Goal: Task Accomplishment & Management: Complete application form

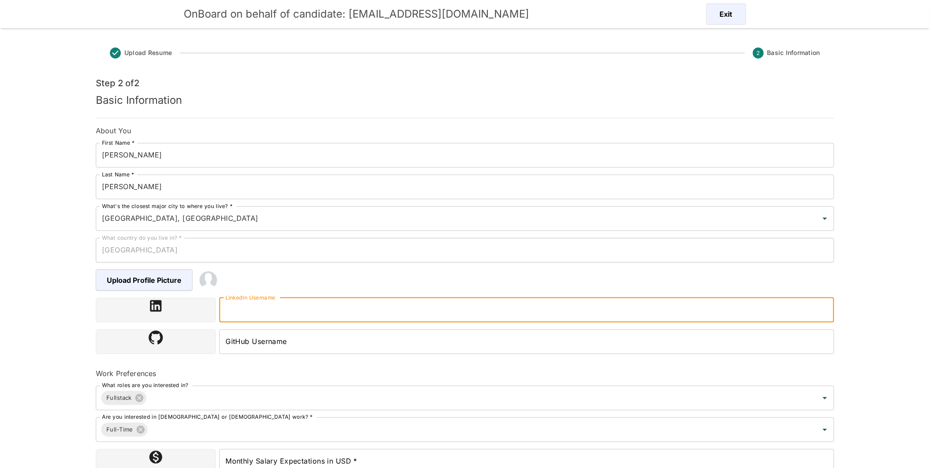
click at [383, 311] on input "LinkedIn Username" at bounding box center [526, 310] width 615 height 25
paste input "https://www.linkedin.com/in/sebastiangilrodriguez"
type input "https://www.linkedin.com/in/sebastiangilrodriguez"
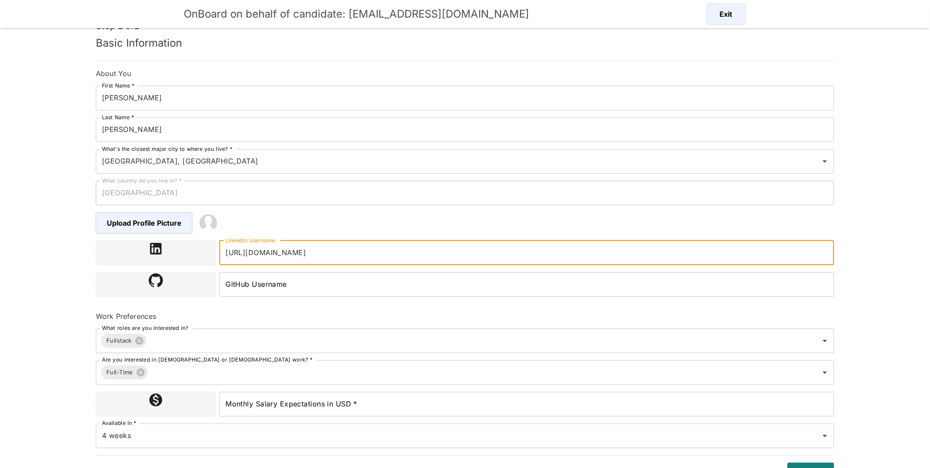
scroll to position [73, 0]
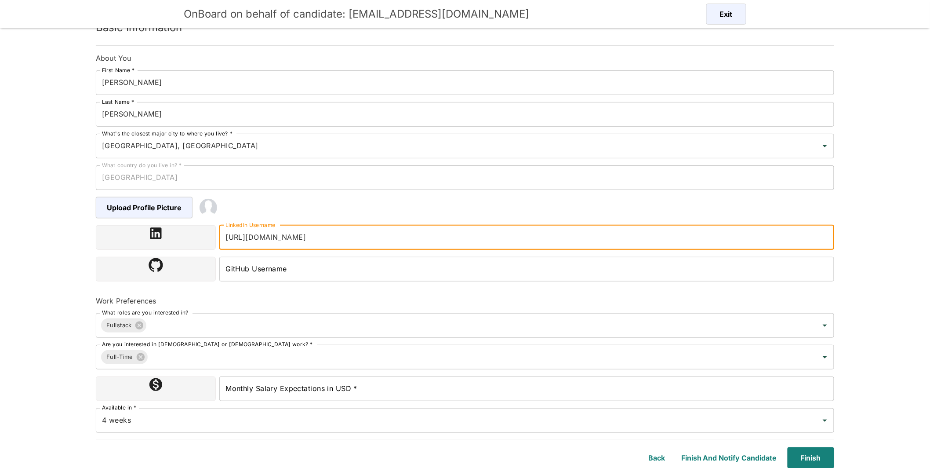
click at [351, 389] on input "Monthly Salary Expectations in USD *" at bounding box center [526, 388] width 615 height 25
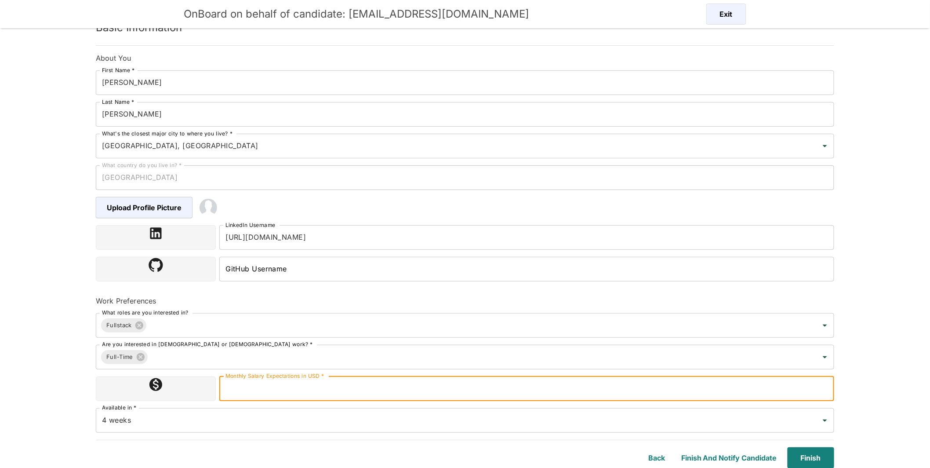
type input "6000"
click at [294, 430] on div "4 weeks Available in *" at bounding box center [465, 420] width 738 height 25
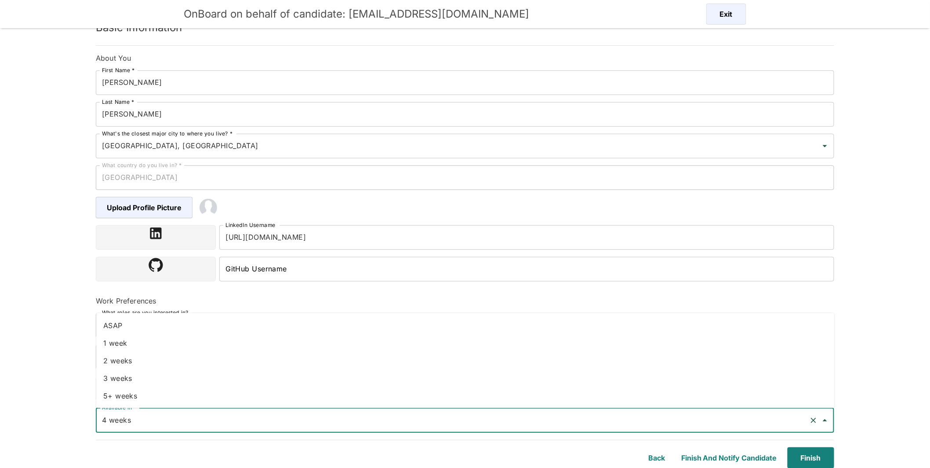
click at [125, 360] on li "2 weeks" at bounding box center [465, 361] width 738 height 18
type input "2 weeks"
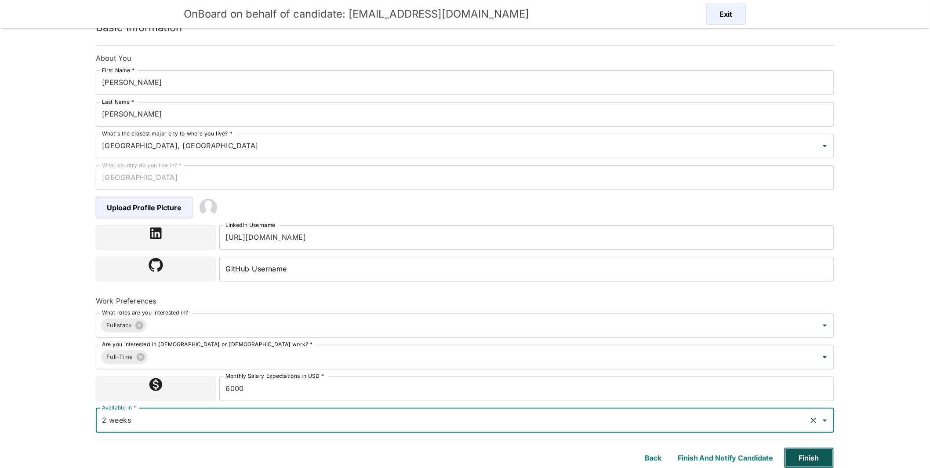
click at [807, 455] on button "Finish" at bounding box center [809, 457] width 50 height 21
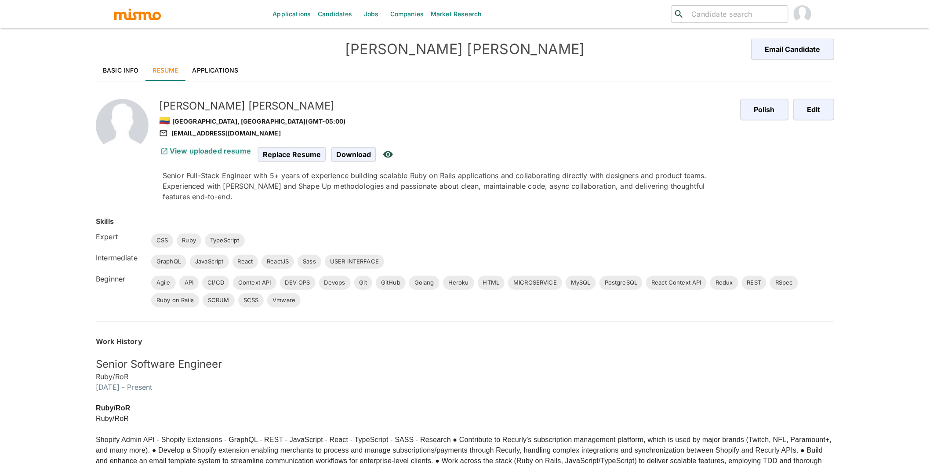
click at [225, 66] on link "Applications" at bounding box center [215, 70] width 60 height 21
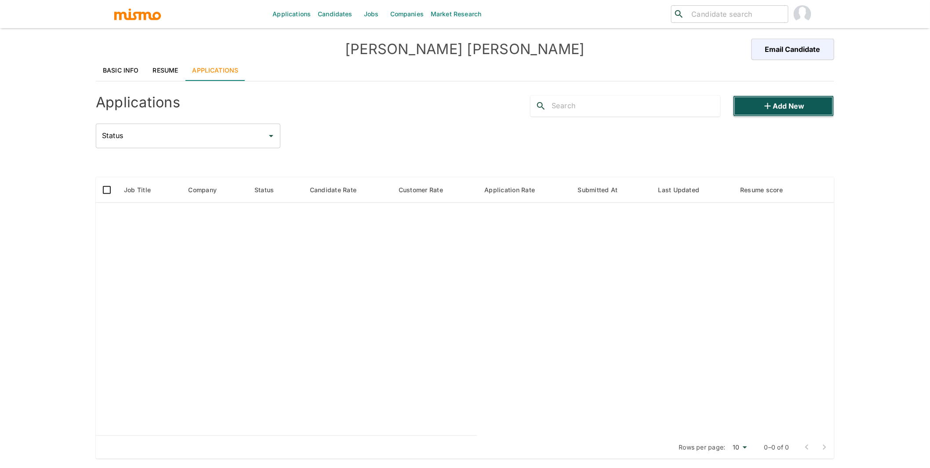
click at [797, 105] on button "Add new" at bounding box center [783, 105] width 101 height 21
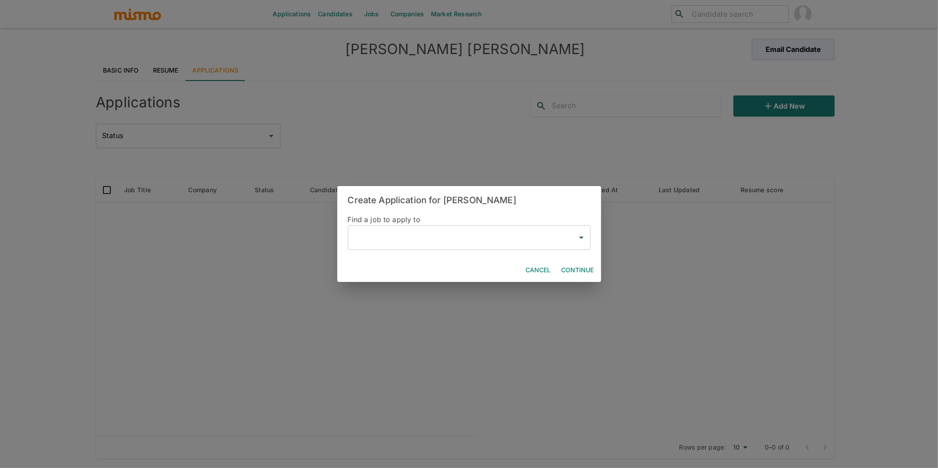
click at [446, 239] on input "text" at bounding box center [463, 237] width 222 height 17
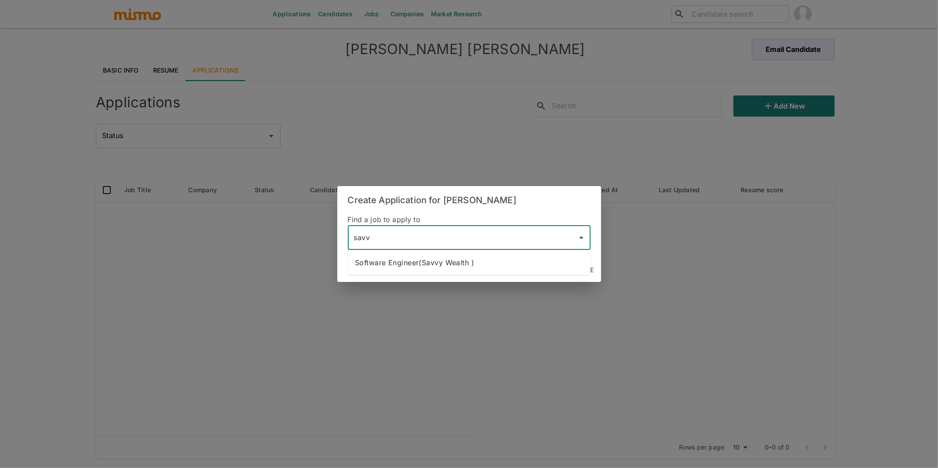
click at [473, 262] on li "Software Engineer(Savvy Wealth )" at bounding box center [469, 263] width 243 height 18
type input "Software Engineer(Savvy Wealth )"
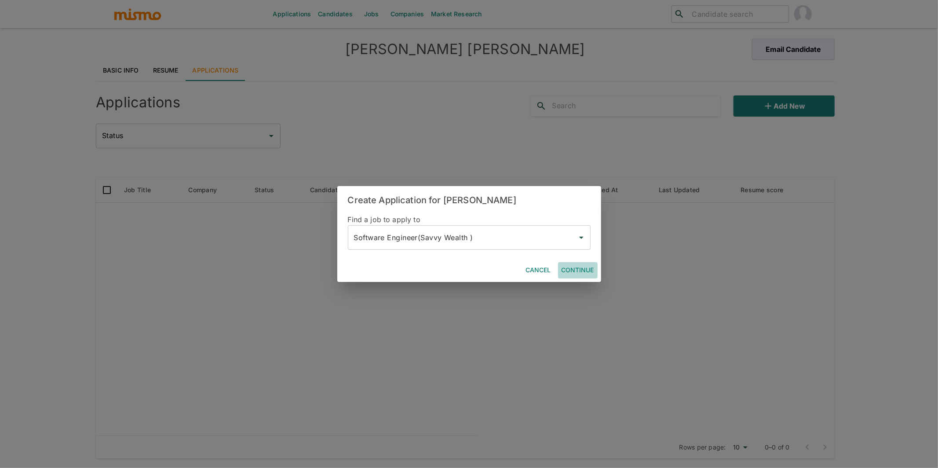
drag, startPoint x: 580, startPoint y: 270, endPoint x: 570, endPoint y: 273, distance: 10.4
click at [580, 270] on button "Continue" at bounding box center [578, 270] width 40 height 16
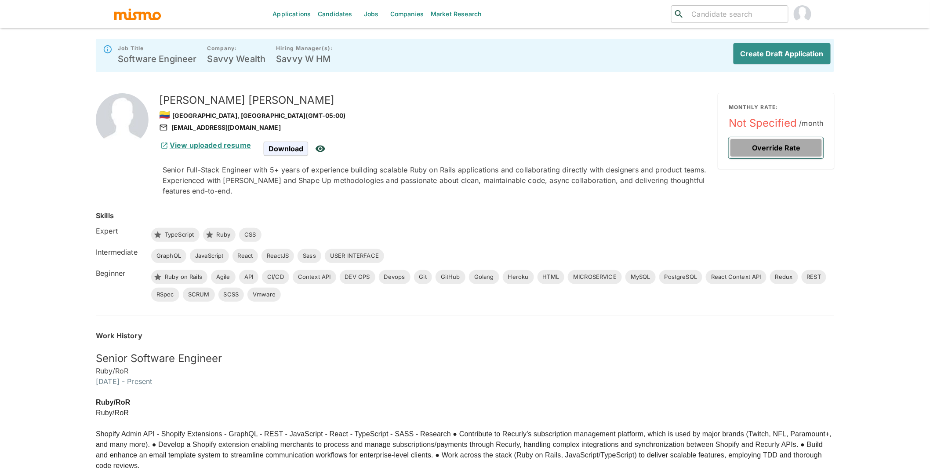
click at [816, 141] on button "Override Rate" at bounding box center [776, 147] width 95 height 21
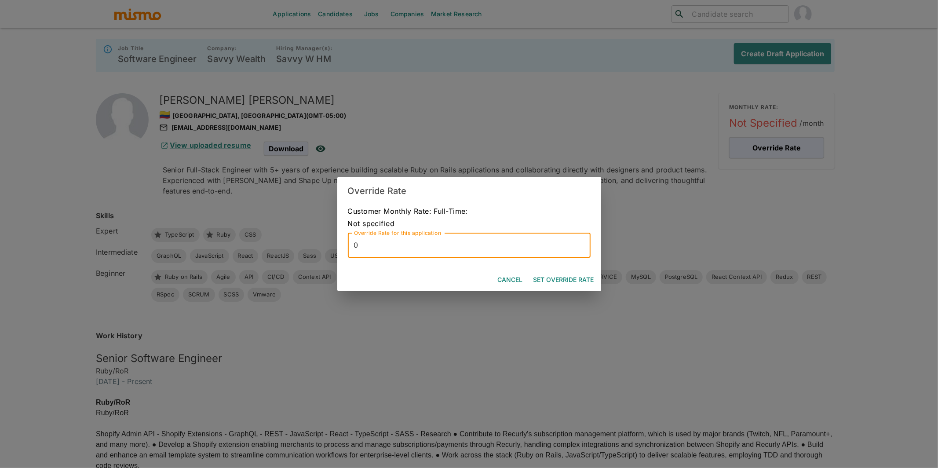
click at [424, 252] on input "0" at bounding box center [469, 245] width 243 height 25
type input "9500"
click at [583, 279] on button "Set Override Rate" at bounding box center [564, 280] width 68 height 16
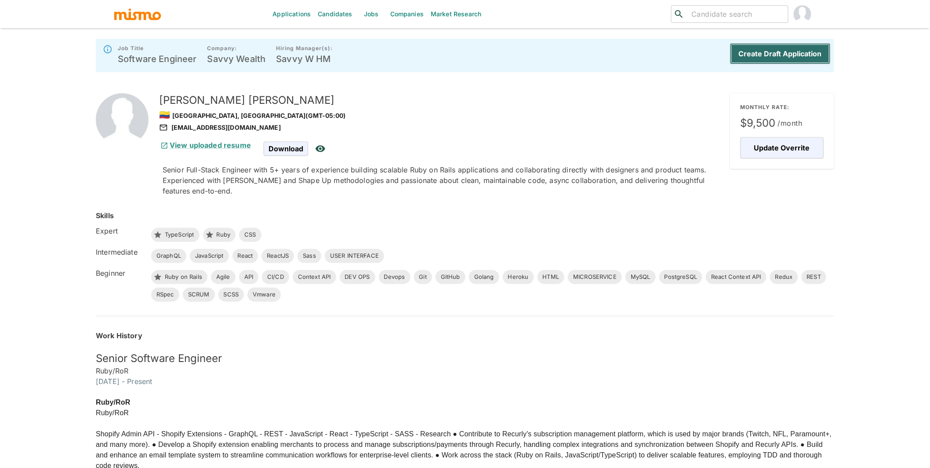
drag, startPoint x: 786, startPoint y: 59, endPoint x: 780, endPoint y: 58, distance: 6.6
click at [787, 59] on button "Create Draft Application" at bounding box center [780, 53] width 101 height 21
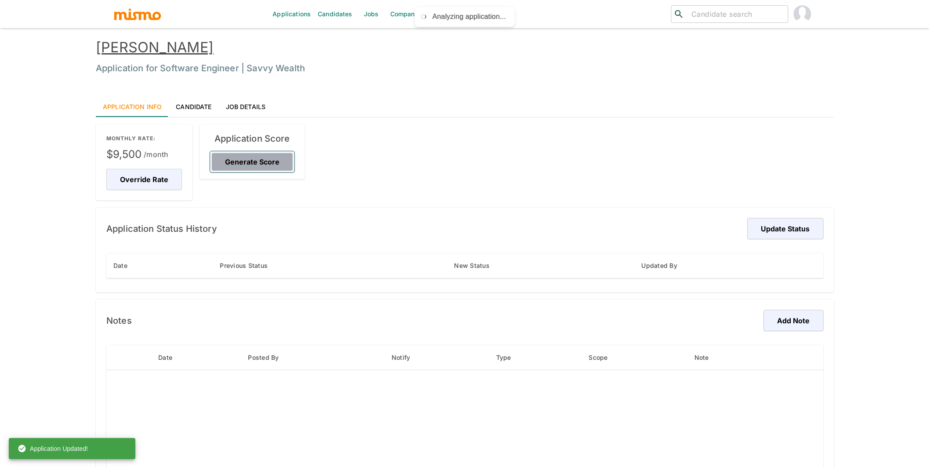
drag, startPoint x: 253, startPoint y: 160, endPoint x: 259, endPoint y: 161, distance: 5.8
click at [253, 160] on button "Generate Score" at bounding box center [252, 161] width 84 height 21
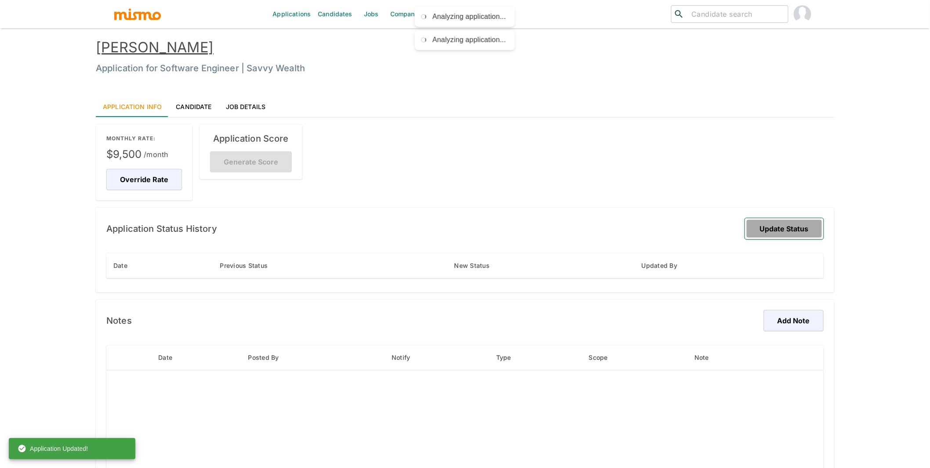
click at [785, 224] on button "Update Status" at bounding box center [784, 228] width 79 height 21
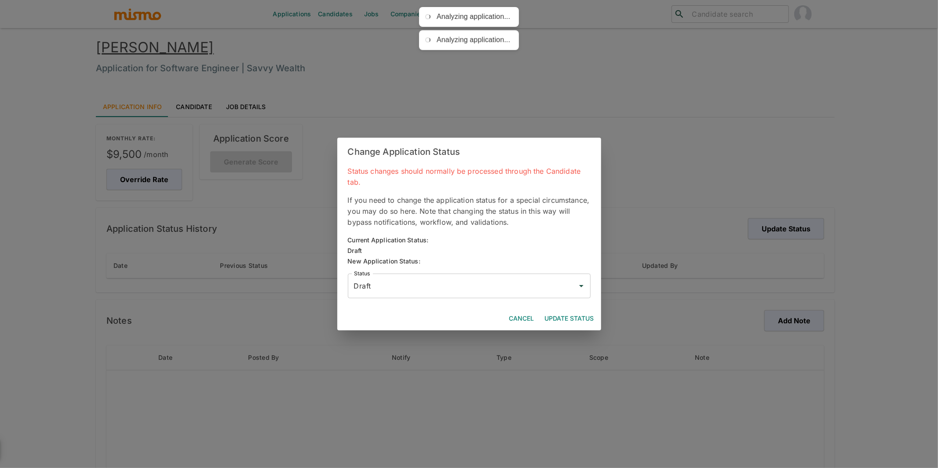
click at [477, 294] on div "Draft Status" at bounding box center [469, 285] width 243 height 25
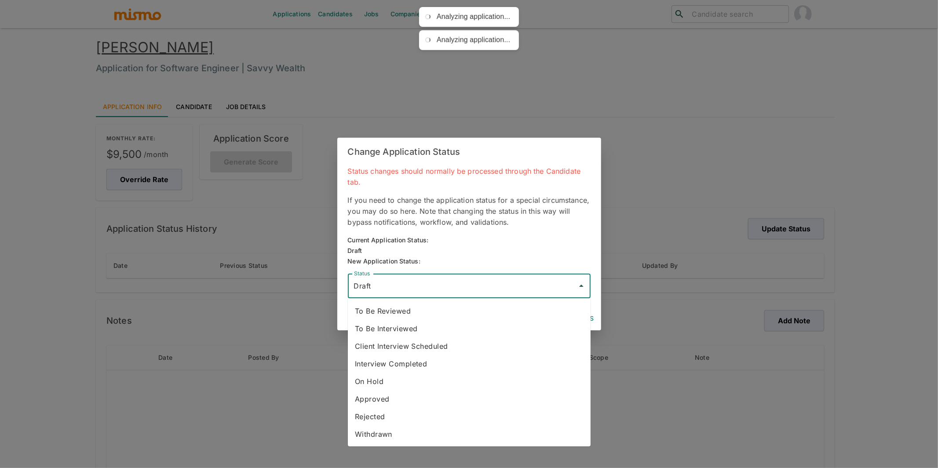
drag, startPoint x: 431, startPoint y: 314, endPoint x: 472, endPoint y: 317, distance: 41.0
click at [431, 314] on li "To Be Reviewed" at bounding box center [469, 311] width 243 height 18
type input "To Be Reviewed"
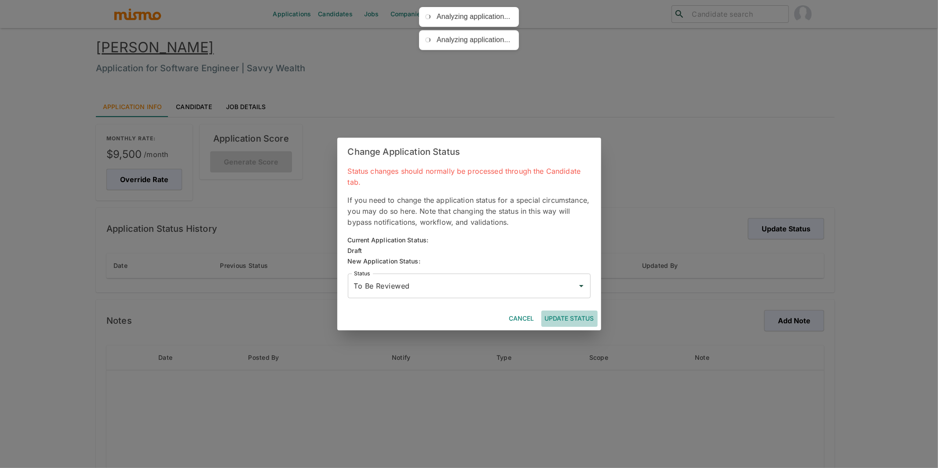
click at [578, 318] on button "Update Status" at bounding box center [569, 318] width 56 height 16
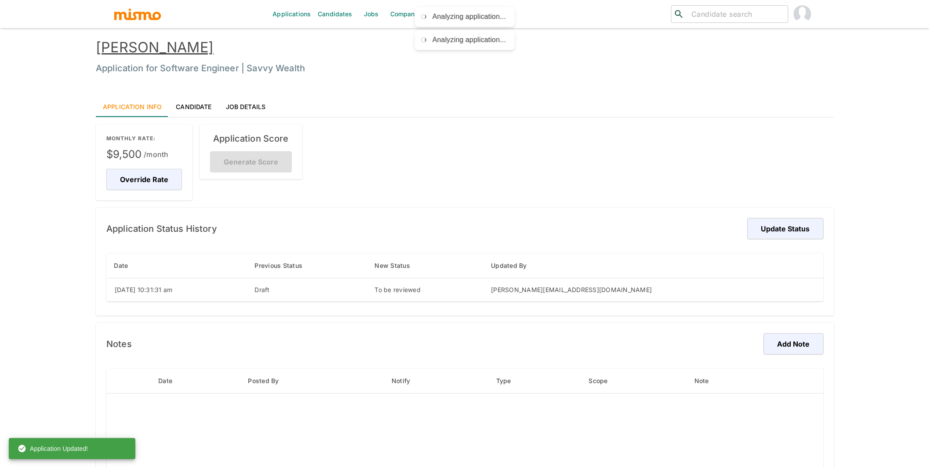
click at [178, 44] on link "Sebastian Rodriguez" at bounding box center [155, 47] width 118 height 17
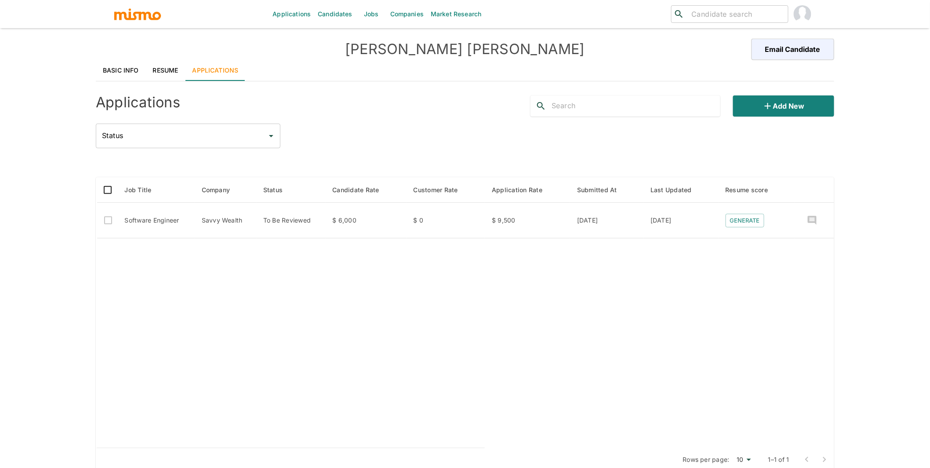
click at [175, 69] on link "Resume" at bounding box center [166, 70] width 40 height 21
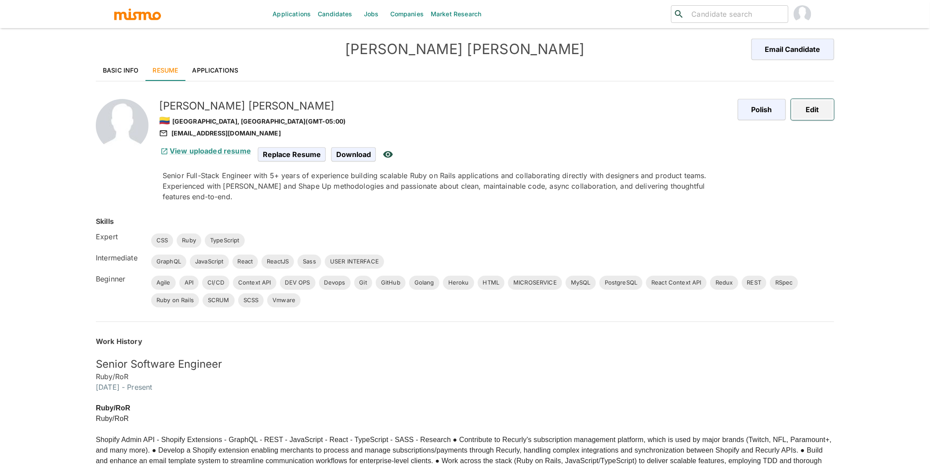
click at [816, 111] on button "Edit" at bounding box center [812, 109] width 43 height 21
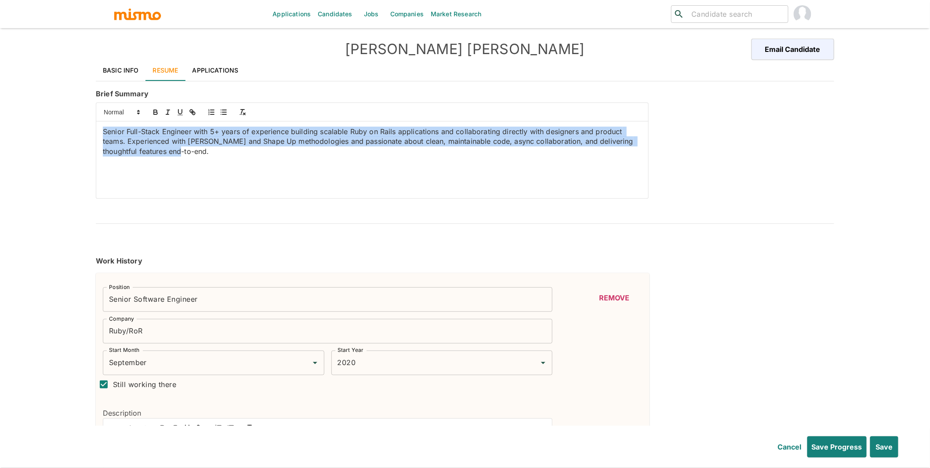
drag, startPoint x: 186, startPoint y: 154, endPoint x: 75, endPoint y: 122, distance: 115.7
click at [75, 122] on div "Applications Candidates Jobs Companies Market Research ​ ​ Sebastian Rodriguez …" at bounding box center [465, 244] width 930 height 489
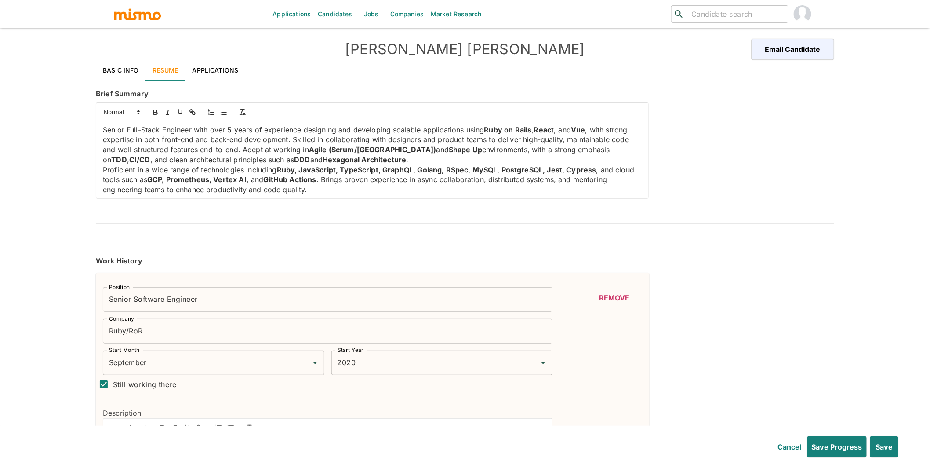
scroll to position [3, 0]
drag, startPoint x: 295, startPoint y: 168, endPoint x: 313, endPoint y: 164, distance: 18.2
click at [295, 168] on strong "Ruby, JavaScript, TypeScript, GraphQL, Golang, RSpec, MySQL, PostgreSQL, Jest, …" at bounding box center [437, 168] width 320 height 9
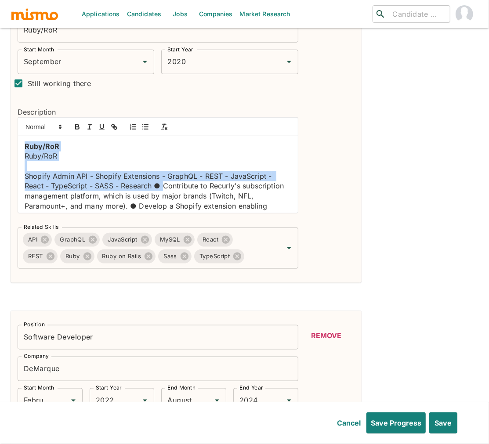
drag, startPoint x: 162, startPoint y: 170, endPoint x: 10, endPoint y: 124, distance: 159.5
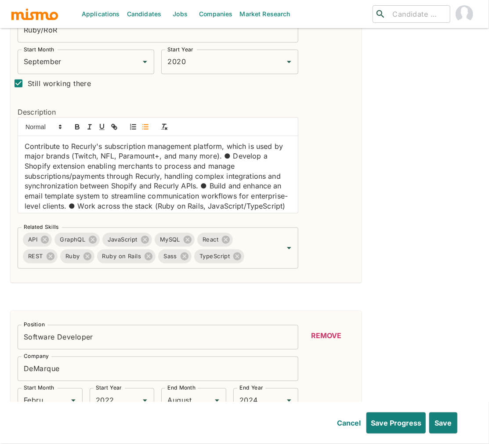
click at [148, 123] on icon "button" at bounding box center [146, 127] width 8 height 8
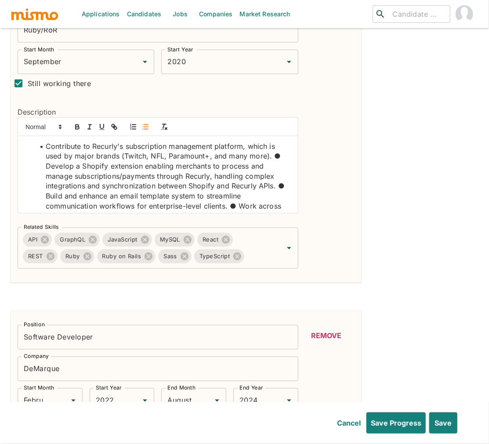
click at [273, 142] on li "Contribute to Recurly's subscription management platform, which is used by majo…" at bounding box center [163, 187] width 256 height 90
click at [283, 172] on li "Develop a Shopify extension enabling merchants to process and manage subscripti…" at bounding box center [163, 196] width 256 height 70
click at [231, 193] on li "Build and enhance an email template system to streamline communication workflow…" at bounding box center [163, 211] width 256 height 40
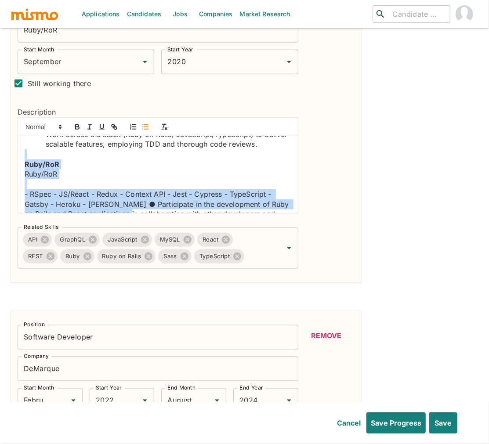
scroll to position [113, 0]
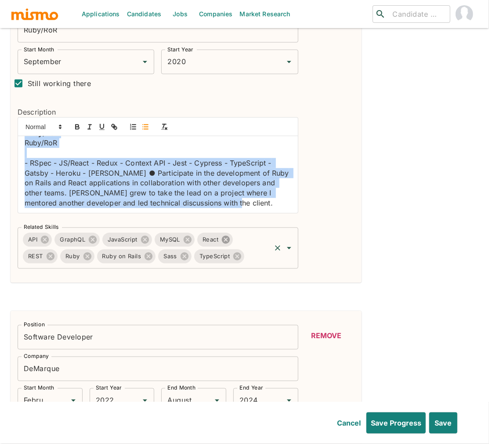
drag, startPoint x: 31, startPoint y: 142, endPoint x: 226, endPoint y: 222, distance: 210.7
click at [226, 222] on div "Position Senior Software Engineer Position Company Ruby/RoR Company Start Month…" at bounding box center [155, 124] width 288 height 290
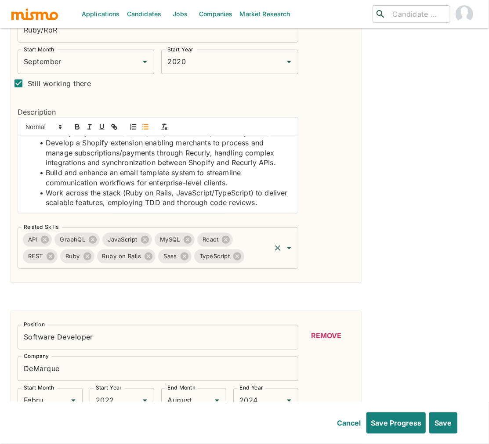
scroll to position [23, 0]
drag, startPoint x: 251, startPoint y: 178, endPoint x: 97, endPoint y: 152, distance: 156.1
click at [126, 188] on li "Work across the stack (Ruby on Rails, JavaScript/TypeScript) to deliver scalabl…" at bounding box center [163, 198] width 256 height 20
click at [78, 127] on icon "button" at bounding box center [78, 128] width 4 height 2
click at [200, 149] on li "Develop a Shopify extension enabling merchants to process and manage subscripti…" at bounding box center [163, 153] width 256 height 30
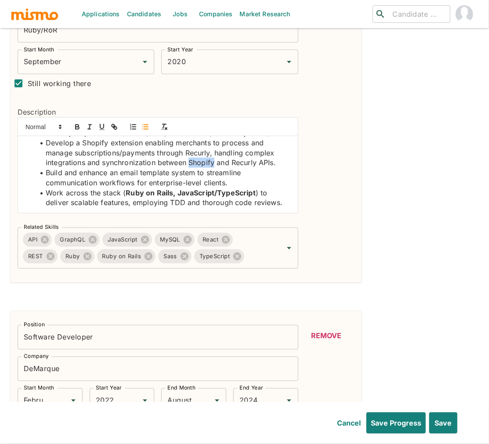
drag, startPoint x: 200, startPoint y: 149, endPoint x: 140, endPoint y: 127, distance: 63.8
click at [200, 148] on li "Develop a Shopify extension enabling merchants to process and manage subscripti…" at bounding box center [163, 153] width 256 height 30
drag, startPoint x: 74, startPoint y: 110, endPoint x: 84, endPoint y: 109, distance: 10.6
click at [74, 123] on icon "button" at bounding box center [77, 127] width 8 height 8
click at [268, 148] on li "Develop a Shopify extension enabling merchants to process and manage subscripti…" at bounding box center [163, 153] width 256 height 30
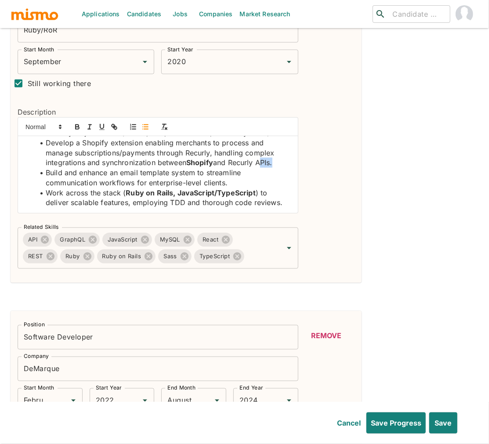
drag, startPoint x: 268, startPoint y: 148, endPoint x: 212, endPoint y: 136, distance: 56.7
click at [267, 148] on li "Develop a Shopify extension enabling merchants to process and manage subscripti…" at bounding box center [163, 153] width 256 height 30
click at [76, 127] on icon "button" at bounding box center [78, 128] width 4 height 2
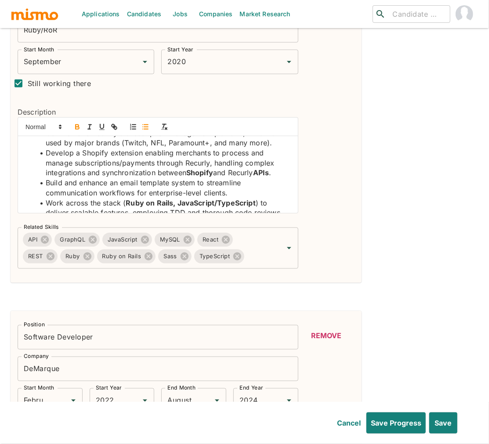
scroll to position [0, 0]
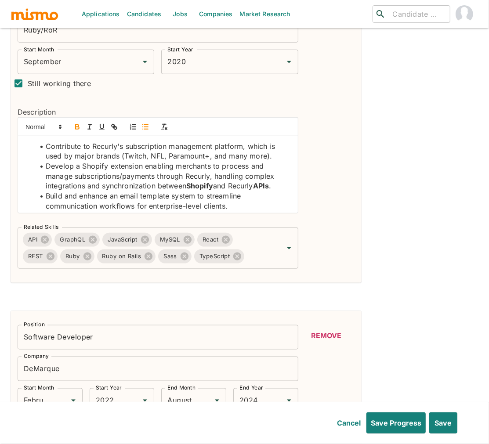
click at [92, 161] on li "Develop a Shopify extension enabling merchants to process and manage subscripti…" at bounding box center [163, 176] width 256 height 30
click at [96, 161] on li "Develop a Shopify extension enabling merchants to process and manage subscripti…" at bounding box center [163, 176] width 256 height 30
click at [76, 123] on icon "button" at bounding box center [77, 127] width 8 height 8
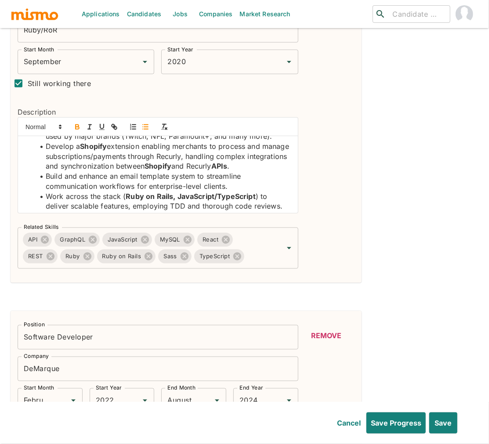
scroll to position [23, 0]
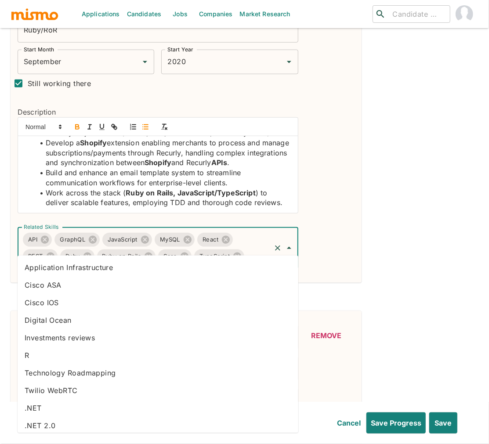
click at [264, 248] on input "Related Skills" at bounding box center [258, 256] width 24 height 17
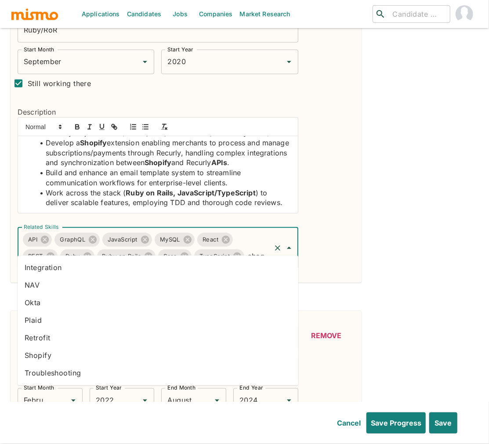
type input "shopi"
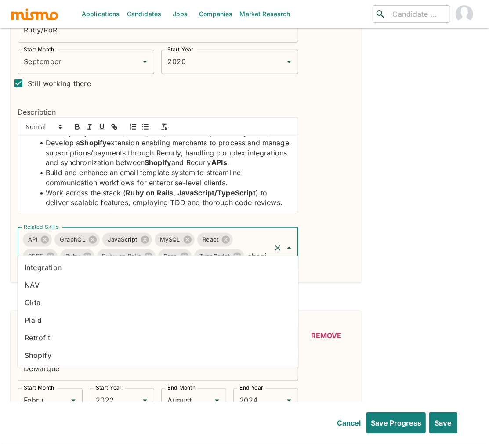
click at [147, 362] on li "Shopify" at bounding box center [158, 356] width 281 height 18
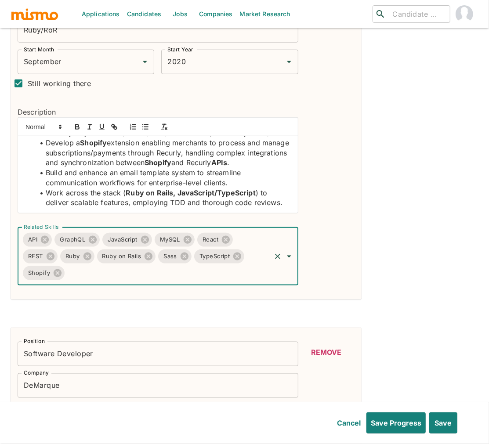
click at [253, 189] on strong "Ruby on Rails, JavaScript/TypeScript" at bounding box center [191, 193] width 130 height 9
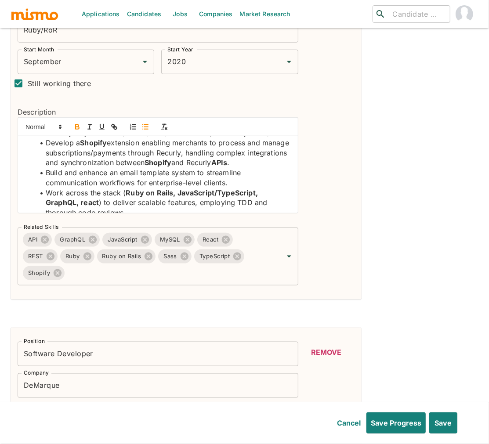
click at [84, 189] on strong "Ruby on Rails, JavaScript/TypeScript, GraphQL, react" at bounding box center [153, 198] width 214 height 19
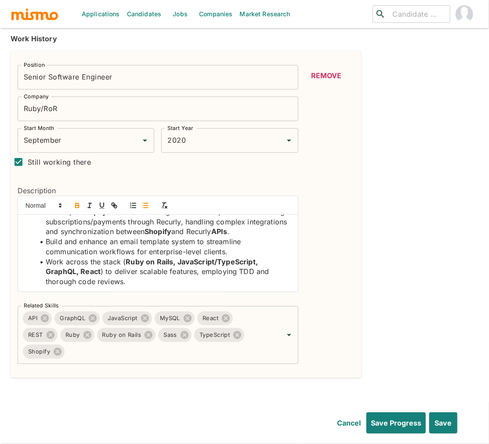
scroll to position [212, 0]
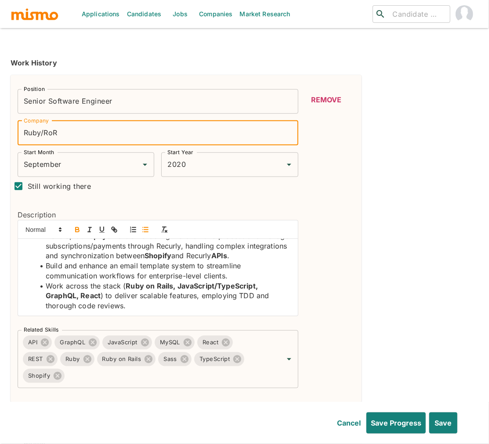
click at [32, 121] on input "Ruby/RoR" at bounding box center [158, 133] width 281 height 25
drag, startPoint x: 63, startPoint y: 119, endPoint x: 6, endPoint y: 116, distance: 56.7
type input "Recurly"
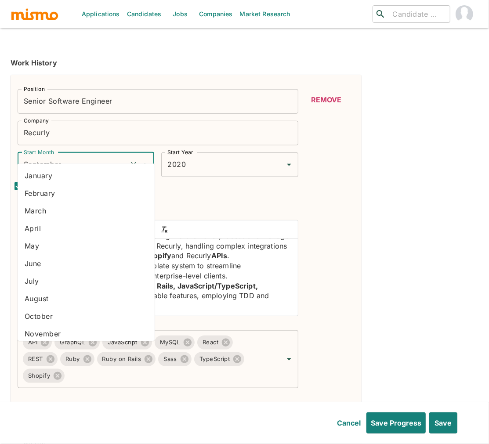
click at [74, 156] on input "September" at bounding box center [74, 164] width 104 height 17
drag, startPoint x: 67, startPoint y: 302, endPoint x: 70, endPoint y: 290, distance: 12.3
click at [67, 302] on li "August" at bounding box center [86, 299] width 137 height 18
type input "August"
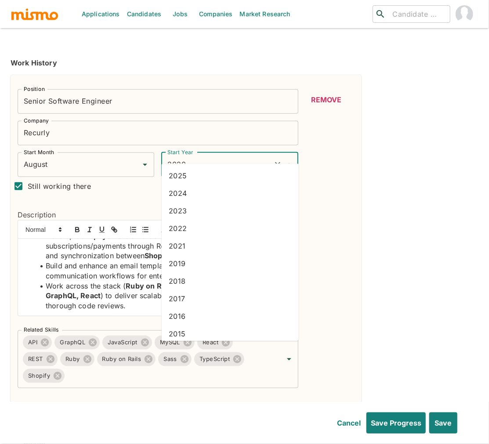
click at [208, 156] on input "2020" at bounding box center [217, 164] width 104 height 17
click at [189, 196] on li "2024" at bounding box center [230, 194] width 137 height 18
type input "2024"
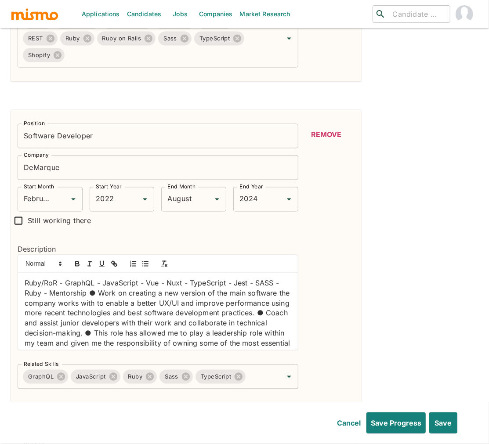
scroll to position [536, 0]
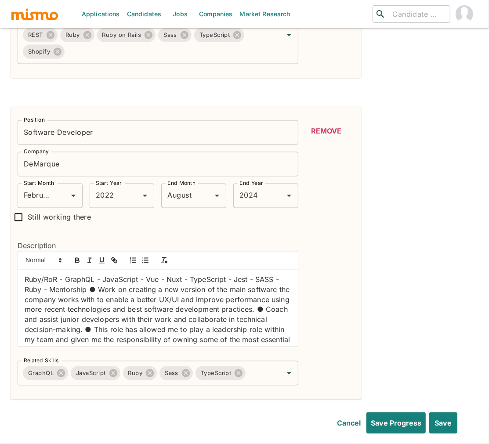
click at [66, 152] on input "DeMarque" at bounding box center [158, 164] width 281 height 25
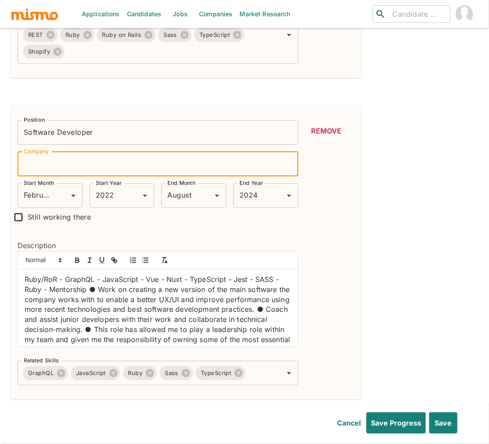
paste input "Contractor Project (NDA), Remote"
type input "Contractor Project (NDA), Remote"
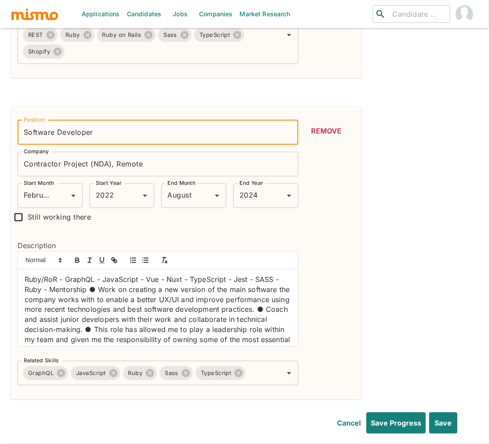
click at [25, 120] on input "Software Developer" at bounding box center [158, 132] width 281 height 25
type input "Senior Software Developer"
click at [40, 188] on input "February" at bounding box center [38, 196] width 33 height 17
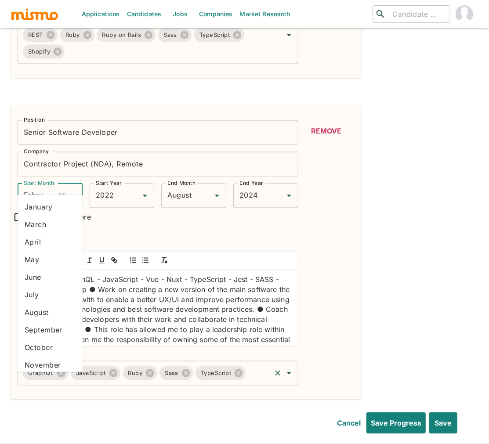
click at [48, 348] on li "October" at bounding box center [50, 348] width 65 height 18
type input "October"
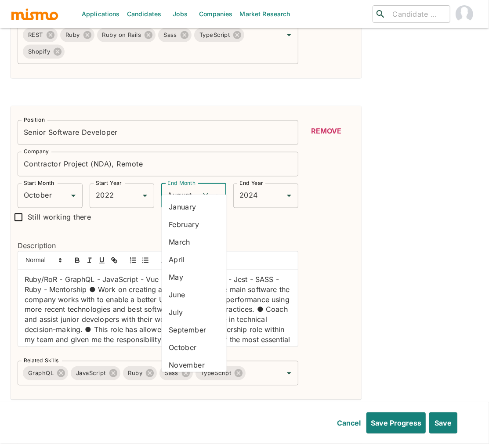
click at [185, 188] on input "August" at bounding box center [181, 196] width 33 height 17
click at [181, 317] on li "July" at bounding box center [194, 313] width 65 height 18
type input "July"
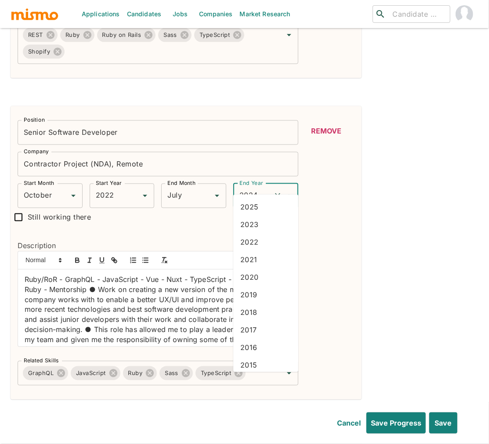
click at [254, 188] on input "2024" at bounding box center [253, 196] width 33 height 17
click at [259, 229] on li "2023" at bounding box center [265, 225] width 65 height 18
type input "2023"
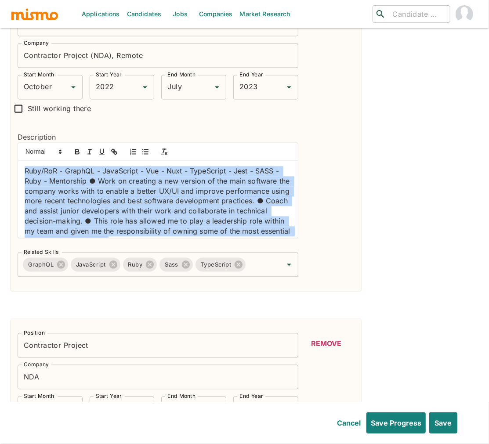
scroll to position [13, 0]
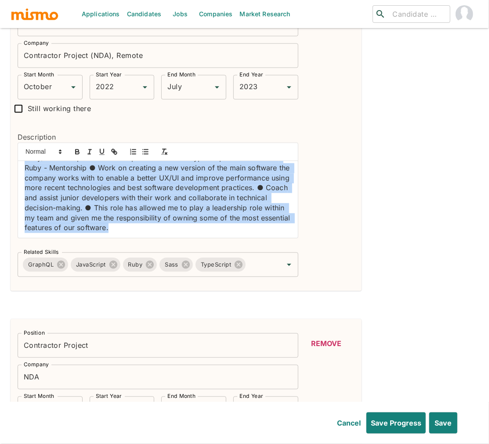
drag, startPoint x: 24, startPoint y: 157, endPoint x: 263, endPoint y: 235, distance: 251.2
click at [263, 235] on div "Position Senior Software Developer Position Company Contractor Project (NDA), R…" at bounding box center [155, 141] width 288 height 273
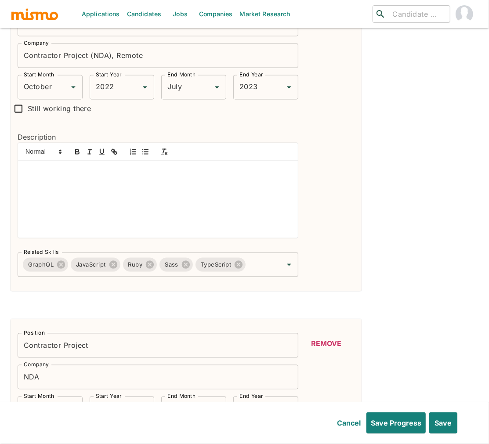
scroll to position [7, 0]
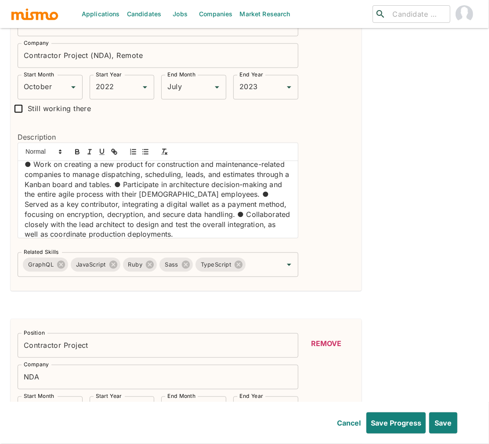
click at [212, 197] on p "● Work on creating a new product for construction and maintenance-related compa…" at bounding box center [158, 200] width 267 height 80
click at [145, 154] on line "button" at bounding box center [146, 154] width 4 height 0
drag, startPoint x: 233, startPoint y: 177, endPoint x: 225, endPoint y: 178, distance: 8.5
click at [225, 178] on p "● Work on creating a new product for construction and maintenance-related compa…" at bounding box center [158, 190] width 267 height 60
drag, startPoint x: 225, startPoint y: 179, endPoint x: 233, endPoint y: 180, distance: 7.9
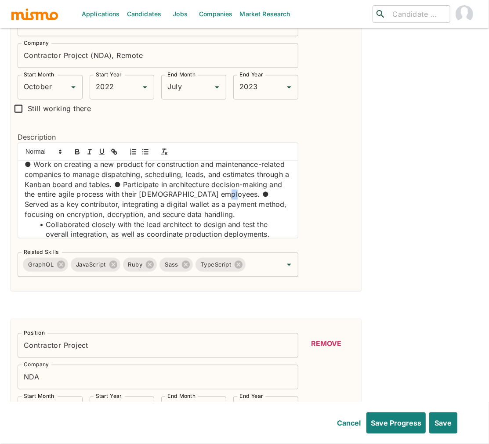
click at [233, 180] on p "● Work on creating a new product for construction and maintenance-related compa…" at bounding box center [158, 190] width 267 height 60
click at [148, 154] on line "button" at bounding box center [146, 154] width 4 height 0
drag, startPoint x: 121, startPoint y: 171, endPoint x: 128, endPoint y: 171, distance: 7.5
click at [128, 171] on p "● Work on creating a new product for construction and maintenance-related compa…" at bounding box center [158, 180] width 267 height 40
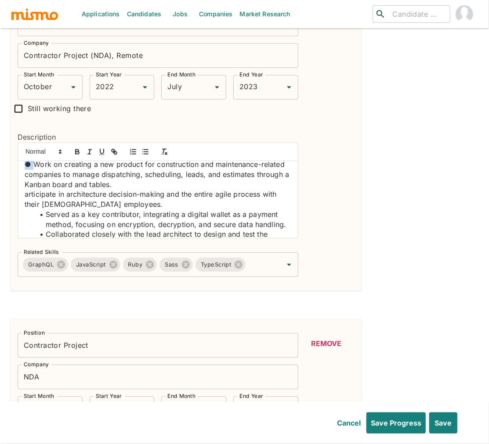
scroll to position [0, 0]
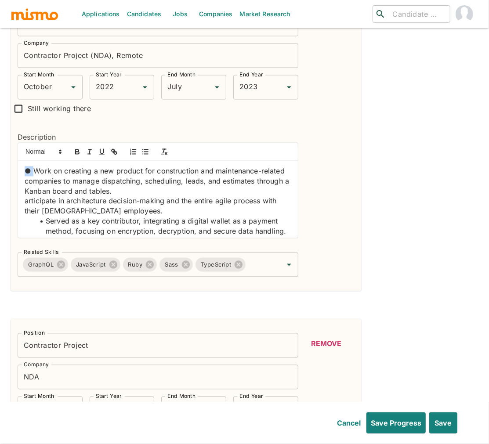
drag, startPoint x: 23, startPoint y: 155, endPoint x: 44, endPoint y: 149, distance: 22.0
click at [32, 161] on div "● Work on creating a new product for construction and maintenance-related compa…" at bounding box center [158, 199] width 280 height 77
click at [143, 148] on icon "button" at bounding box center [146, 152] width 8 height 8
click at [25, 196] on p "articipate in architecture decision-making and the entire agile process with th…" at bounding box center [158, 206] width 267 height 20
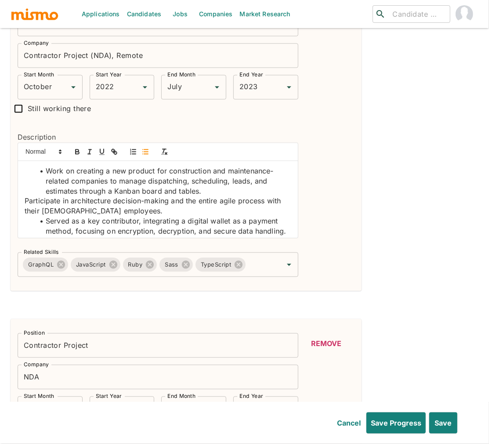
click at [147, 148] on icon "button" at bounding box center [146, 152] width 8 height 8
click at [120, 179] on li "Work on creating a new product for construction and maintenance-related compani…" at bounding box center [163, 182] width 256 height 30
drag, startPoint x: 120, startPoint y: 179, endPoint x: 117, endPoint y: 173, distance: 6.9
click at [120, 179] on li "Work on creating a new product for construction and maintenance-related compani…" at bounding box center [163, 182] width 256 height 30
click at [77, 148] on icon "button" at bounding box center [77, 152] width 8 height 8
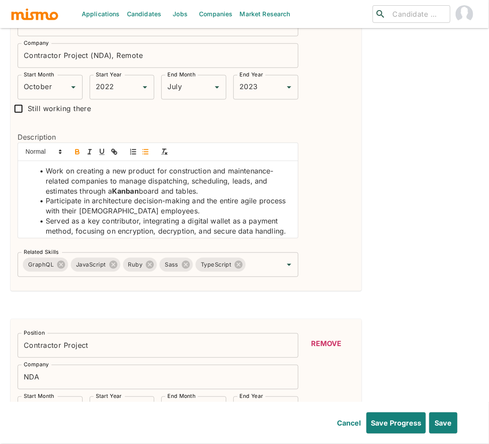
click at [251, 196] on li "Participate in architecture decision-making and the entire agile process with t…" at bounding box center [163, 206] width 256 height 20
drag, startPoint x: 251, startPoint y: 190, endPoint x: 241, endPoint y: 188, distance: 10.8
click at [251, 196] on li "Participate in architecture decision-making and the entire agile process with t…" at bounding box center [163, 206] width 256 height 20
drag, startPoint x: 78, startPoint y: 139, endPoint x: 80, endPoint y: 143, distance: 4.8
click at [78, 152] on icon "button" at bounding box center [78, 153] width 4 height 2
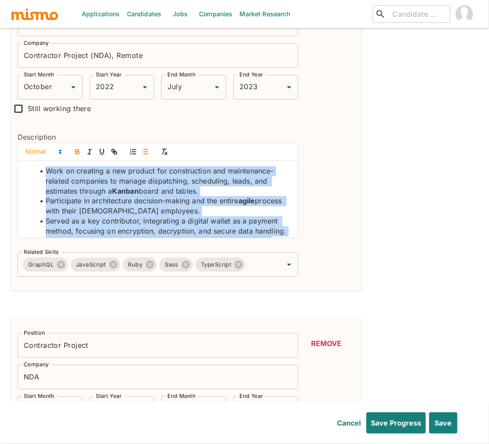
drag, startPoint x: 280, startPoint y: 215, endPoint x: 33, endPoint y: 140, distance: 258.2
click at [33, 143] on div "Work on creating a new product for construction and maintenance-related compani…" at bounding box center [158, 190] width 280 height 95
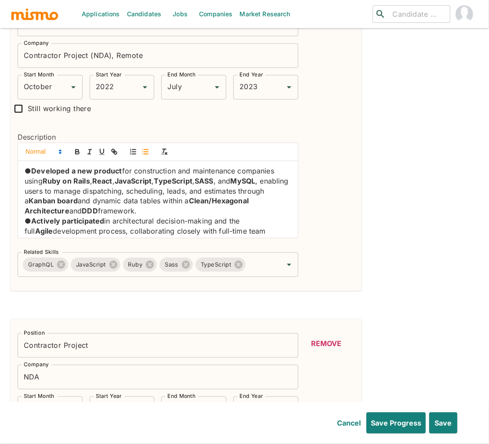
scroll to position [67, 0]
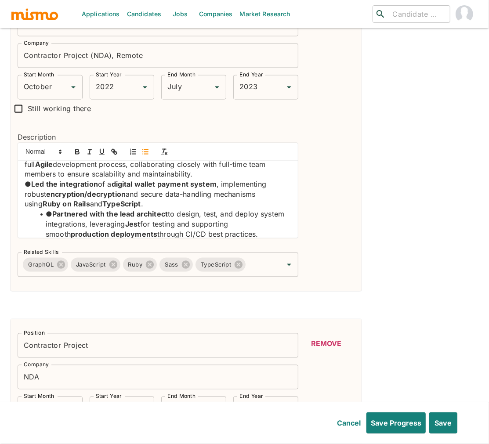
drag, startPoint x: 33, startPoint y: 173, endPoint x: 19, endPoint y: 172, distance: 14.5
click at [19, 172] on div "● Developed a new product for construction and maintenance companies using Ruby…" at bounding box center [158, 199] width 280 height 77
click at [142, 148] on icon "button" at bounding box center [146, 152] width 8 height 8
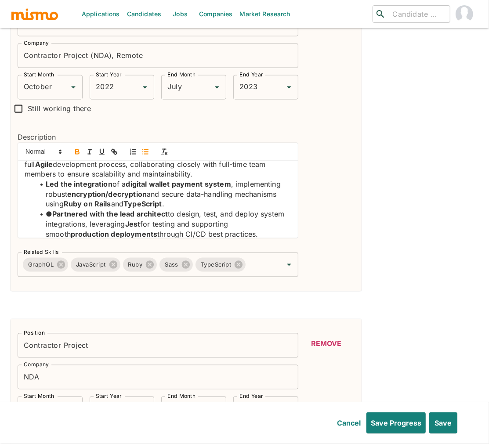
click at [55, 210] on strong "Partnered with the lead architect" at bounding box center [110, 214] width 116 height 9
drag, startPoint x: 164, startPoint y: 202, endPoint x: 58, endPoint y: 185, distance: 107.7
click at [50, 210] on li "Partnered with the lead architect to design, test, and deploy system integratio…" at bounding box center [163, 225] width 256 height 30
click at [78, 148] on icon "button" at bounding box center [77, 152] width 8 height 8
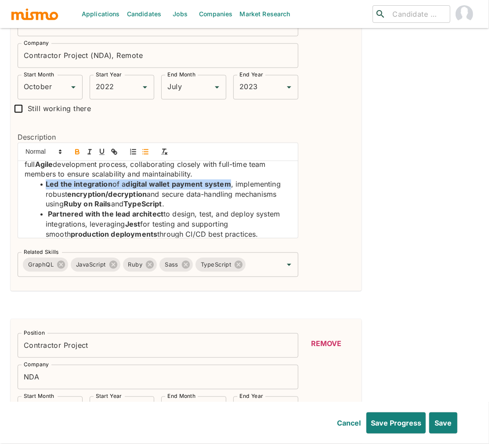
drag, startPoint x: 233, startPoint y: 171, endPoint x: 46, endPoint y: 168, distance: 186.4
click at [46, 180] on li "Led the integration of a digital wallet payment system , implementing robust en…" at bounding box center [163, 195] width 256 height 30
click at [77, 148] on icon "button" at bounding box center [77, 152] width 8 height 8
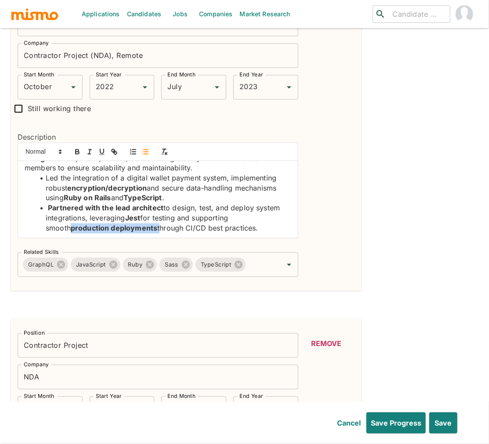
drag, startPoint x: 132, startPoint y: 222, endPoint x: 76, endPoint y: 178, distance: 71.1
click at [46, 218] on li "Partnered with the lead architect to design, test, and deploy system integratio…" at bounding box center [163, 219] width 256 height 30
drag, startPoint x: 74, startPoint y: 137, endPoint x: 86, endPoint y: 152, distance: 18.7
click at [74, 148] on icon "button" at bounding box center [77, 152] width 8 height 8
drag, startPoint x: 182, startPoint y: 217, endPoint x: 158, endPoint y: 209, distance: 26.0
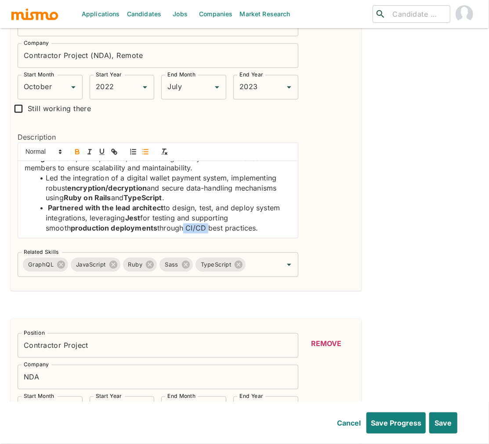
click at [159, 215] on li "Partnered with the lead architect to design, test, and deploy system integratio…" at bounding box center [163, 219] width 256 height 30
click at [76, 148] on icon "button" at bounding box center [77, 152] width 8 height 8
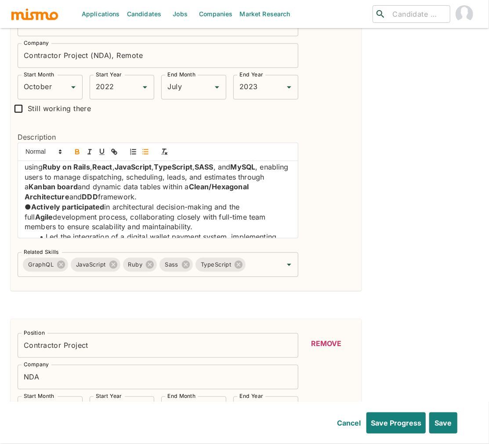
scroll to position [15, 0]
drag, startPoint x: 33, startPoint y: 192, endPoint x: 13, endPoint y: 187, distance: 20.8
click at [11, 189] on div "Description ● Developed a new product for construction and maintenance companie…" at bounding box center [155, 182] width 288 height 128
click at [148, 148] on icon "button" at bounding box center [146, 152] width 8 height 8
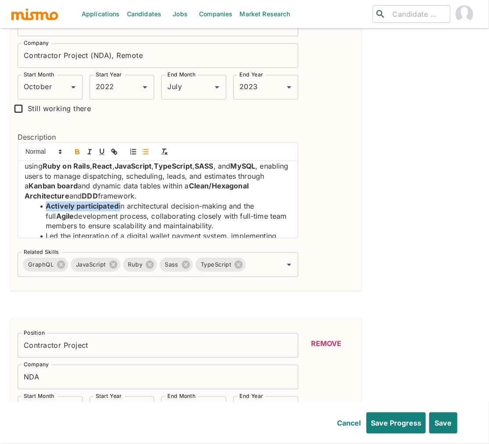
drag, startPoint x: 120, startPoint y: 193, endPoint x: 48, endPoint y: 190, distance: 72.1
click at [47, 202] on li "Actively participated in architectural decision-making and the full Agile devel…" at bounding box center [163, 217] width 256 height 30
click at [79, 150] on icon "button" at bounding box center [77, 151] width 3 height 2
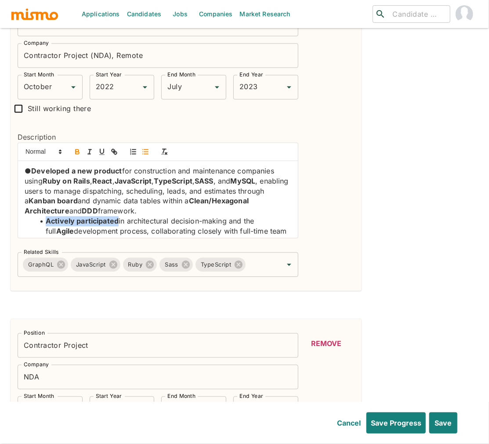
drag, startPoint x: 31, startPoint y: 157, endPoint x: 37, endPoint y: 148, distance: 11.1
click at [13, 156] on div "Description ● Developed a new product for construction and maintenance companie…" at bounding box center [155, 182] width 288 height 128
click at [142, 148] on icon "button" at bounding box center [146, 152] width 8 height 8
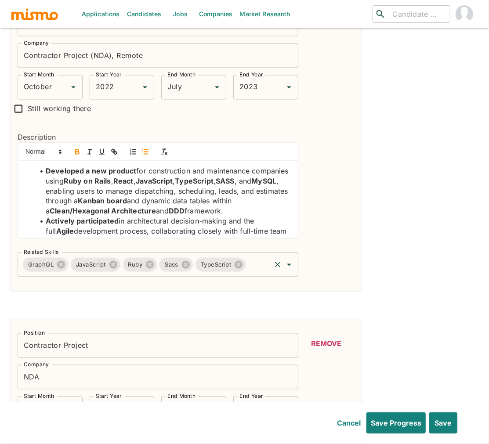
click at [259, 257] on input "Related Skills" at bounding box center [258, 265] width 23 height 17
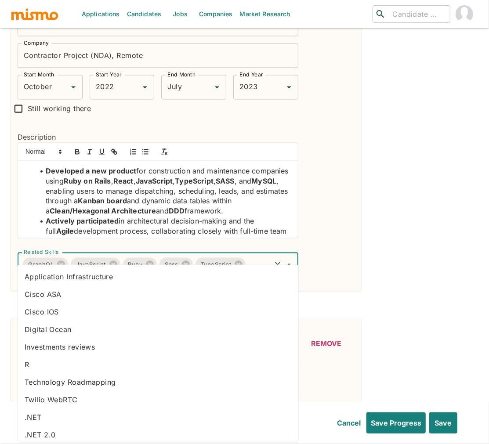
type input "e"
type input "rails"
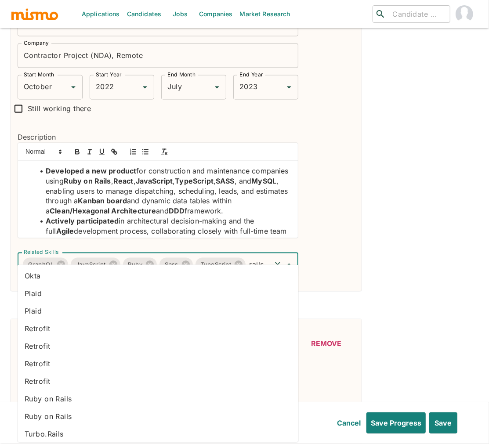
scroll to position [163, 0]
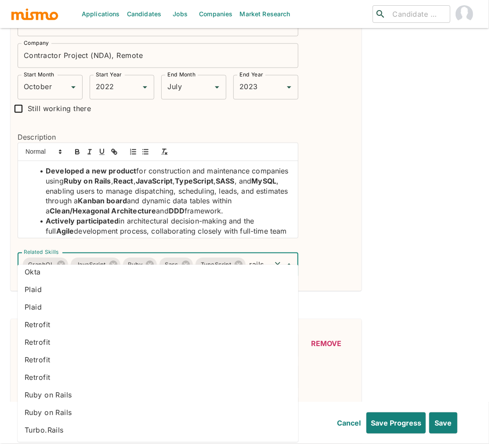
click at [62, 394] on li "Ruby on Rails" at bounding box center [158, 396] width 281 height 18
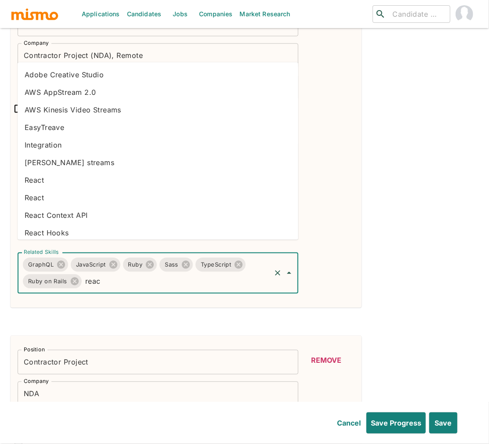
type input "react"
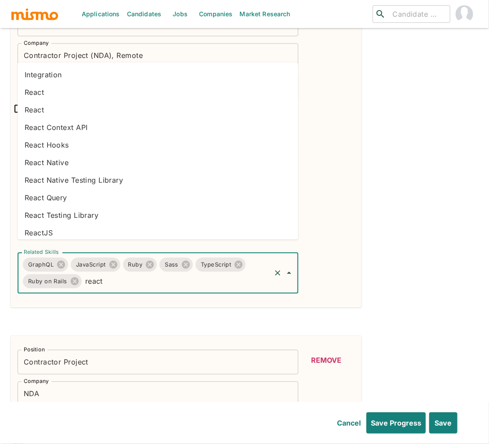
click at [44, 110] on li "React" at bounding box center [158, 110] width 281 height 18
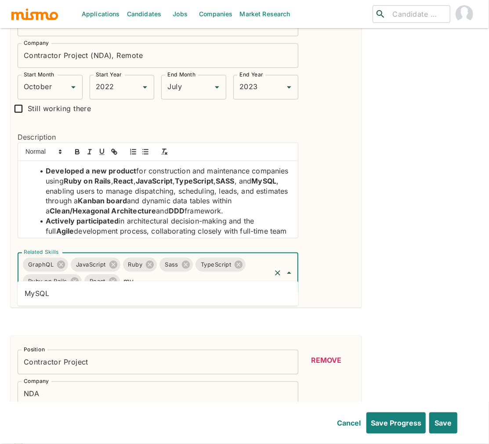
type input "mys"
click at [162, 294] on li "MySQL" at bounding box center [158, 294] width 281 height 18
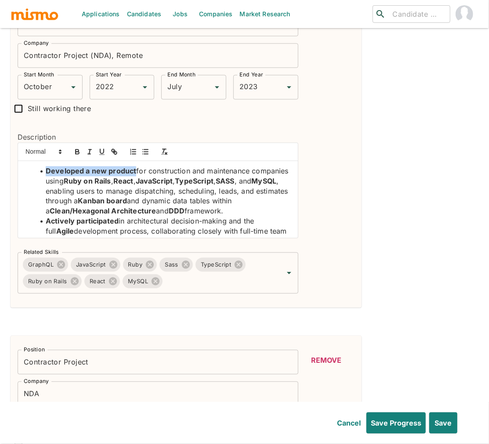
drag, startPoint x: 134, startPoint y: 159, endPoint x: 42, endPoint y: 158, distance: 91.4
click at [42, 167] on li "Developed a new product for construction and maintenance companies using Ruby o…" at bounding box center [163, 192] width 256 height 50
click at [79, 150] on icon "button" at bounding box center [77, 151] width 3 height 2
click at [216, 273] on input "Related Skills" at bounding box center [217, 281] width 106 height 17
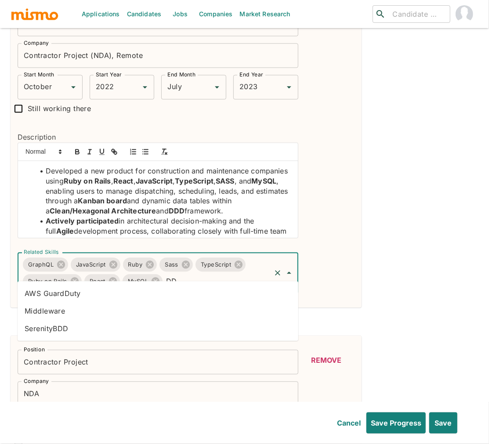
type input "D"
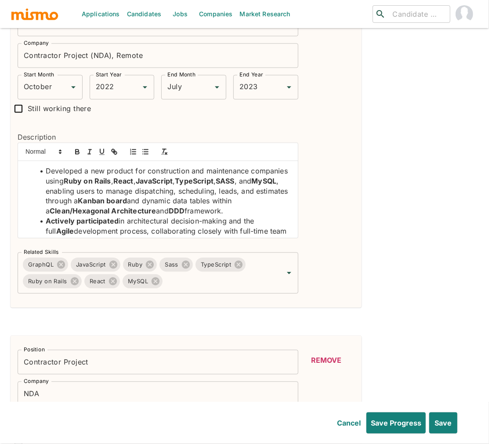
click at [334, 239] on div "Remove" at bounding box center [326, 153] width 57 height 283
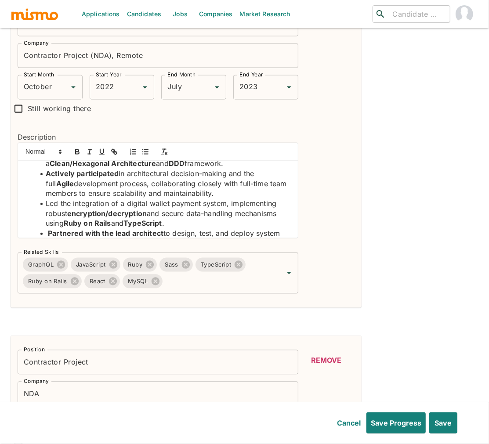
scroll to position [53, 0]
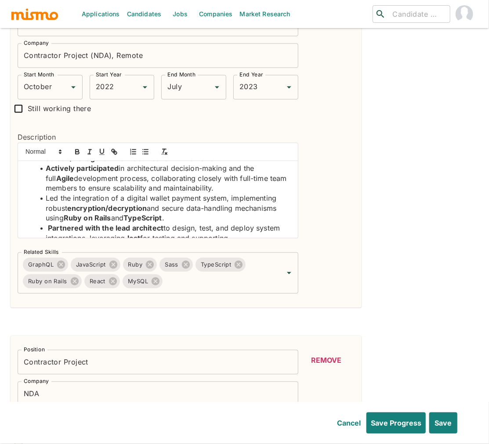
drag, startPoint x: 121, startPoint y: 167, endPoint x: 47, endPoint y: 162, distance: 73.5
click at [46, 167] on li "Actively participated in architectural decision-making and the full Agile devel…" at bounding box center [163, 179] width 256 height 30
click at [77, 148] on icon "button" at bounding box center [77, 152] width 8 height 8
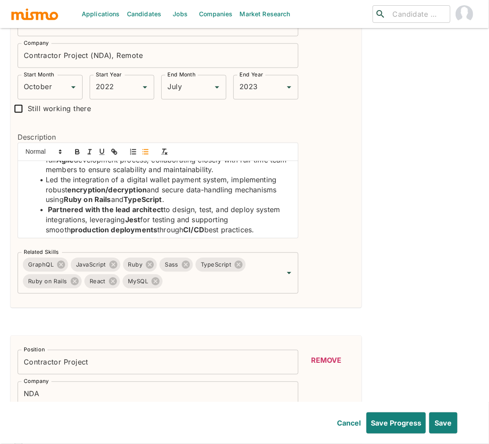
scroll to position [83, 0]
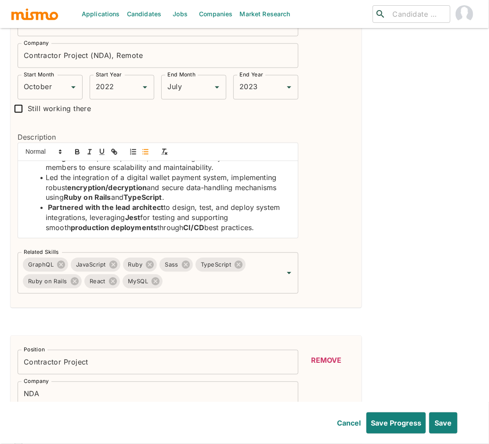
drag, startPoint x: 163, startPoint y: 195, endPoint x: 50, endPoint y: 193, distance: 113.0
click at [50, 203] on li "Partnered with the lead architect to design, test, and deploy system integratio…" at bounding box center [163, 218] width 256 height 30
click at [80, 148] on icon "button" at bounding box center [77, 152] width 8 height 8
drag, startPoint x: 131, startPoint y: 217, endPoint x: 45, endPoint y: 211, distance: 86.4
click at [71, 224] on strong "production deployments" at bounding box center [114, 228] width 87 height 9
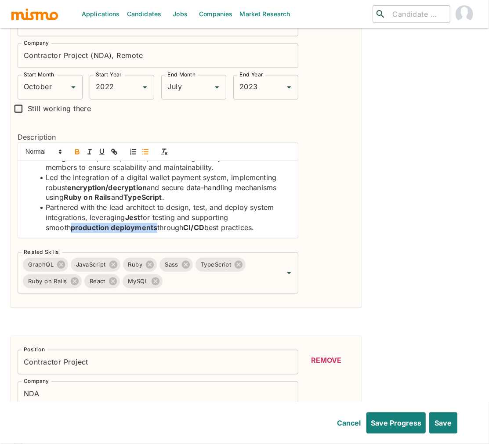
click at [76, 152] on icon "button" at bounding box center [78, 153] width 4 height 2
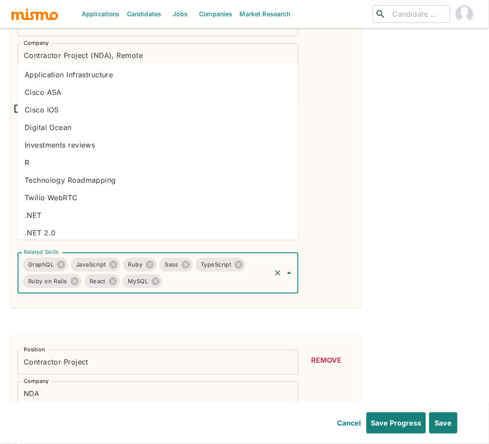
click at [191, 273] on input "Related Skills" at bounding box center [217, 281] width 106 height 17
type input "CI"
click at [67, 160] on li "CI/CD" at bounding box center [158, 163] width 281 height 18
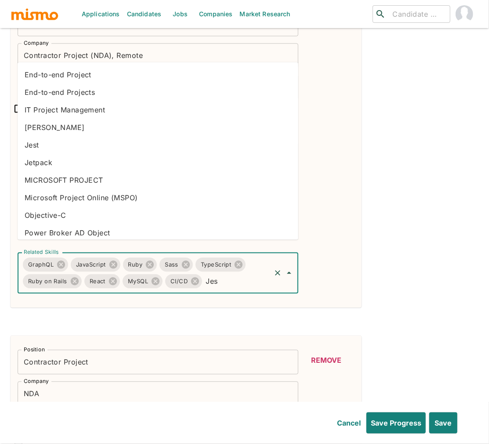
type input "Jest"
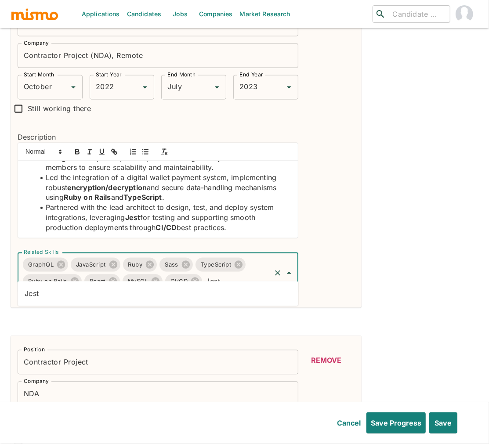
click at [114, 295] on li "Jest" at bounding box center [158, 294] width 281 height 18
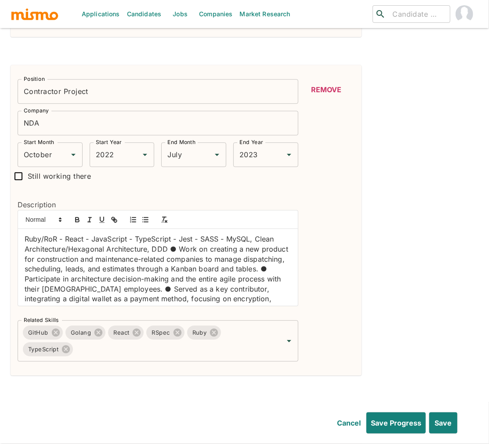
scroll to position [912, 0]
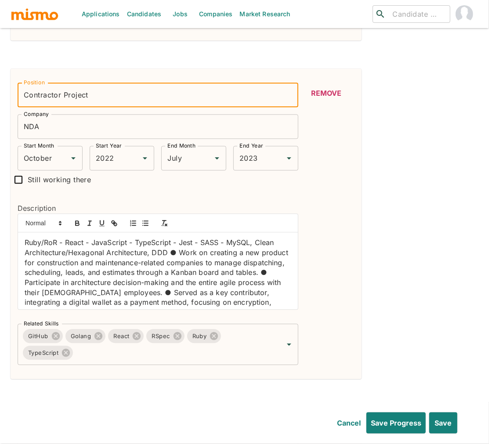
click at [43, 83] on input "Contractor Project" at bounding box center [158, 95] width 281 height 25
drag, startPoint x: 104, startPoint y: 78, endPoint x: 2, endPoint y: 81, distance: 102.0
type input "Software Developer"
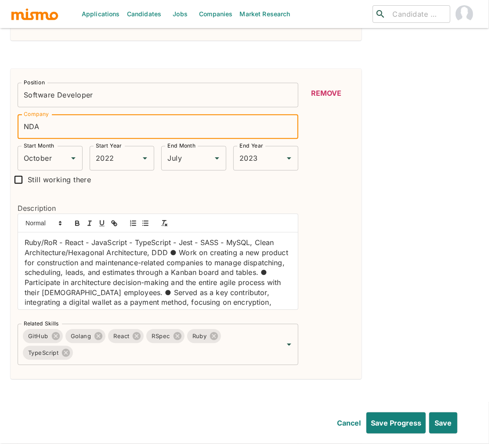
click at [78, 114] on input "NDA" at bounding box center [158, 126] width 281 height 25
type input "DeMarque"
click at [35, 150] on input "October" at bounding box center [38, 158] width 33 height 17
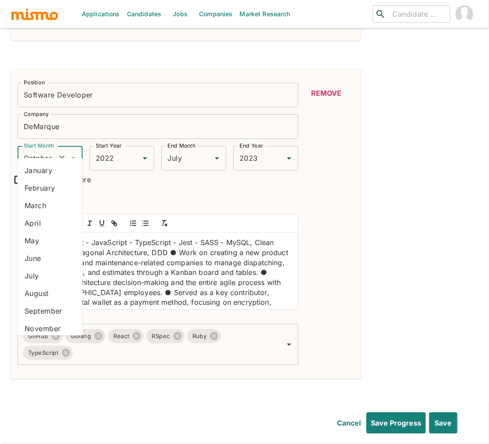
click at [45, 192] on li "February" at bounding box center [50, 188] width 65 height 18
type input "February"
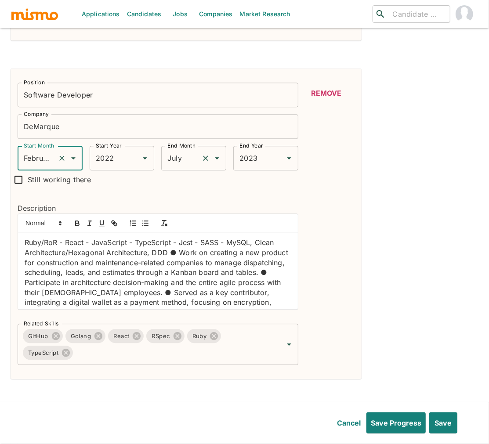
click at [181, 150] on input "July" at bounding box center [181, 158] width 33 height 17
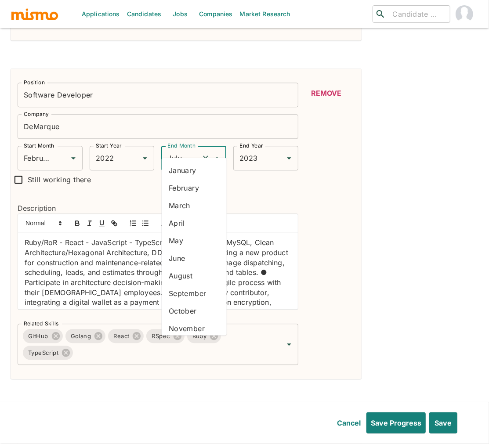
click at [190, 274] on li "August" at bounding box center [194, 276] width 65 height 18
type input "August"
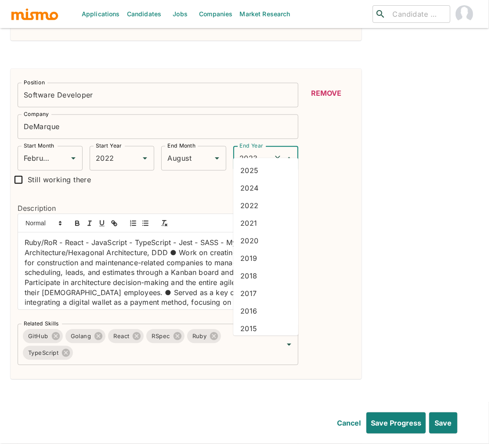
click at [243, 150] on input "2023" at bounding box center [253, 158] width 33 height 17
click at [254, 188] on li "2024" at bounding box center [265, 188] width 65 height 18
type input "2024"
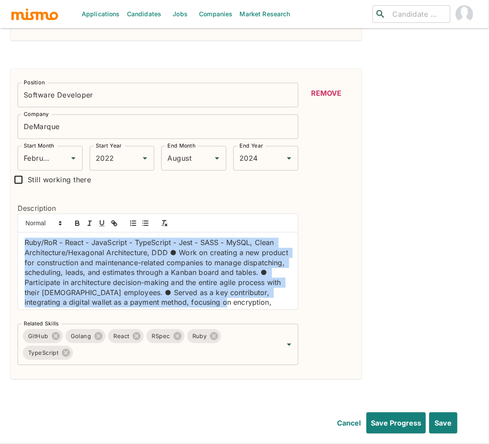
scroll to position [33, 0]
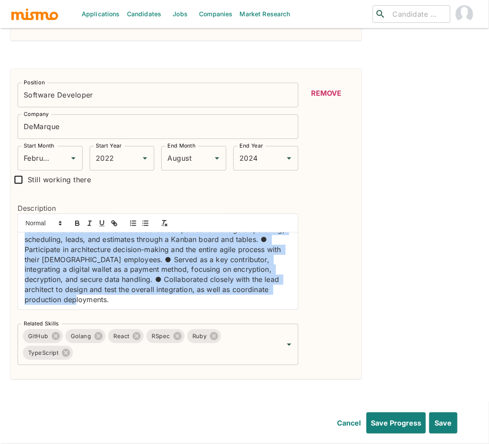
drag, startPoint x: 22, startPoint y: 229, endPoint x: 268, endPoint y: 305, distance: 257.7
click at [268, 305] on div "Position Software Developer Position Company DeMarque Company Start Month Febru…" at bounding box center [155, 221] width 288 height 290
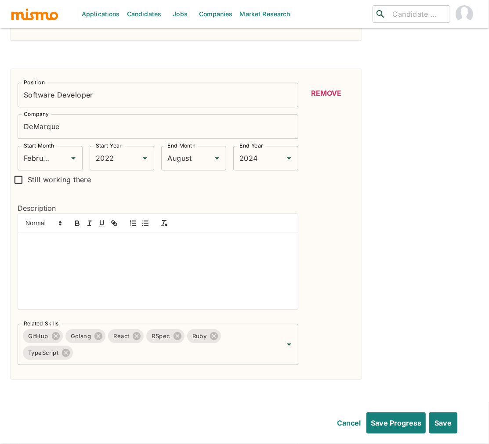
scroll to position [27, 0]
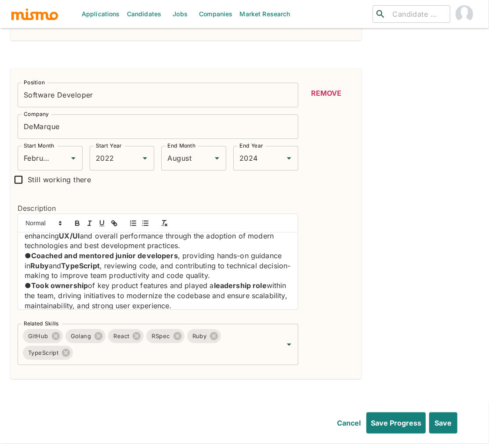
drag, startPoint x: 33, startPoint y: 240, endPoint x: 5, endPoint y: 239, distance: 28.1
click at [5, 239] on div "Work History Position Senior Software Engineer Position Company Recurly Company…" at bounding box center [241, 211] width 475 height 1722
drag, startPoint x: 147, startPoint y: 211, endPoint x: 142, endPoint y: 213, distance: 5.5
click at [147, 223] on line "button" at bounding box center [146, 223] width 4 height 0
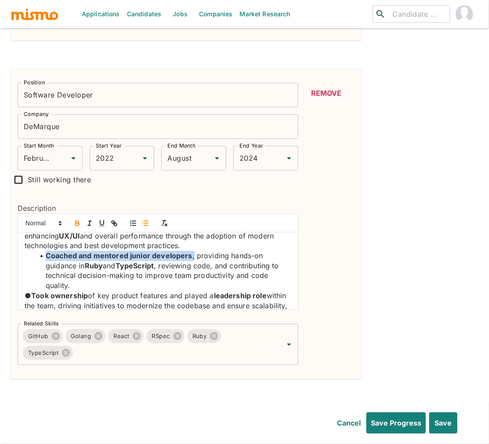
drag, startPoint x: 191, startPoint y: 245, endPoint x: 53, endPoint y: 231, distance: 139.2
click at [37, 251] on li "Coached and mentored junior developers , providing hands-on guidance in Ruby an…" at bounding box center [163, 271] width 256 height 40
click at [144, 219] on icon "button" at bounding box center [146, 223] width 8 height 8
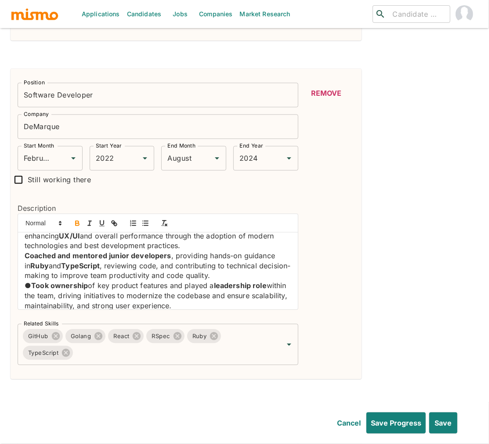
click at [75, 219] on icon "button" at bounding box center [77, 223] width 8 height 8
click at [22, 242] on div "● Developed a new version of the company’s core software using Ruby on Rails , …" at bounding box center [158, 271] width 280 height 77
drag, startPoint x: 146, startPoint y: 212, endPoint x: 112, endPoint y: 229, distance: 38.3
click at [146, 219] on icon "button" at bounding box center [146, 223] width 8 height 8
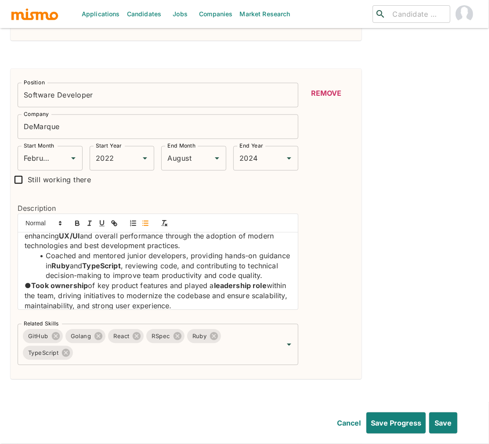
click at [34, 281] on strong "Took ownership" at bounding box center [59, 285] width 57 height 9
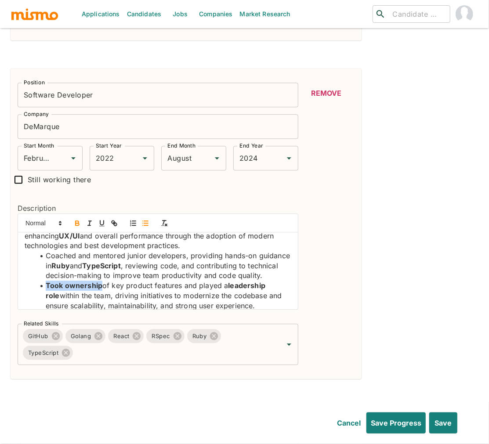
drag, startPoint x: 99, startPoint y: 283, endPoint x: 63, endPoint y: 257, distance: 44.4
click at [44, 281] on li "Took ownership of key product features and played a leadership role within the …" at bounding box center [163, 296] width 256 height 30
click at [76, 221] on icon "button" at bounding box center [77, 222] width 3 height 2
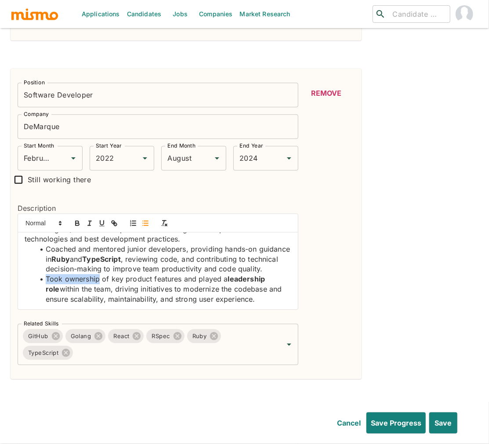
scroll to position [43, 0]
drag, startPoint x: 283, startPoint y: 268, endPoint x: 217, endPoint y: 251, distance: 68.4
click at [225, 274] on li "Took ownership of key product features and played a leadership role within the …" at bounding box center [163, 289] width 256 height 30
click at [77, 219] on icon "button" at bounding box center [77, 223] width 8 height 8
click at [76, 219] on icon "button" at bounding box center [77, 223] width 8 height 8
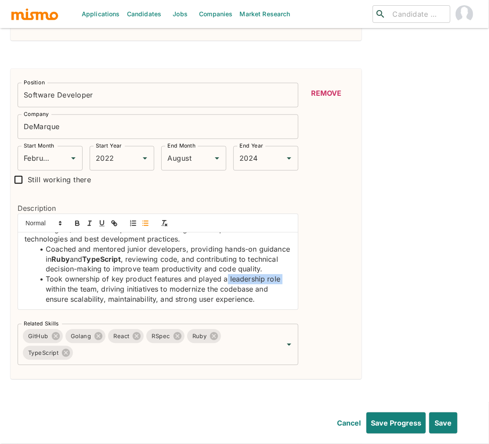
scroll to position [0, 0]
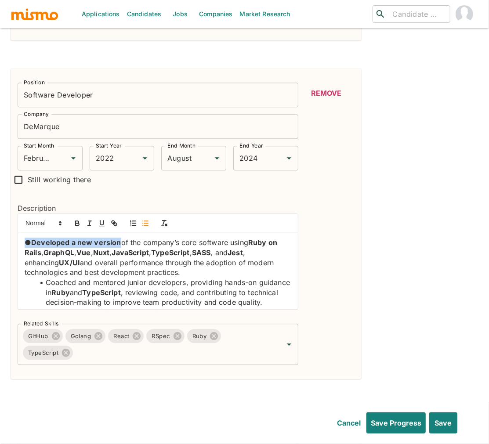
drag, startPoint x: 118, startPoint y: 230, endPoint x: 29, endPoint y: 224, distance: 88.6
click at [26, 238] on p "● Developed a new version of the company’s core software using Ruby on Rails , …" at bounding box center [158, 258] width 267 height 40
click at [79, 223] on icon "button" at bounding box center [78, 224] width 4 height 2
click at [30, 238] on p "● Developed a new version of the company’s core software using Ruby on Rails , …" at bounding box center [158, 258] width 267 height 40
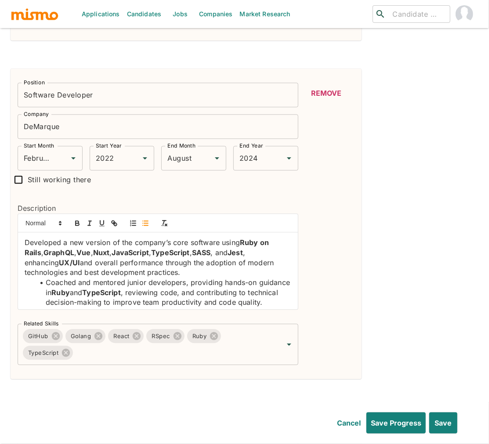
click at [142, 219] on icon "button" at bounding box center [146, 223] width 8 height 8
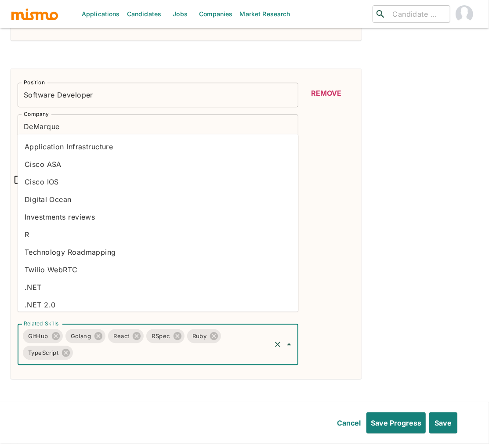
click at [157, 345] on input "Related Skills" at bounding box center [172, 353] width 196 height 17
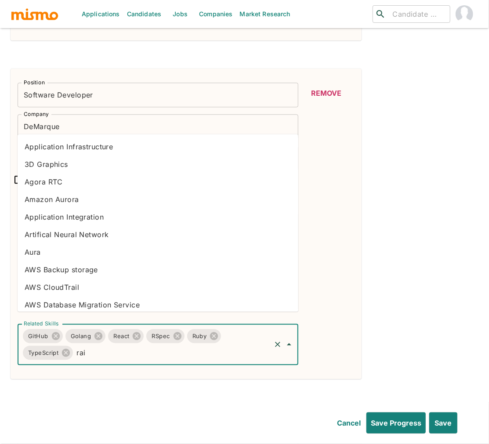
type input "rail"
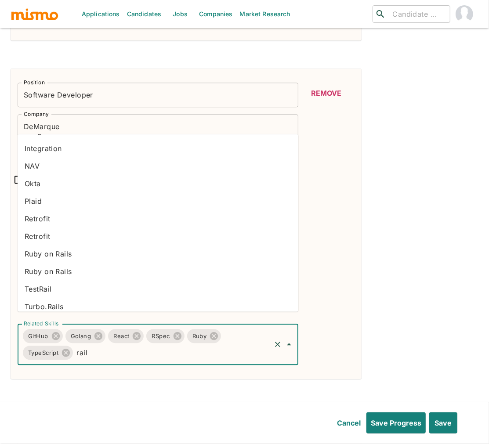
scroll to position [75, 0]
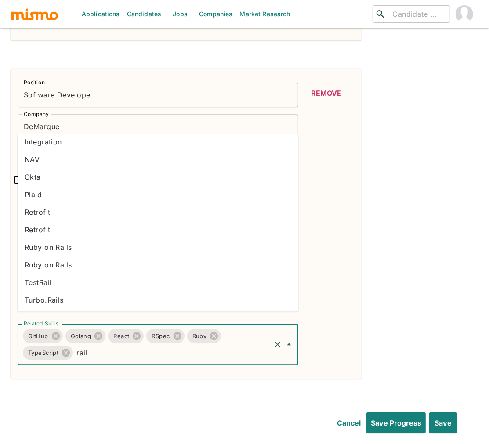
click at [79, 266] on li "Ruby on Rails" at bounding box center [158, 265] width 281 height 18
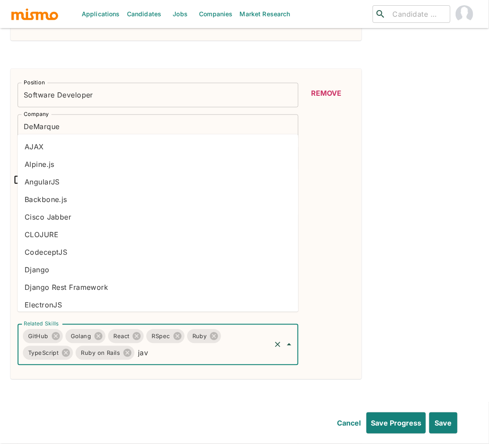
type input "java"
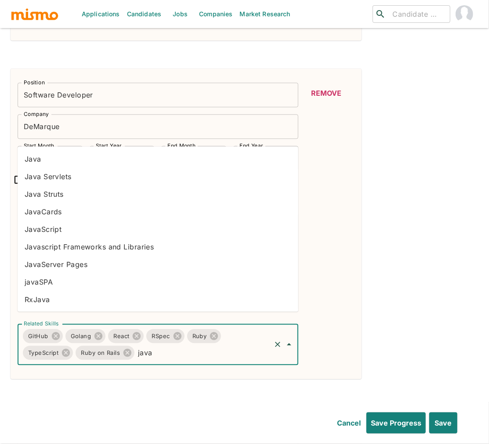
click at [58, 223] on li "JavaScript" at bounding box center [158, 229] width 281 height 18
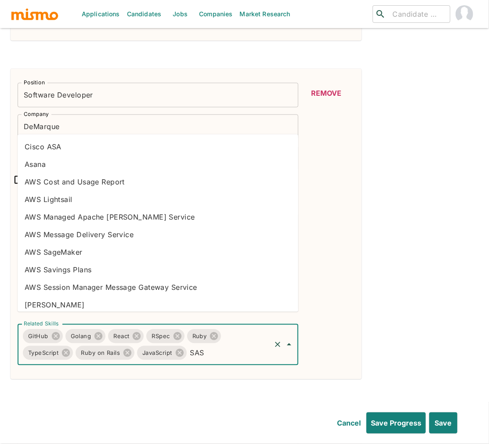
type input "SASS"
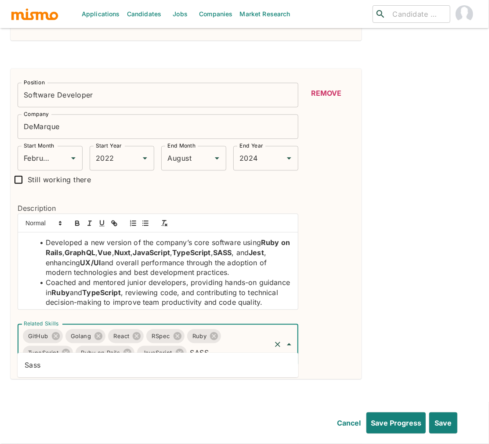
click at [225, 367] on li "Sass" at bounding box center [158, 365] width 281 height 18
type input "Vue"
click at [205, 388] on li "Vue.js" at bounding box center [158, 383] width 281 height 18
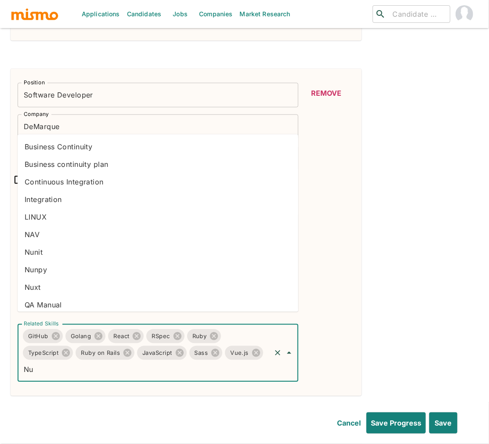
type input "Nux"
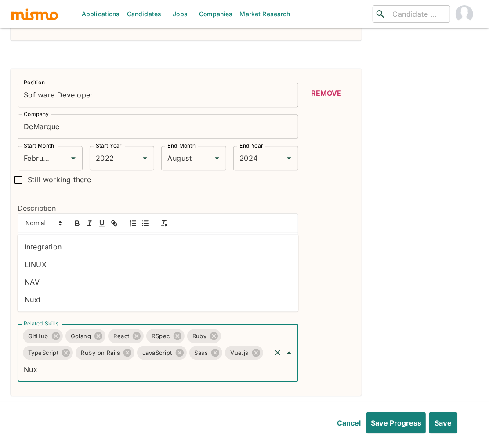
click at [55, 298] on li "Nuxt" at bounding box center [158, 300] width 281 height 18
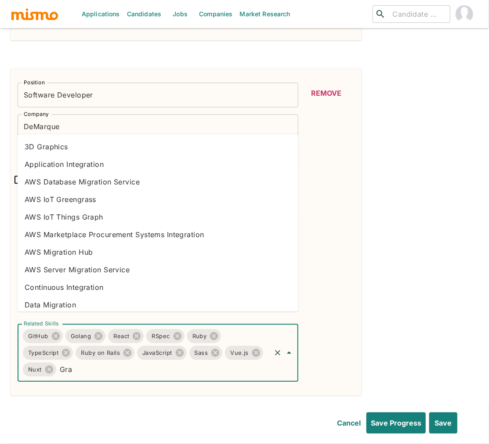
type input "Grap"
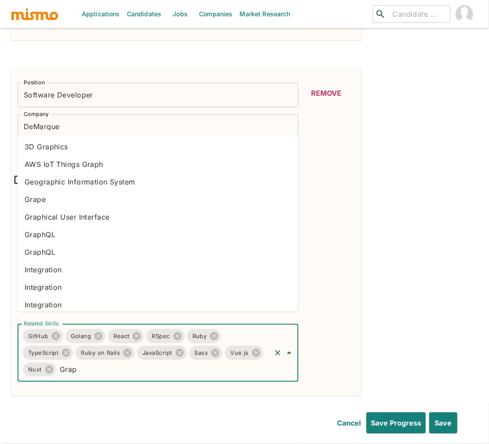
click at [61, 232] on li "GraphQL" at bounding box center [158, 234] width 281 height 18
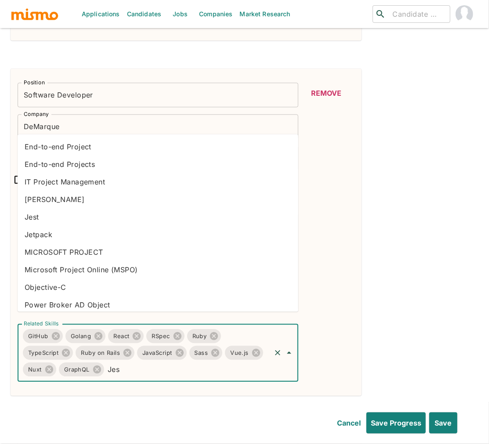
type input "Jest"
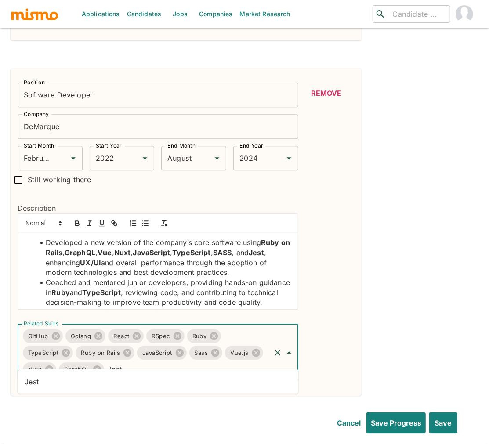
click at [200, 387] on li "Jest" at bounding box center [158, 382] width 281 height 18
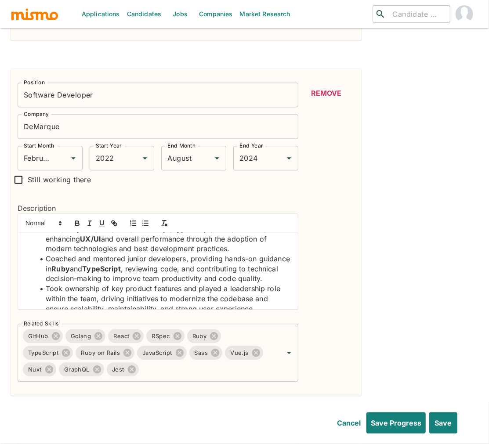
scroll to position [43, 0]
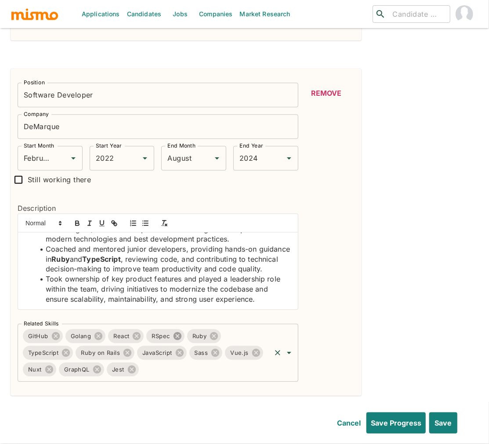
click at [178, 332] on icon at bounding box center [178, 336] width 8 height 8
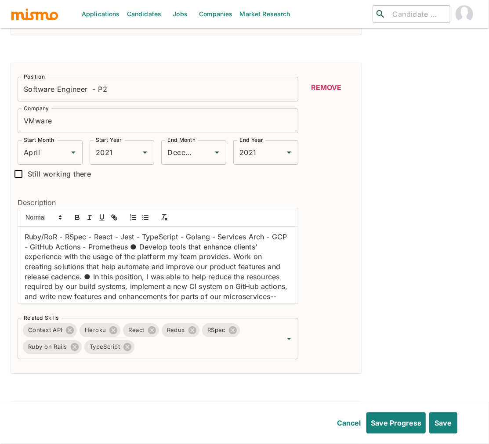
scroll to position [1277, 0]
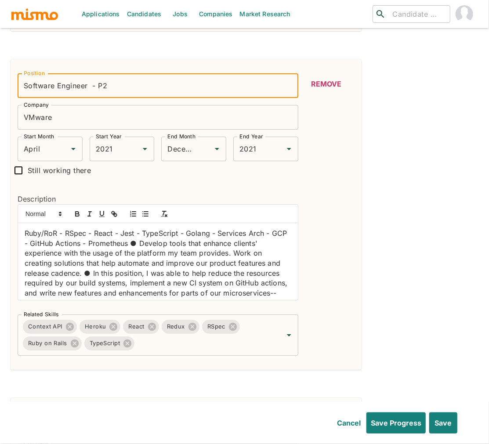
drag, startPoint x: 109, startPoint y: 72, endPoint x: 99, endPoint y: 71, distance: 9.7
click at [92, 73] on input "Software Engineer - P2" at bounding box center [158, 85] width 281 height 25
click at [107, 73] on input "Software Engineer - P2" at bounding box center [158, 85] width 281 height 25
drag, startPoint x: 110, startPoint y: 72, endPoint x: 98, endPoint y: 73, distance: 12.4
click at [89, 73] on input "Software Engineer - P2" at bounding box center [158, 85] width 281 height 25
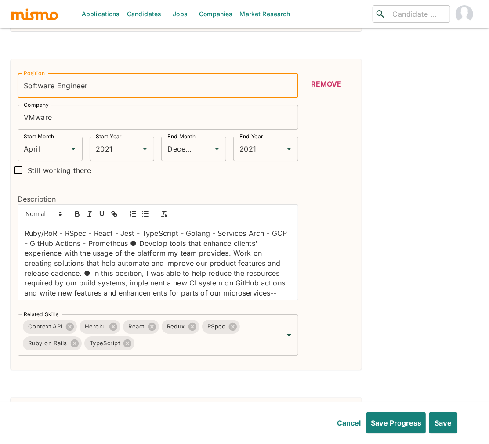
type input "Software Engineer"
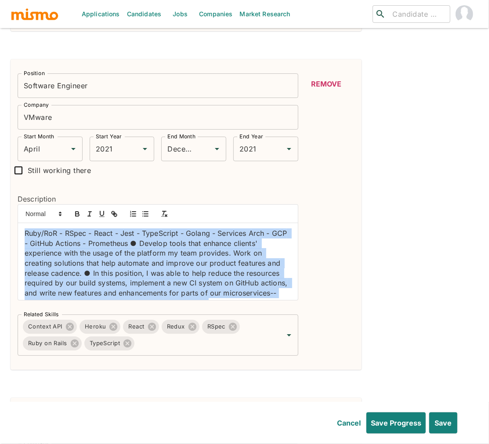
scroll to position [13, 0]
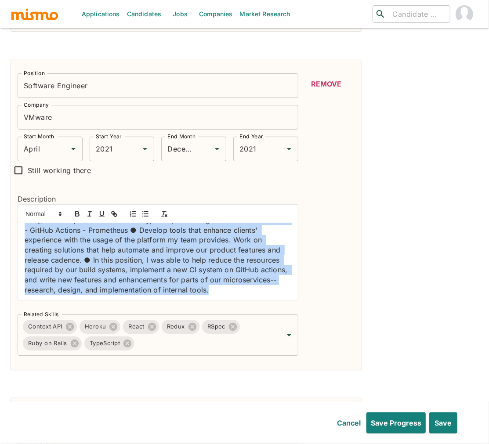
drag, startPoint x: 23, startPoint y: 221, endPoint x: 202, endPoint y: 298, distance: 195.0
click at [203, 298] on div "Position Software Engineer Position Company VMware Company Start Month April St…" at bounding box center [155, 211] width 288 height 290
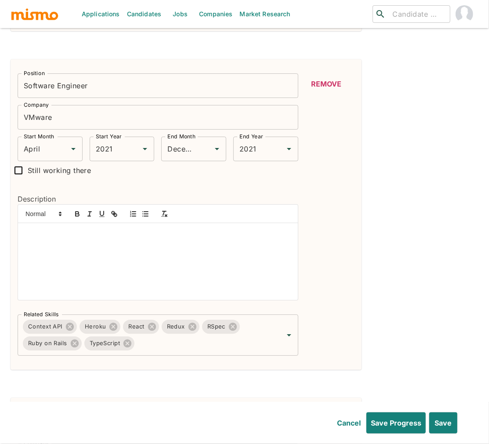
scroll to position [27, 0]
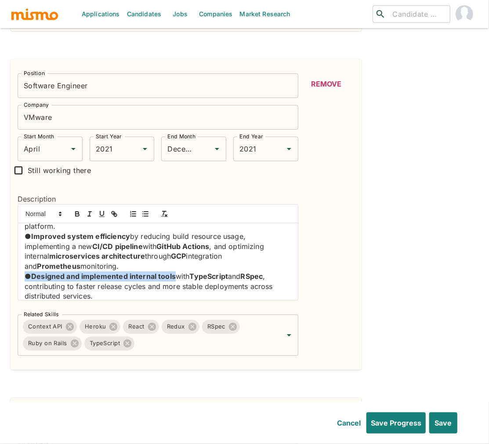
drag, startPoint x: 177, startPoint y: 265, endPoint x: 8, endPoint y: 265, distance: 168.3
click at [79, 210] on icon "button" at bounding box center [77, 214] width 8 height 8
drag, startPoint x: 124, startPoint y: 222, endPoint x: 29, endPoint y: 220, distance: 94.5
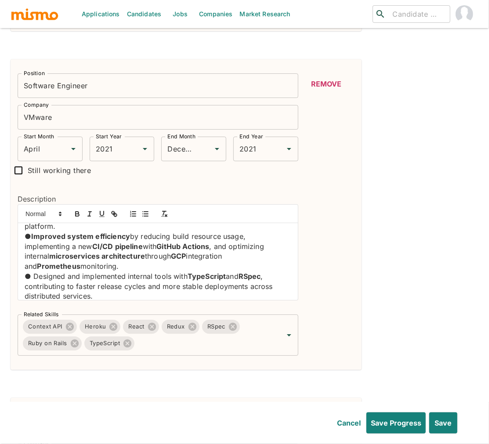
click at [29, 232] on p "● Improved system efficiency by reducing build resource usage, implementing a n…" at bounding box center [158, 252] width 267 height 40
click at [78, 214] on icon "button" at bounding box center [78, 215] width 4 height 2
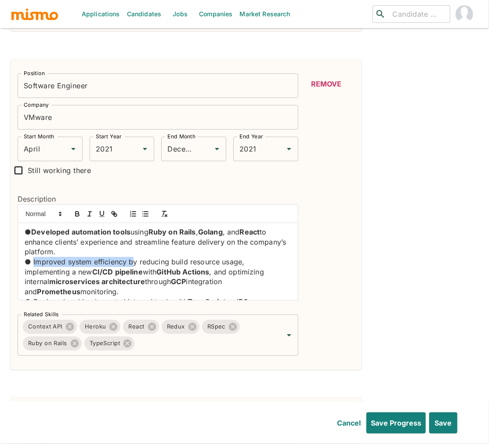
scroll to position [0, 0]
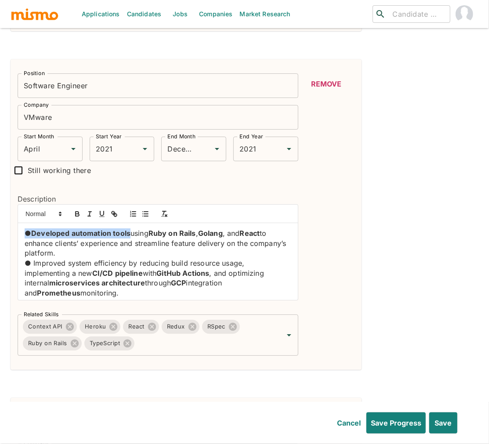
drag, startPoint x: 129, startPoint y: 222, endPoint x: 24, endPoint y: 218, distance: 105.1
click at [22, 223] on div "● Developed automation tools using Ruby on Rails , Golang , and React to enhanc…" at bounding box center [158, 261] width 280 height 77
click at [76, 212] on icon "button" at bounding box center [77, 213] width 3 height 2
click at [33, 229] on p "● Developed automation tools using Ruby on Rails , Golang , and React to enhanc…" at bounding box center [158, 244] width 267 height 30
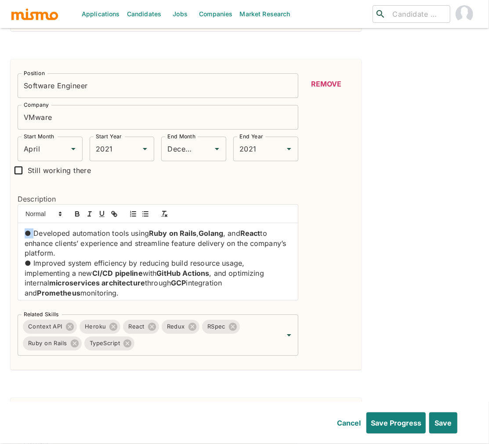
drag, startPoint x: 33, startPoint y: 220, endPoint x: 13, endPoint y: 221, distance: 19.8
click at [13, 221] on div "Description ● Developed automation tools using Ruby on Rails , Golang , and Rea…" at bounding box center [155, 244] width 288 height 128
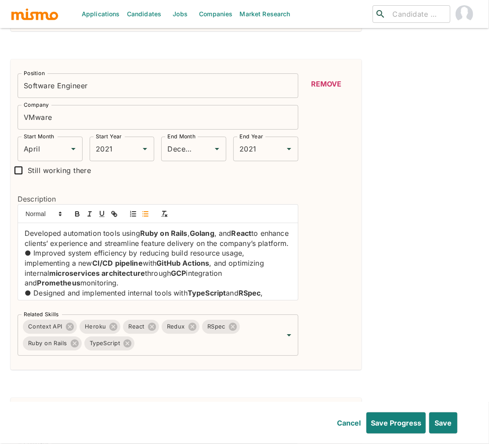
click at [149, 210] on icon "button" at bounding box center [146, 214] width 8 height 8
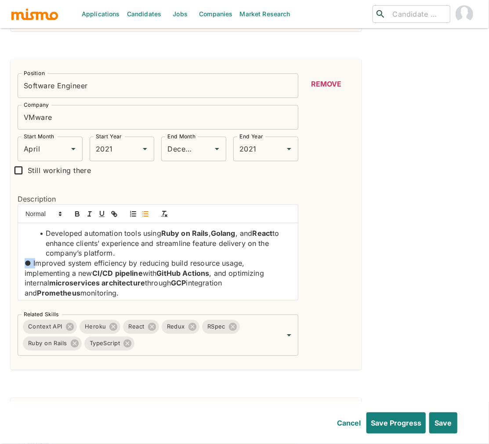
drag, startPoint x: 33, startPoint y: 250, endPoint x: 4, endPoint y: 251, distance: 29.5
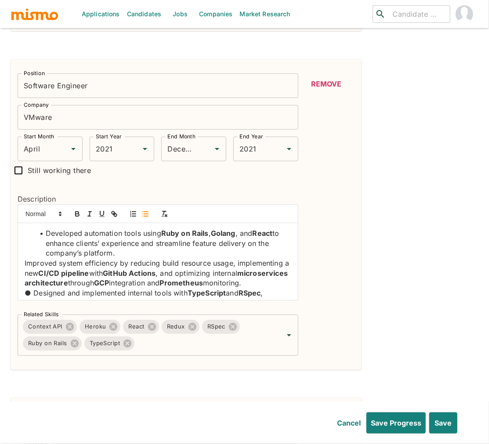
click at [145, 210] on icon "button" at bounding box center [146, 214] width 8 height 8
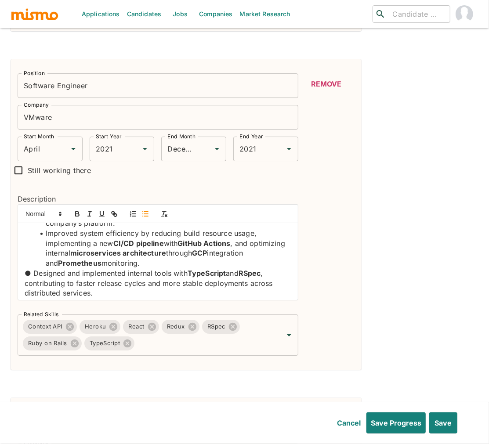
scroll to position [33, 0]
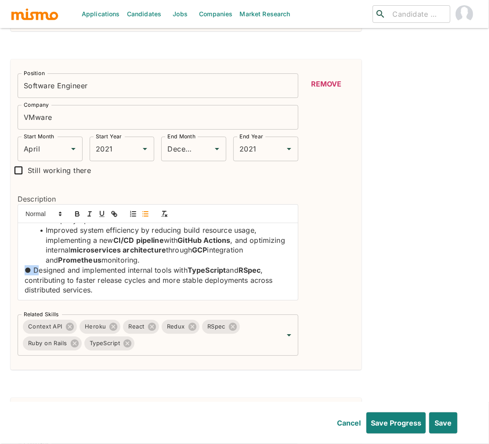
drag, startPoint x: 33, startPoint y: 258, endPoint x: 16, endPoint y: 256, distance: 17.2
click at [16, 256] on div "Description Developed automation tools using Ruby on Rails , Golang , and React…" at bounding box center [155, 244] width 288 height 128
click at [142, 210] on icon "button" at bounding box center [146, 214] width 8 height 8
click at [159, 335] on input "Related Skills" at bounding box center [203, 343] width 134 height 17
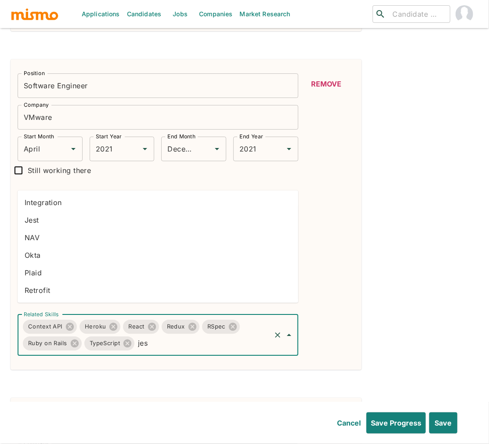
type input "jest"
click at [44, 225] on li "Jest" at bounding box center [158, 220] width 281 height 18
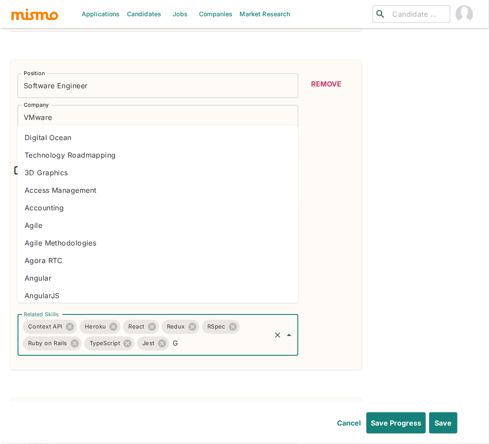
type input "Go"
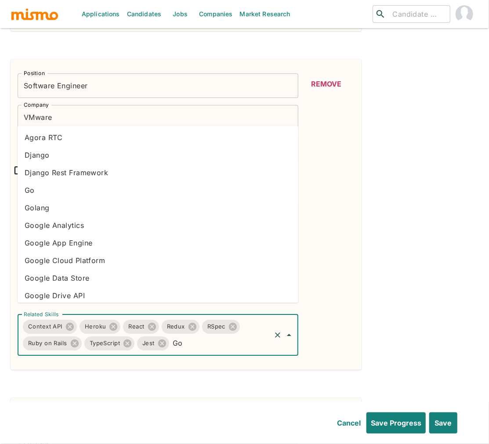
click at [56, 205] on li "Golang" at bounding box center [158, 208] width 281 height 18
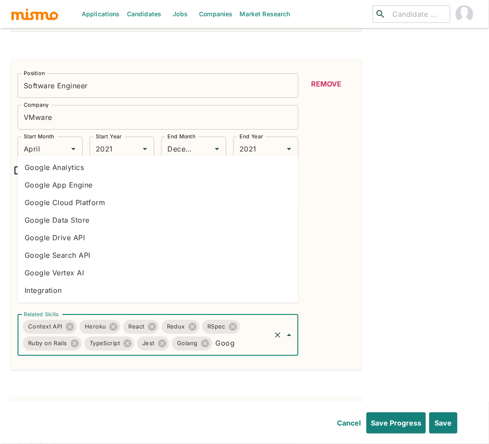
type input "Googl"
click at [82, 197] on li "Google Cloud Platform" at bounding box center [158, 203] width 281 height 18
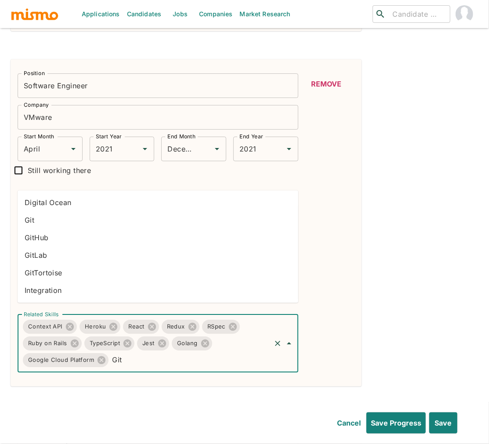
type input "GitH"
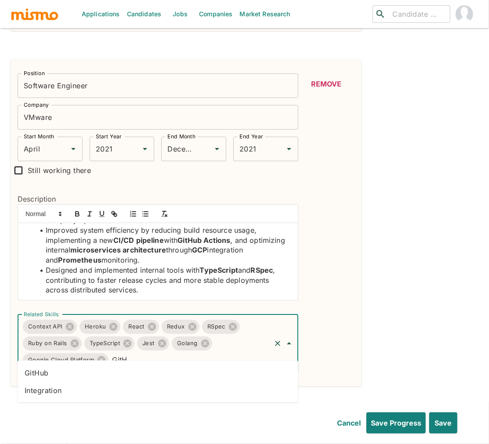
click at [144, 367] on li "GitHub" at bounding box center [158, 373] width 281 height 18
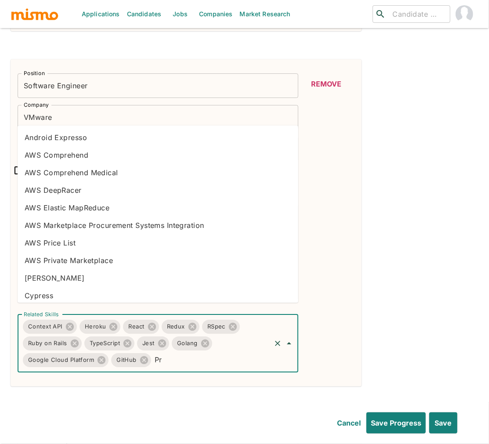
type input "P"
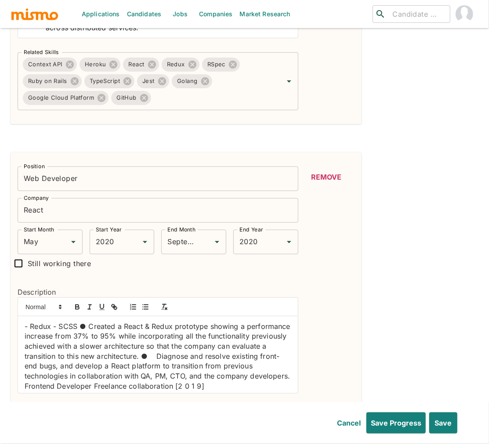
scroll to position [1544, 0]
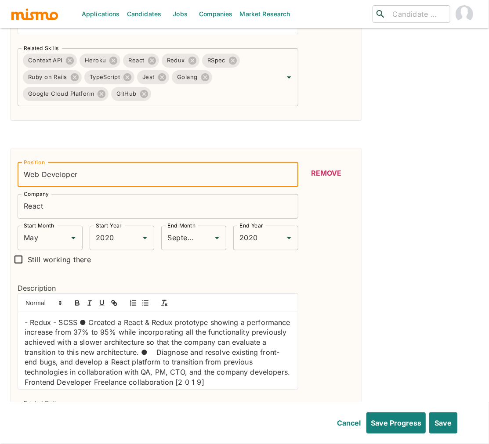
click at [79, 163] on input "Web Developer" at bounding box center [158, 175] width 281 height 25
type input "Software Engineer"
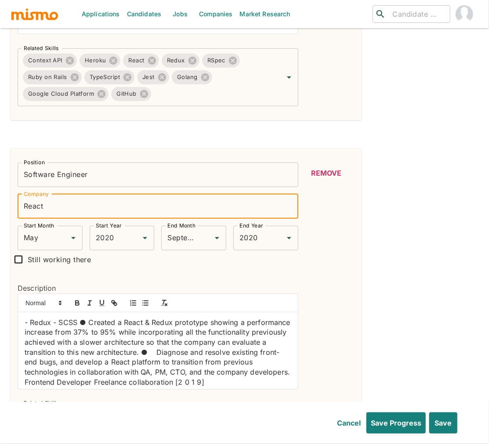
click at [47, 199] on input "React" at bounding box center [158, 206] width 281 height 25
click at [54, 226] on div "May Start Month" at bounding box center [50, 238] width 65 height 25
type input "Flatiron Development"
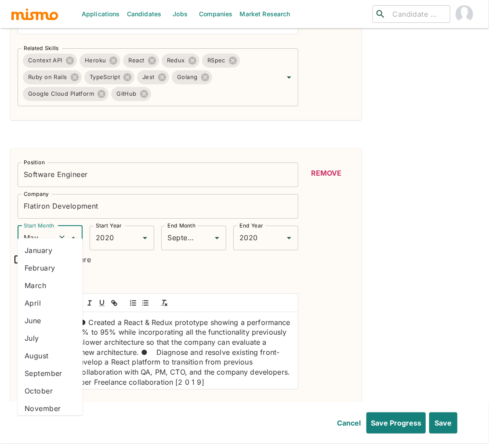
click at [55, 373] on li "September" at bounding box center [50, 374] width 65 height 18
type input "September"
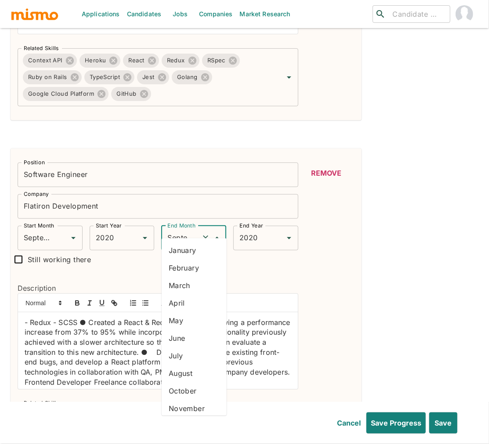
click at [183, 230] on input "September" at bounding box center [181, 238] width 33 height 17
click at [189, 306] on li "April" at bounding box center [194, 303] width 65 height 18
type input "April"
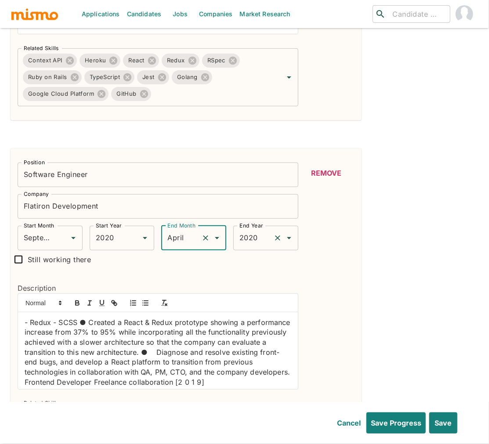
click at [252, 230] on input "2020" at bounding box center [253, 238] width 33 height 17
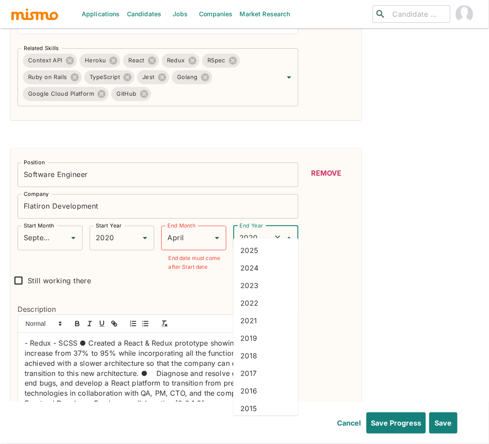
click at [259, 317] on li "2021" at bounding box center [265, 321] width 65 height 18
type input "2021"
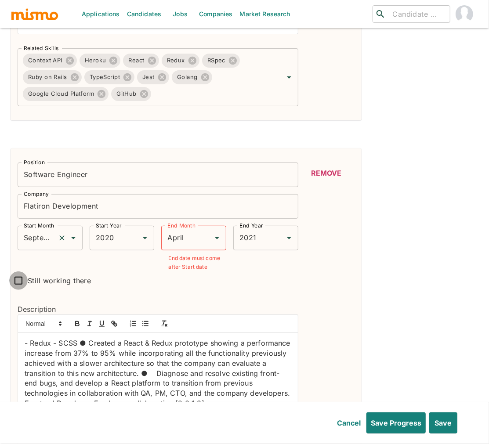
click at [39, 230] on input "September" at bounding box center [38, 238] width 33 height 17
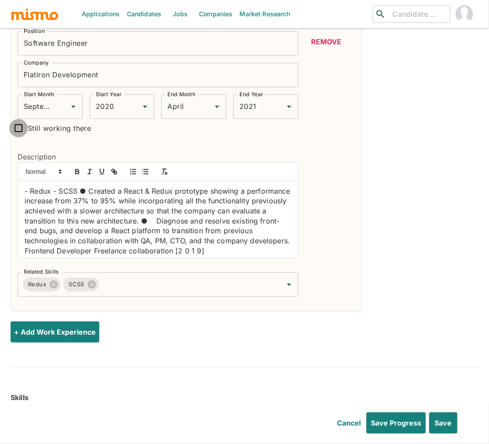
scroll to position [1671, 0]
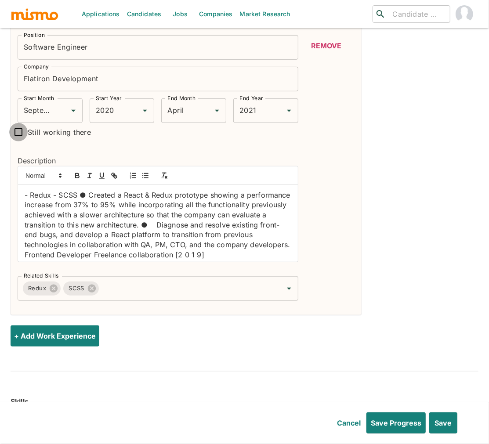
drag, startPoint x: 161, startPoint y: 236, endPoint x: 170, endPoint y: 236, distance: 8.8
click at [161, 236] on p "- Redux - SCSS ● Created a React & Redux prototype showing a performance increa…" at bounding box center [158, 225] width 267 height 70
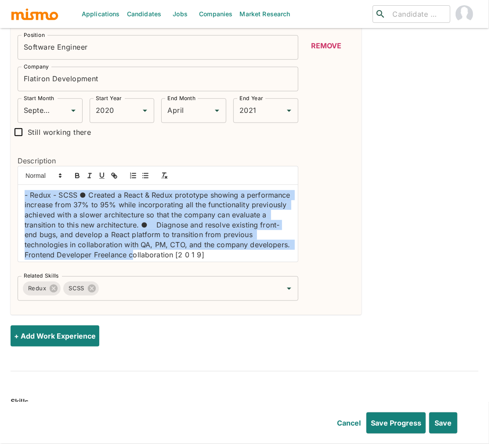
scroll to position [3, 0]
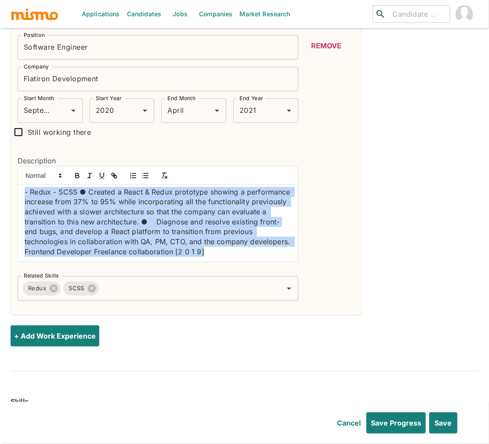
drag, startPoint x: 21, startPoint y: 181, endPoint x: 267, endPoint y: 253, distance: 256.1
click at [267, 253] on div "Description - Redux - SCSS ● Created a React & Redux prototype showing a perfor…" at bounding box center [155, 206] width 288 height 128
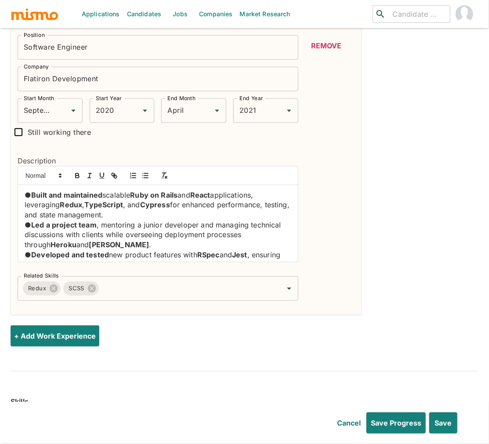
scroll to position [17, 0]
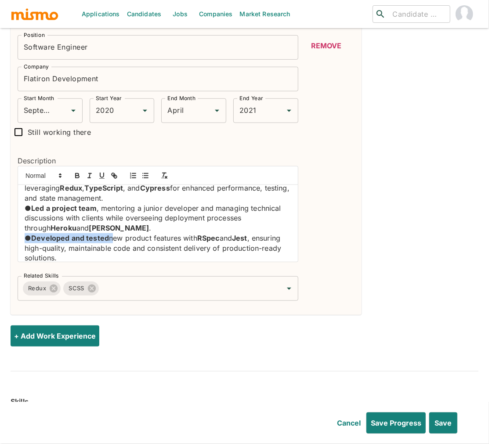
drag, startPoint x: 111, startPoint y: 223, endPoint x: 24, endPoint y: 204, distance: 88.7
click at [13, 222] on div "Description ● Built and maintained scalable Ruby on Rails and React application…" at bounding box center [155, 206] width 288 height 128
click at [115, 218] on p "● Led a project team , mentoring a junior developer and managing technical disc…" at bounding box center [158, 219] width 267 height 30
drag, startPoint x: 110, startPoint y: 227, endPoint x: 23, endPoint y: 215, distance: 87.4
click at [21, 225] on div "● Built and maintained scalable Ruby on Rails and React applications, leveragin…" at bounding box center [158, 223] width 280 height 77
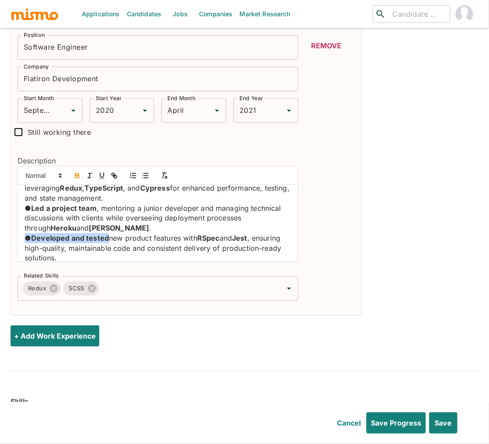
click at [80, 172] on icon "button" at bounding box center [77, 176] width 8 height 8
click at [34, 233] on p "● Developed and tested new product features with RSpec and Jest , ensuring high…" at bounding box center [158, 248] width 267 height 30
drag, startPoint x: 31, startPoint y: 225, endPoint x: 14, endPoint y: 225, distance: 17.1
click at [14, 225] on div "Description ● Built and maintained scalable Ruby on Rails and React application…" at bounding box center [155, 206] width 288 height 128
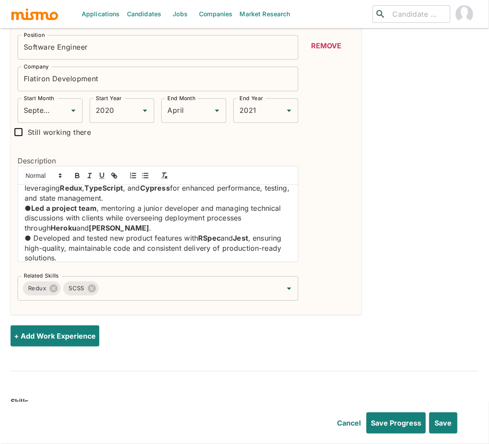
click at [32, 233] on p "● Developed and tested new product features with RSpec and Jest , ensuring high…" at bounding box center [158, 248] width 267 height 30
click at [147, 176] on line "button" at bounding box center [146, 176] width 4 height 0
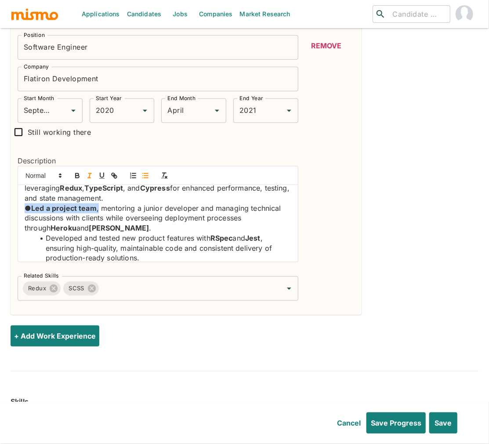
drag, startPoint x: 96, startPoint y: 199, endPoint x: 93, endPoint y: 168, distance: 30.9
click at [13, 197] on div "Description ● Built and maintained scalable Ruby on Rails and React application…" at bounding box center [155, 206] width 288 height 128
click at [80, 172] on icon "button" at bounding box center [77, 176] width 8 height 8
click at [146, 176] on line "button" at bounding box center [146, 176] width 4 height 0
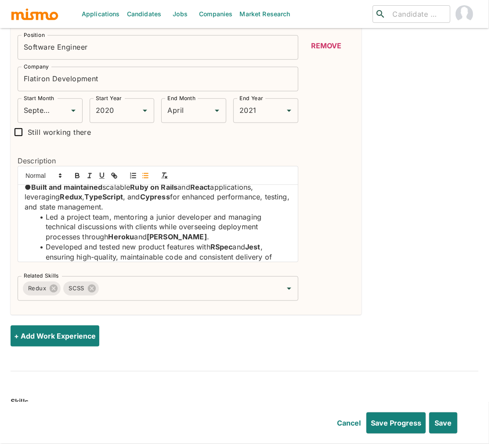
scroll to position [0, 0]
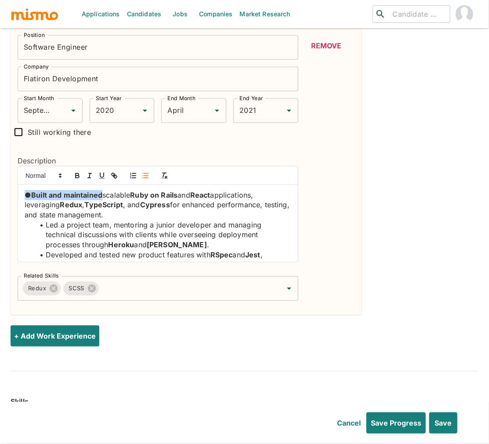
drag, startPoint x: 102, startPoint y: 182, endPoint x: 22, endPoint y: 182, distance: 80.9
click at [22, 185] on div "● Built and maintained scalable Ruby on Rails and React applications, leveragin…" at bounding box center [158, 223] width 280 height 77
click at [80, 172] on icon "button" at bounding box center [77, 176] width 8 height 8
click at [142, 172] on icon "button" at bounding box center [146, 176] width 8 height 8
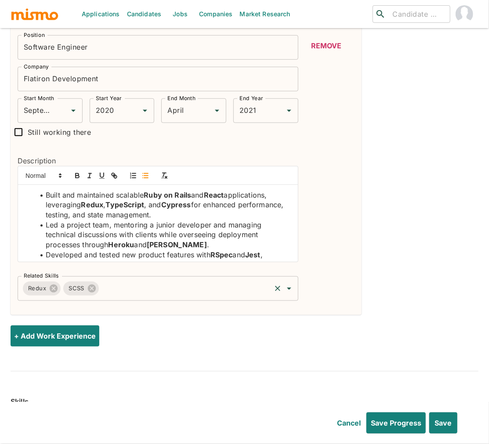
click at [139, 280] on input "Related Skills" at bounding box center [185, 288] width 170 height 17
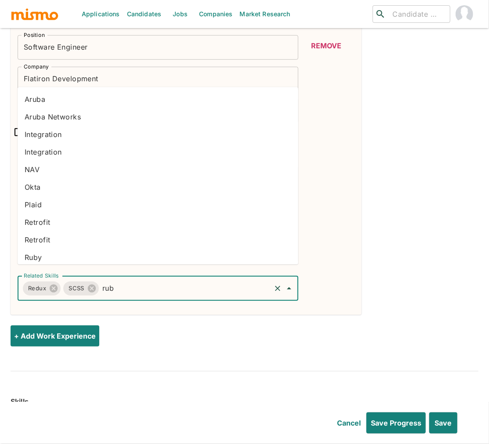
type input "ruby"
click at [48, 238] on li "Ruby on Rails" at bounding box center [158, 240] width 281 height 18
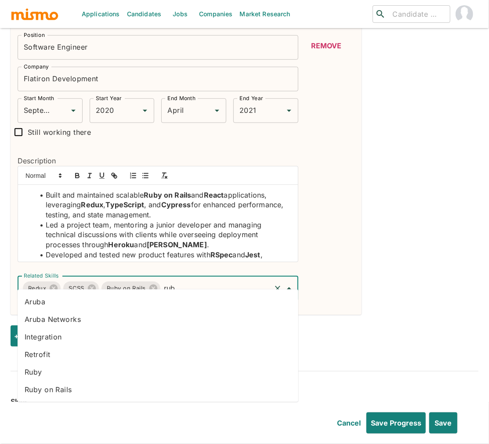
type input "ruby"
click at [114, 335] on li "Ruby" at bounding box center [158, 337] width 281 height 18
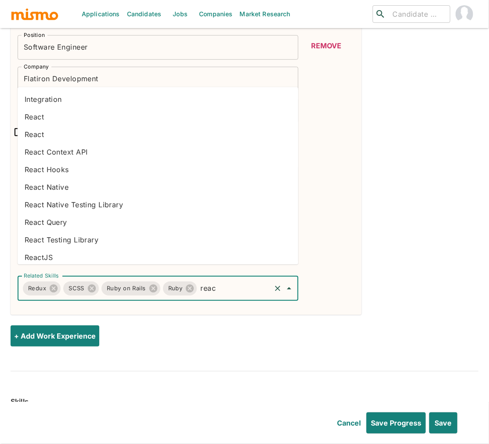
type input "react"
click at [45, 130] on li "React" at bounding box center [158, 135] width 281 height 18
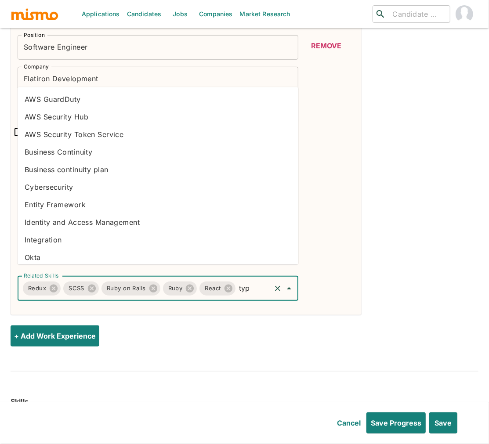
type input "type"
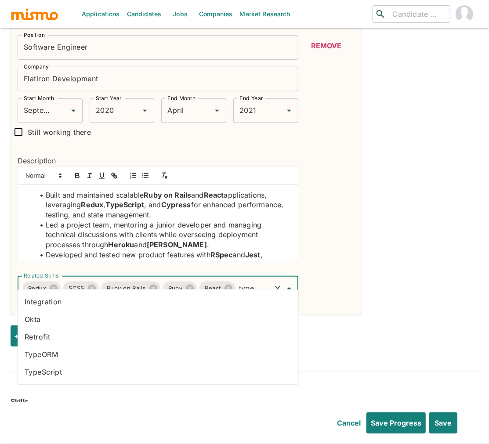
click at [93, 374] on li "TypeScript" at bounding box center [158, 372] width 281 height 18
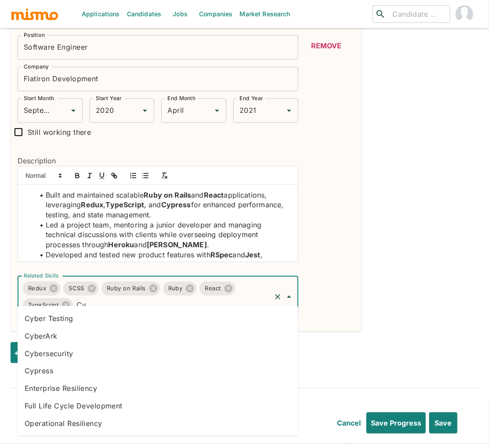
type input "Cyp"
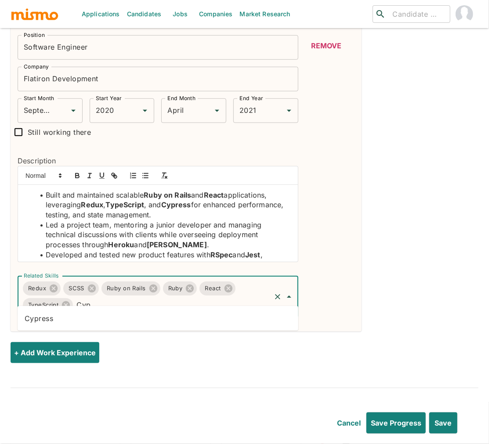
click at [182, 319] on li "Cypress" at bounding box center [158, 319] width 281 height 18
type input "Herok"
click at [174, 322] on li "Heroku" at bounding box center [158, 319] width 281 height 18
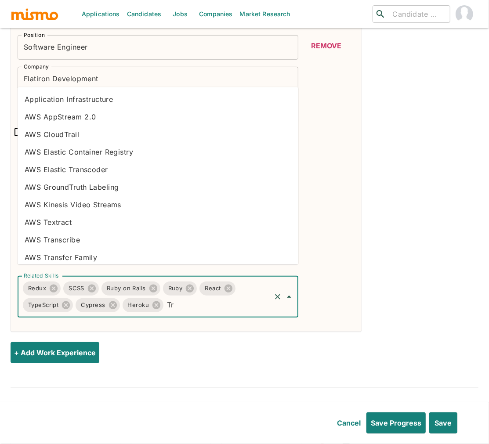
type input "T"
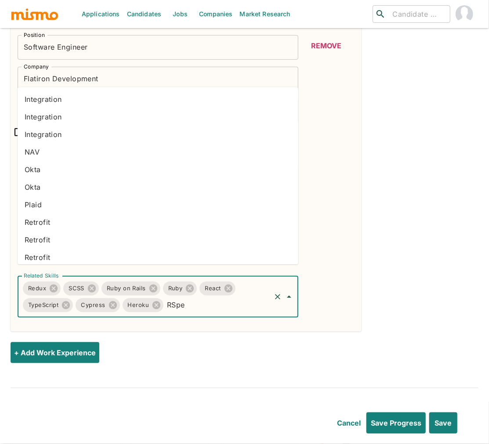
type input "RSpec"
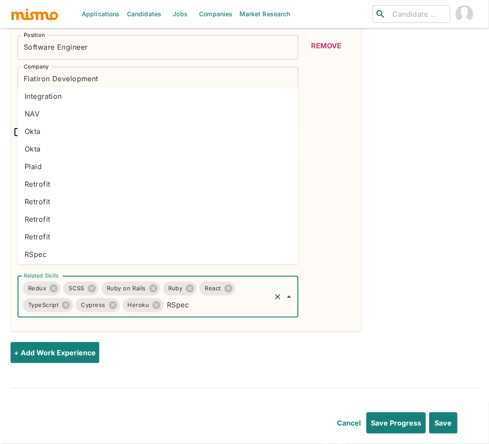
scroll to position [40, 0]
click at [236, 258] on li "RSpec" at bounding box center [158, 253] width 281 height 18
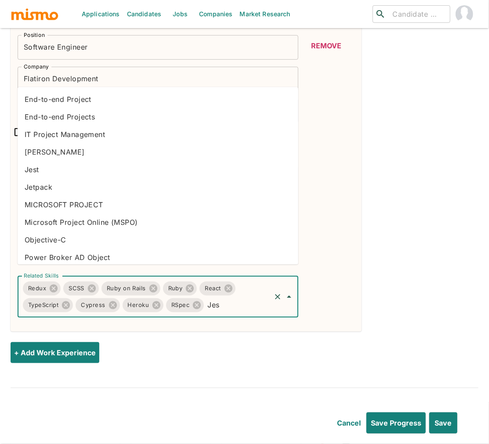
type input "Jest"
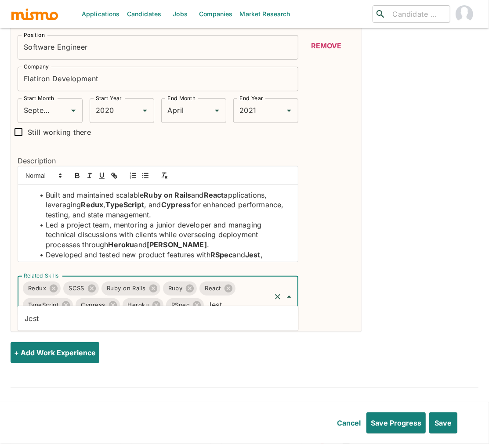
click at [203, 313] on li "Jest" at bounding box center [158, 319] width 281 height 18
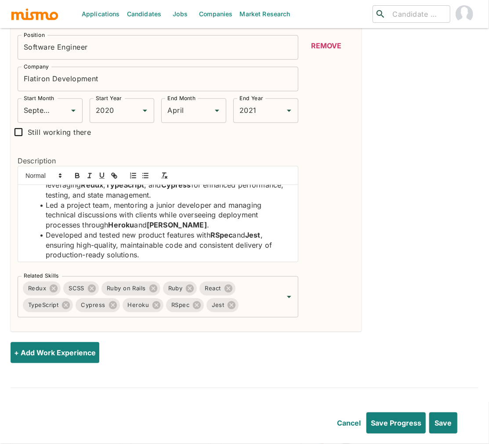
scroll to position [23, 0]
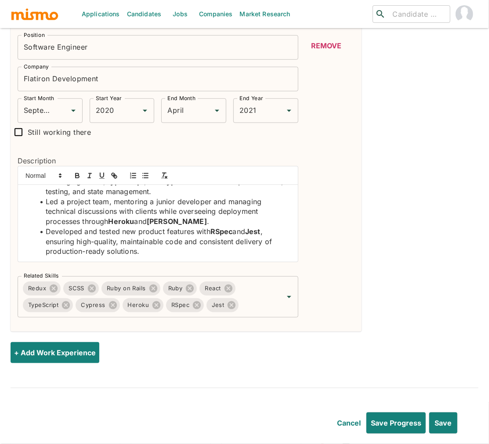
click at [52, 345] on button "+ Add Work Experience" at bounding box center [57, 352] width 92 height 21
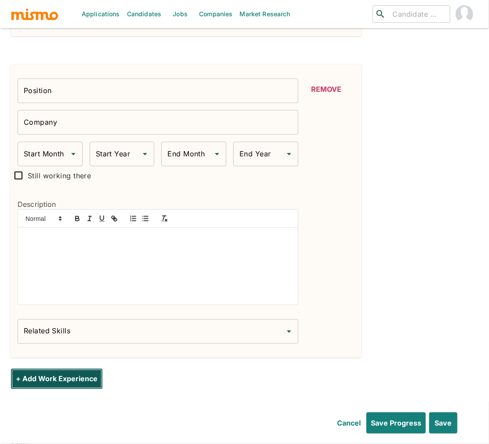
scroll to position [1962, 0]
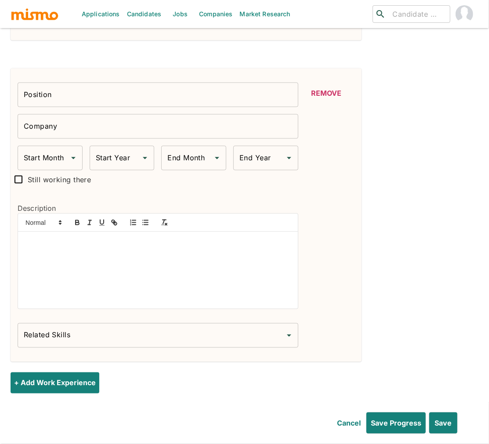
click at [119, 83] on input "Position" at bounding box center [158, 95] width 281 height 25
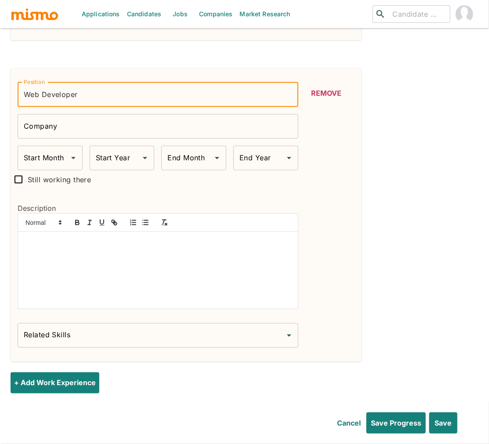
type input "Web Developer"
click at [91, 118] on input "Company" at bounding box center [158, 126] width 281 height 25
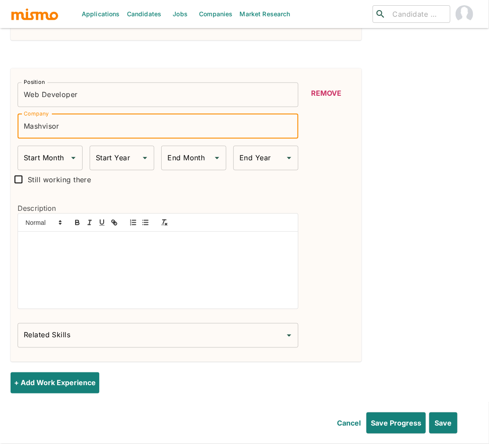
type input "Mashvisor"
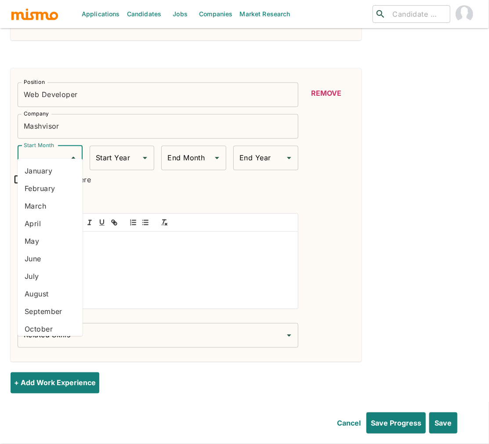
drag, startPoint x: 51, startPoint y: 150, endPoint x: 45, endPoint y: 149, distance: 6.4
click at [51, 150] on input "Start Month" at bounding box center [44, 158] width 44 height 17
click at [45, 237] on li "May" at bounding box center [50, 242] width 65 height 18
type input "May"
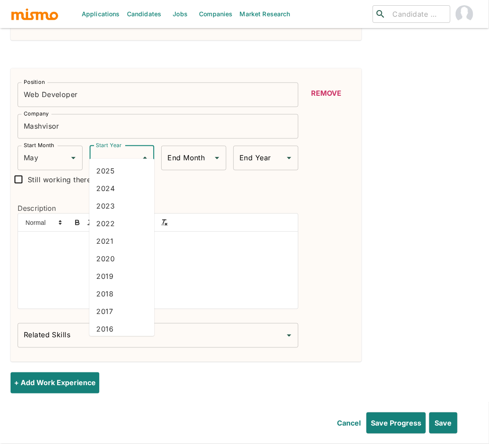
click at [109, 150] on input "Start Year" at bounding box center [116, 158] width 44 height 17
click at [113, 255] on li "2020" at bounding box center [121, 260] width 65 height 18
type input "2020"
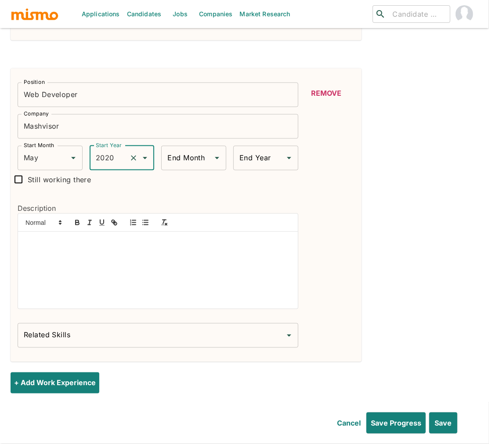
click at [175, 151] on input "End Month" at bounding box center [187, 158] width 44 height 17
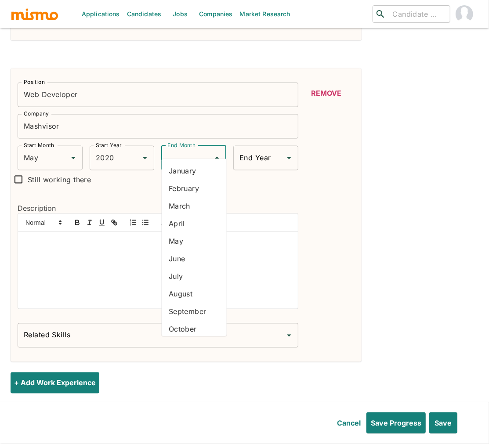
click at [194, 305] on li "September" at bounding box center [194, 312] width 65 height 18
type input "September"
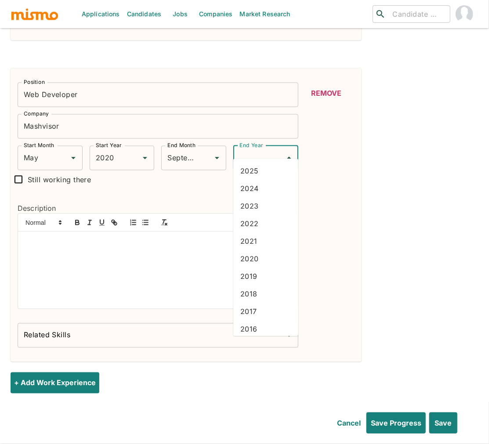
click at [250, 146] on div "End Year End Year" at bounding box center [265, 158] width 65 height 25
click at [260, 259] on li "2020" at bounding box center [265, 260] width 65 height 18
type input "2020"
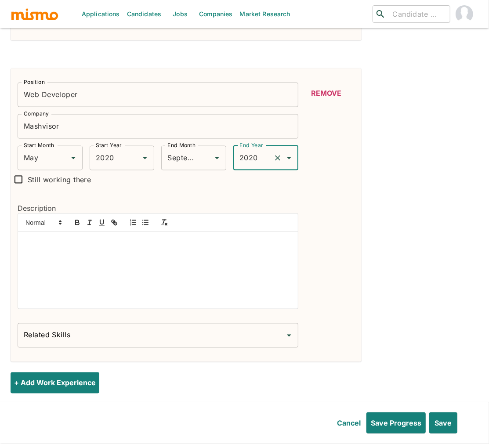
click at [120, 238] on div at bounding box center [158, 270] width 280 height 77
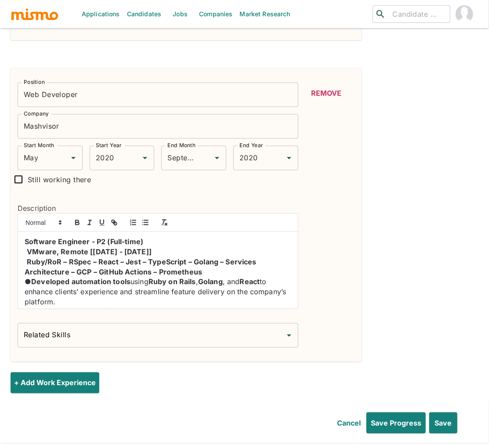
scroll to position [287, 0]
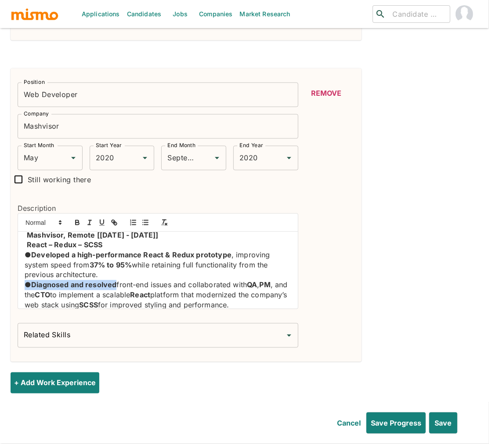
drag, startPoint x: 117, startPoint y: 275, endPoint x: 19, endPoint y: 254, distance: 100.2
click at [77, 219] on icon "button" at bounding box center [77, 223] width 8 height 8
click at [33, 280] on p "● Diagnosed and resolved front-end issues and collaborated with QA , PM , and t…" at bounding box center [158, 295] width 267 height 30
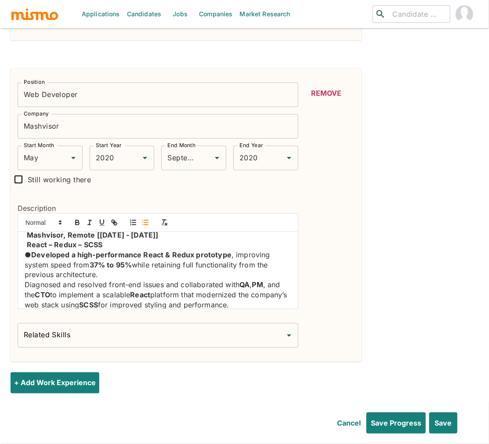
click at [148, 219] on icon "button" at bounding box center [146, 223] width 8 height 8
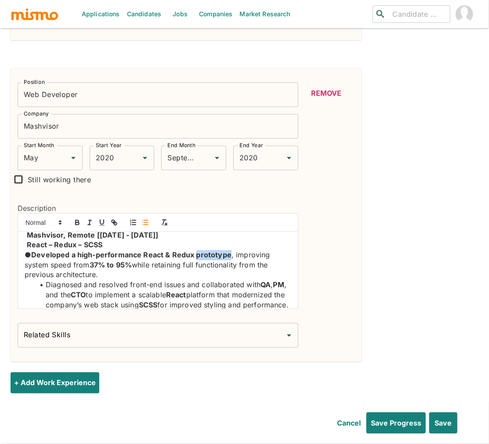
drag, startPoint x: 230, startPoint y: 243, endPoint x: 193, endPoint y: 237, distance: 37.1
click at [196, 251] on p "● Developed a high-performance React & Redux prototype , improving system speed…" at bounding box center [158, 266] width 267 height 30
click at [77, 219] on icon "button" at bounding box center [77, 223] width 8 height 8
drag, startPoint x: 143, startPoint y: 245, endPoint x: 46, endPoint y: 218, distance: 100.9
click at [25, 251] on p "● Developed a high-performance React & Redux prototype, improving system speed …" at bounding box center [158, 266] width 267 height 30
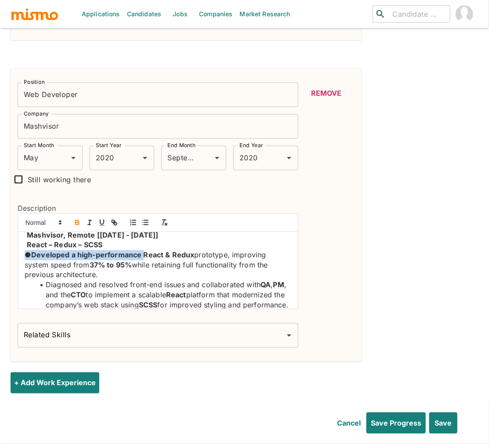
click at [80, 219] on icon "button" at bounding box center [77, 223] width 8 height 8
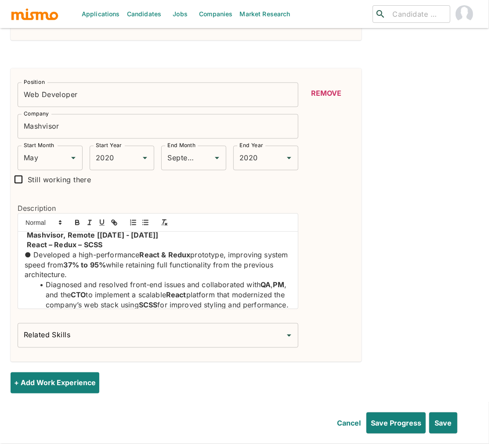
click at [33, 251] on p "● Developed a high-performance React & Redux prototype, improving system speed …" at bounding box center [158, 266] width 267 height 30
drag, startPoint x: 33, startPoint y: 243, endPoint x: 20, endPoint y: 243, distance: 13.2
click at [20, 243] on div "Software Engineer - P2 (Full-time) VMware, Remote [April 2021 - December 2021] …" at bounding box center [158, 270] width 280 height 77
click at [148, 219] on icon "button" at bounding box center [146, 223] width 8 height 8
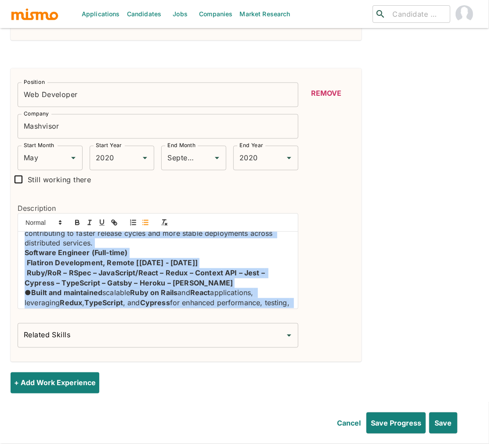
scroll to position [0, 0]
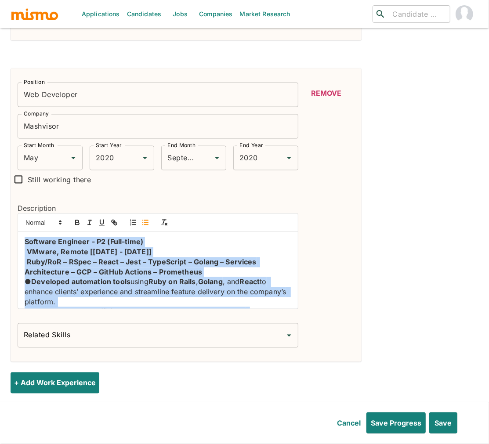
drag, startPoint x: 113, startPoint y: 278, endPoint x: 16, endPoint y: 202, distance: 123.0
click at [16, 202] on div "Description Software Engineer - P2 (Full-time) VMware, Remote [April 2021 - Dec…" at bounding box center [155, 253] width 288 height 128
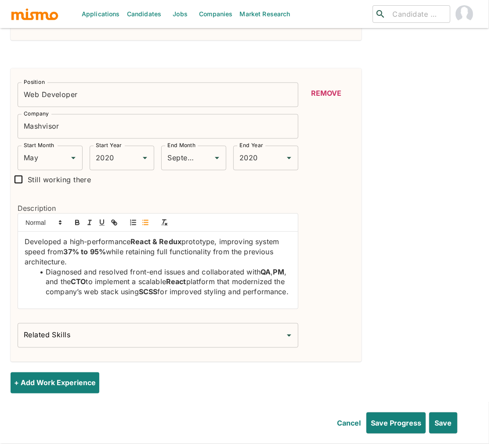
click at [146, 225] on line "button" at bounding box center [146, 225] width 4 height 0
click at [193, 327] on input "Related Skills" at bounding box center [152, 335] width 260 height 17
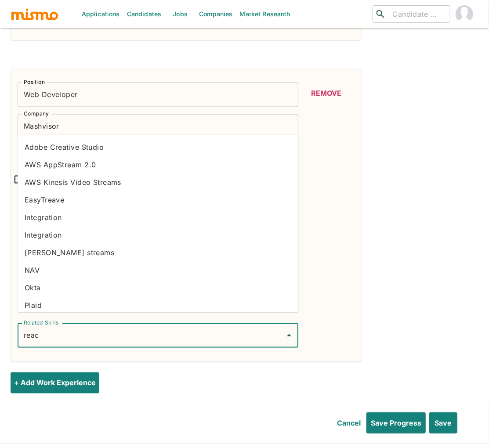
type input "react"
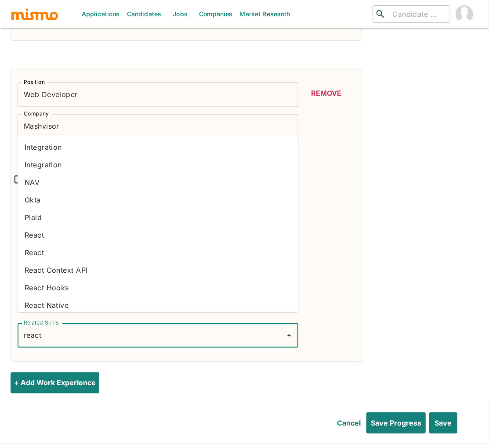
click at [92, 237] on li "React" at bounding box center [158, 235] width 281 height 18
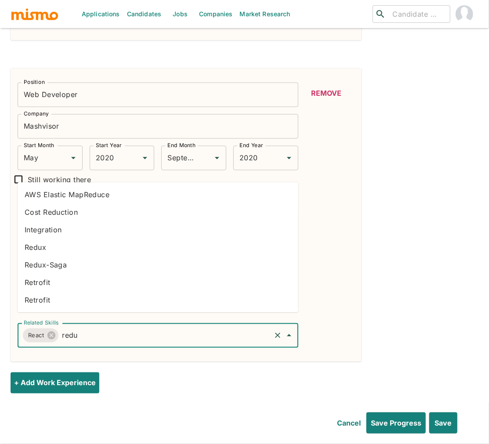
type input "redux"
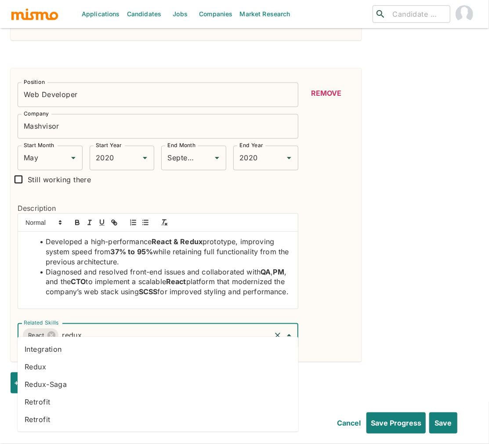
click at [77, 362] on li "Redux" at bounding box center [158, 367] width 281 height 18
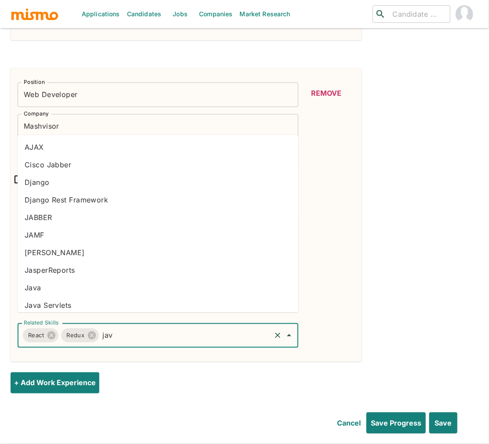
type input "java"
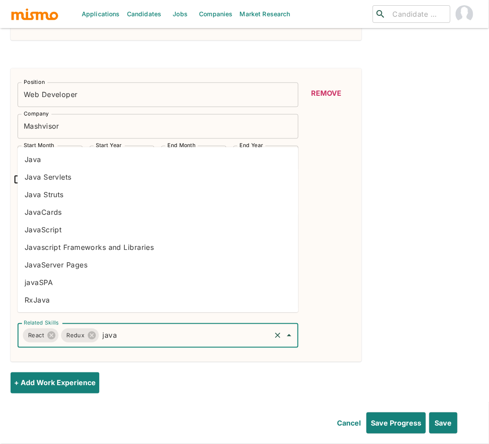
click at [74, 228] on li "JavaScript" at bounding box center [158, 231] width 281 height 18
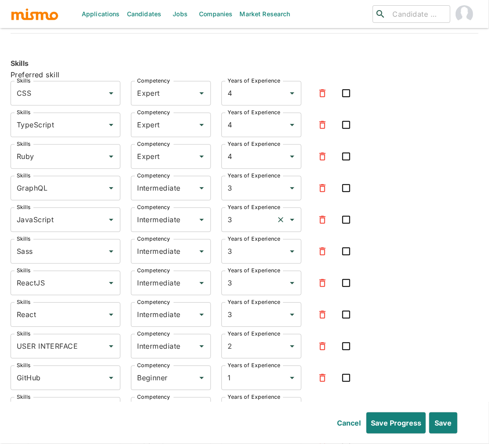
scroll to position [2344, 0]
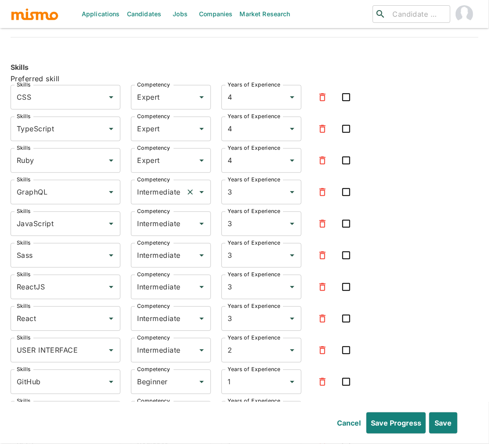
click at [153, 184] on input "Intermediate" at bounding box center [158, 192] width 47 height 17
click at [153, 216] on li "Expert" at bounding box center [171, 223] width 80 height 18
type input "Expert"
click at [157, 215] on input "Intermediate" at bounding box center [158, 223] width 47 height 17
click at [157, 255] on li "Expert" at bounding box center [171, 256] width 80 height 18
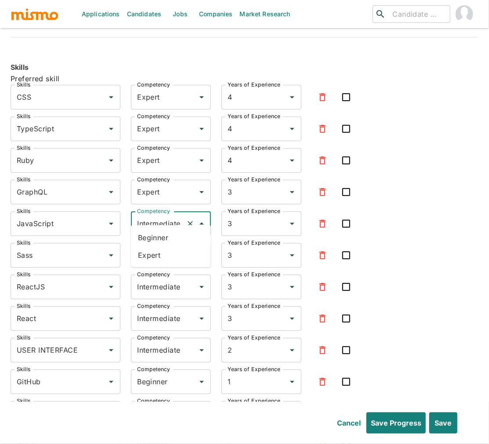
type input "Expert"
click at [162, 247] on input "Intermediate" at bounding box center [158, 255] width 47 height 17
click at [153, 283] on li "Expert" at bounding box center [171, 287] width 80 height 18
type input "Expert"
drag, startPoint x: 155, startPoint y: 278, endPoint x: 153, endPoint y: 283, distance: 5.7
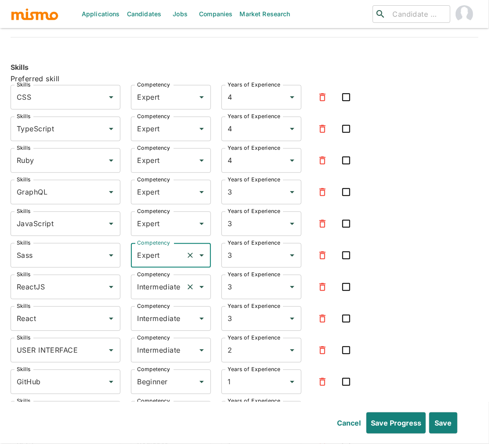
click at [155, 279] on input "Intermediate" at bounding box center [158, 287] width 47 height 17
click at [152, 323] on li "Expert" at bounding box center [171, 318] width 80 height 18
type input "Expert"
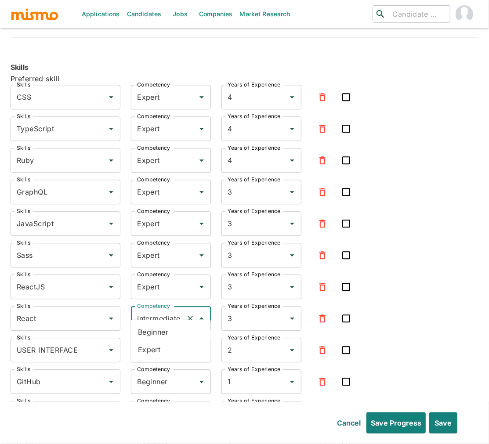
click at [157, 312] on input "Intermediate" at bounding box center [158, 318] width 47 height 17
drag, startPoint x: 149, startPoint y: 344, endPoint x: 139, endPoint y: 339, distance: 10.6
click at [149, 344] on li "Expert" at bounding box center [171, 350] width 80 height 18
type input "Expert"
click at [140, 342] on input "Intermediate" at bounding box center [158, 350] width 47 height 17
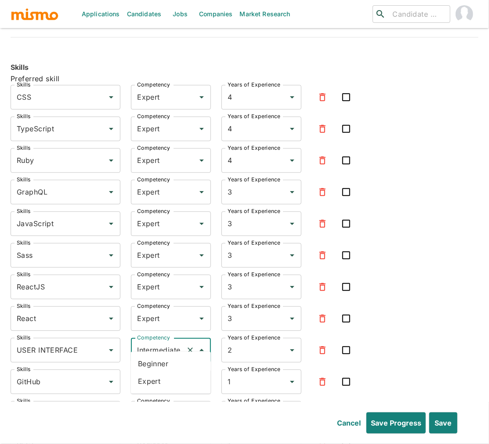
drag, startPoint x: 164, startPoint y: 381, endPoint x: 196, endPoint y: 367, distance: 34.2
click at [164, 381] on li "Expert" at bounding box center [171, 382] width 80 height 18
type input "Expert"
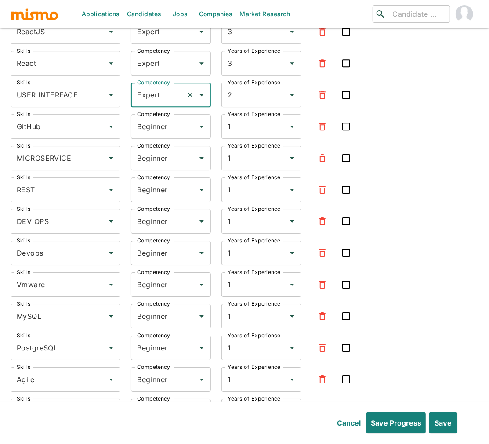
scroll to position [2603, 0]
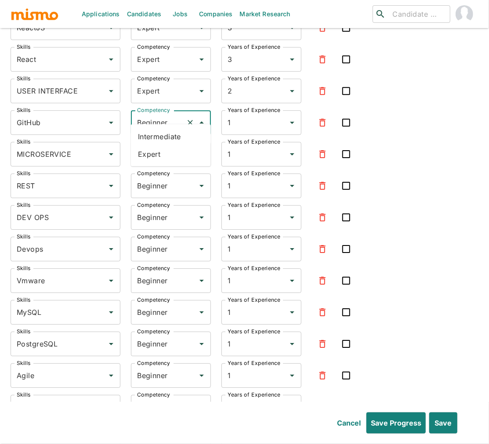
click at [159, 114] on input "Beginner" at bounding box center [158, 122] width 47 height 17
click at [156, 150] on li "Expert" at bounding box center [171, 154] width 80 height 18
type input "Expert"
click at [155, 146] on input "Beginner" at bounding box center [158, 154] width 47 height 17
click at [145, 182] on li "Expert" at bounding box center [171, 186] width 80 height 18
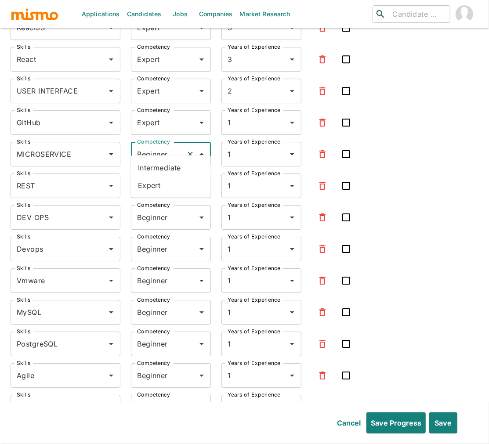
type input "Expert"
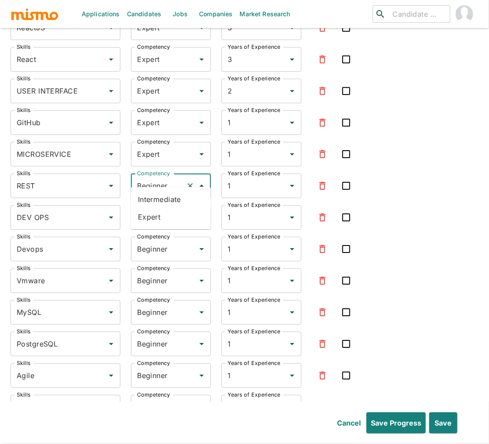
click at [154, 178] on input "Beginner" at bounding box center [158, 186] width 47 height 17
click at [148, 211] on li "Expert" at bounding box center [171, 217] width 80 height 18
type input "Expert"
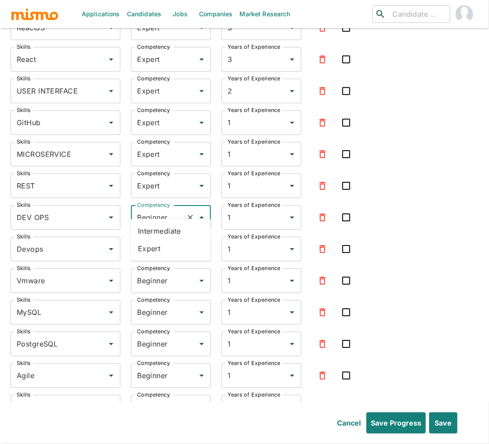
click at [151, 209] on input "Beginner" at bounding box center [158, 217] width 47 height 17
click at [148, 245] on li "Expert" at bounding box center [171, 249] width 80 height 18
type input "Expert"
click at [151, 241] on input "Beginner" at bounding box center [158, 249] width 47 height 17
click at [147, 282] on li "Expert" at bounding box center [171, 281] width 80 height 18
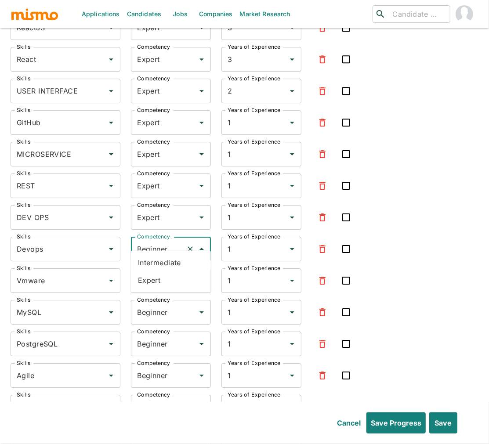
type input "Expert"
click at [152, 273] on input "Beginner" at bounding box center [158, 281] width 47 height 17
click at [149, 310] on li "Expert" at bounding box center [171, 312] width 80 height 18
type input "Expert"
click at [144, 304] on input "Beginner" at bounding box center [158, 312] width 47 height 17
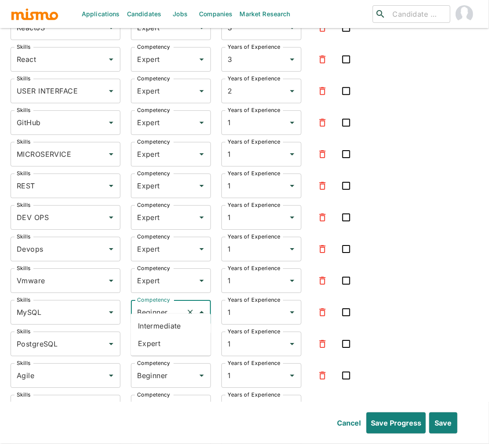
drag, startPoint x: 156, startPoint y: 348, endPoint x: 151, endPoint y: 342, distance: 7.2
click at [156, 348] on li "Expert" at bounding box center [171, 344] width 80 height 18
type input "Expert"
click at [158, 338] on input "Beginner" at bounding box center [158, 344] width 47 height 17
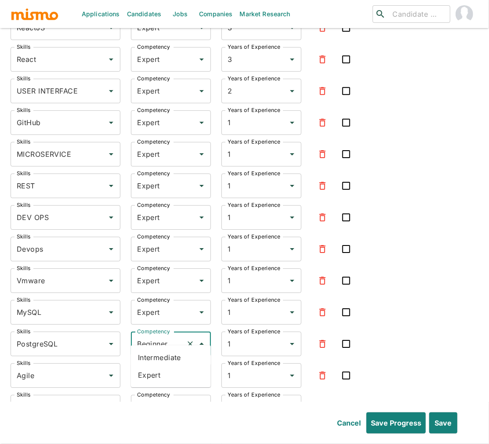
click at [150, 378] on li "Expert" at bounding box center [171, 376] width 80 height 18
type input "Expert"
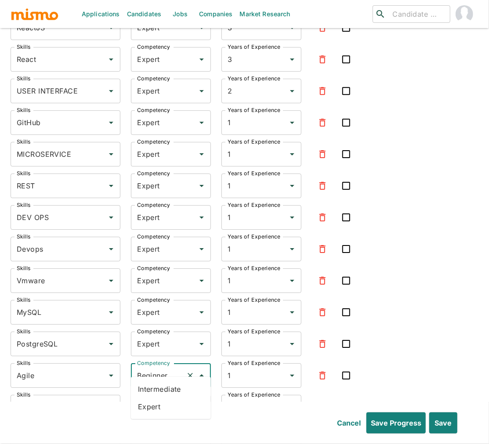
click at [157, 369] on input "Beginner" at bounding box center [158, 375] width 47 height 17
click at [146, 401] on li "Expert" at bounding box center [171, 407] width 80 height 18
type input "Expert"
click at [154, 399] on input "Beginner" at bounding box center [158, 407] width 47 height 17
click at [161, 373] on li "Expert" at bounding box center [171, 372] width 80 height 18
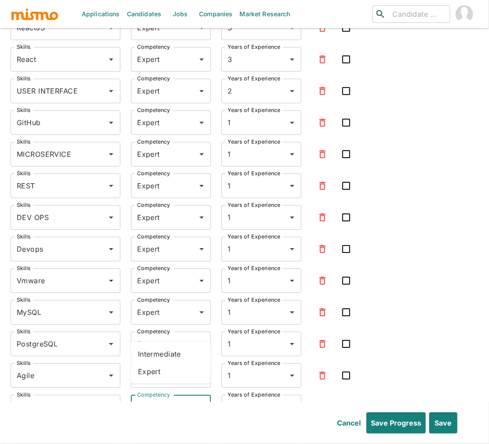
type input "Expert"
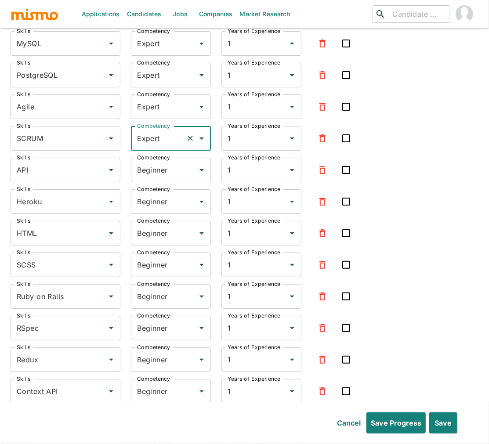
scroll to position [2880, 0]
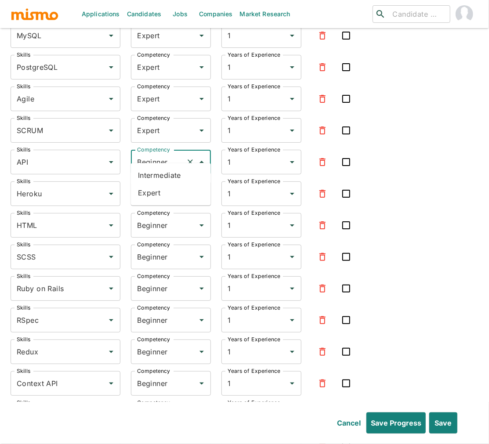
click at [151, 154] on input "Beginner" at bounding box center [158, 162] width 47 height 17
click at [154, 190] on li "Expert" at bounding box center [171, 193] width 80 height 18
type input "Expert"
drag, startPoint x: 156, startPoint y: 185, endPoint x: 155, endPoint y: 191, distance: 5.8
click at [156, 185] on input "Beginner" at bounding box center [158, 193] width 47 height 17
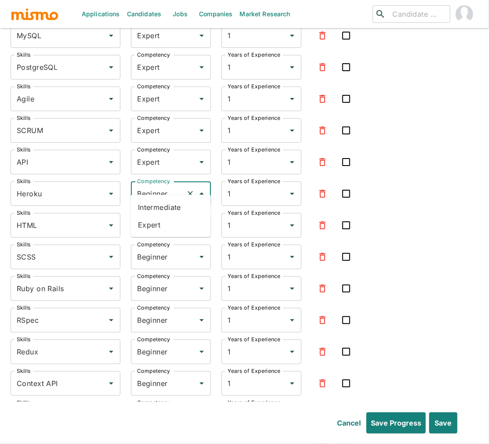
drag, startPoint x: 154, startPoint y: 221, endPoint x: 154, endPoint y: 214, distance: 7.5
click at [154, 221] on li "Expert" at bounding box center [171, 225] width 80 height 18
type input "Expert"
click at [155, 217] on input "Beginner" at bounding box center [158, 225] width 47 height 17
click at [153, 252] on li "Expert" at bounding box center [171, 257] width 80 height 18
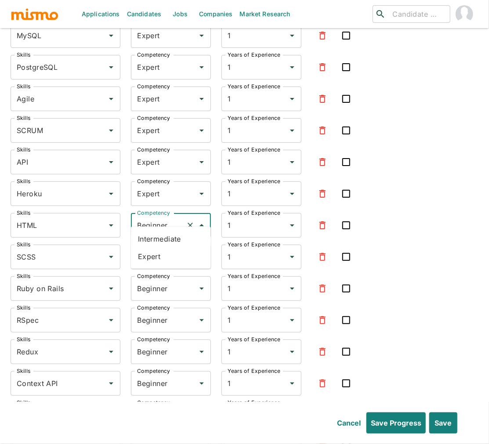
type input "Expert"
drag, startPoint x: 158, startPoint y: 243, endPoint x: 157, endPoint y: 256, distance: 13.2
click at [158, 249] on input "Beginner" at bounding box center [158, 257] width 47 height 17
click at [160, 283] on li "Expert" at bounding box center [171, 288] width 80 height 18
type input "Expert"
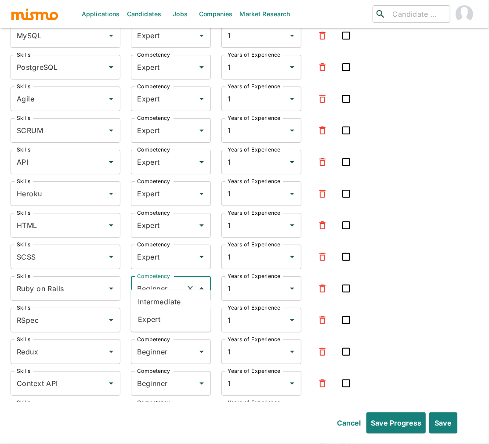
drag, startPoint x: 160, startPoint y: 279, endPoint x: 156, endPoint y: 289, distance: 10.3
click at [160, 280] on input "Beginner" at bounding box center [158, 288] width 47 height 17
click at [155, 314] on li "Expert" at bounding box center [171, 320] width 80 height 18
type input "Expert"
drag, startPoint x: 157, startPoint y: 305, endPoint x: 149, endPoint y: 346, distance: 42.5
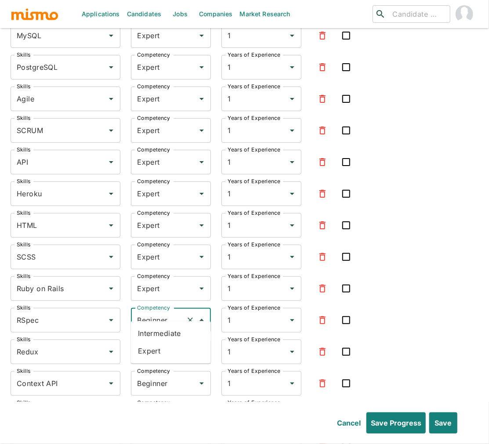
click at [157, 312] on input "Beginner" at bounding box center [158, 320] width 47 height 17
click at [155, 350] on li "Expert" at bounding box center [171, 351] width 80 height 18
type input "Expert"
drag, startPoint x: 157, startPoint y: 342, endPoint x: 155, endPoint y: 350, distance: 7.7
click at [156, 344] on input "Beginner" at bounding box center [158, 352] width 47 height 17
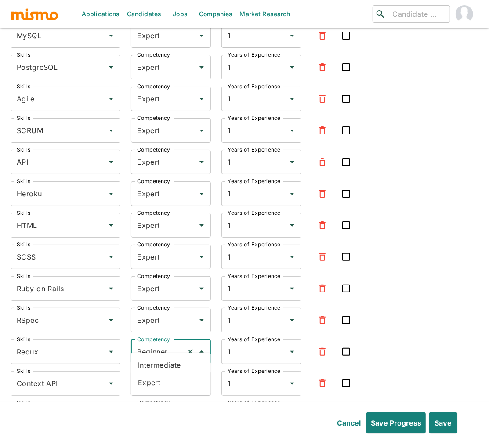
click at [157, 382] on li "Expert" at bounding box center [171, 383] width 80 height 18
type input "Expert"
drag, startPoint x: 158, startPoint y: 377, endPoint x: 152, endPoint y: 383, distance: 8.7
click at [158, 377] on input "Beginner" at bounding box center [158, 383] width 47 height 17
click at [159, 413] on li "Expert" at bounding box center [171, 415] width 80 height 18
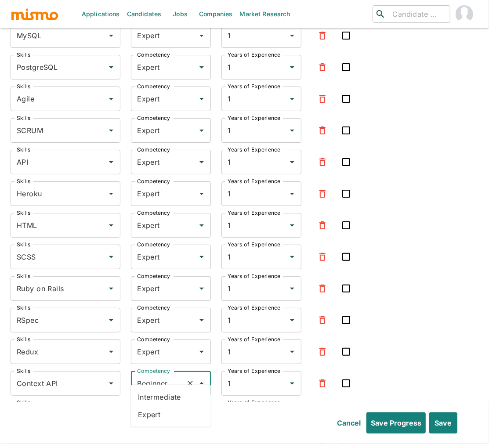
type input "Expert"
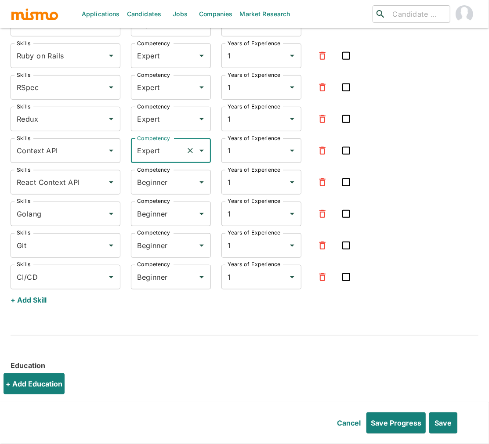
scroll to position [3112, 0]
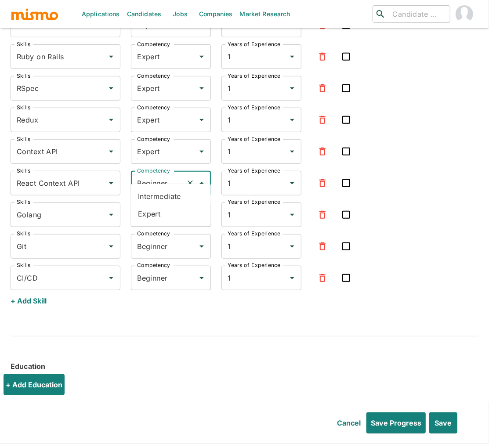
click at [157, 175] on input "Beginner" at bounding box center [158, 183] width 47 height 17
drag, startPoint x: 153, startPoint y: 216, endPoint x: 153, endPoint y: 209, distance: 7.0
click at [153, 216] on li "Expert" at bounding box center [171, 214] width 80 height 18
type input "Expert"
drag, startPoint x: 154, startPoint y: 204, endPoint x: 152, endPoint y: 214, distance: 11.2
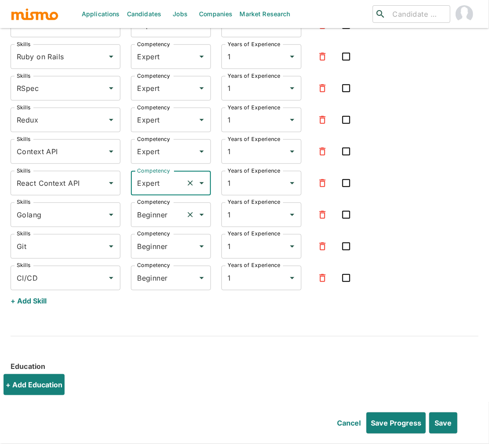
click at [154, 207] on input "Beginner" at bounding box center [158, 215] width 47 height 17
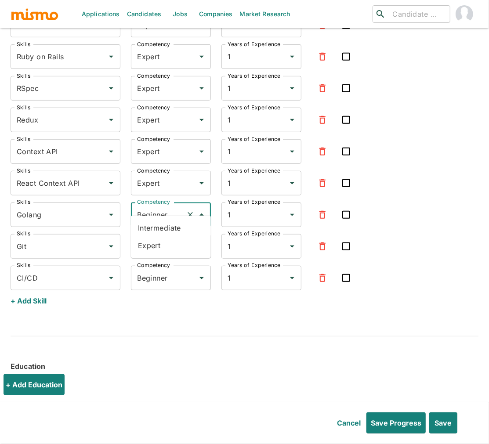
drag, startPoint x: 149, startPoint y: 248, endPoint x: 151, endPoint y: 244, distance: 4.7
click at [149, 248] on li "Expert" at bounding box center [171, 246] width 80 height 18
type input "Expert"
drag, startPoint x: 152, startPoint y: 239, endPoint x: 150, endPoint y: 269, distance: 30.4
click at [152, 238] on input "Beginner" at bounding box center [158, 246] width 47 height 17
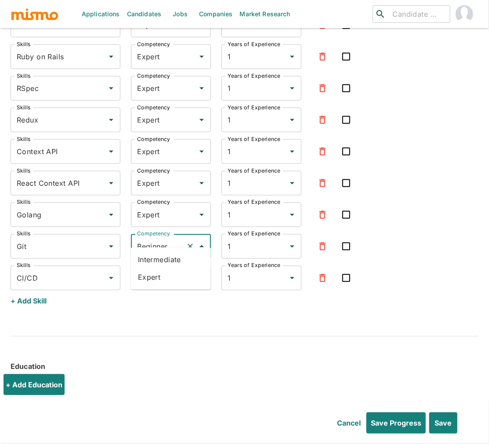
drag, startPoint x: 153, startPoint y: 278, endPoint x: 155, endPoint y: 268, distance: 9.8
click at [153, 278] on li "Expert" at bounding box center [171, 278] width 80 height 18
type input "Expert"
click at [155, 270] on input "Beginner" at bounding box center [158, 278] width 47 height 17
click at [157, 307] on li "Expert" at bounding box center [171, 310] width 80 height 18
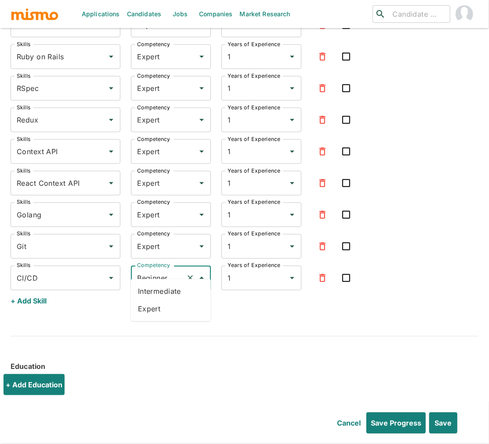
type input "Expert"
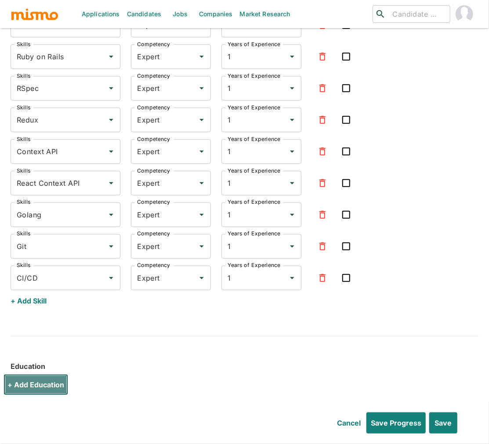
click at [42, 374] on button "+ Add Education" at bounding box center [36, 384] width 65 height 21
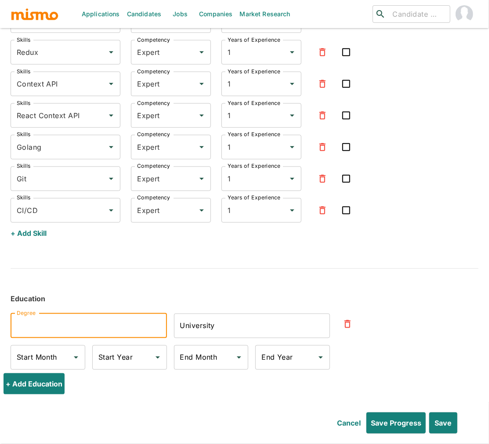
click at [94, 317] on input "Degree" at bounding box center [89, 326] width 156 height 25
type input "S"
type input "Diploma in Software Development"
click at [230, 321] on input "University" at bounding box center [252, 326] width 156 height 25
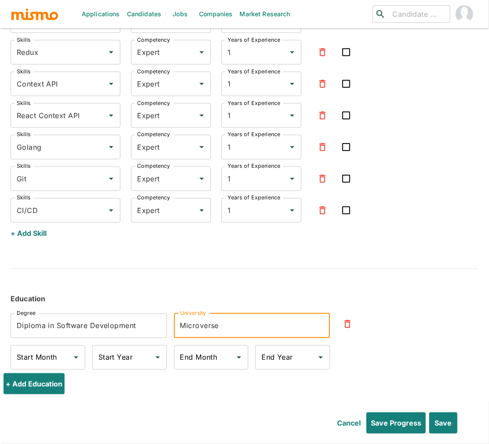
type input "Microverse"
click at [287, 345] on div "End Year End Year" at bounding box center [292, 357] width 75 height 25
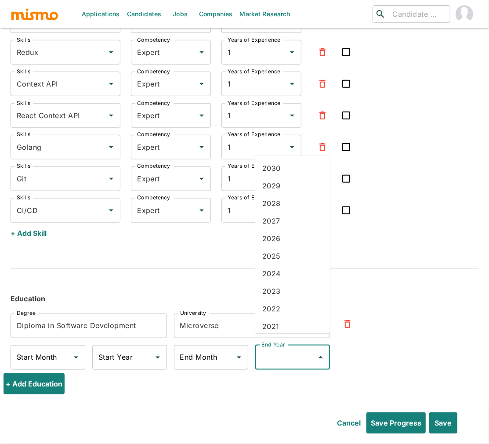
scroll to position [158, 0]
click at [292, 187] on li "2020" at bounding box center [292, 186] width 75 height 18
type input "2020"
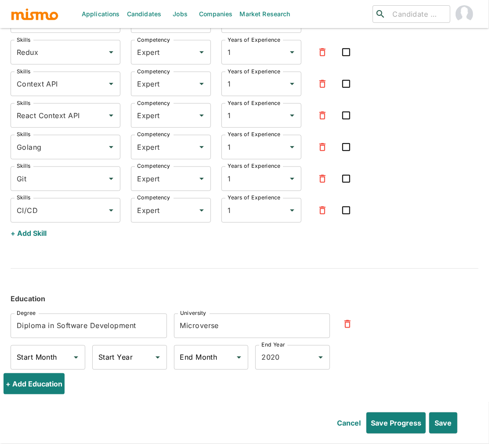
click at [422, 341] on div "Degree Diploma in Software Development Degree University Microverse University …" at bounding box center [237, 337] width 482 height 74
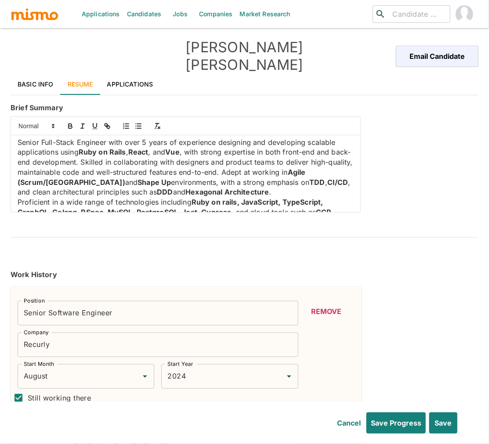
scroll to position [33, 0]
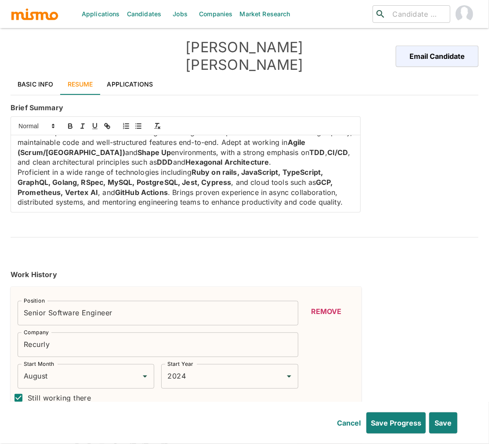
click at [345, 191] on p "Proficient in a wide range of technologies including Ruby on rails, JavaScript,…" at bounding box center [186, 187] width 336 height 40
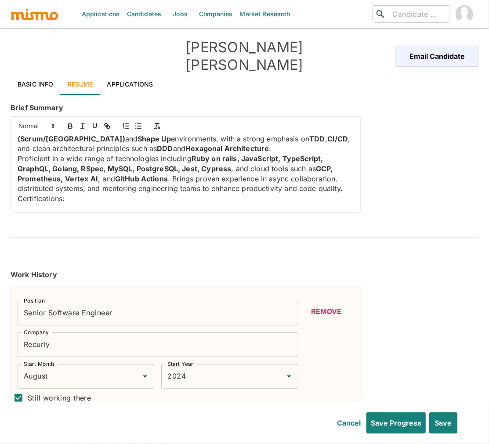
scroll to position [67, 0]
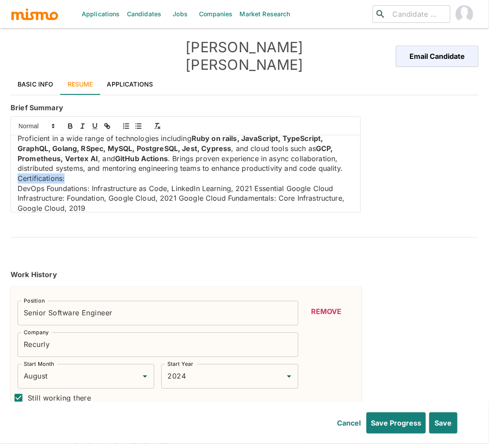
drag, startPoint x: 65, startPoint y: 166, endPoint x: 13, endPoint y: 153, distance: 53.2
click at [6, 164] on div "Applications Candidates Jobs Companies Market Research ​ ​ Sebastian Rodriguez …" at bounding box center [244, 232] width 489 height 465
click at [69, 122] on icon "button" at bounding box center [70, 126] width 8 height 8
drag, startPoint x: 94, startPoint y: 111, endPoint x: 92, endPoint y: 116, distance: 5.5
click at [94, 122] on icon "button" at bounding box center [95, 126] width 8 height 8
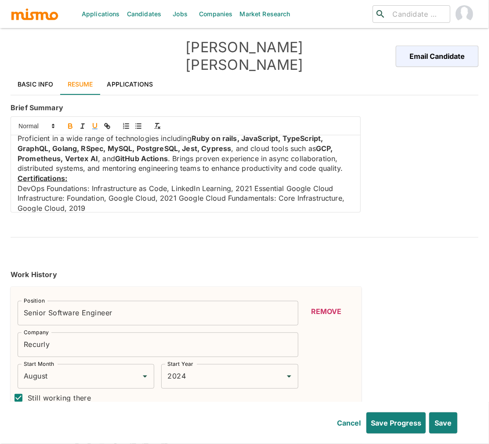
drag, startPoint x: 18, startPoint y: 175, endPoint x: 70, endPoint y: 143, distance: 60.8
click at [18, 184] on p "DevOps Foundations: Infrastructure as Code, LinkedIn Learning, 2021 Essential G…" at bounding box center [186, 199] width 336 height 30
click at [141, 122] on icon "button" at bounding box center [138, 126] width 8 height 8
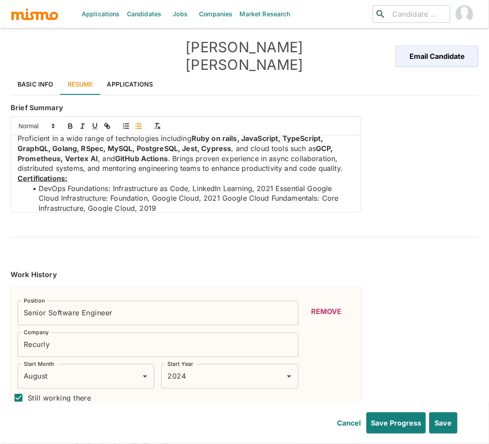
click at [276, 184] on li "DevOps Foundations: Infrastructure as Code, LinkedIn Learning, 2021 Essential G…" at bounding box center [191, 199] width 326 height 30
click at [281, 193] on li "Essential Google Cloud Infrastructure: Foundation, Google Cloud, 2021 Google Cl…" at bounding box center [191, 203] width 326 height 20
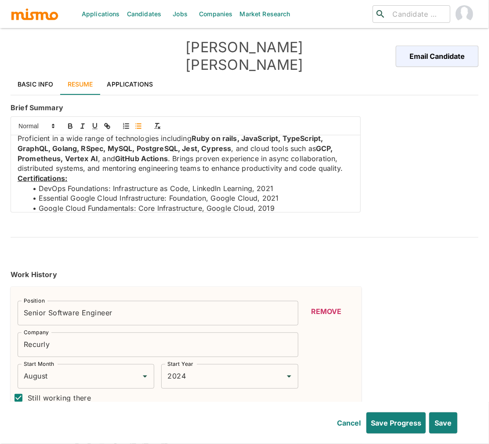
scroll to position [73, 0]
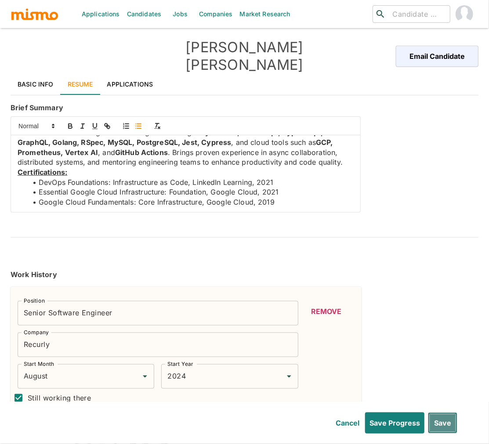
drag, startPoint x: 446, startPoint y: 428, endPoint x: 425, endPoint y: 194, distance: 234.8
click at [445, 428] on button "Save" at bounding box center [442, 423] width 29 height 21
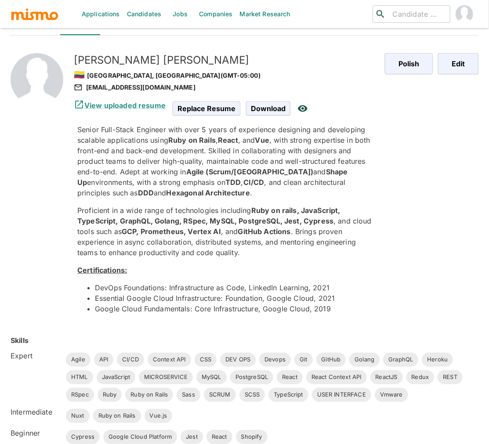
scroll to position [0, 0]
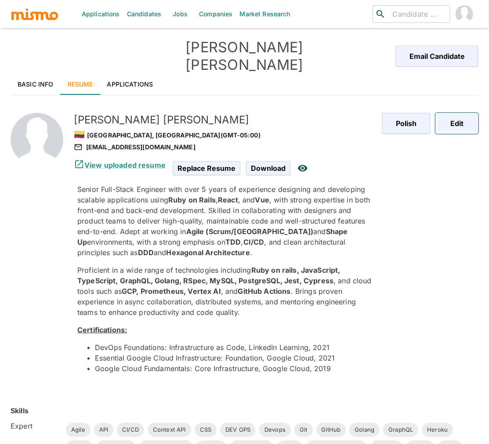
drag, startPoint x: 458, startPoint y: 108, endPoint x: 496, endPoint y: 75, distance: 50.2
click at [458, 113] on button "Edit" at bounding box center [457, 123] width 43 height 21
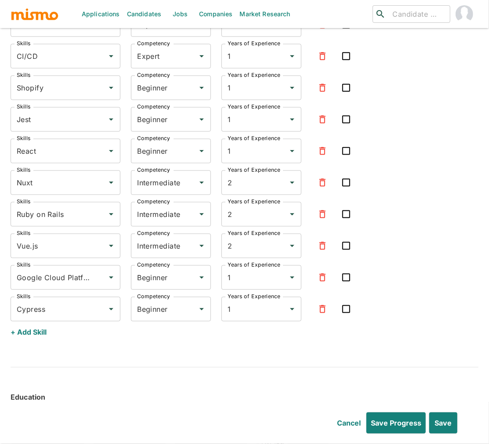
scroll to position [3339, 0]
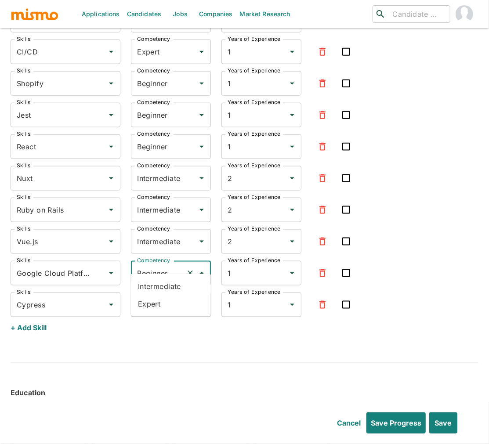
click at [164, 269] on input "Beginner" at bounding box center [158, 273] width 47 height 17
drag, startPoint x: 159, startPoint y: 309, endPoint x: 158, endPoint y: 294, distance: 15.0
click at [159, 309] on li "Expert" at bounding box center [171, 304] width 80 height 18
type input "Expert"
click at [158, 297] on input "Beginner" at bounding box center [158, 305] width 47 height 17
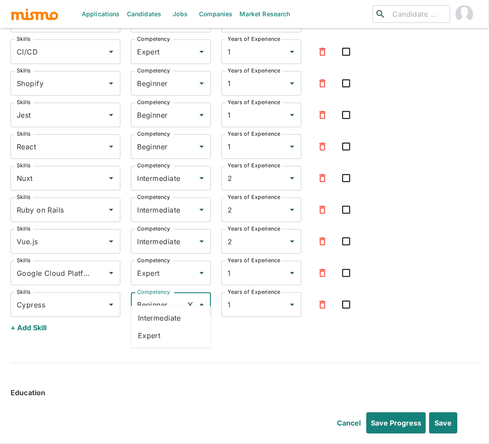
click at [165, 338] on li "Expert" at bounding box center [171, 336] width 80 height 18
type input "Expert"
click at [168, 75] on input "Beginner" at bounding box center [158, 83] width 47 height 17
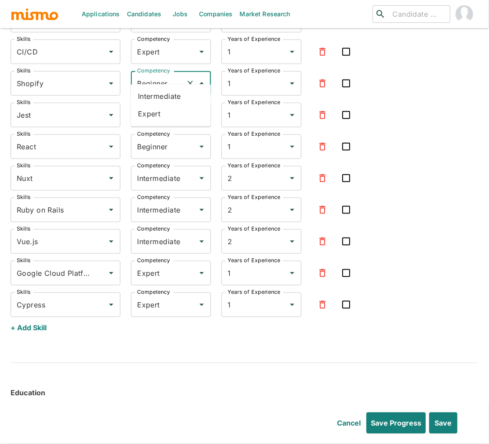
click at [153, 106] on li "Expert" at bounding box center [171, 114] width 80 height 18
type input "Expert"
click at [155, 107] on input "Beginner" at bounding box center [158, 115] width 47 height 17
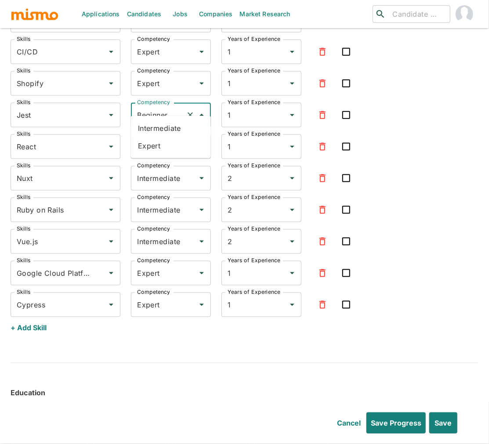
click at [159, 149] on li "Expert" at bounding box center [171, 146] width 80 height 18
type input "Expert"
click at [149, 140] on input "Beginner" at bounding box center [158, 146] width 47 height 17
click at [150, 177] on li "Expert" at bounding box center [171, 178] width 80 height 18
type input "Expert"
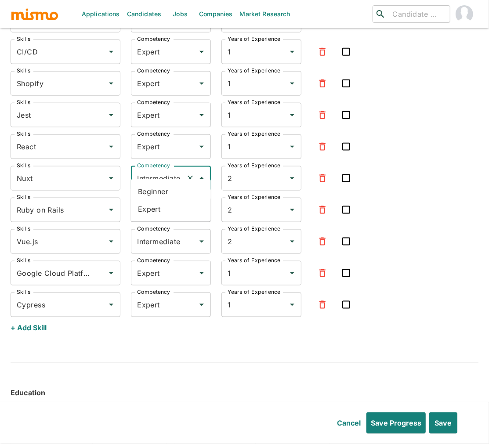
drag, startPoint x: 153, startPoint y: 166, endPoint x: 153, endPoint y: 184, distance: 18.5
click at [153, 170] on input "Intermediate" at bounding box center [158, 178] width 47 height 17
drag, startPoint x: 154, startPoint y: 208, endPoint x: 155, endPoint y: 203, distance: 5.7
click at [154, 208] on li "Expert" at bounding box center [171, 209] width 80 height 18
type input "Expert"
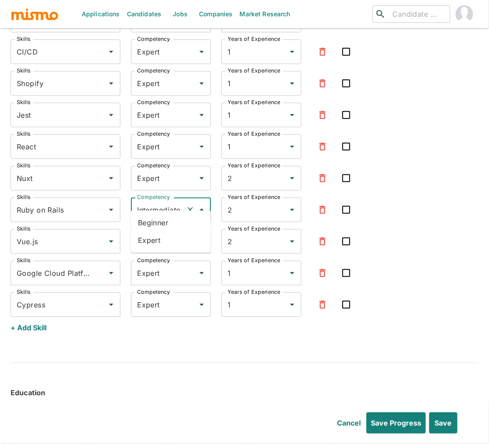
drag, startPoint x: 155, startPoint y: 201, endPoint x: 153, endPoint y: 216, distance: 15.1
click at [155, 202] on input "Intermediate" at bounding box center [158, 210] width 47 height 17
drag, startPoint x: 153, startPoint y: 242, endPoint x: 157, endPoint y: 240, distance: 4.6
click at [153, 242] on li "Expert" at bounding box center [171, 241] width 80 height 18
type input "Expert"
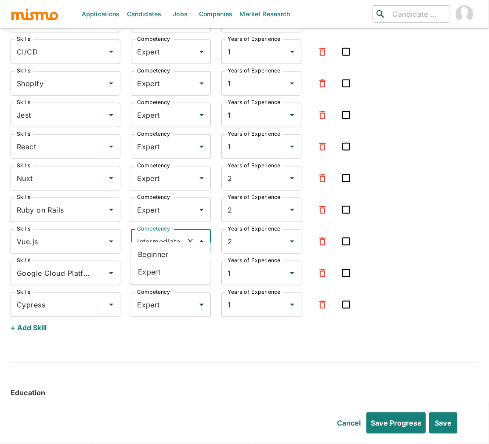
click at [157, 233] on input "Intermediate" at bounding box center [158, 241] width 47 height 17
click at [149, 269] on li "Expert" at bounding box center [171, 273] width 80 height 18
type input "Expert"
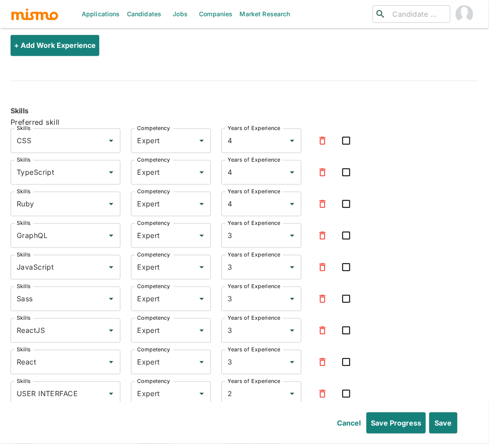
scroll to position [2284, 0]
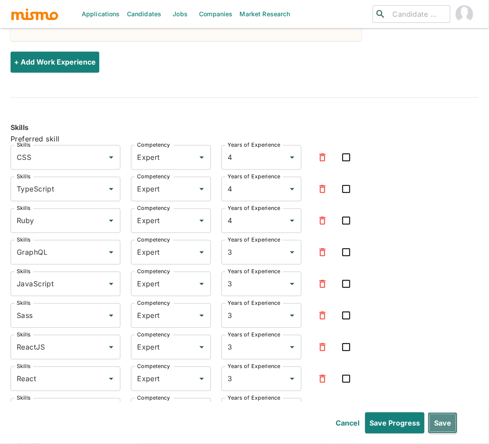
drag, startPoint x: 445, startPoint y: 424, endPoint x: 451, endPoint y: 415, distance: 10.7
click at [445, 424] on button "Save" at bounding box center [442, 423] width 29 height 21
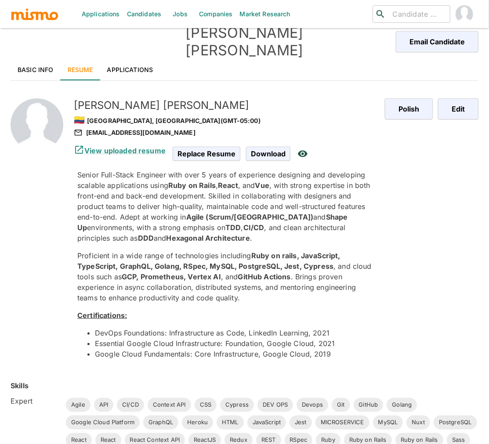
scroll to position [12, 0]
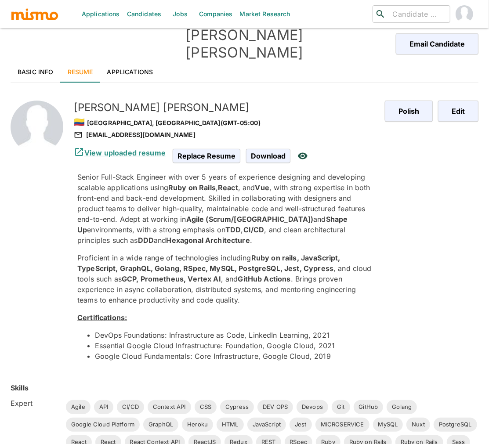
click at [28, 62] on link "Basic Info" at bounding box center [36, 72] width 50 height 21
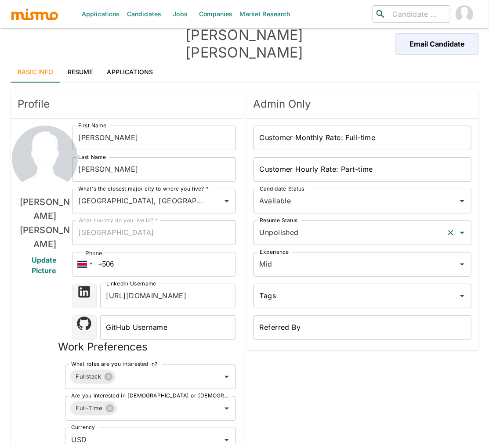
click at [327, 225] on input "Unpolished" at bounding box center [351, 233] width 186 height 17
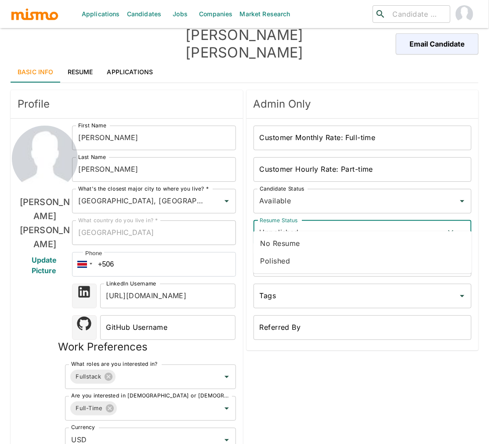
drag, startPoint x: 291, startPoint y: 258, endPoint x: 281, endPoint y: 251, distance: 12.4
click at [291, 258] on li "Polished" at bounding box center [363, 261] width 218 height 18
type input "Polished"
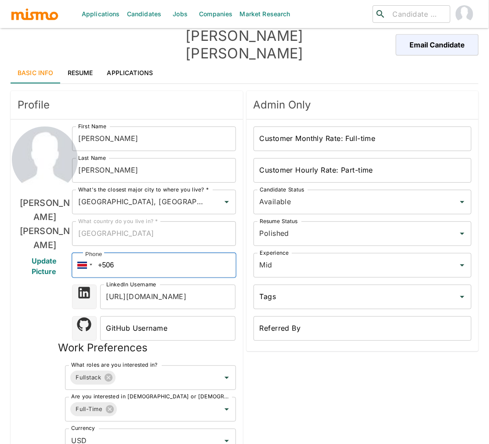
drag, startPoint x: 122, startPoint y: 251, endPoint x: 94, endPoint y: 250, distance: 27.7
click at [94, 253] on div "Phone +506" at bounding box center [154, 265] width 164 height 25
paste input "+57 322 671 7771"
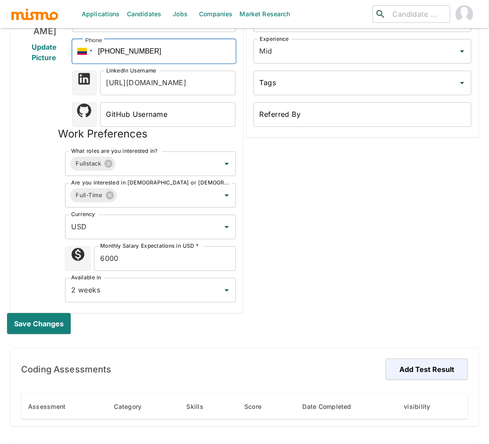
scroll to position [264, 0]
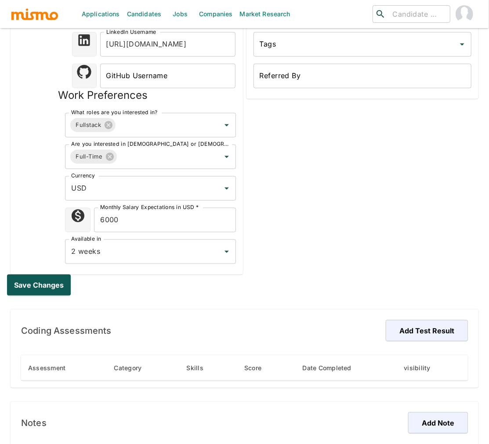
type input "+57 322 671 7771"
drag, startPoint x: 37, startPoint y: 266, endPoint x: 30, endPoint y: 265, distance: 7.0
click at [37, 275] on button "Save changes" at bounding box center [40, 285] width 67 height 21
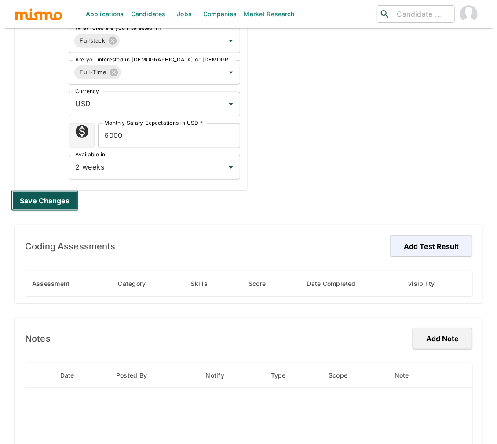
scroll to position [360, 0]
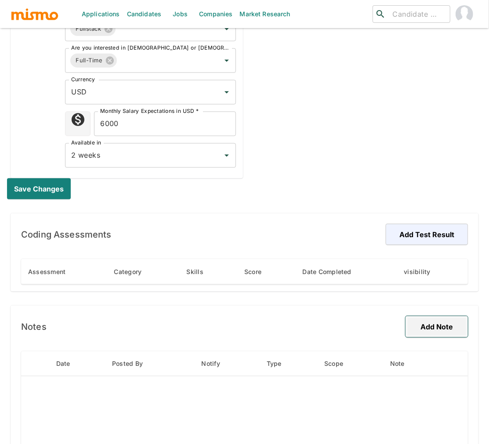
click at [450, 316] on button "Add Note" at bounding box center [437, 326] width 62 height 21
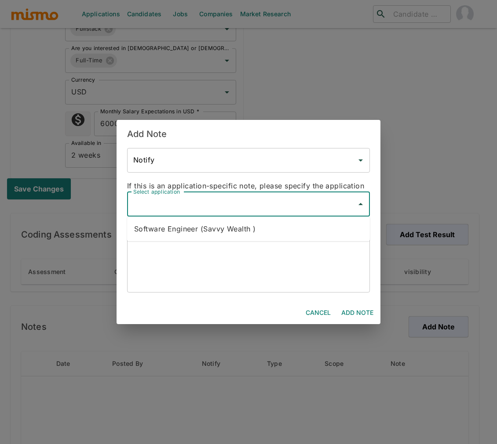
click at [249, 206] on input "Select application" at bounding box center [242, 204] width 222 height 17
click at [230, 226] on li "Software Engineer (Savvy Wealth )" at bounding box center [248, 229] width 243 height 18
type input "Software Engineer (Savvy Wealth )"
click at [221, 259] on textarea at bounding box center [248, 265] width 230 height 40
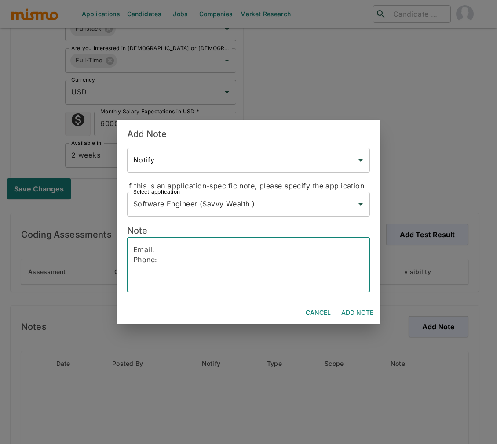
paste textarea "+57 3226717771"
click at [195, 246] on textarea "Email: Phone: +57 3226717771" at bounding box center [248, 265] width 230 height 40
paste textarea "sebasgilrodriguez@gmail.com"
click at [280, 252] on textarea "Email: sebasgilrodriguez@gmail.com - Phone: +57 3226717771" at bounding box center [248, 265] width 230 height 40
paste textarea "lbuggie.21@gmail.com"
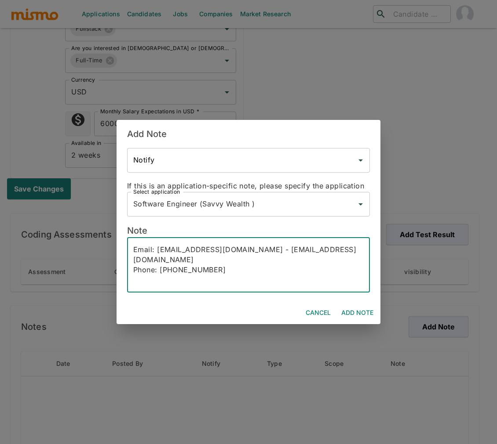
click at [229, 261] on textarea "Email: sebasgilrodriguez@gmail.com - lbuggie.21@gmail.com Phone: +57 3226717771" at bounding box center [248, 265] width 230 height 40
click at [300, 277] on textarea "Email: sebasgilrodriguez@gmail.com - lbuggie.21@gmail.com Phone: +57 3226717771…" at bounding box center [248, 265] width 230 height 40
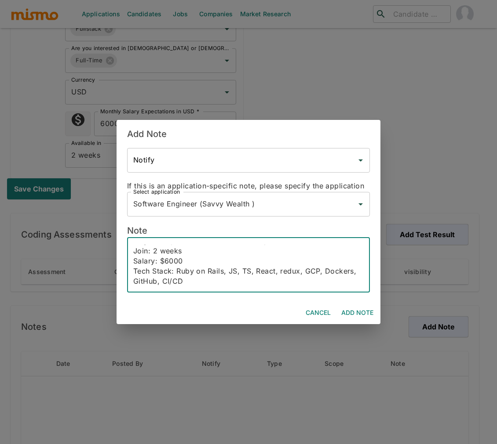
scroll to position [69, 0]
click at [186, 265] on textarea "Email: sebasgilrodriguez@gmail.com - lbuggie.21@gmail.com Phone: +57 3226717771…" at bounding box center [248, 265] width 230 height 40
paste textarea "Sebastián Gil is a Senior Full-Stack Engineer with over five years of experienc…"
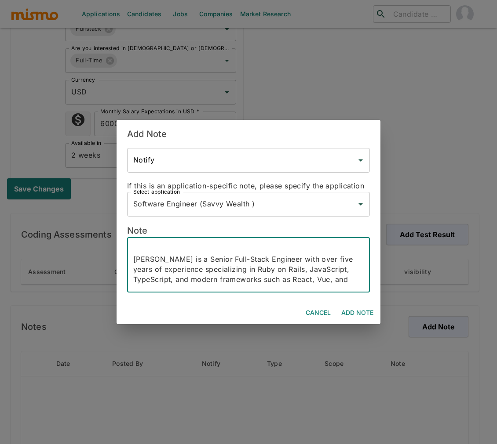
scroll to position [98, 0]
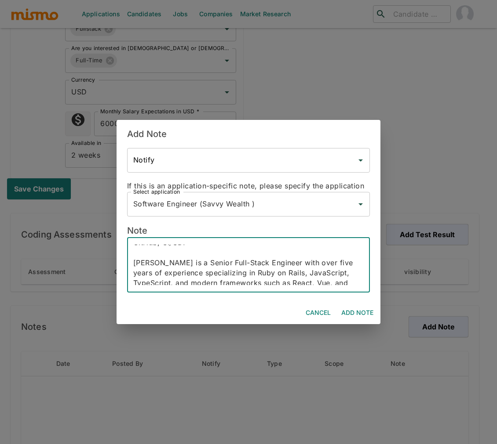
click at [176, 253] on textarea "Email: sebasgilrodriguez@gmail.com - lbuggie.21@gmail.com Phone: +57 3226717771…" at bounding box center [248, 265] width 230 height 40
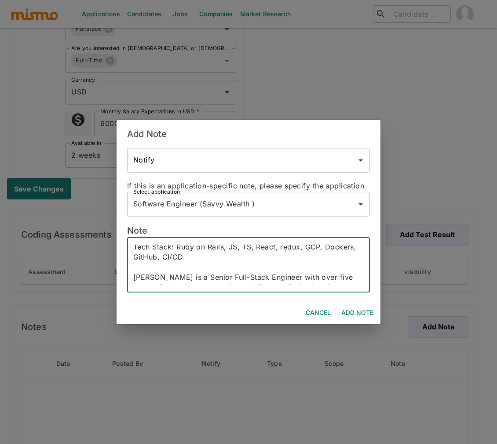
click at [177, 253] on textarea "Email: sebasgilrodriguez@gmail.com - lbuggie.21@gmail.com Phone: +57 3226717771…" at bounding box center [248, 265] width 230 height 40
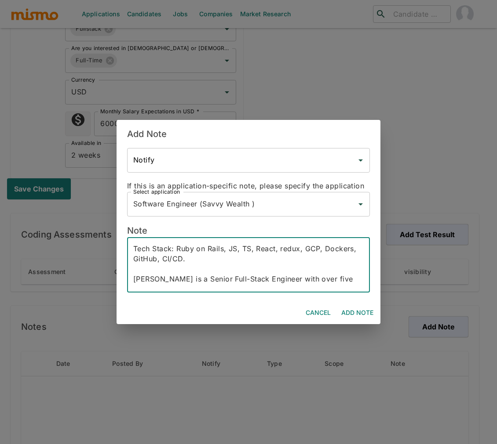
click at [178, 268] on textarea "Email: sebasgilrodriguez@gmail.com - lbuggie.21@gmail.com Phone: +57 3226717771…" at bounding box center [248, 265] width 230 height 40
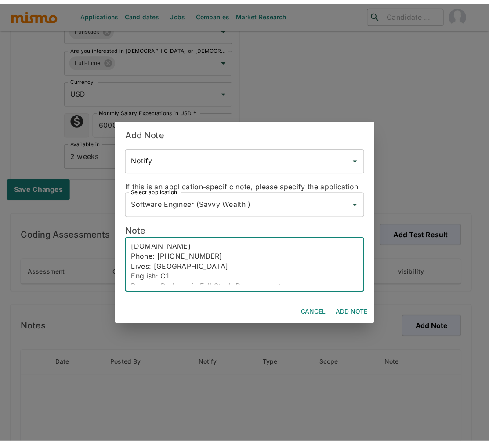
scroll to position [0, 0]
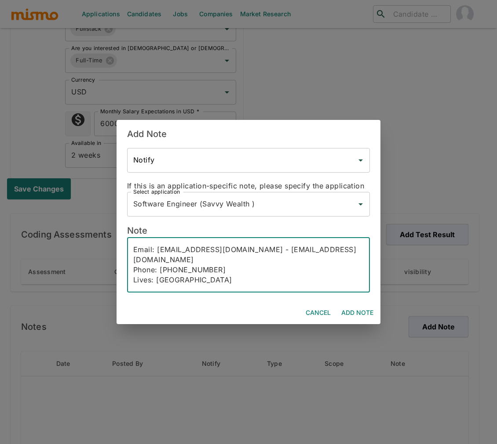
click at [212, 267] on textarea "Email: sebasgilrodriguez@gmail.com - lbuggie.21@gmail.com Phone: +57 3226717771…" at bounding box center [248, 265] width 230 height 40
click at [197, 271] on textarea "Email: sebasgilrodriguez@gmail.com - lbuggie.21@gmail.com Phone: +57 3226717771…" at bounding box center [248, 265] width 230 height 40
type textarea "Email: sebasgilrodriguez@gmail.com - lbuggie.21@gmail.com Phone: +57 3226717771…"
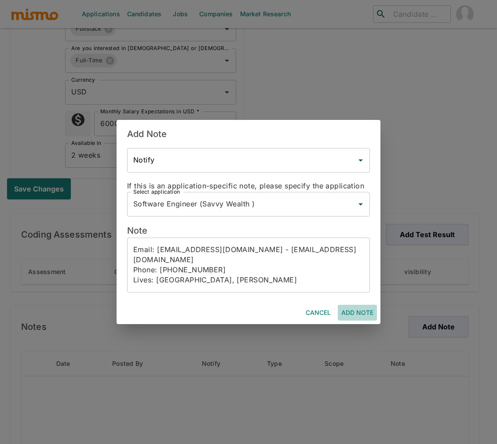
click at [359, 310] on button "Add Note" at bounding box center [357, 313] width 39 height 16
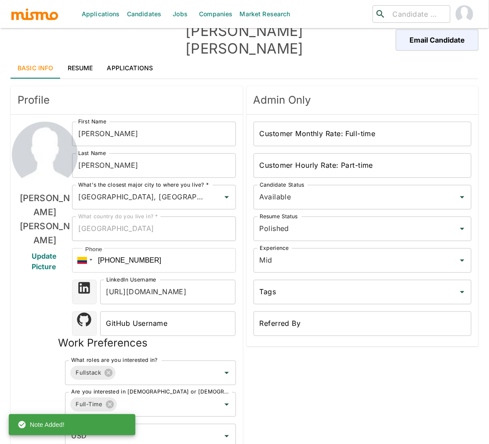
scroll to position [15, 0]
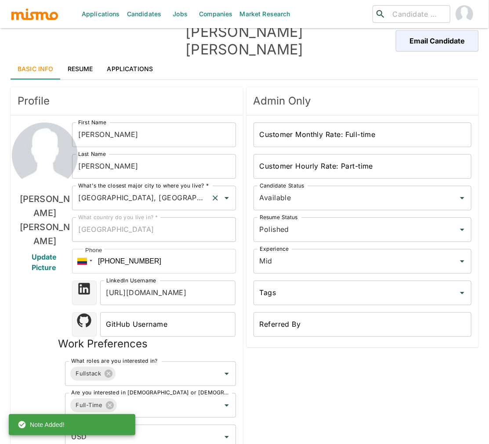
click at [123, 190] on input "Bogota, Colombia" at bounding box center [141, 198] width 131 height 17
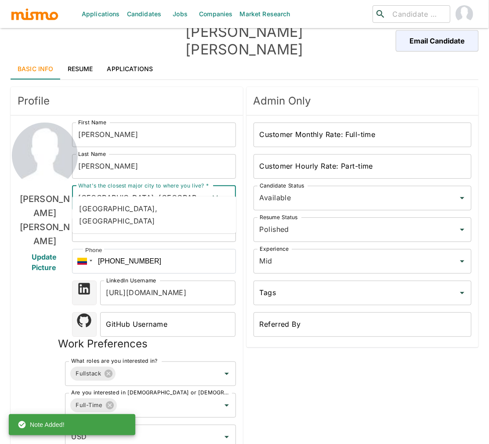
click at [94, 190] on input "Bogota, Colombia" at bounding box center [141, 198] width 131 height 17
click at [96, 190] on input "Bogota, Colombia" at bounding box center [141, 198] width 131 height 17
click at [95, 190] on input "Bogota, Colombia" at bounding box center [141, 198] width 131 height 17
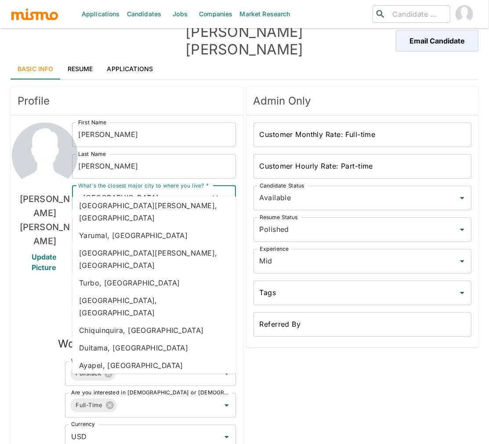
scroll to position [377, 0]
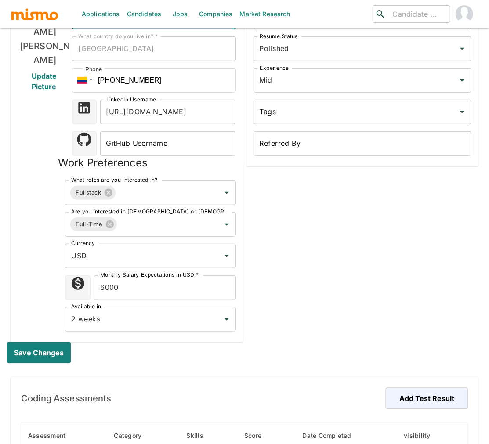
scroll to position [204, 0]
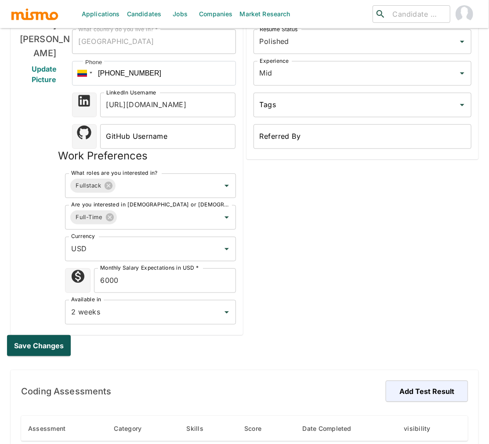
type input "Pereira, Colombia"
click at [23, 335] on button "Save changes" at bounding box center [40, 345] width 67 height 21
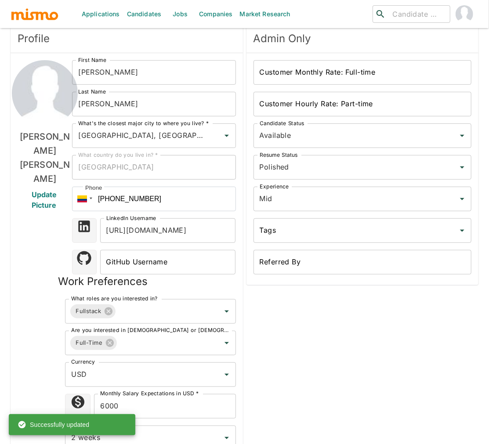
scroll to position [0, 0]
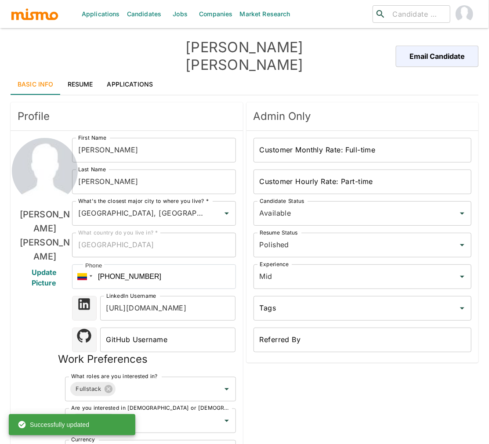
click at [86, 74] on link "Resume" at bounding box center [81, 84] width 40 height 21
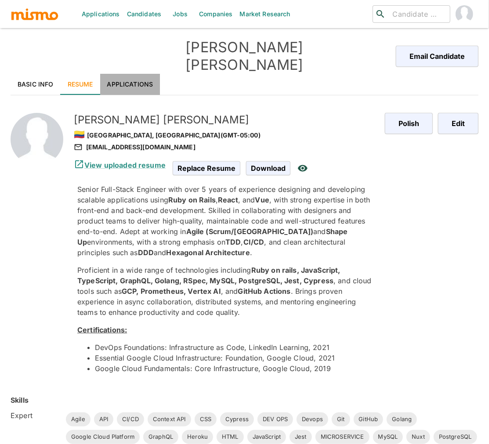
click at [127, 74] on link "Applications" at bounding box center [130, 84] width 60 height 21
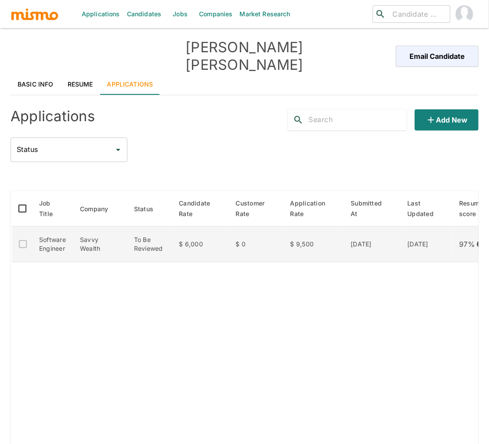
click at [209, 238] on td "$ 6,000" at bounding box center [200, 245] width 57 height 36
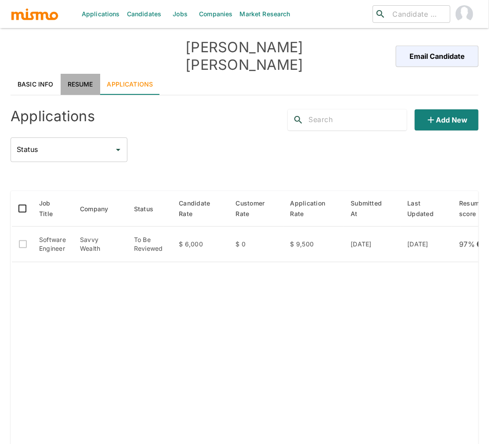
click at [75, 74] on link "Resume" at bounding box center [81, 84] width 40 height 21
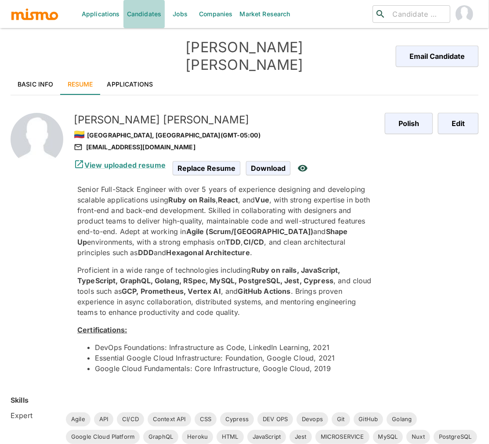
click at [143, 12] on link "Candidates" at bounding box center [145, 14] width 42 height 28
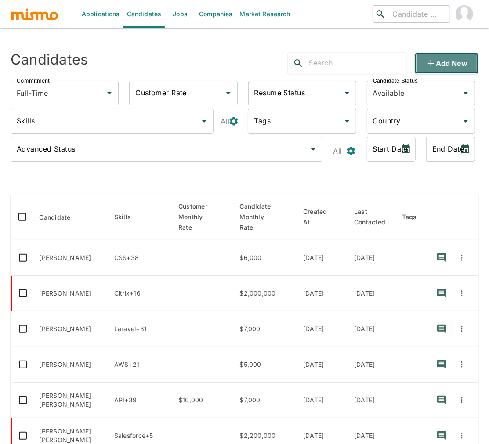
click at [443, 61] on button "Add new" at bounding box center [447, 63] width 64 height 21
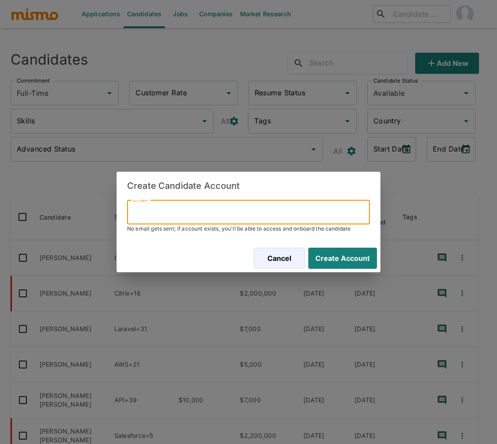
click at [260, 211] on input "Email" at bounding box center [248, 212] width 243 height 25
paste input "david.verac@hotmail.com"
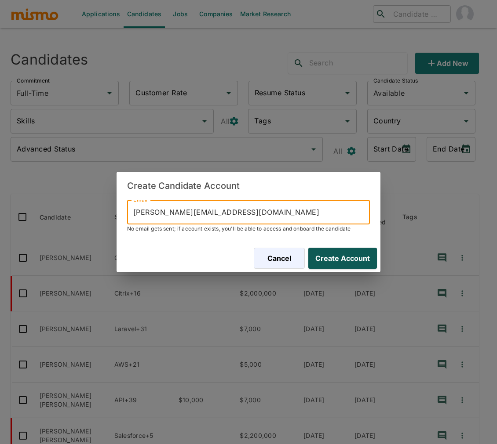
type input "david.verac@hotmail.com"
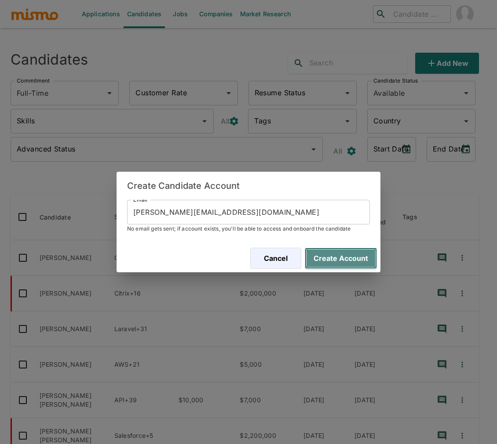
click at [328, 261] on button "Create Account" at bounding box center [341, 258] width 72 height 21
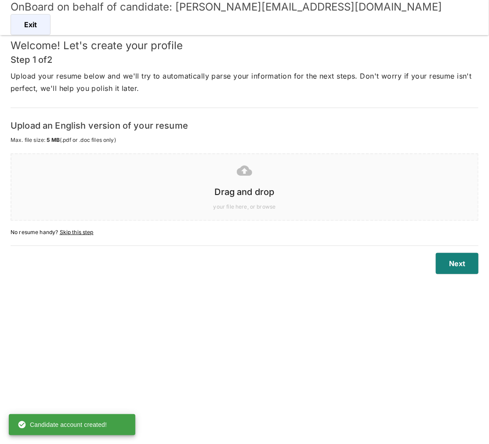
click at [288, 175] on div at bounding box center [243, 171] width 452 height 22
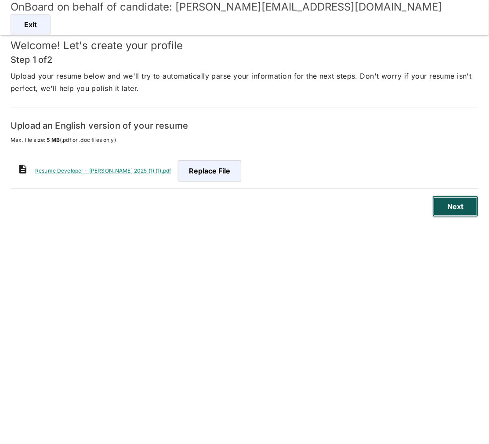
click at [464, 200] on button "Next" at bounding box center [455, 206] width 46 height 21
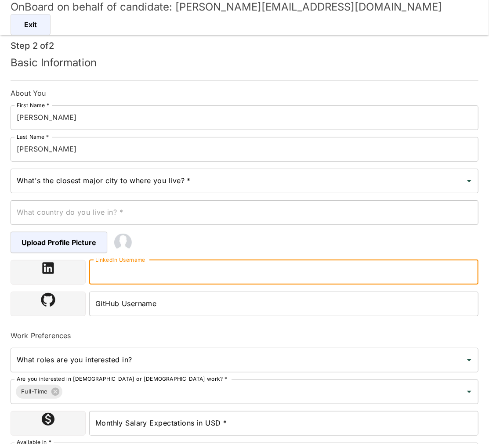
click at [175, 269] on input "LinkedIn Username" at bounding box center [283, 272] width 389 height 25
paste input "https://www.linkedin.com/in/david-vera-castillo-001b5756/"
type input "https://www.linkedin.com/in/david-vera-castillo-001b5756/"
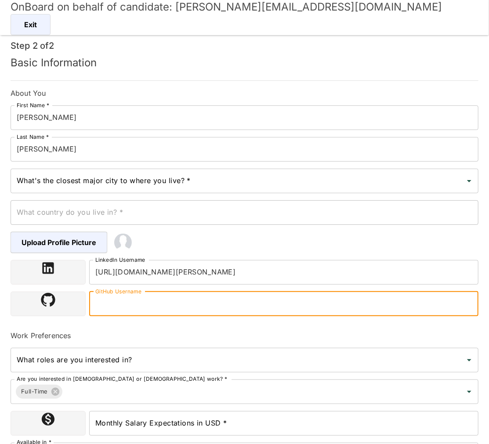
click at [153, 303] on input "GitHub Username" at bounding box center [283, 304] width 389 height 25
paste input "https://github.com/indigodavid"
type input "https://github.com/indigodavid"
click at [174, 178] on input "What's the closest major city to where you live? *" at bounding box center [238, 181] width 447 height 17
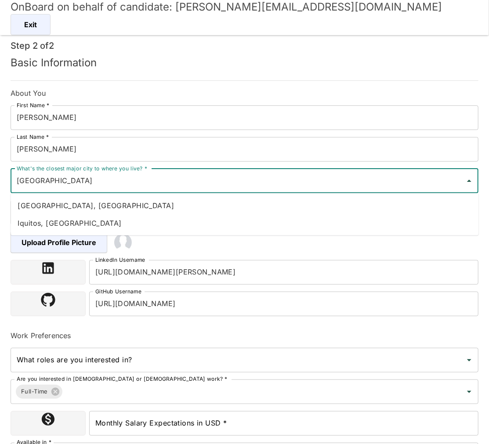
click at [148, 205] on li "Quito, Ecuador" at bounding box center [245, 206] width 468 height 18
type input "Quito, Ecuador"
type input "Ecuador"
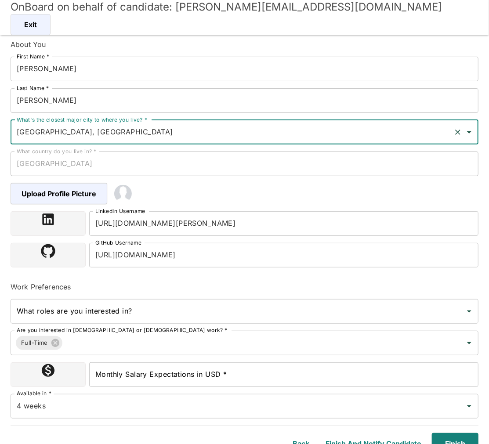
scroll to position [58, 0]
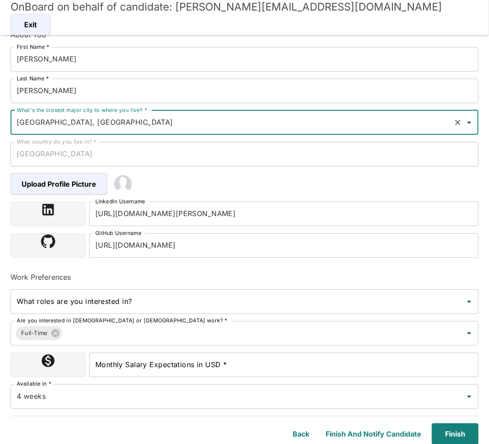
type input "Quito, Ecuador"
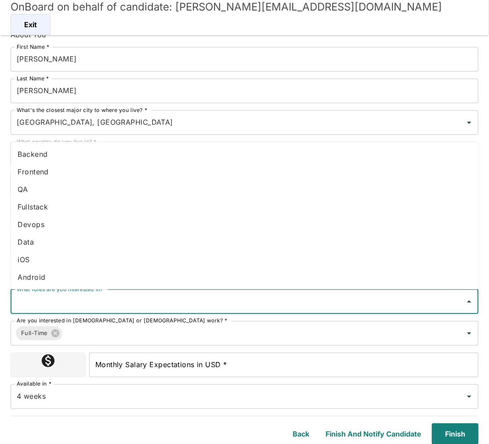
click at [176, 302] on input "What roles are you interested in?" at bounding box center [238, 302] width 447 height 17
drag, startPoint x: 40, startPoint y: 203, endPoint x: 40, endPoint y: 207, distance: 4.9
click at [40, 203] on li "Fullstack" at bounding box center [245, 207] width 468 height 18
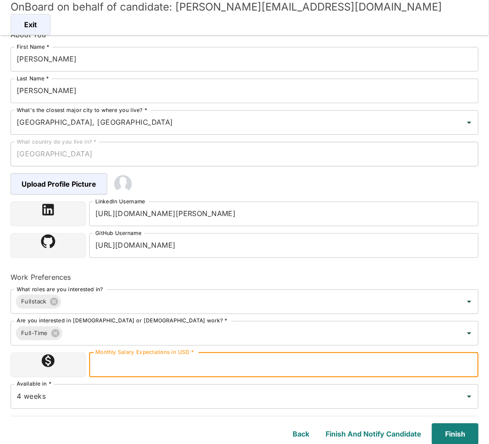
click at [215, 360] on input "Monthly Salary Expectations in USD *" at bounding box center [283, 365] width 389 height 25
type input "5000"
click at [102, 398] on input "4 weeks" at bounding box center [233, 397] width 436 height 17
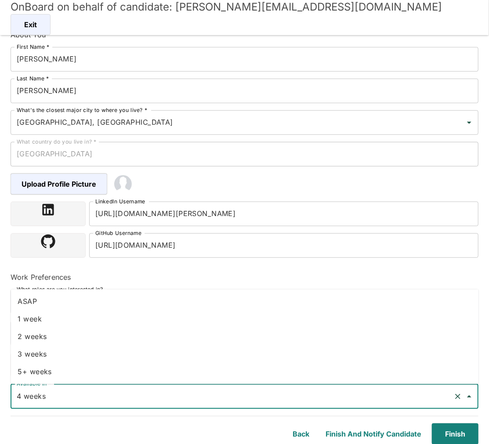
click at [70, 340] on li "2 weeks" at bounding box center [245, 337] width 468 height 18
type input "2 weeks"
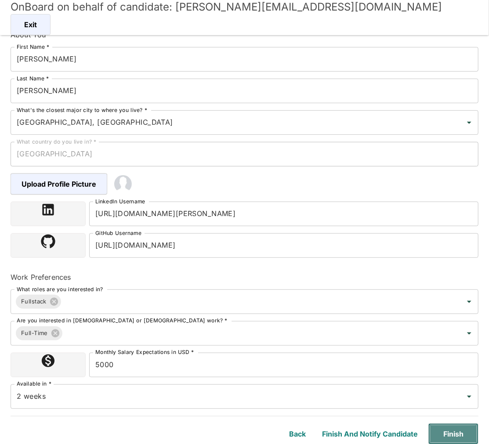
click at [458, 437] on button "Finish" at bounding box center [454, 434] width 50 height 21
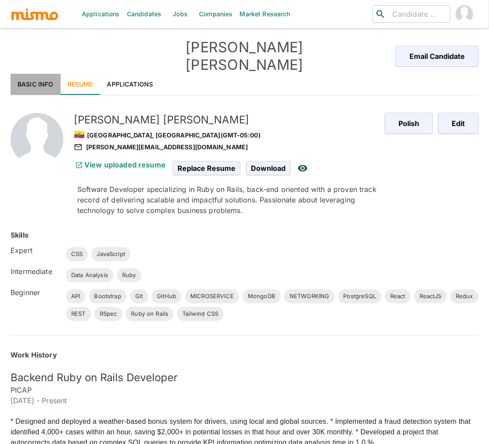
click at [42, 74] on link "Basic Info" at bounding box center [36, 84] width 50 height 21
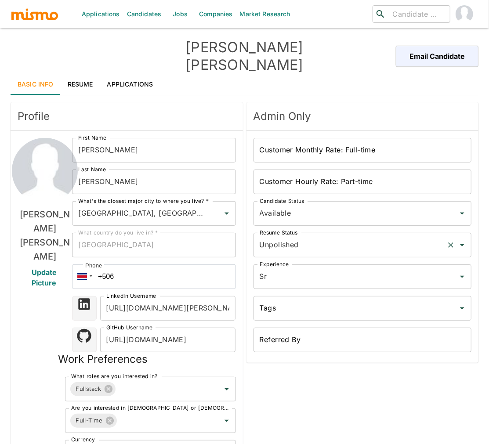
click at [375, 237] on input "Unpolished" at bounding box center [351, 245] width 186 height 17
click at [287, 273] on li "Polished" at bounding box center [363, 274] width 218 height 18
type input "Polished"
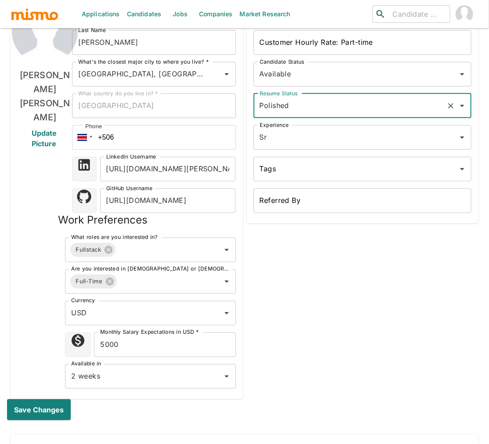
scroll to position [142, 0]
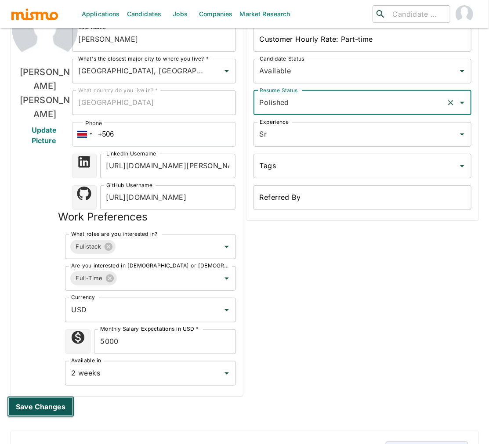
click at [45, 396] on button "Save changes" at bounding box center [40, 406] width 67 height 21
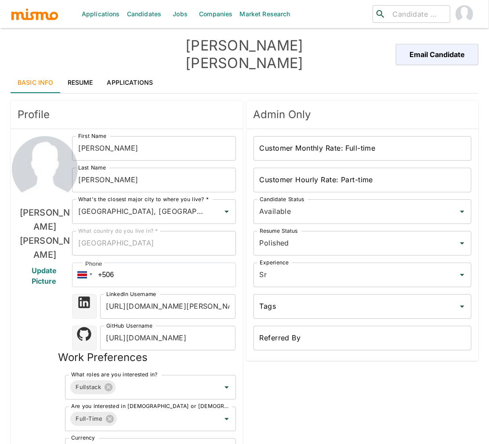
scroll to position [0, 0]
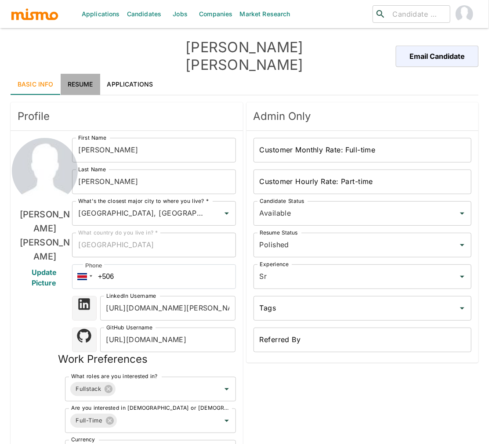
click at [87, 74] on link "Resume" at bounding box center [81, 84] width 40 height 21
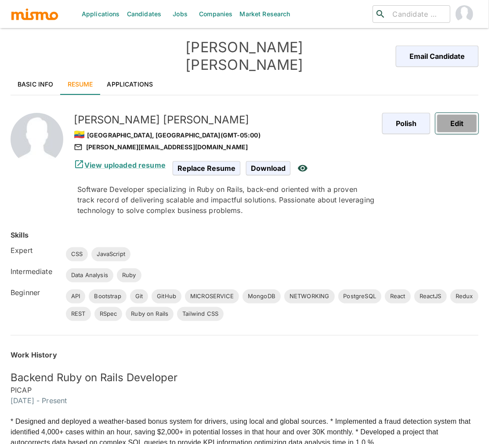
click at [460, 113] on button "Edit" at bounding box center [457, 123] width 43 height 21
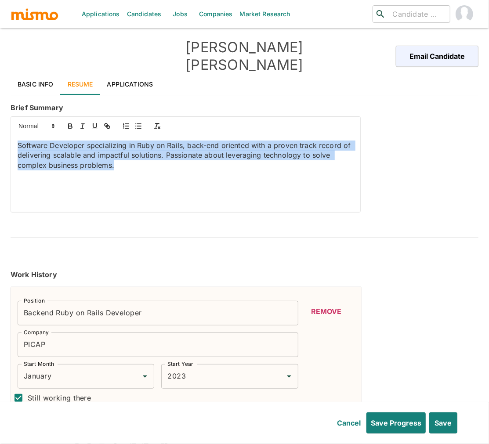
drag, startPoint x: 120, startPoint y: 157, endPoint x: 3, endPoint y: 127, distance: 120.6
click at [3, 127] on div "Applications Candidates Jobs Companies Market Research ​ ​ David Vera Email Can…" at bounding box center [244, 232] width 489 height 465
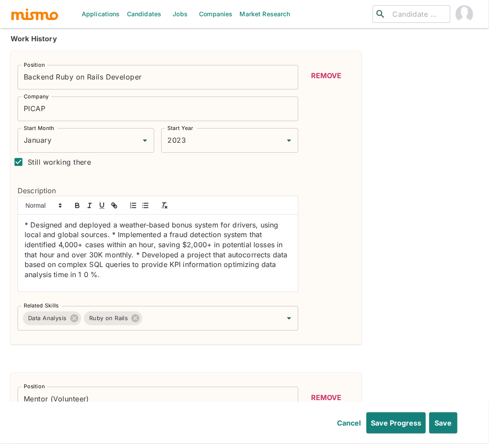
scroll to position [240, 0]
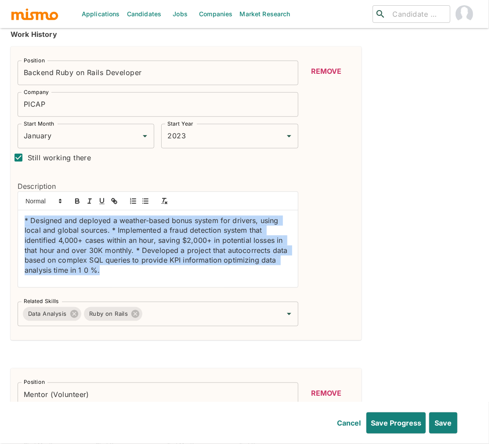
drag, startPoint x: 21, startPoint y: 208, endPoint x: 144, endPoint y: 267, distance: 136.2
click at [144, 267] on div "* Designed and deployed a weather-based bonus system for drivers, using local a…" at bounding box center [158, 249] width 280 height 77
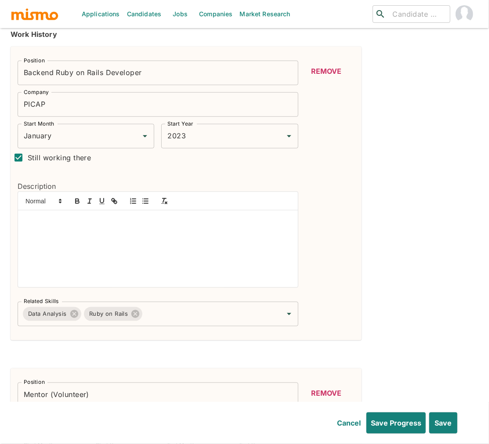
scroll to position [27, 0]
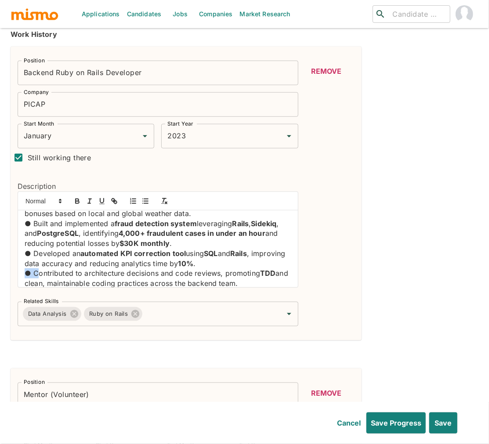
drag, startPoint x: 33, startPoint y: 261, endPoint x: 10, endPoint y: 259, distance: 23.4
click at [142, 197] on icon "button" at bounding box center [146, 201] width 8 height 8
drag, startPoint x: 34, startPoint y: 239, endPoint x: 10, endPoint y: 238, distance: 24.2
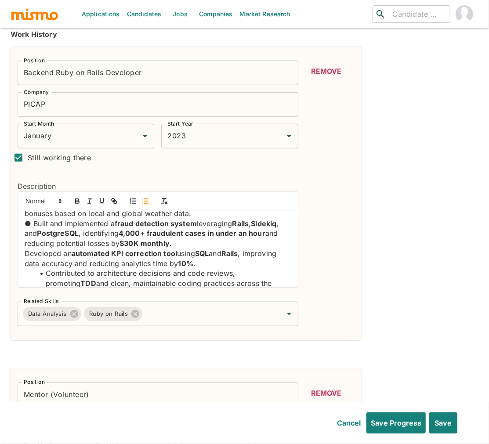
click at [144, 201] on line "button" at bounding box center [146, 201] width 4 height 0
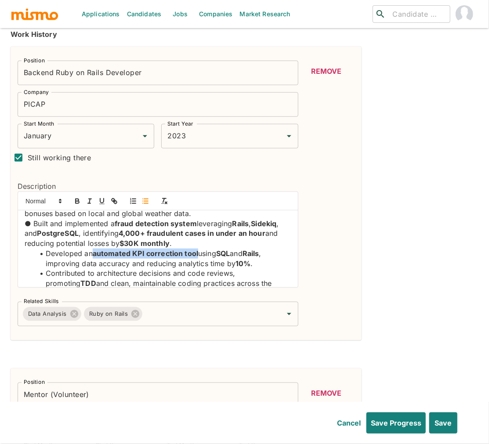
drag, startPoint x: 200, startPoint y: 242, endPoint x: 81, endPoint y: 200, distance: 125.2
click at [94, 249] on li "Developed an automated KPI correction tool using SQL and Rails , improving data…" at bounding box center [163, 259] width 256 height 20
click at [76, 197] on icon "button" at bounding box center [77, 201] width 8 height 8
drag, startPoint x: 33, startPoint y: 207, endPoint x: 18, endPoint y: 207, distance: 14.9
click at [18, 211] on div "Designed and deployed a weather-based bonus microservice using Rails 7 , MongoD…" at bounding box center [158, 249] width 280 height 77
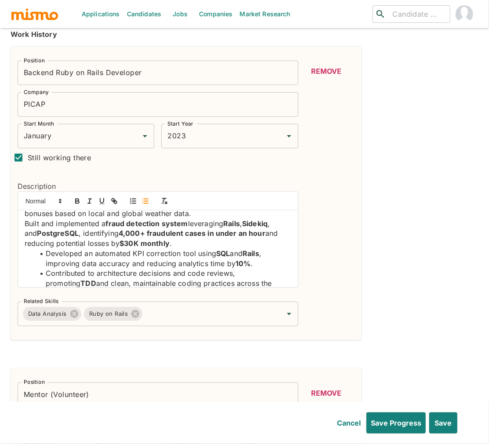
click at [144, 197] on icon "button" at bounding box center [146, 201] width 8 height 8
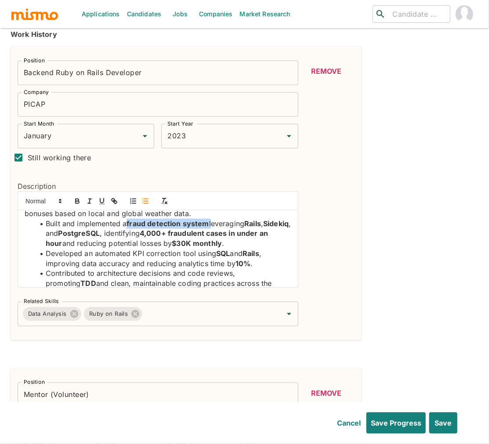
drag, startPoint x: 213, startPoint y: 209, endPoint x: 125, endPoint y: 189, distance: 89.8
click at [131, 219] on li "Built and implemented a fraud detection system leveraging Rails , Sidekiq , and…" at bounding box center [163, 234] width 256 height 30
click at [80, 197] on icon "button" at bounding box center [77, 201] width 8 height 8
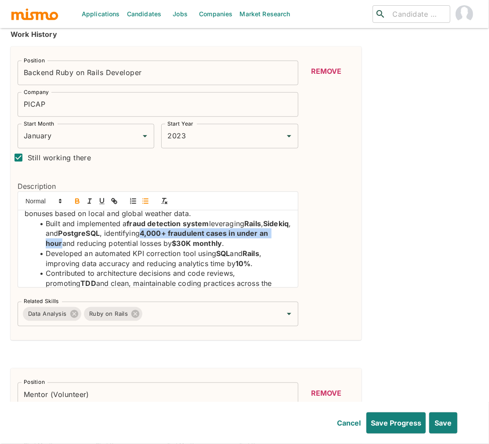
drag, startPoint x: 175, startPoint y: 220, endPoint x: 94, endPoint y: 231, distance: 81.2
click at [94, 231] on li "Built and implemented a fraud detection system leveraging Rails , Sidekiq , and…" at bounding box center [163, 234] width 256 height 30
click at [79, 201] on icon "button" at bounding box center [78, 202] width 4 height 2
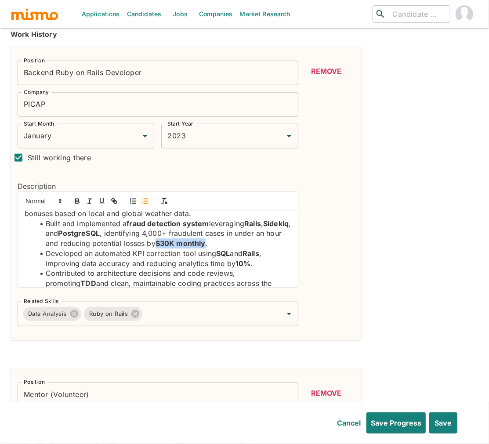
drag, startPoint x: 256, startPoint y: 230, endPoint x: 195, endPoint y: 221, distance: 61.4
click at [206, 239] on strong "$30K monthly" at bounding box center [181, 243] width 50 height 9
click at [76, 199] on icon "button" at bounding box center [77, 200] width 3 height 2
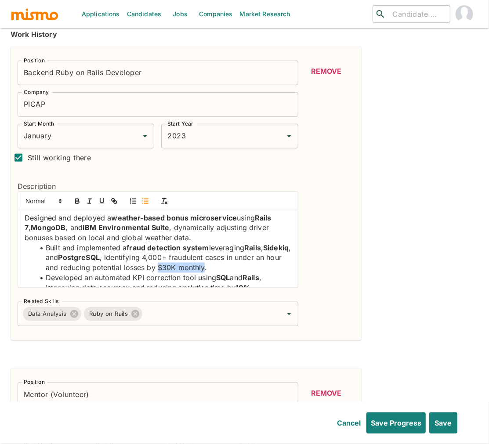
scroll to position [0, 0]
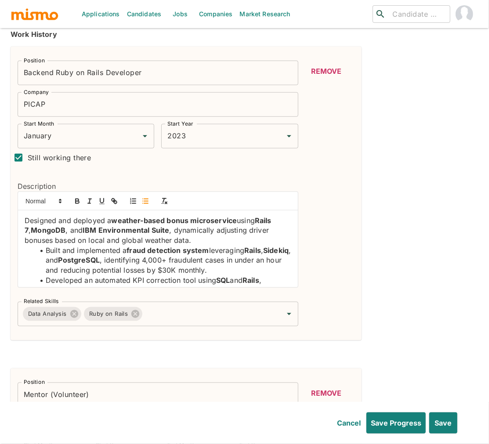
drag, startPoint x: 25, startPoint y: 208, endPoint x: 51, endPoint y: 201, distance: 27.0
click at [25, 216] on p "Designed and deployed a weather-based bonus microservice using Rails 7 , MongoD…" at bounding box center [158, 231] width 267 height 30
click at [145, 197] on icon "button" at bounding box center [146, 201] width 8 height 8
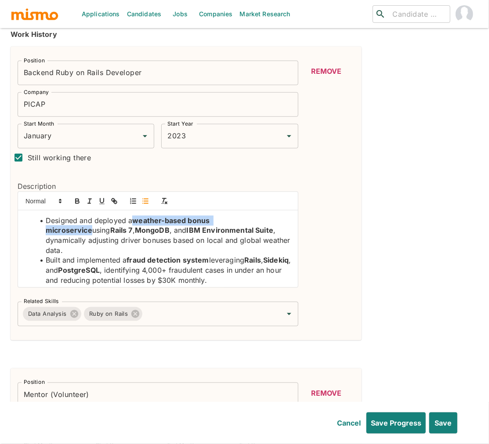
drag, startPoint x: 258, startPoint y: 207, endPoint x: 134, endPoint y: 207, distance: 124.4
click at [134, 216] on li "Designed and deployed a weather-based bonus microservice using Rails 7 , MongoD…" at bounding box center [163, 236] width 256 height 40
click at [78, 201] on icon "button" at bounding box center [78, 202] width 4 height 2
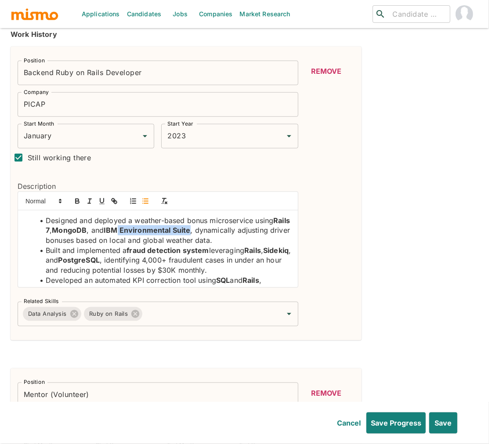
drag, startPoint x: 210, startPoint y: 216, endPoint x: 92, endPoint y: 198, distance: 119.7
click at [138, 226] on strong "IBM Environmental Suite" at bounding box center [147, 230] width 87 height 9
click at [79, 197] on icon "button" at bounding box center [77, 201] width 8 height 8
drag, startPoint x: 211, startPoint y: 239, endPoint x: 129, endPoint y: 237, distance: 81.3
click at [129, 246] on strong "fraud detection system" at bounding box center [168, 250] width 82 height 9
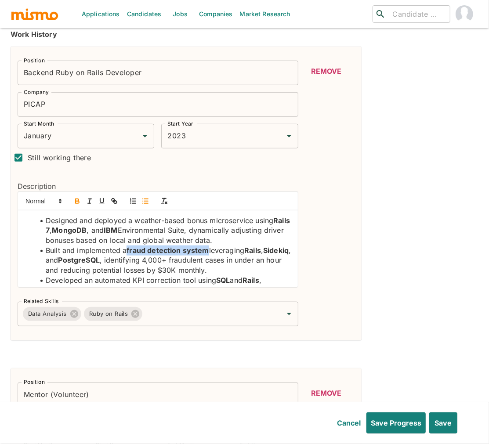
click at [73, 197] on icon "button" at bounding box center [77, 201] width 8 height 8
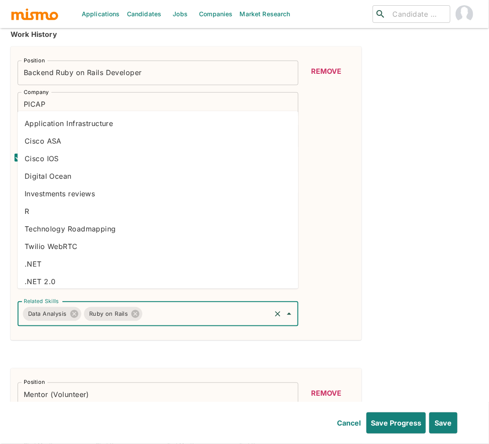
click at [210, 306] on input "Related Skills" at bounding box center [207, 314] width 126 height 17
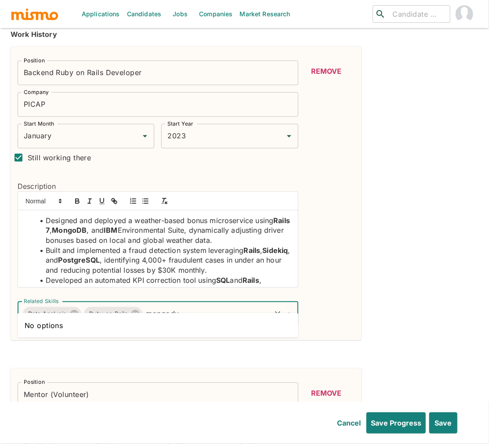
type input "mongod"
click at [203, 320] on li "MongoDB" at bounding box center [158, 326] width 281 height 18
click at [211, 306] on input "popst" at bounding box center [232, 314] width 75 height 17
type input "post"
click at [171, 322] on li "PostgreSQL" at bounding box center [158, 326] width 281 height 18
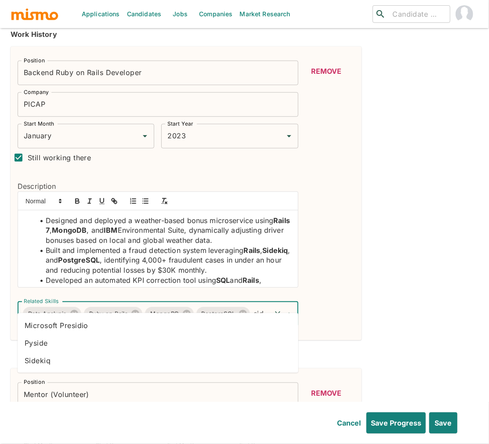
type input "side"
click at [203, 346] on li "Sidekiq" at bounding box center [158, 343] width 281 height 18
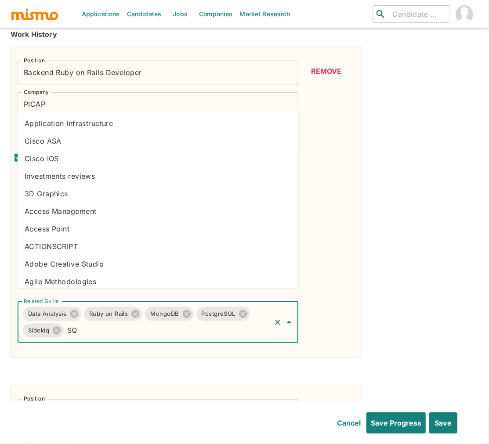
type input "SQL"
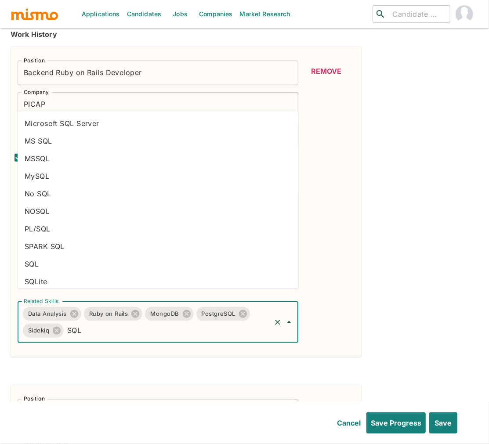
click at [91, 125] on li "Microsoft SQL Server" at bounding box center [158, 124] width 281 height 18
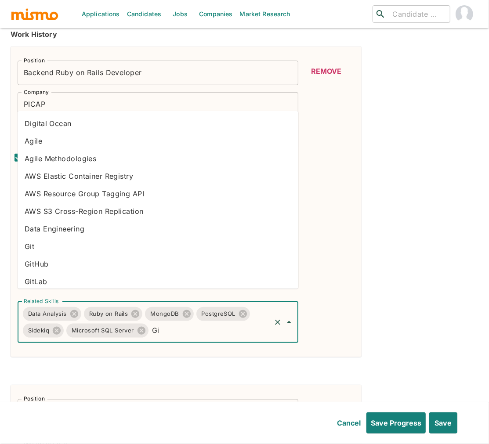
type input "Git"
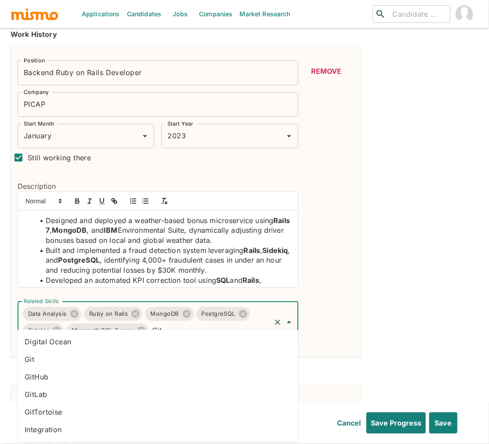
click at [80, 376] on li "GitHub" at bounding box center [158, 378] width 281 height 18
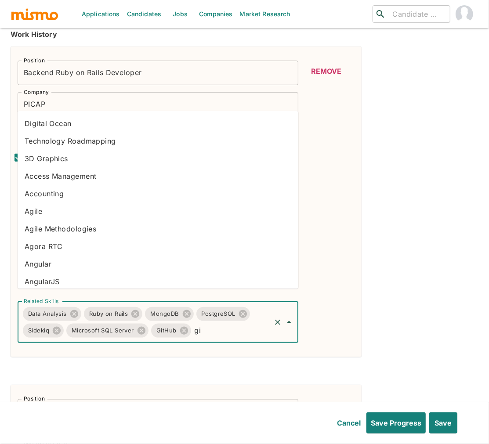
type input "git"
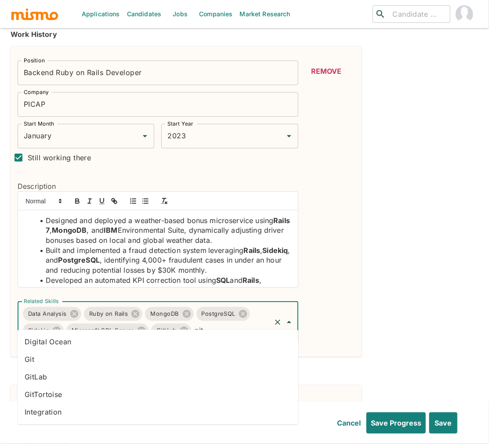
click at [166, 357] on li "Git" at bounding box center [158, 360] width 281 height 18
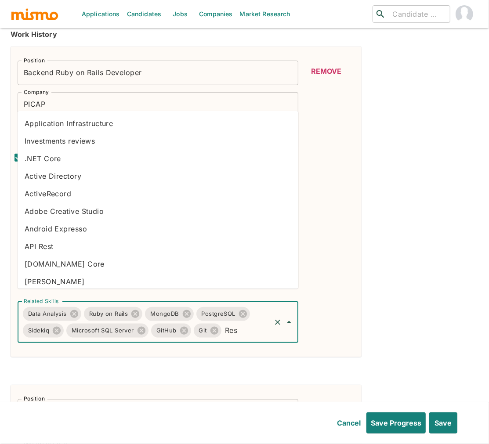
type input "Rest"
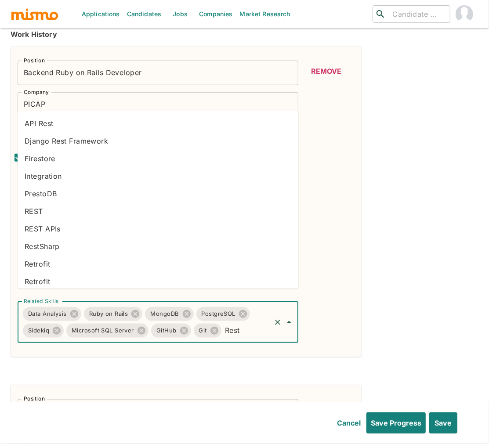
click at [72, 231] on li "REST APIs" at bounding box center [158, 229] width 281 height 18
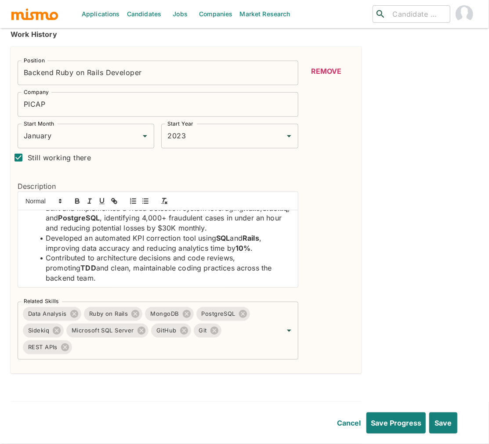
scroll to position [43, 0]
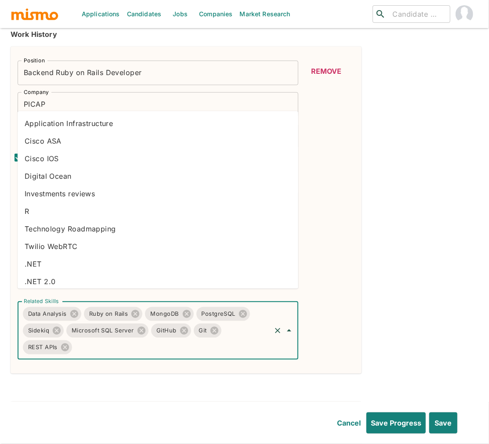
click at [196, 339] on input "Related Skills" at bounding box center [171, 347] width 196 height 17
type input "turb"
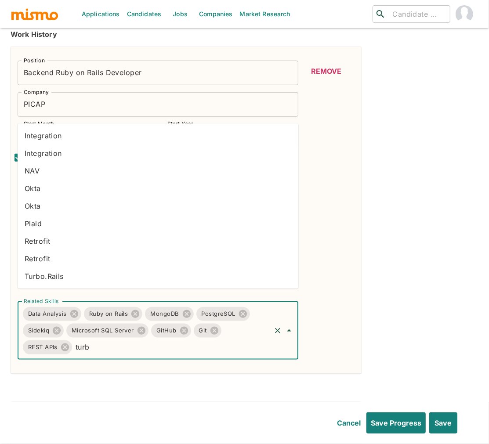
click at [63, 272] on li "Turbo.Rails" at bounding box center [158, 277] width 281 height 18
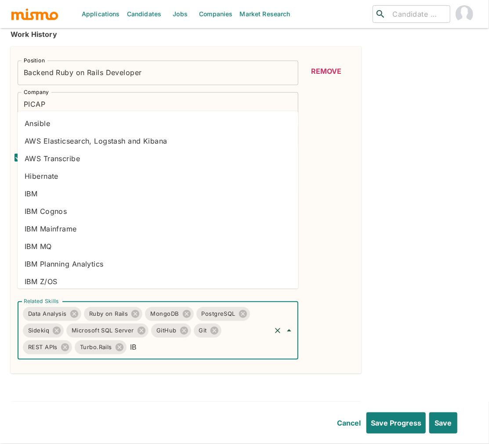
type input "IBM"
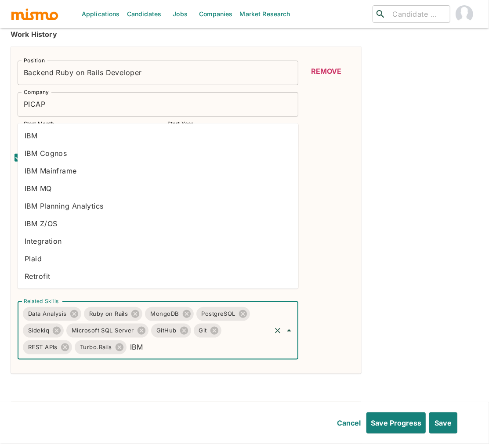
click at [39, 133] on li "IBM" at bounding box center [158, 136] width 281 height 18
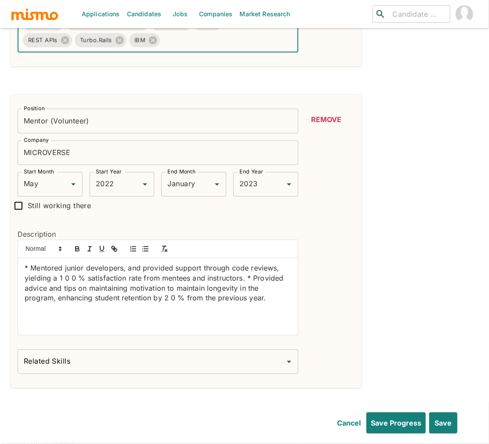
scroll to position [550, 0]
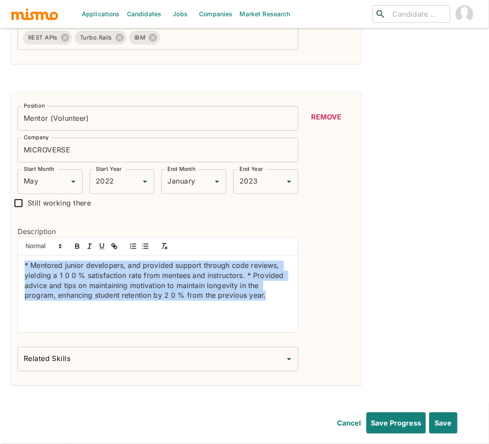
drag, startPoint x: 243, startPoint y: 287, endPoint x: 3, endPoint y: 247, distance: 244.0
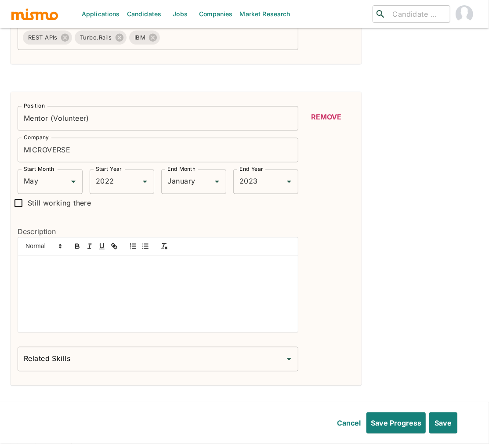
scroll to position [0, 0]
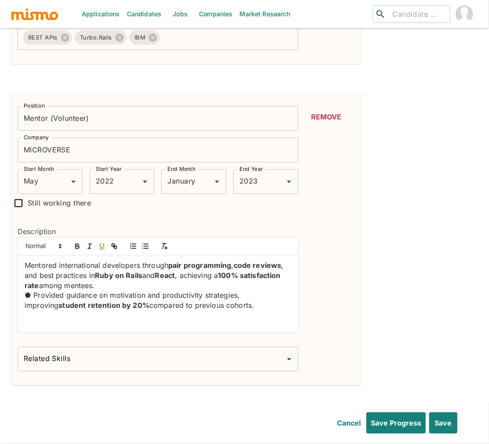
drag, startPoint x: 25, startPoint y: 254, endPoint x: 106, endPoint y: 233, distance: 83.2
click at [25, 261] on p "Mentored international developers through pair programming , code reviews , and…" at bounding box center [158, 276] width 267 height 30
click at [146, 244] on line "button" at bounding box center [146, 244] width 4 height 0
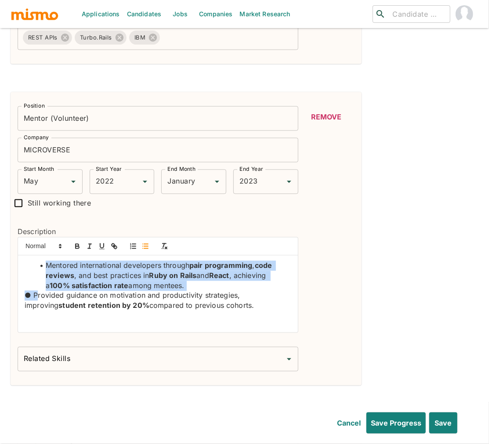
drag, startPoint x: 33, startPoint y: 283, endPoint x: 3, endPoint y: 281, distance: 30.9
click at [33, 291] on p "● Provided guidance on motivation and productivity strategies, improving studen…" at bounding box center [158, 301] width 267 height 20
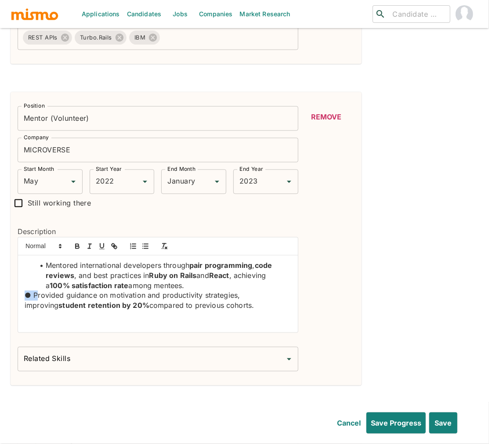
drag, startPoint x: 33, startPoint y: 284, endPoint x: 18, endPoint y: 284, distance: 15.4
click at [18, 284] on div "Mentored international developers through pair programming , code reviews , and…" at bounding box center [158, 294] width 280 height 77
click at [145, 243] on icon "button" at bounding box center [146, 247] width 8 height 8
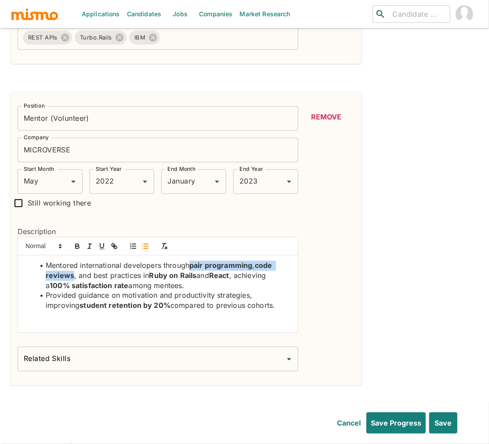
drag, startPoint x: 73, startPoint y: 264, endPoint x: 193, endPoint y: 252, distance: 120.6
click at [193, 261] on li "Mentored international developers through pair programming , code reviews , and…" at bounding box center [163, 276] width 256 height 30
click at [76, 247] on icon "button" at bounding box center [78, 248] width 4 height 2
click at [157, 351] on input "Related Skills" at bounding box center [152, 359] width 260 height 17
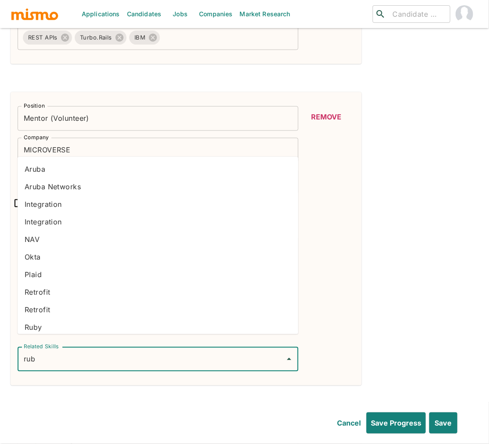
type input "ruby"
click at [104, 311] on li "Ruby on Rails" at bounding box center [158, 310] width 281 height 18
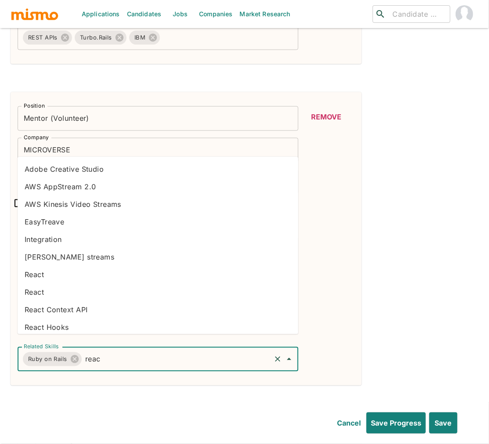
type input "react"
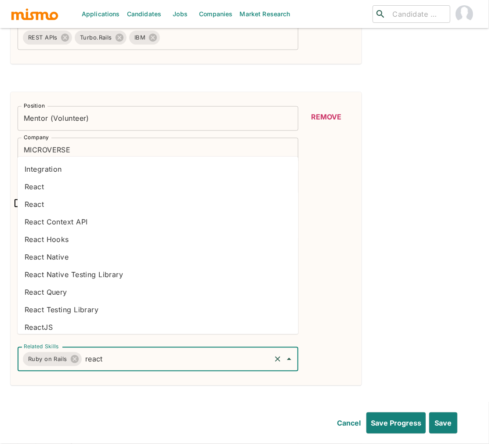
click at [36, 205] on li "React" at bounding box center [158, 205] width 281 height 18
type input "java"
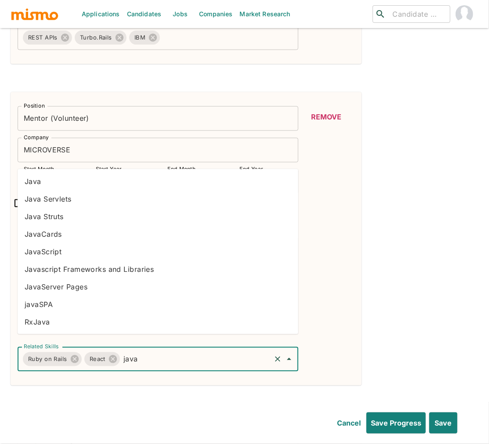
click at [43, 245] on li "JavaScript" at bounding box center [158, 252] width 281 height 18
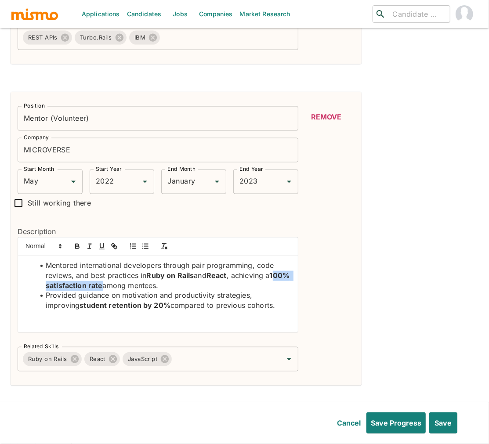
drag, startPoint x: 124, startPoint y: 273, endPoint x: 47, endPoint y: 271, distance: 76.5
click at [47, 273] on li "Mentored international developers through pair programming, code reviews, and b…" at bounding box center [163, 276] width 256 height 30
click at [77, 247] on icon "button" at bounding box center [78, 248] width 4 height 2
drag, startPoint x: 134, startPoint y: 294, endPoint x: 55, endPoint y: 263, distance: 85.5
click at [42, 292] on li "Provided guidance on motivation and productivity strategies, improving student …" at bounding box center [163, 301] width 256 height 20
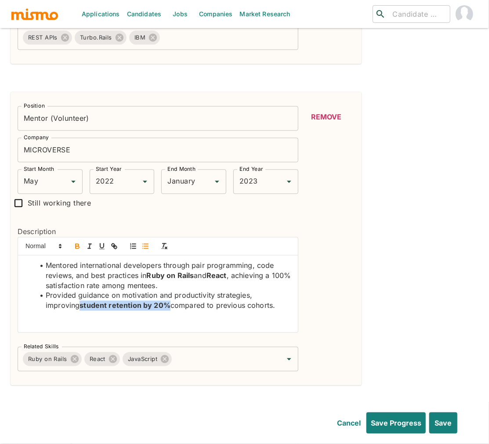
click at [75, 243] on icon "button" at bounding box center [77, 247] width 8 height 8
click at [356, 296] on div "Position Mentor (Volunteer) Position Company MICROVERSE Company Start Month May…" at bounding box center [186, 239] width 351 height 294
click at [220, 351] on input "Related Skills" at bounding box center [221, 359] width 97 height 17
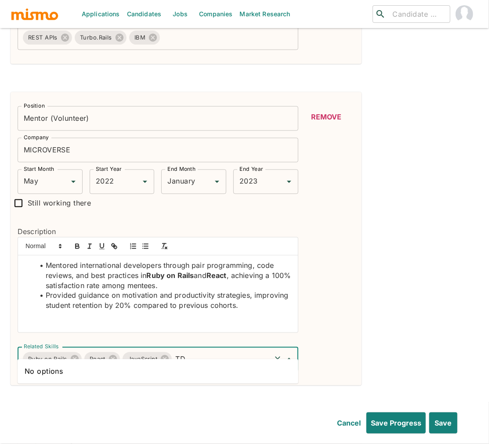
type input "T"
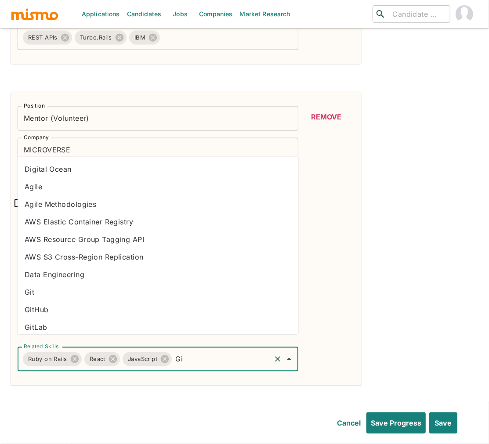
type input "Git"
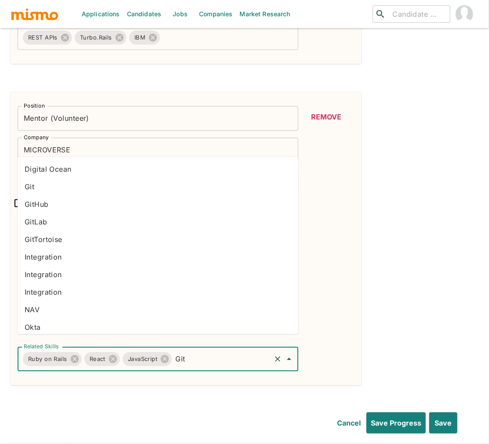
click at [56, 201] on li "GitHub" at bounding box center [158, 205] width 281 height 18
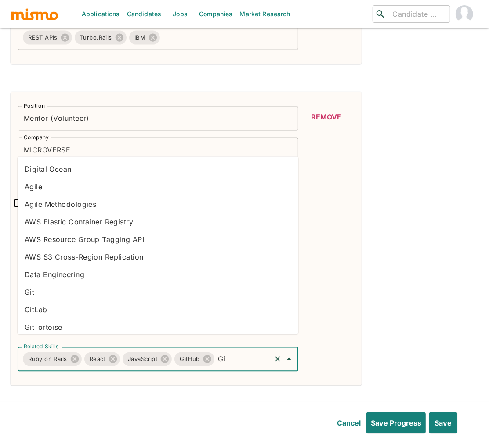
type input "Git"
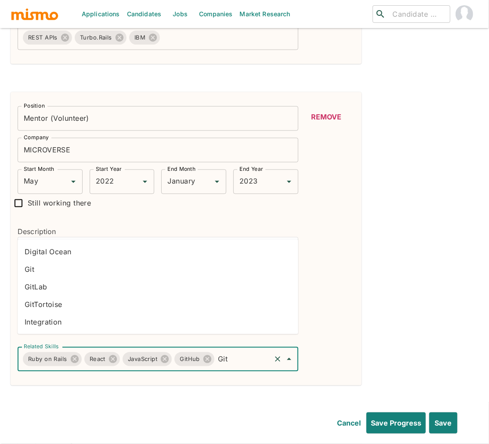
click at [35, 263] on li "Git" at bounding box center [158, 270] width 281 height 18
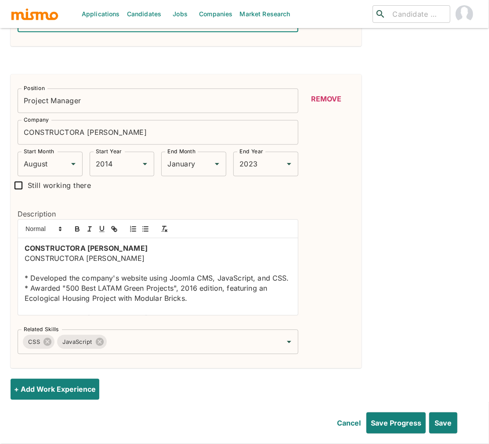
scroll to position [912, 0]
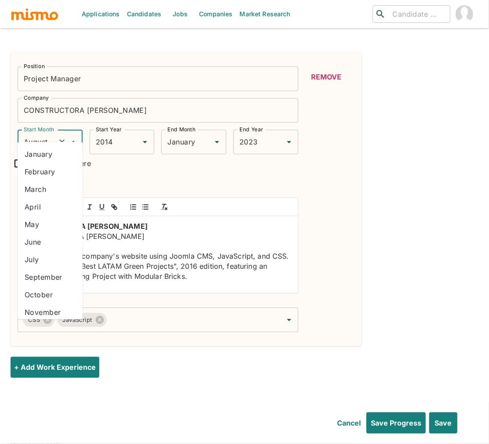
click at [33, 134] on input "August" at bounding box center [38, 142] width 33 height 17
click at [37, 226] on li "May" at bounding box center [50, 225] width 65 height 18
type input "May"
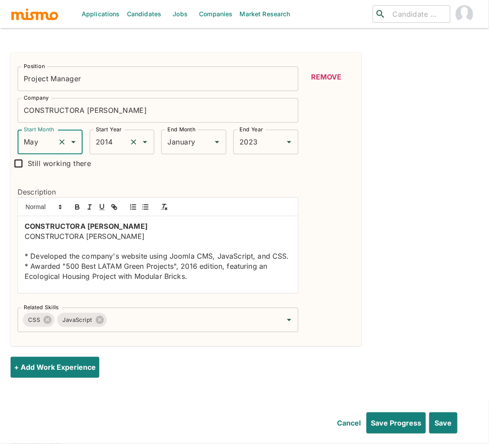
click at [112, 134] on input "2014" at bounding box center [110, 142] width 33 height 17
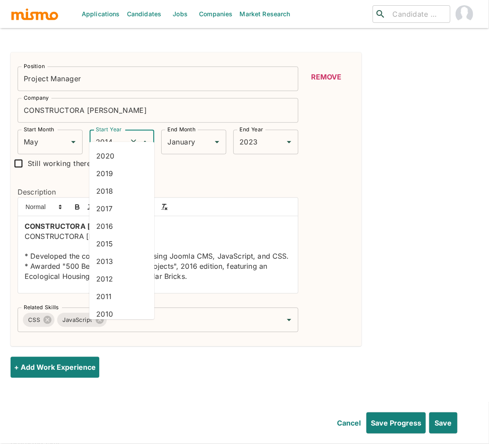
scroll to position [98, 0]
click at [101, 248] on li "2013" at bounding box center [121, 250] width 65 height 18
type input "2013"
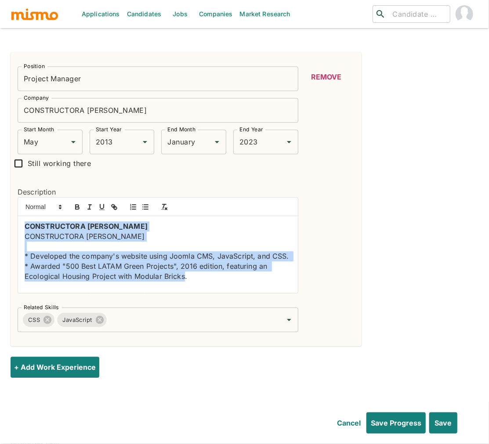
drag, startPoint x: 195, startPoint y: 267, endPoint x: 3, endPoint y: 179, distance: 211.2
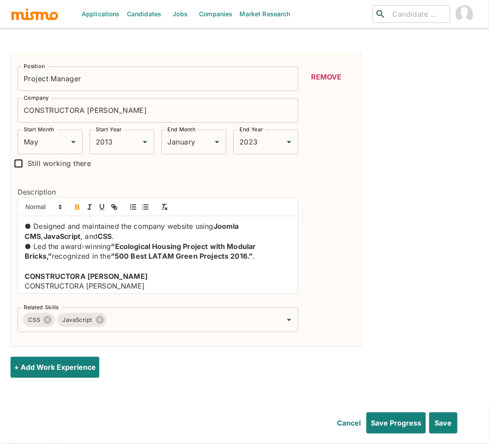
scroll to position [0, 0]
drag, startPoint x: 178, startPoint y: 236, endPoint x: 272, endPoint y: 227, distance: 94.6
click at [178, 242] on strong "“Ecological Housing Project with Modular Bricks,”" at bounding box center [141, 251] width 233 height 19
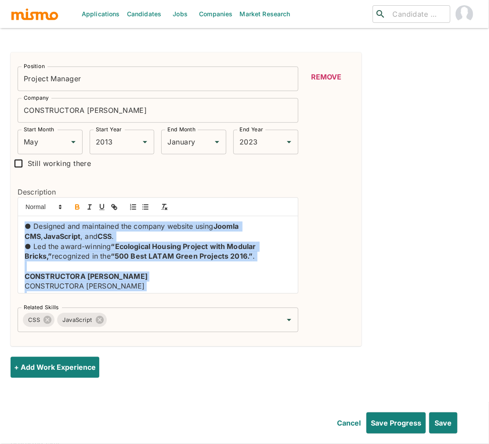
drag, startPoint x: 280, startPoint y: 273, endPoint x: 16, endPoint y: 207, distance: 271.7
click at [17, 207] on div "Description ● Designed and maintained the company website using Joomla CMS , Ja…" at bounding box center [155, 237] width 288 height 128
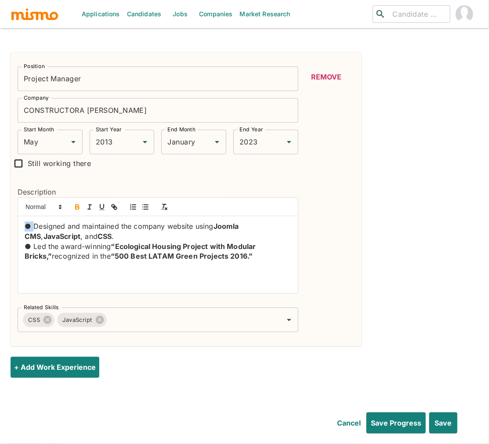
drag, startPoint x: 33, startPoint y: 215, endPoint x: 7, endPoint y: 213, distance: 25.6
click at [145, 203] on icon "button" at bounding box center [146, 207] width 8 height 8
drag, startPoint x: 33, startPoint y: 233, endPoint x: 7, endPoint y: 231, distance: 26.0
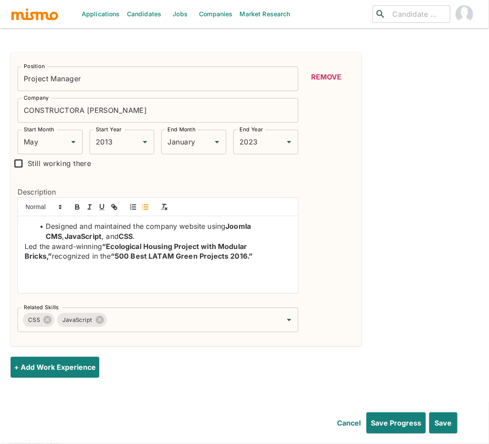
click at [148, 203] on icon "button" at bounding box center [146, 207] width 8 height 8
click at [217, 316] on div "CSS JavaScript Related Skills" at bounding box center [158, 320] width 281 height 25
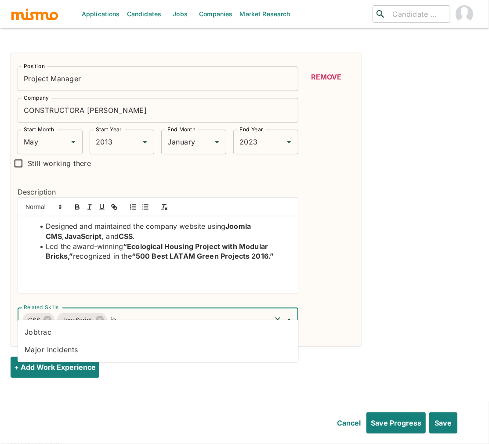
type input "j"
click at [116, 312] on input "JTML" at bounding box center [189, 320] width 162 height 17
type input "HTML"
click at [110, 326] on li "HTML" at bounding box center [158, 332] width 281 height 18
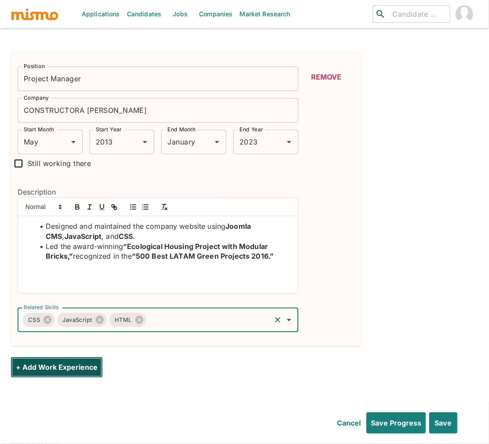
click at [76, 357] on button "+ Add Work Experience" at bounding box center [57, 367] width 92 height 21
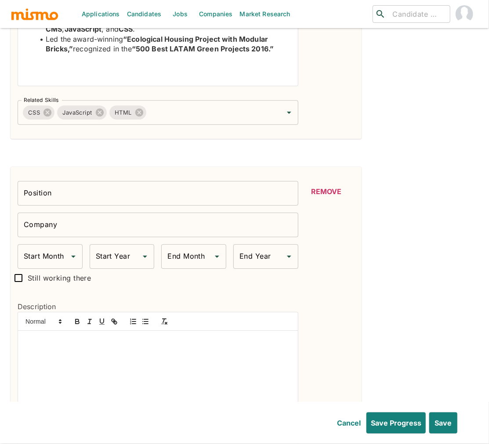
scroll to position [1127, 0]
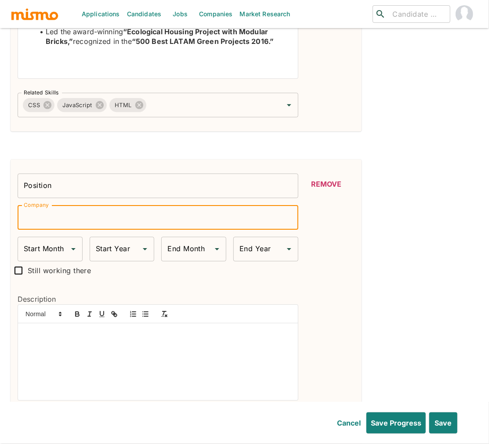
click at [114, 206] on input "Company" at bounding box center [158, 217] width 281 height 25
type input "Sonda"
click at [62, 178] on input "Position" at bounding box center [158, 186] width 281 height 25
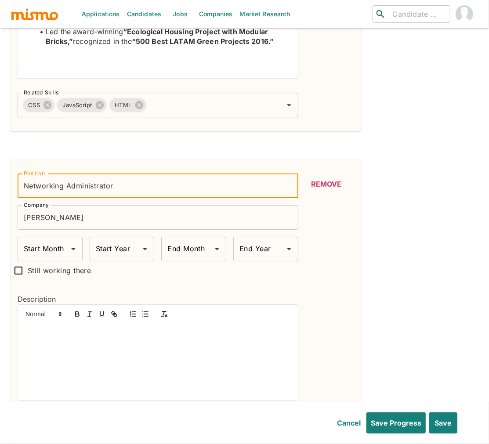
type input "Networking Administrator"
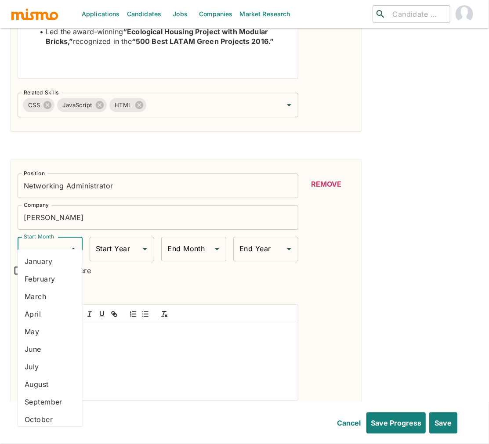
click at [48, 241] on input "Start Month" at bounding box center [44, 249] width 44 height 17
drag, startPoint x: 49, startPoint y: 383, endPoint x: 50, endPoint y: 361, distance: 21.6
click at [49, 383] on li "August" at bounding box center [50, 385] width 65 height 18
type input "August"
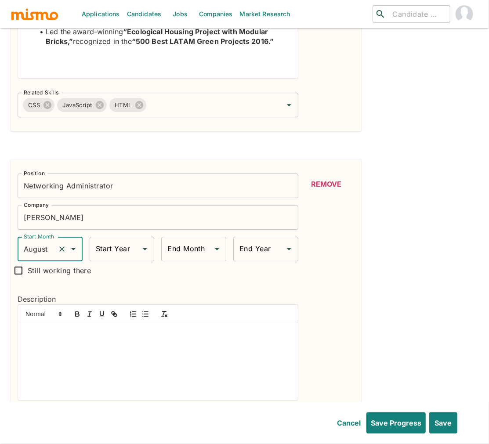
click at [110, 245] on input "Start Year" at bounding box center [116, 249] width 44 height 17
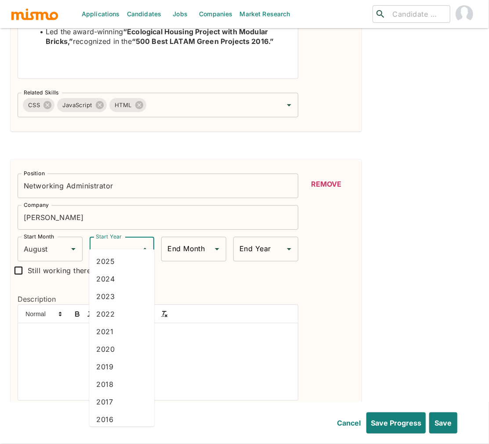
scroll to position [110, 0]
click at [106, 345] on li "2014" at bounding box center [121, 345] width 65 height 18
type input "2014"
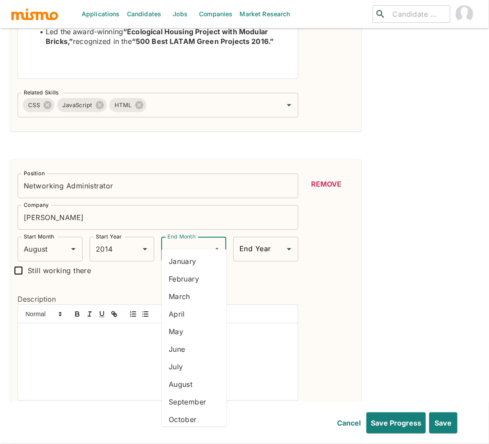
click at [190, 241] on input "End Month" at bounding box center [187, 249] width 44 height 17
click at [192, 387] on li "August" at bounding box center [194, 385] width 65 height 18
type input "August"
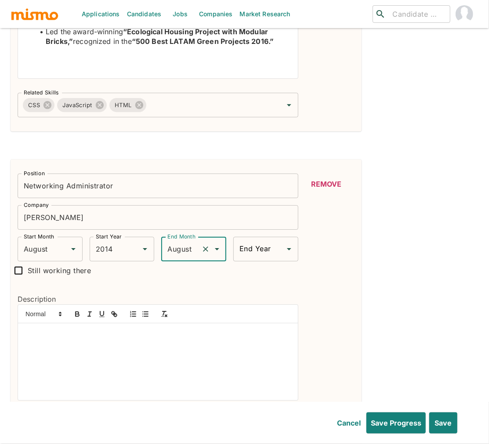
click at [259, 241] on input "End Year" at bounding box center [259, 249] width 44 height 17
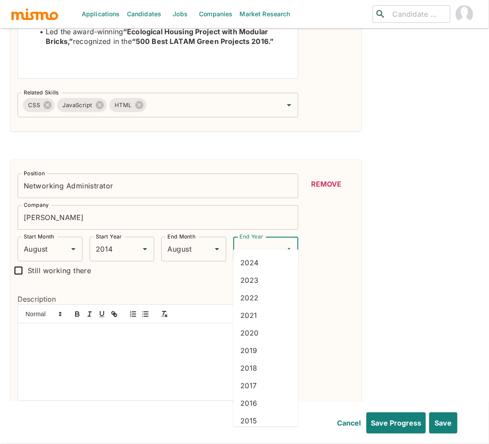
scroll to position [40, 0]
drag, startPoint x: 252, startPoint y: 390, endPoint x: 244, endPoint y: 389, distance: 8.5
click at [252, 390] on li "2015" at bounding box center [265, 398] width 65 height 18
type input "2015"
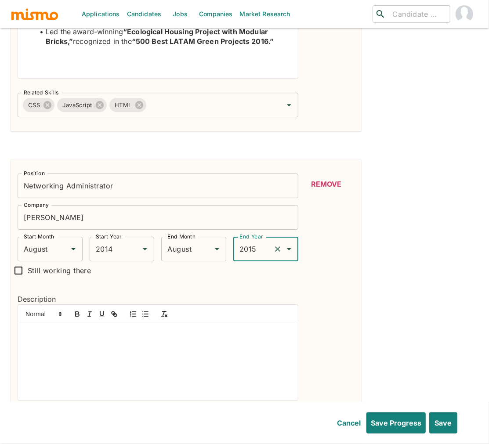
click at [115, 327] on div at bounding box center [158, 361] width 280 height 77
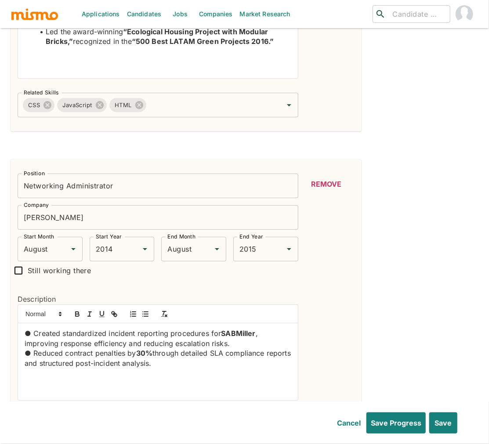
scroll to position [0, 0]
drag, startPoint x: 32, startPoint y: 320, endPoint x: 3, endPoint y: 318, distance: 29.5
click at [146, 310] on icon "button" at bounding box center [146, 314] width 8 height 8
drag, startPoint x: 33, startPoint y: 341, endPoint x: 6, endPoint y: 339, distance: 26.9
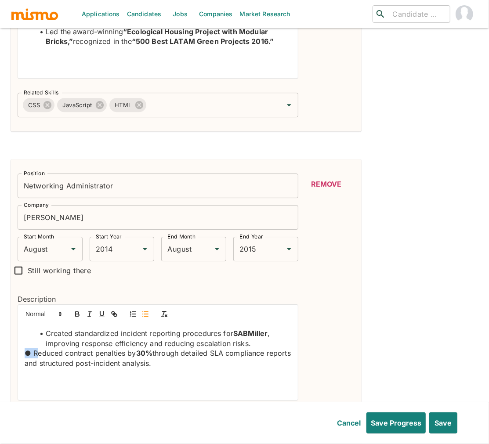
click at [144, 310] on icon "button" at bounding box center [146, 314] width 8 height 8
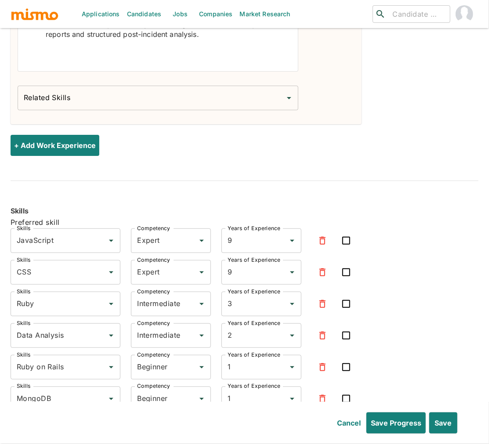
scroll to position [1470, 0]
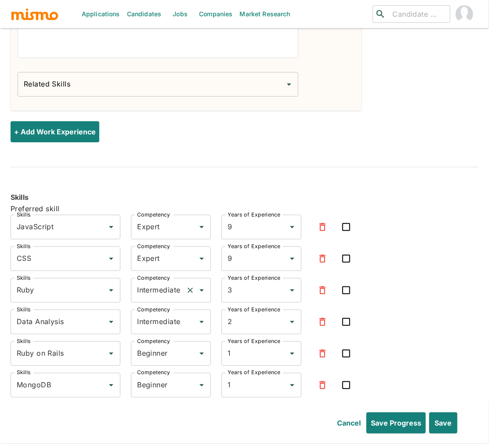
click at [148, 282] on input "Intermediate" at bounding box center [158, 290] width 47 height 17
click at [146, 319] on li "Expert" at bounding box center [171, 321] width 80 height 18
type input "Expert"
click at [154, 314] on input "Intermediate" at bounding box center [158, 322] width 47 height 17
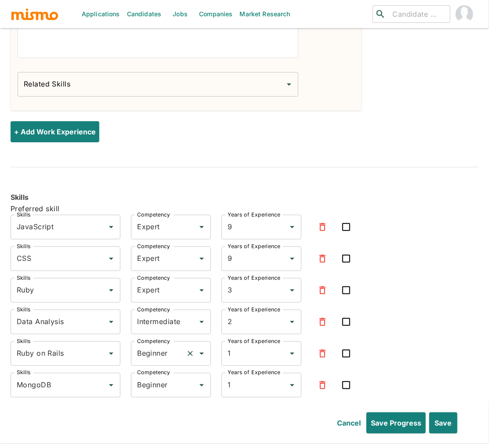
click at [178, 345] on input "Beginner" at bounding box center [158, 353] width 47 height 17
click at [150, 381] on li "Expert" at bounding box center [171, 384] width 80 height 18
type input "Expert"
click at [150, 377] on input "Beginner" at bounding box center [158, 385] width 47 height 17
drag, startPoint x: 153, startPoint y: 414, endPoint x: 156, endPoint y: 409, distance: 6.3
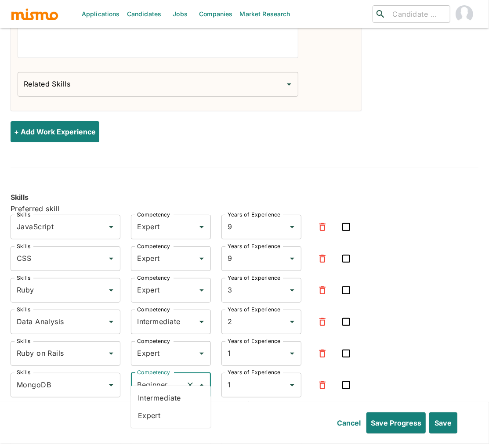
click at [153, 414] on li "Expert" at bounding box center [171, 416] width 80 height 18
type input "Expert"
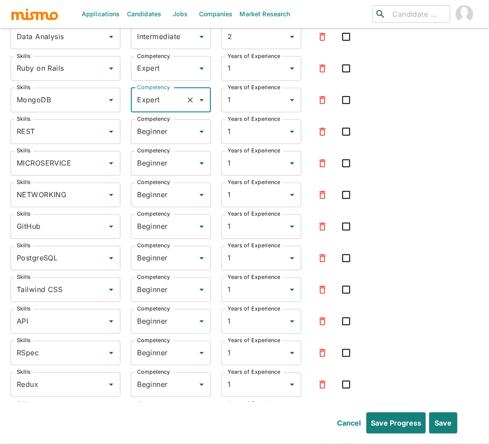
scroll to position [1758, 0]
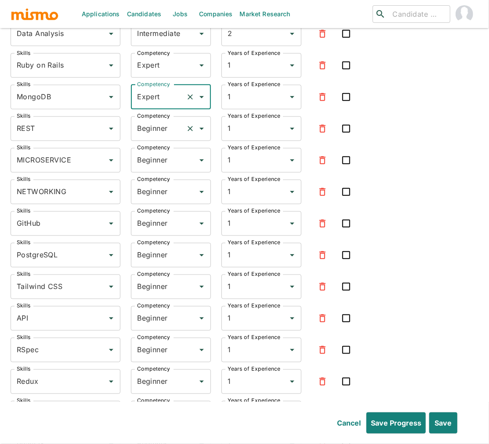
drag, startPoint x: 160, startPoint y: 119, endPoint x: 160, endPoint y: 124, distance: 4.8
click at [160, 120] on input "Beginner" at bounding box center [158, 128] width 47 height 17
drag, startPoint x: 162, startPoint y: 157, endPoint x: 153, endPoint y: 155, distance: 9.6
click at [162, 157] on li "Expert" at bounding box center [171, 159] width 80 height 18
type input "Expert"
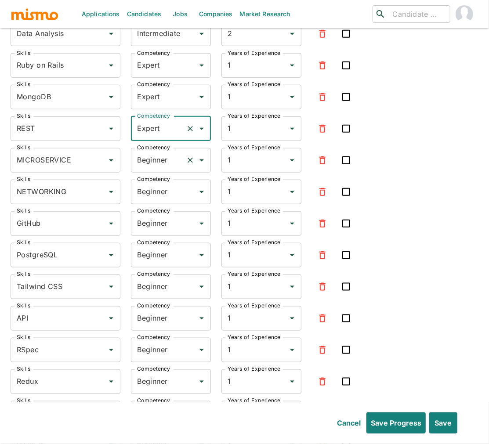
drag, startPoint x: 154, startPoint y: 152, endPoint x: 154, endPoint y: 156, distance: 4.4
click at [154, 153] on input "Beginner" at bounding box center [158, 160] width 47 height 17
click at [150, 192] on li "Expert" at bounding box center [171, 191] width 80 height 18
type input "Expert"
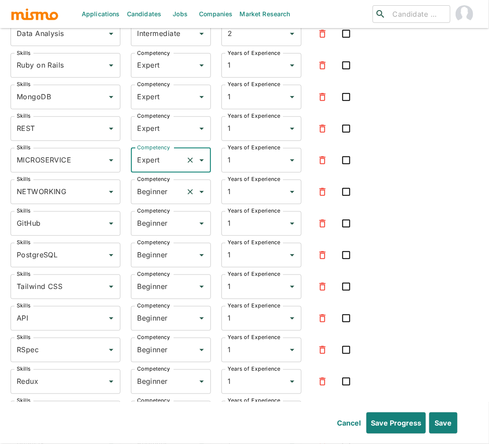
drag, startPoint x: 154, startPoint y: 182, endPoint x: 154, endPoint y: 187, distance: 4.4
click at [154, 184] on input "Beginner" at bounding box center [158, 192] width 47 height 17
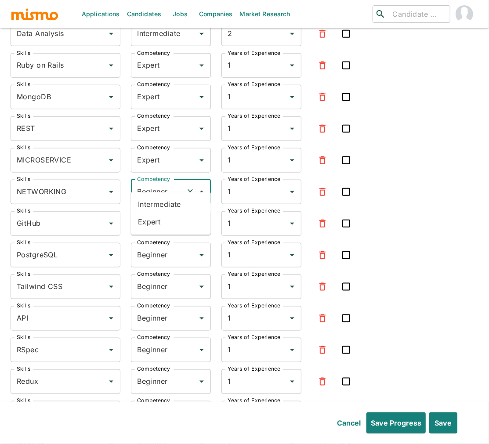
click at [154, 222] on li "Expert" at bounding box center [171, 223] width 80 height 18
type input "Expert"
drag, startPoint x: 157, startPoint y: 212, endPoint x: 157, endPoint y: 221, distance: 8.8
click at [157, 215] on input "Beginner" at bounding box center [158, 223] width 47 height 17
click at [158, 254] on li "Expert" at bounding box center [171, 254] width 80 height 18
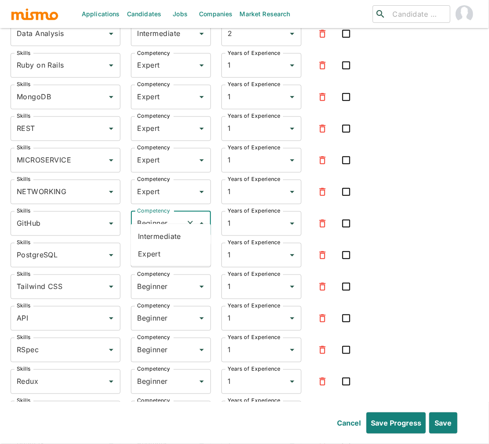
type input "Expert"
click at [157, 251] on input "Beginner" at bounding box center [158, 255] width 47 height 17
drag, startPoint x: 159, startPoint y: 285, endPoint x: 157, endPoint y: 278, distance: 7.7
click at [159, 285] on li "Expert" at bounding box center [171, 286] width 80 height 18
type input "Expert"
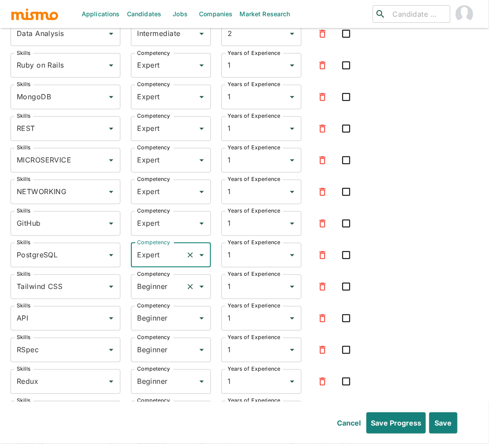
click at [158, 279] on input "Beginner" at bounding box center [158, 287] width 47 height 17
click at [158, 312] on li "Expert" at bounding box center [171, 317] width 80 height 18
type input "Expert"
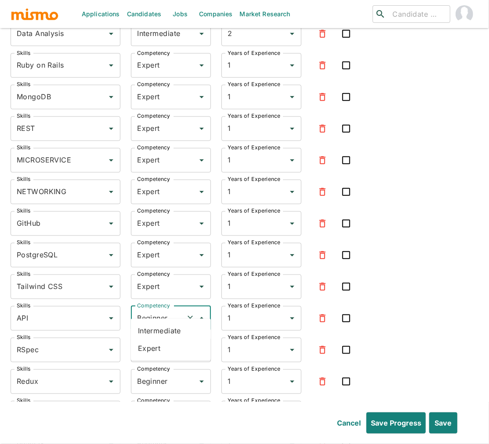
click at [157, 310] on input "Beginner" at bounding box center [158, 318] width 47 height 17
click at [154, 343] on li "Expert" at bounding box center [171, 349] width 80 height 18
type input "Expert"
click at [155, 342] on input "Beginner" at bounding box center [158, 350] width 47 height 17
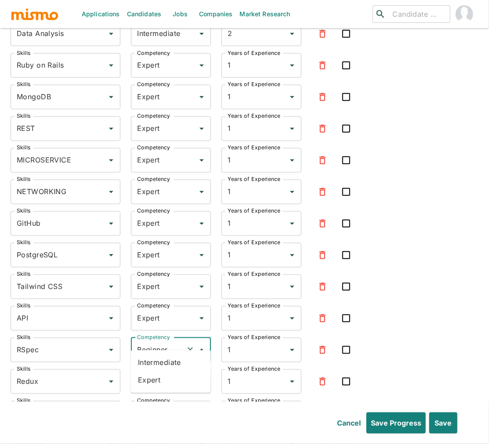
drag, startPoint x: 157, startPoint y: 376, endPoint x: 146, endPoint y: 368, distance: 13.2
click at [157, 376] on li "Expert" at bounding box center [171, 381] width 80 height 18
type input "Expert"
click at [157, 374] on input "Beginner" at bounding box center [158, 382] width 47 height 17
drag, startPoint x: 148, startPoint y: 414, endPoint x: 131, endPoint y: 410, distance: 17.7
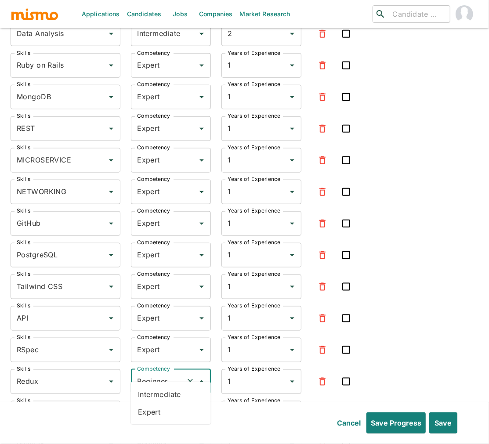
click at [148, 414] on li "Expert" at bounding box center [171, 412] width 80 height 18
type input "Expert"
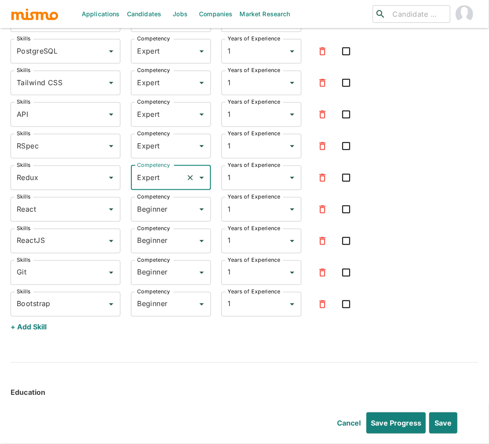
scroll to position [1965, 0]
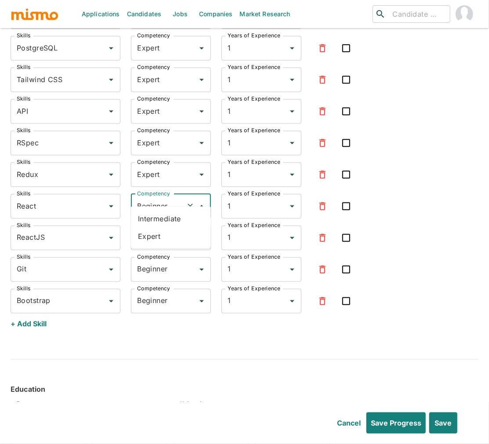
click at [156, 198] on input "Beginner" at bounding box center [158, 206] width 47 height 17
click at [143, 237] on li "Expert" at bounding box center [171, 237] width 80 height 18
type input "Expert"
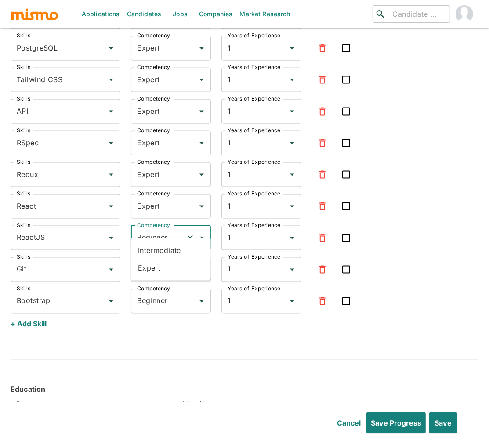
click at [153, 230] on input "Beginner" at bounding box center [158, 238] width 47 height 17
click at [147, 269] on li "Expert" at bounding box center [171, 268] width 80 height 18
type input "Expert"
click at [153, 262] on input "Beginner" at bounding box center [158, 270] width 47 height 17
drag, startPoint x: 158, startPoint y: 303, endPoint x: 159, endPoint y: 292, distance: 11.0
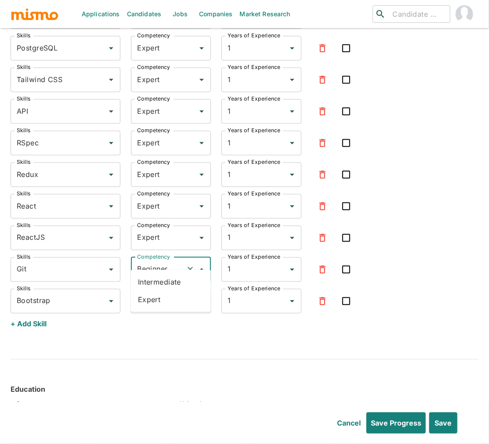
click at [158, 303] on li "Expert" at bounding box center [171, 300] width 80 height 18
type input "Expert"
click at [160, 293] on input "Beginner" at bounding box center [158, 301] width 47 height 17
click at [150, 336] on li "Expert" at bounding box center [171, 332] width 80 height 18
type input "Expert"
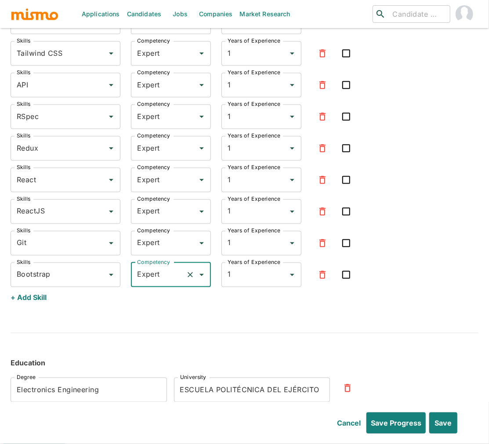
scroll to position [2055, 0]
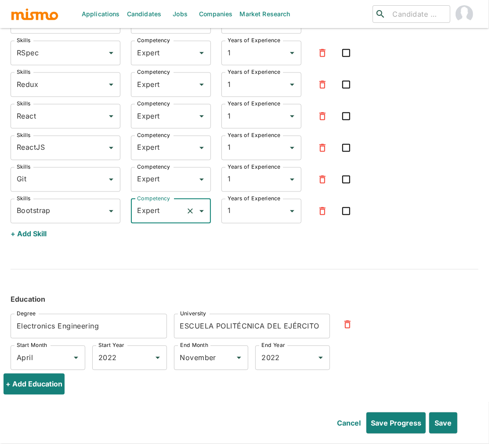
drag, startPoint x: 146, startPoint y: 344, endPoint x: 87, endPoint y: 345, distance: 59.8
click at [146, 354] on icon "Clear" at bounding box center [146, 358] width 9 height 9
click at [64, 354] on icon "Clear" at bounding box center [64, 358] width 9 height 9
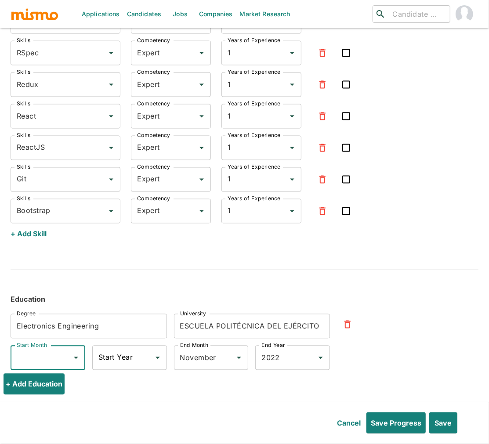
click at [14, 314] on input "Electronics Engineering" at bounding box center [89, 326] width 156 height 25
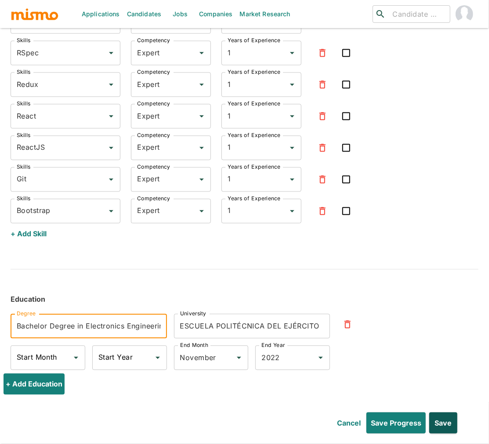
type input "Bachelor Degree in Electronics Engineering"
drag, startPoint x: 450, startPoint y: 418, endPoint x: 419, endPoint y: 414, distance: 30.6
click at [450, 418] on button "Save" at bounding box center [442, 423] width 29 height 21
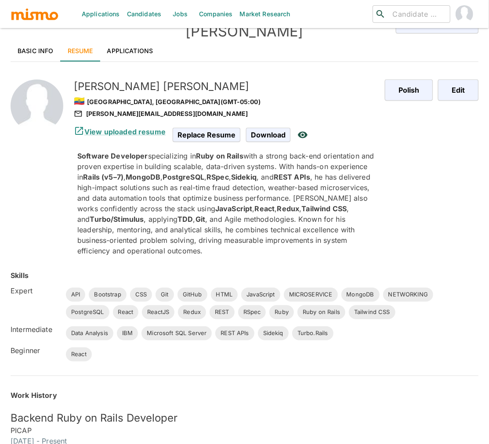
scroll to position [0, 0]
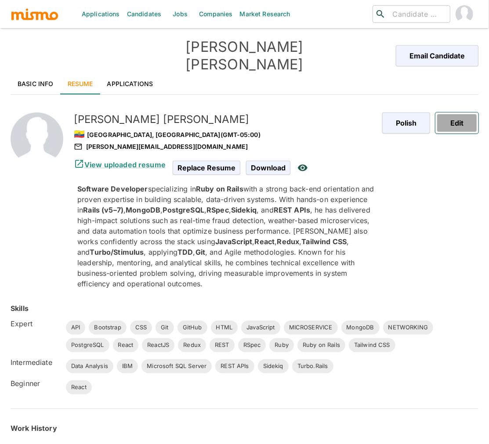
click at [468, 113] on button "Edit" at bounding box center [457, 123] width 43 height 21
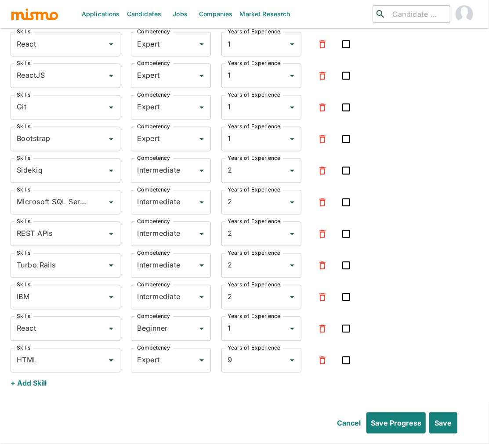
scroll to position [2148, 0]
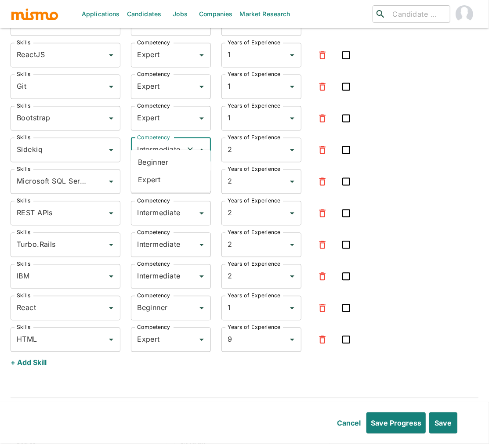
click at [163, 142] on input "Intermediate" at bounding box center [158, 150] width 47 height 17
click at [159, 178] on li "Expert" at bounding box center [171, 180] width 80 height 18
type input "Expert"
drag, startPoint x: 160, startPoint y: 172, endPoint x: 160, endPoint y: 181, distance: 8.4
click at [160, 174] on input "Intermediate" at bounding box center [158, 182] width 47 height 17
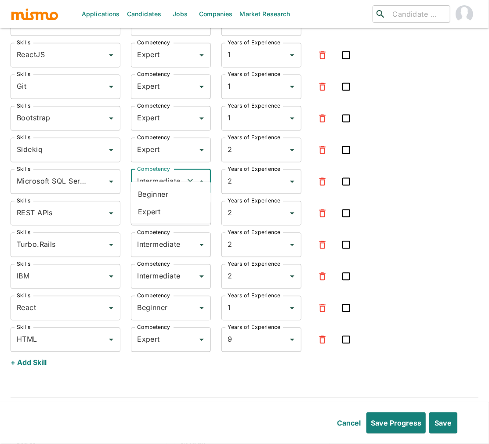
drag, startPoint x: 157, startPoint y: 214, endPoint x: 159, endPoint y: 204, distance: 10.2
click at [157, 214] on li "Expert" at bounding box center [171, 212] width 80 height 18
type input "Expert"
drag, startPoint x: 160, startPoint y: 200, endPoint x: 160, endPoint y: 217, distance: 16.3
click at [160, 205] on input "Intermediate" at bounding box center [158, 213] width 47 height 17
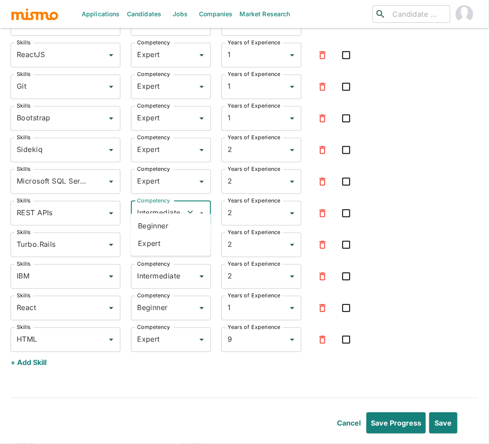
click at [160, 241] on li "Expert" at bounding box center [171, 244] width 80 height 18
type input "Expert"
click at [158, 240] on input "Intermediate" at bounding box center [158, 245] width 47 height 17
click at [157, 277] on li "Expert" at bounding box center [171, 276] width 80 height 18
type input "Expert"
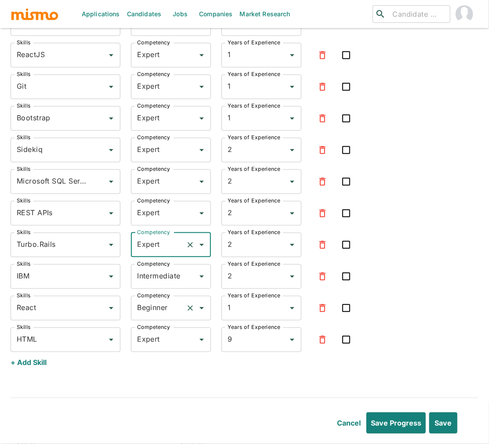
click at [151, 300] on input "Beginner" at bounding box center [158, 308] width 47 height 17
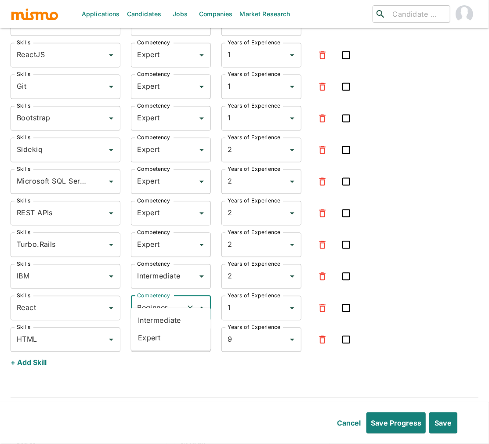
click at [151, 340] on li "Expert" at bounding box center [171, 339] width 80 height 18
type input "Expert"
click at [155, 332] on input "Expert" at bounding box center [158, 340] width 47 height 17
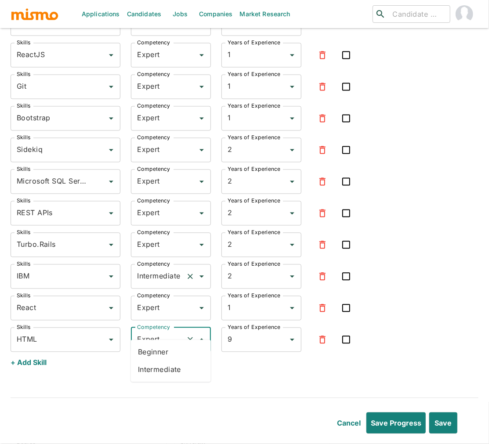
click at [161, 269] on input "Intermediate" at bounding box center [158, 277] width 47 height 17
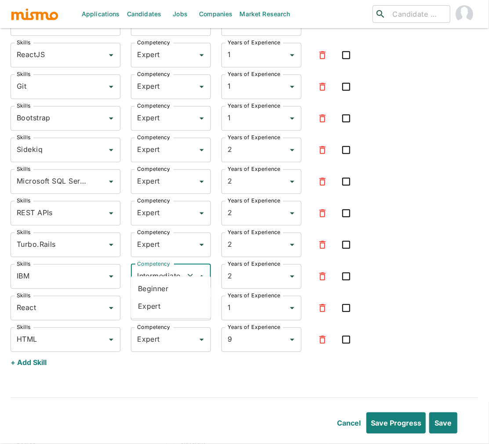
drag, startPoint x: 159, startPoint y: 310, endPoint x: 259, endPoint y: 366, distance: 114.5
click at [159, 310] on li "Expert" at bounding box center [171, 307] width 80 height 18
type input "Expert"
click at [438, 420] on button "Save" at bounding box center [442, 423] width 29 height 21
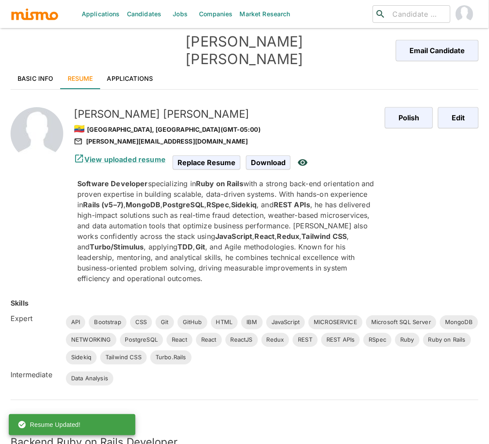
scroll to position [0, 0]
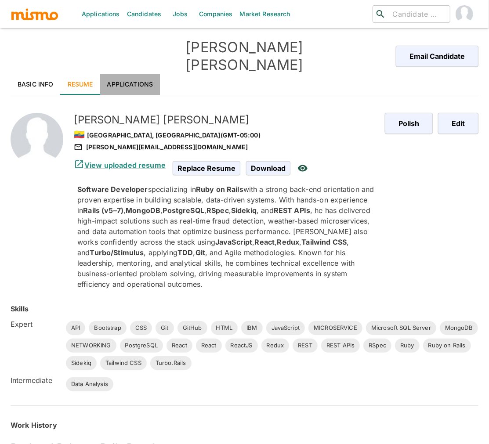
click at [133, 74] on link "Applications" at bounding box center [130, 84] width 60 height 21
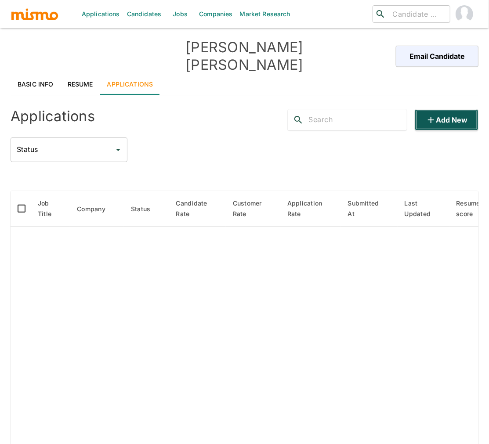
click at [458, 109] on button "Add new" at bounding box center [447, 119] width 64 height 21
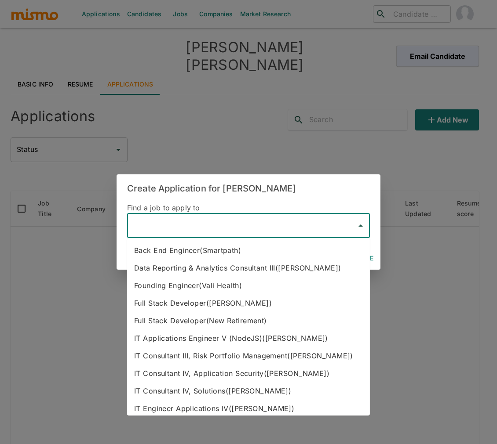
click at [183, 226] on input "text" at bounding box center [242, 226] width 222 height 17
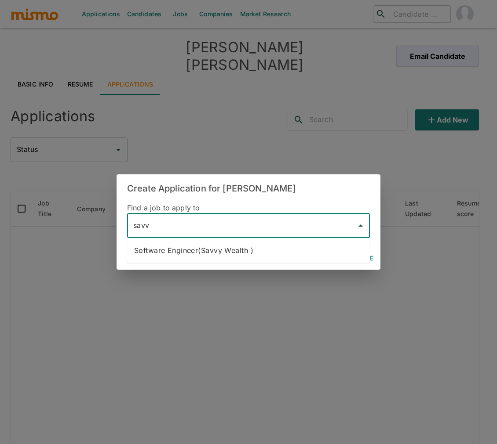
click at [229, 248] on li "Software Engineer(Savvy Wealth )" at bounding box center [248, 251] width 243 height 18
type input "Software Engineer(Savvy Wealth )"
click at [368, 259] on button "Continue" at bounding box center [357, 259] width 40 height 16
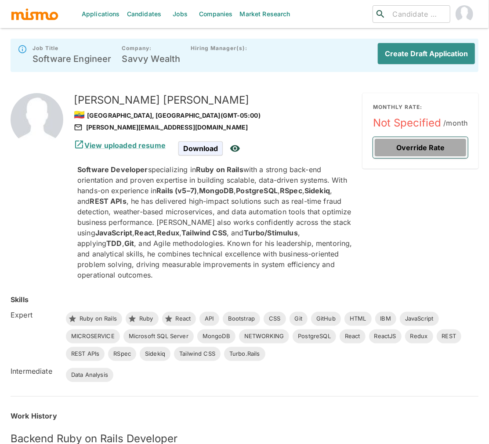
click at [429, 149] on button "Override Rate" at bounding box center [420, 147] width 95 height 21
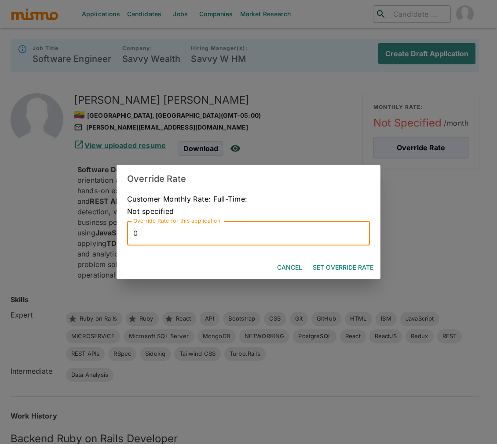
click at [290, 239] on input "0" at bounding box center [248, 233] width 243 height 25
type input "8500"
click at [339, 272] on button "Set Override Rate" at bounding box center [343, 268] width 68 height 16
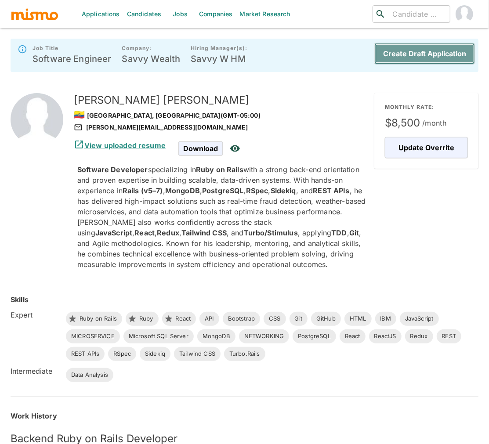
click at [436, 45] on button "Create Draft Application" at bounding box center [424, 53] width 101 height 21
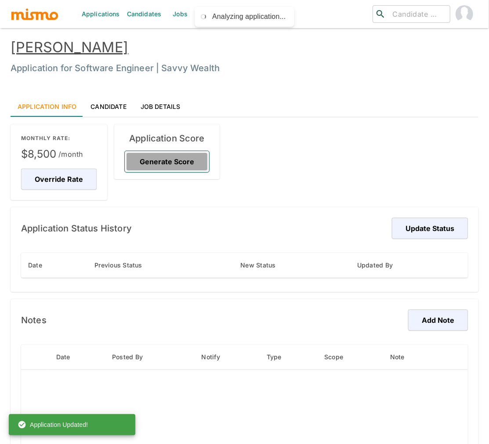
click at [172, 166] on button "Generate Score" at bounding box center [167, 161] width 84 height 21
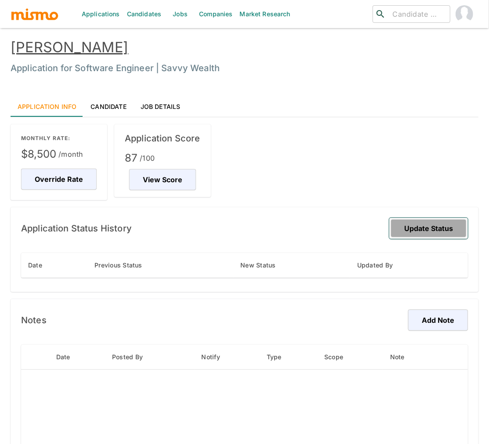
click at [425, 222] on button "Update Status" at bounding box center [428, 228] width 79 height 21
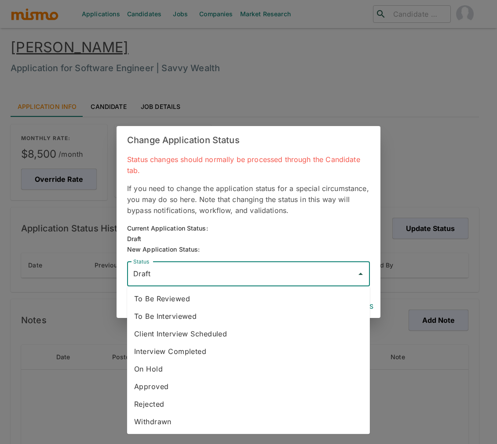
click at [316, 274] on input "Draft" at bounding box center [242, 274] width 222 height 17
click at [204, 303] on li "To Be Reviewed" at bounding box center [248, 299] width 243 height 18
type input "To Be Reviewed"
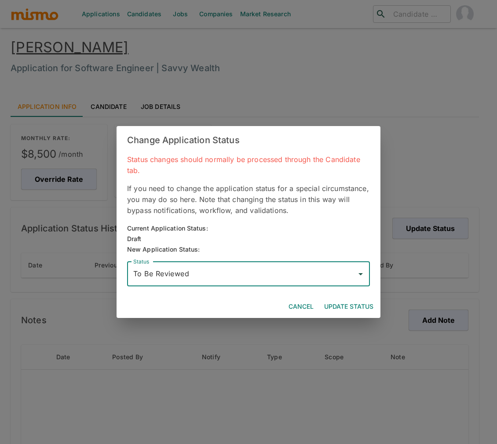
click at [369, 303] on button "Update Status" at bounding box center [348, 307] width 56 height 16
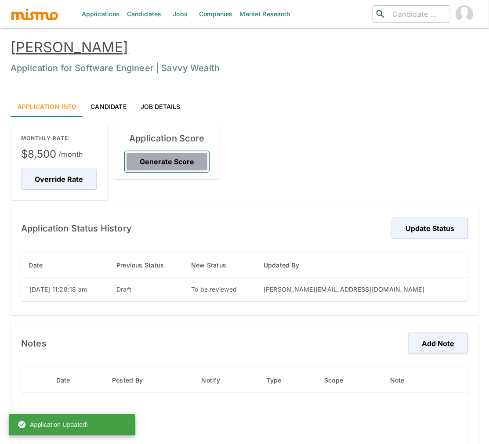
click at [179, 157] on button "Generate Score" at bounding box center [167, 161] width 84 height 21
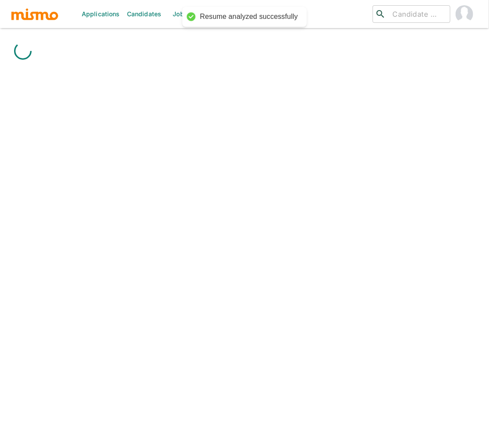
click at [117, 102] on div "Applications Candidates Jobs Companies Market Research ​ ​" at bounding box center [245, 233] width 468 height 444
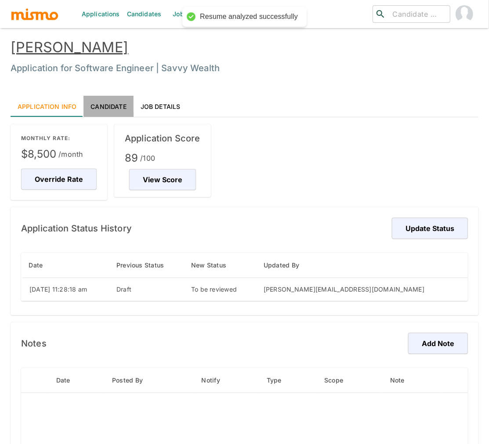
click at [107, 105] on link "Candidate" at bounding box center [109, 106] width 50 height 21
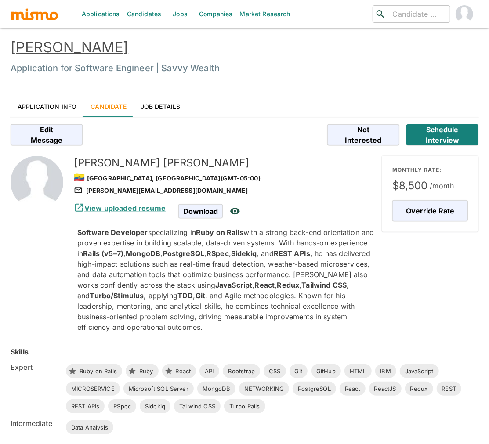
click at [68, 49] on link "David Vera" at bounding box center [70, 47] width 118 height 17
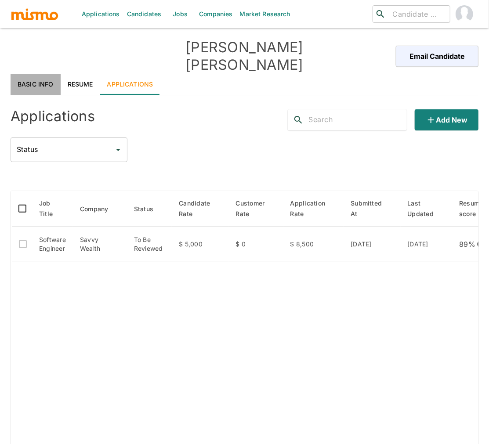
click at [36, 74] on link "Basic Info" at bounding box center [36, 84] width 50 height 21
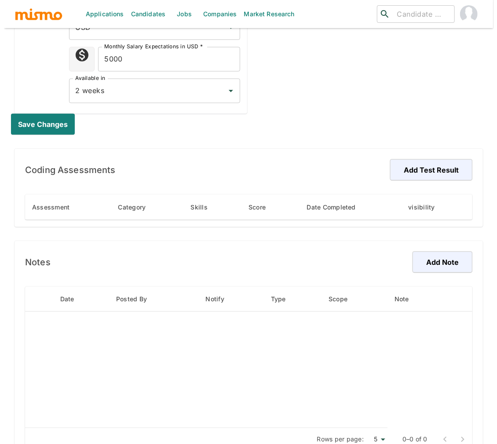
scroll to position [432, 0]
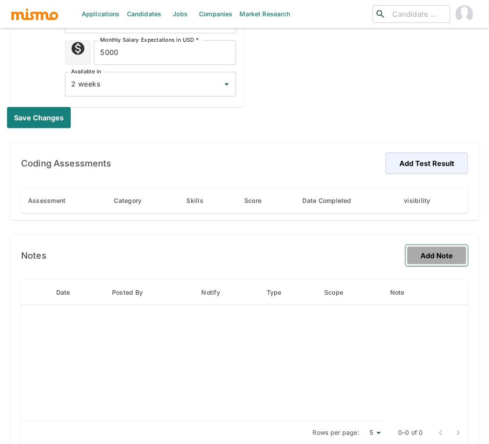
click at [435, 245] on button "Add Note" at bounding box center [437, 255] width 62 height 21
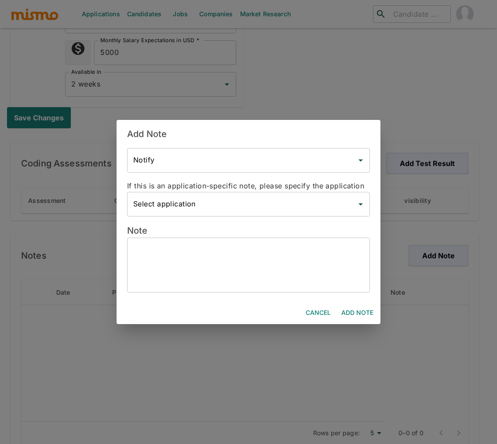
click at [269, 200] on input "Select application" at bounding box center [242, 204] width 222 height 17
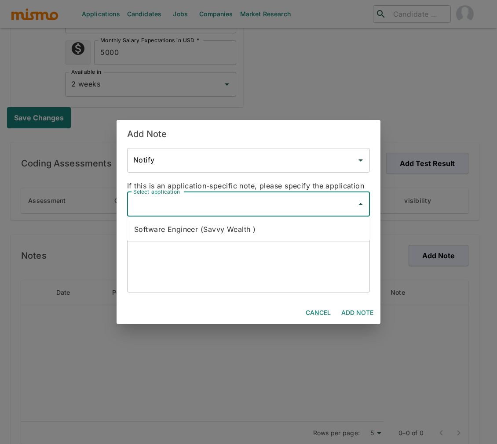
click at [239, 230] on li "Software Engineer (Savvy Wealth )" at bounding box center [248, 230] width 243 height 18
type input "Software Engineer (Savvy Wealth )"
click at [232, 251] on textarea at bounding box center [248, 265] width 230 height 40
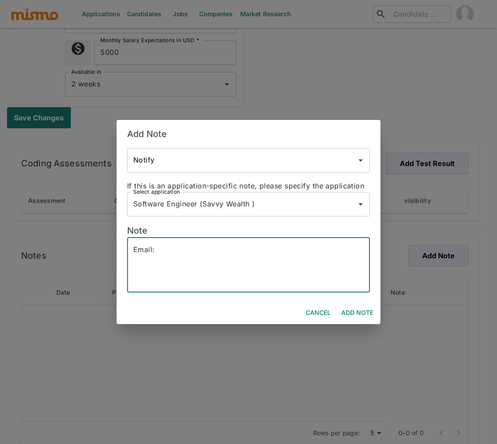
click at [207, 253] on textarea "Email:" at bounding box center [248, 265] width 230 height 40
paste textarea "[PERSON_NAME][EMAIL_ADDRESS][DOMAIN_NAME]"
click at [156, 251] on textarea "Email:[PERSON_NAME][EMAIL_ADDRESS][DOMAIN_NAME]" at bounding box center [248, 265] width 230 height 40
click at [264, 251] on textarea "Email: [PERSON_NAME][EMAIL_ADDRESS][DOMAIN_NAME]" at bounding box center [248, 265] width 230 height 40
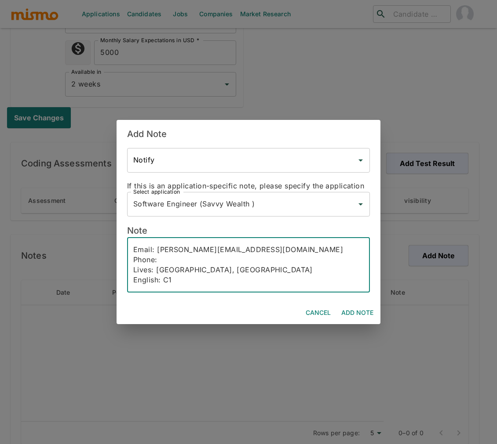
scroll to position [9, 0]
click at [171, 251] on textarea "Email: [PERSON_NAME][EMAIL_ADDRESS][DOMAIN_NAME] Phone: Lives: [GEOGRAPHIC_DATA…" at bounding box center [248, 265] width 230 height 40
paste textarea "[PHONE_NUMBER]"
click at [195, 269] on textarea "Email: [PERSON_NAME][EMAIL_ADDRESS][DOMAIN_NAME] Phone: [PHONE_NUMBER] Lives: […" at bounding box center [248, 265] width 230 height 40
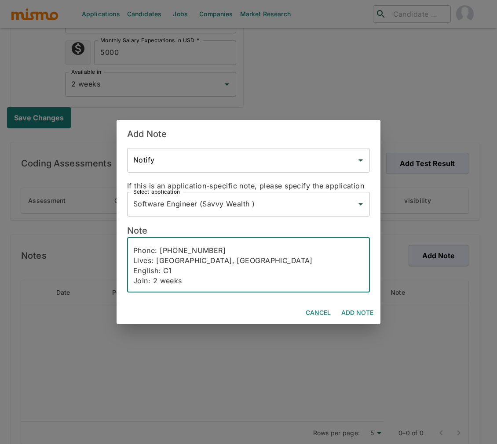
scroll to position [19, 0]
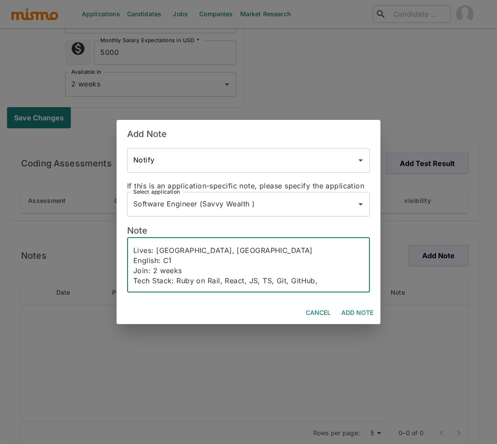
click at [332, 282] on textarea "Email: [PERSON_NAME][EMAIL_ADDRESS][DOMAIN_NAME] Phone: [PHONE_NUMBER] Lives: […" at bounding box center [248, 265] width 230 height 40
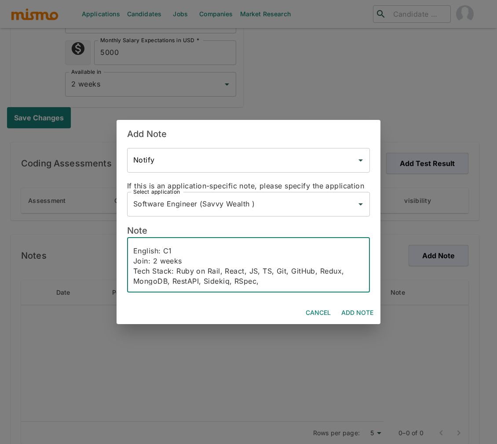
click at [183, 263] on textarea "Email: david.verac@hotmail.com Phone: +593986999845 Lives: Quito, Ecuador Engli…" at bounding box center [248, 265] width 230 height 40
click at [254, 289] on div "Email: david.verac@hotmail.com Phone: +593986999845 Lives: Quito, Ecuador Engli…" at bounding box center [248, 265] width 243 height 55
click at [268, 279] on textarea "Email: david.verac@hotmail.com Phone: +593986999845 Lives: Quito, Ecuador Engli…" at bounding box center [248, 265] width 230 height 40
paste textarea "David Vera is a Software Developer with over three years of experience speciali…"
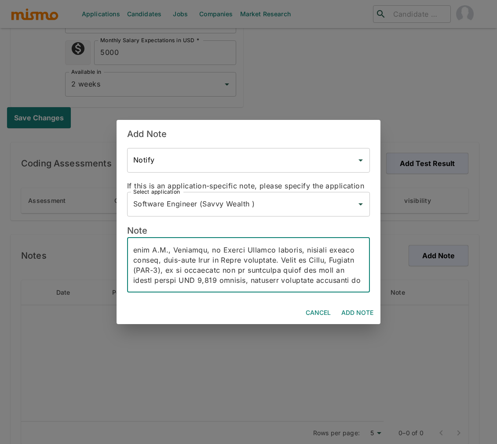
scroll to position [252, 0]
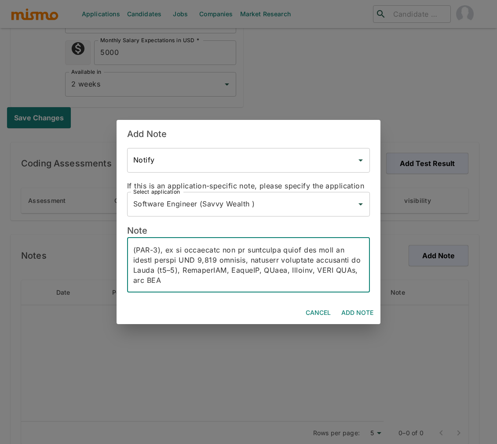
drag, startPoint x: 340, startPoint y: 262, endPoint x: 303, endPoint y: 255, distance: 37.2
click at [303, 255] on textarea at bounding box center [248, 265] width 230 height 40
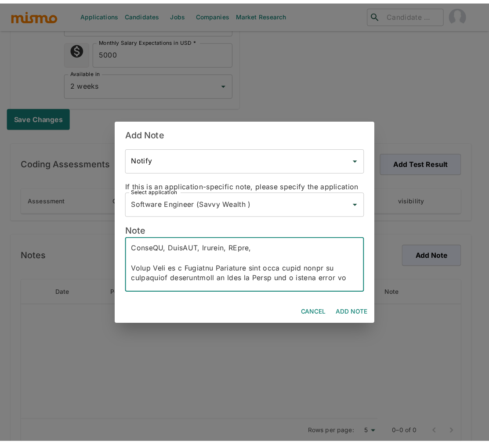
scroll to position [68, 0]
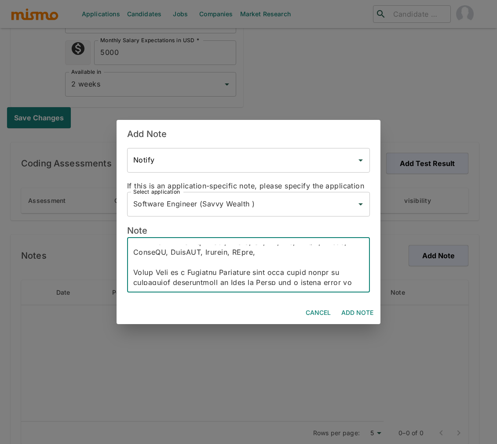
click at [164, 273] on textarea at bounding box center [248, 265] width 230 height 40
type textarea "Email: david.verac@hotmail.com Phone: +593986999845 Lives: Quito, Ecuador Engli…"
click at [348, 313] on button "Add Note" at bounding box center [357, 313] width 39 height 16
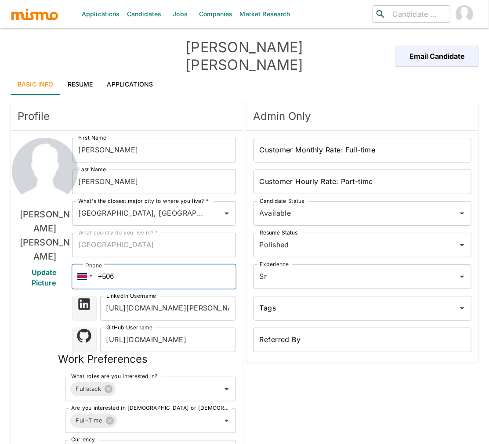
click at [142, 265] on input "+506" at bounding box center [154, 277] width 164 height 25
drag, startPoint x: 140, startPoint y: 265, endPoint x: 90, endPoint y: 262, distance: 49.7
click at [90, 265] on div "Phone +506" at bounding box center [154, 277] width 164 height 25
paste input "[PHONE_NUMBER]"
type input "[PHONE_NUMBER]"
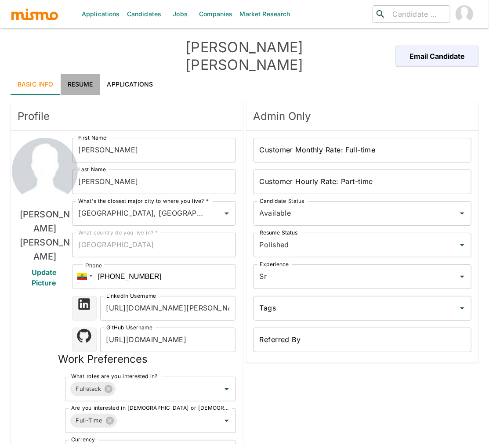
click at [77, 74] on link "Resume" at bounding box center [81, 84] width 40 height 21
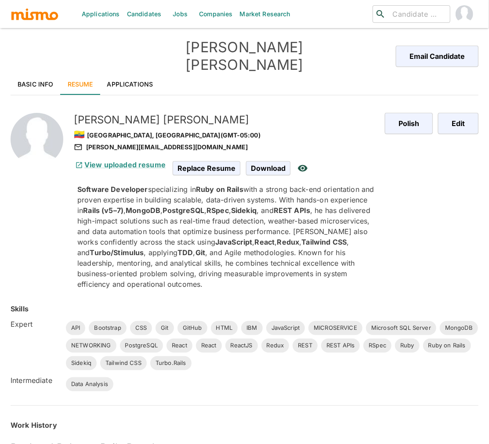
click at [32, 74] on link "Basic Info" at bounding box center [36, 84] width 50 height 21
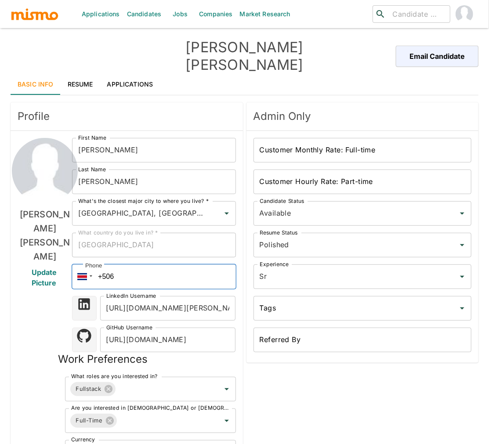
drag, startPoint x: 138, startPoint y: 264, endPoint x: 95, endPoint y: 262, distance: 42.7
click at [95, 265] on input "+506" at bounding box center [154, 277] width 164 height 25
paste input "[PHONE_NUMBER]"
type input "[PHONE_NUMBER]"
click at [300, 360] on div "Admin Only Customer Monthly Rate: Full-time Customer Monthly Rate: Full-time Cu…" at bounding box center [361, 319] width 236 height 440
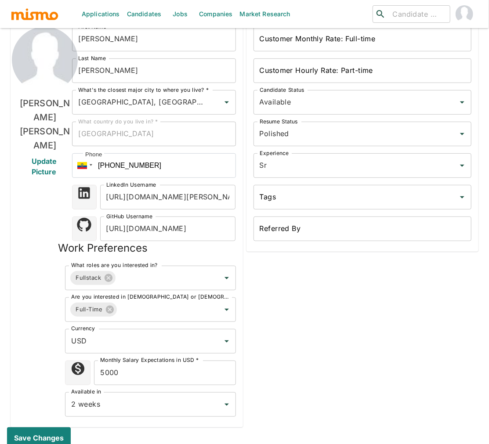
scroll to position [117, 0]
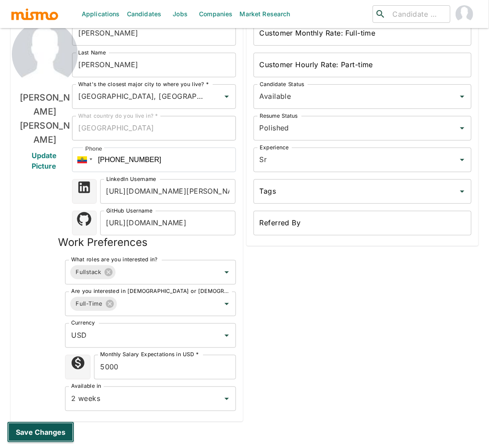
click at [54, 422] on button "Save changes" at bounding box center [40, 432] width 67 height 21
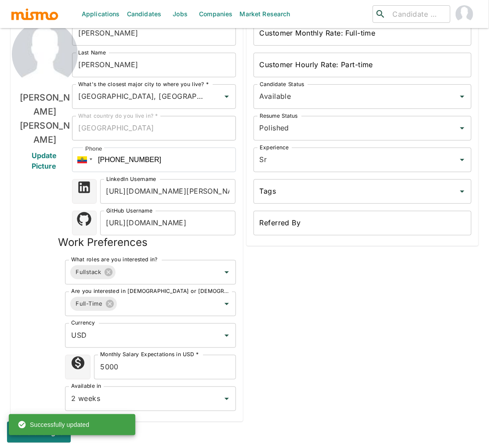
click at [311, 305] on div "Admin Only Customer Monthly Rate: Full-time Customer Monthly Rate: Full-time Cu…" at bounding box center [361, 202] width 236 height 440
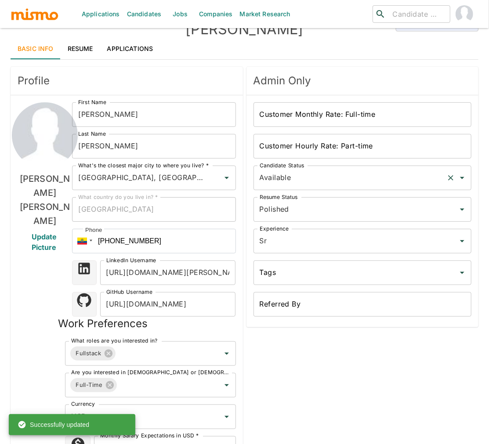
scroll to position [0, 0]
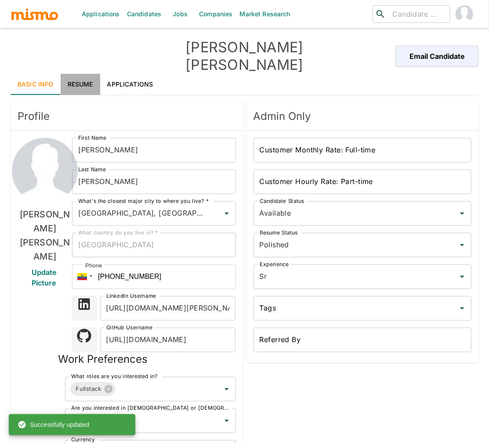
click at [71, 75] on link "Resume" at bounding box center [81, 84] width 40 height 21
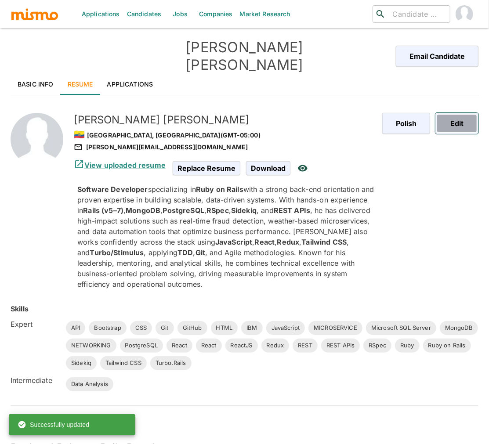
drag, startPoint x: 453, startPoint y: 112, endPoint x: 489, endPoint y: 96, distance: 39.8
click at [453, 113] on button "Edit" at bounding box center [457, 123] width 43 height 21
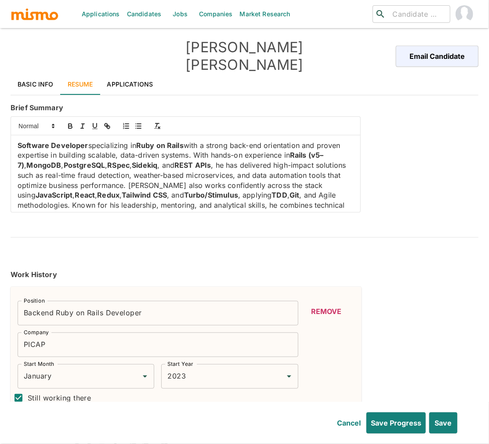
scroll to position [23, 0]
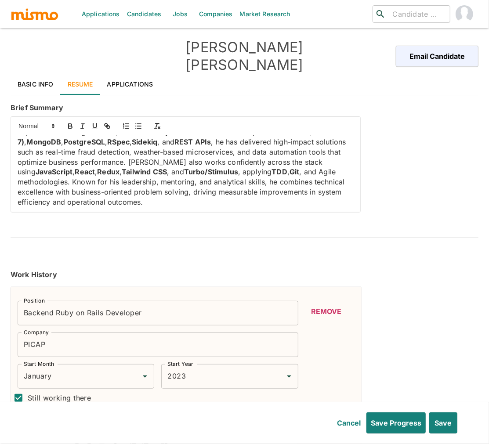
click at [182, 188] on p "Software Developer specializing in Ruby on Rails with a strong back-end orienta…" at bounding box center [186, 162] width 336 height 90
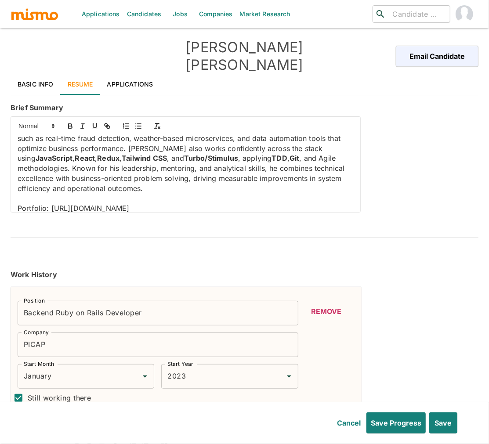
scroll to position [43, 0]
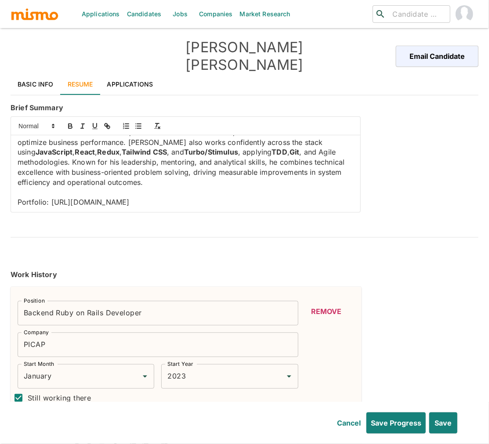
drag, startPoint x: 173, startPoint y: 195, endPoint x: 71, endPoint y: 133, distance: 119.5
click at [51, 197] on p "Portfolio: https://dv-next-portfolio.vercel.app/" at bounding box center [186, 202] width 336 height 10
click at [108, 122] on icon "button" at bounding box center [107, 126] width 8 height 8
type input "https://dv-next-portfolio.vercel.app/"
drag, startPoint x: 165, startPoint y: 206, endPoint x: 84, endPoint y: 210, distance: 81.4
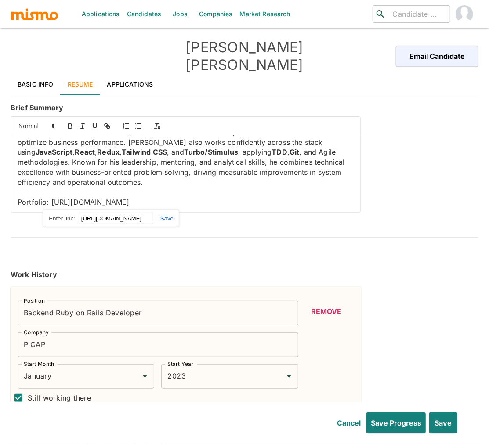
click at [165, 215] on link at bounding box center [163, 218] width 20 height 7
click at [35, 197] on p "Portfolio: https://dv-next-portfolio.vercel.app/" at bounding box center [186, 202] width 336 height 10
drag, startPoint x: 35, startPoint y: 191, endPoint x: 43, endPoint y: 187, distance: 8.5
click at [35, 197] on p "Portfolio: https://dv-next-portfolio.vercel.app/" at bounding box center [186, 202] width 336 height 10
drag, startPoint x: 49, startPoint y: 189, endPoint x: 35, endPoint y: 165, distance: 28.3
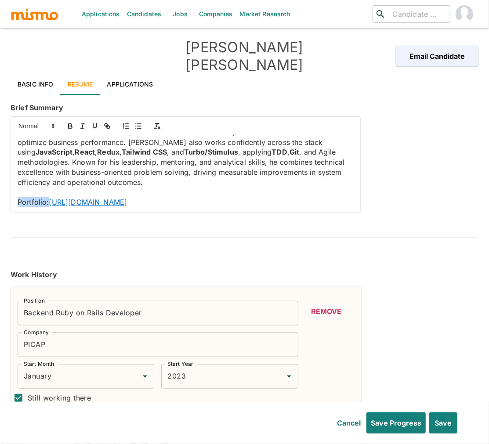
click at [15, 184] on div "Software Developer specializing in Ruby on Rails with a strong back-end orienta…" at bounding box center [185, 173] width 349 height 77
click at [69, 124] on icon "button" at bounding box center [70, 125] width 3 height 2
drag, startPoint x: 98, startPoint y: 112, endPoint x: 67, endPoint y: 135, distance: 39.6
click at [98, 122] on icon "button" at bounding box center [95, 126] width 8 height 8
click at [58, 187] on p at bounding box center [186, 192] width 336 height 10
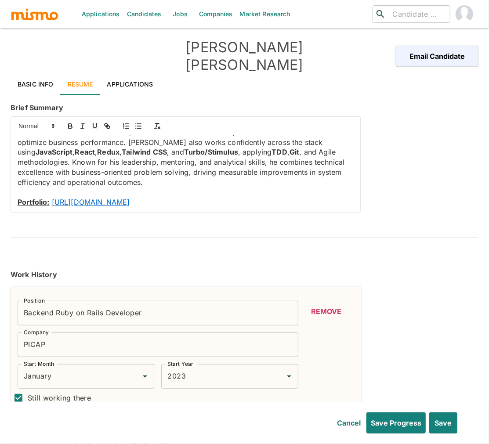
scroll to position [17, 0]
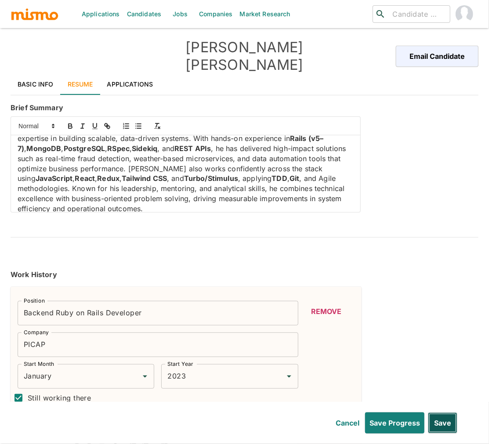
drag, startPoint x: 449, startPoint y: 418, endPoint x: 432, endPoint y: 20, distance: 399.0
click at [449, 418] on button "Save" at bounding box center [442, 423] width 29 height 21
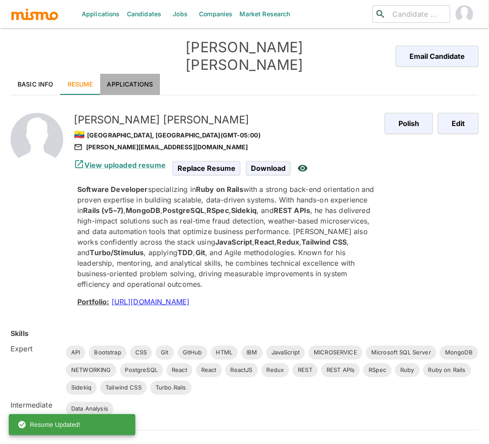
click at [129, 74] on link "Applications" at bounding box center [130, 84] width 60 height 21
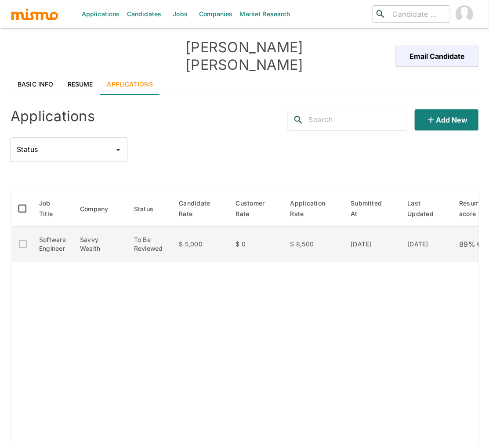
click at [222, 245] on td "$ 5,000" at bounding box center [200, 245] width 57 height 36
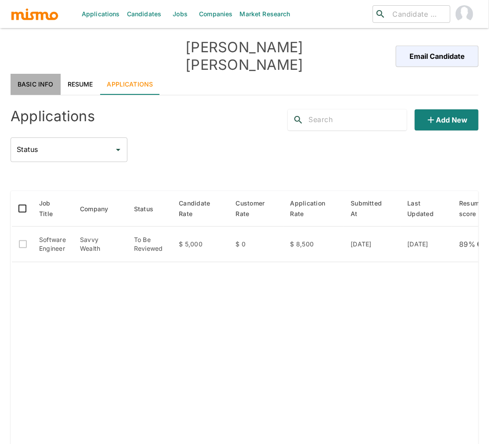
click at [29, 74] on link "Basic Info" at bounding box center [36, 84] width 50 height 21
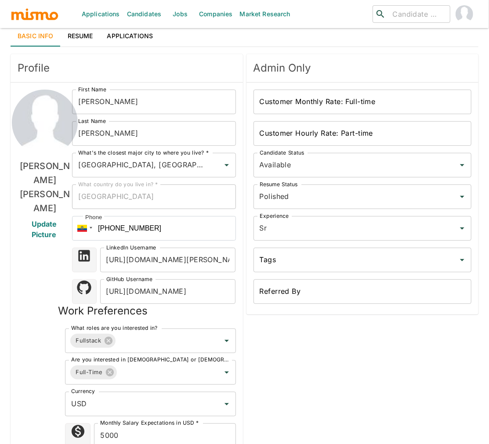
scroll to position [0, 0]
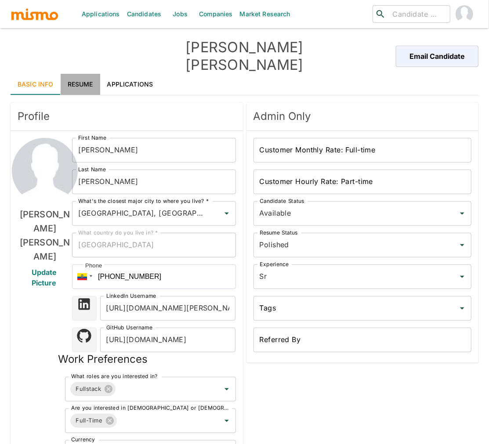
click at [83, 74] on link "Resume" at bounding box center [81, 84] width 40 height 21
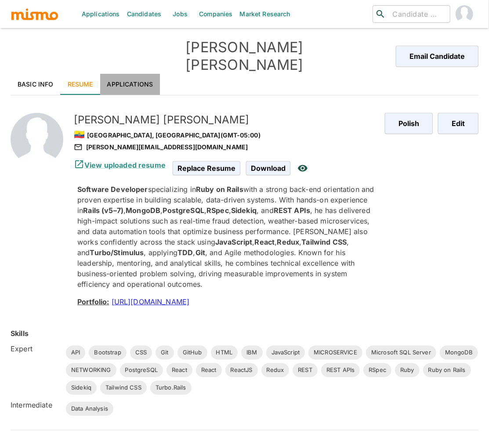
click at [148, 74] on link "Applications" at bounding box center [130, 84] width 60 height 21
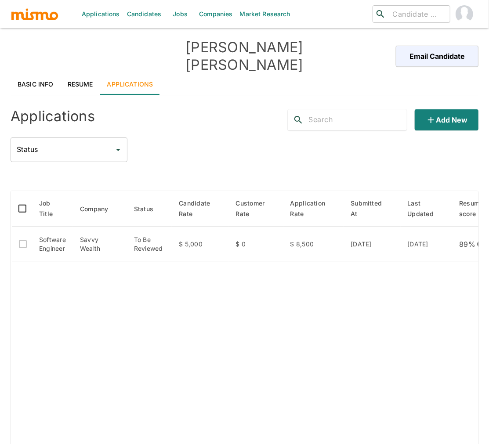
click at [32, 74] on link "Basic Info" at bounding box center [36, 84] width 50 height 21
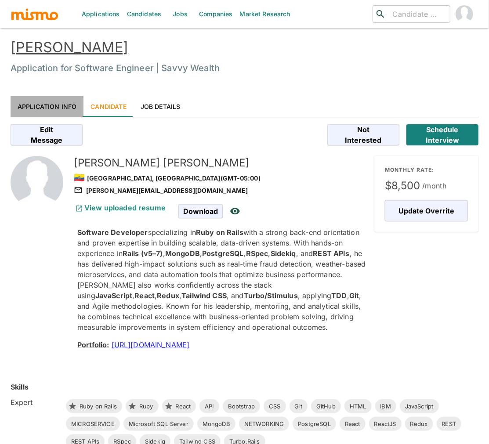
click at [63, 107] on link "Application Info" at bounding box center [47, 106] width 73 height 21
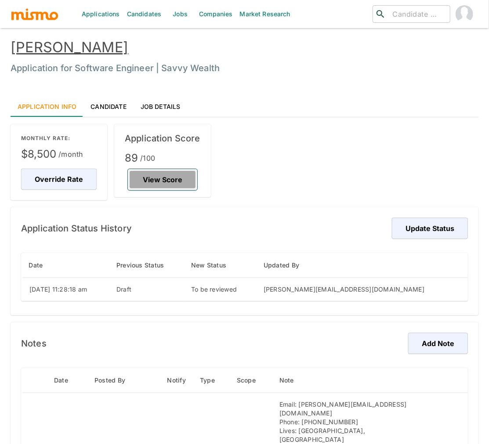
click at [180, 179] on button "View Score" at bounding box center [162, 179] width 69 height 21
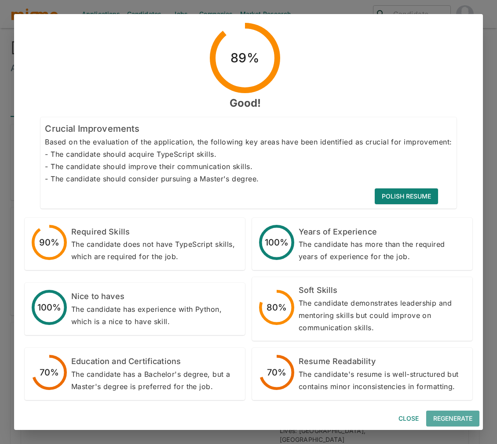
drag, startPoint x: 461, startPoint y: 414, endPoint x: 448, endPoint y: 411, distance: 13.5
click at [461, 414] on button "Regenerate" at bounding box center [452, 419] width 53 height 16
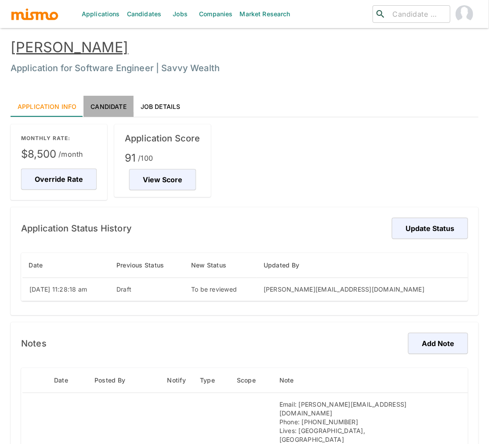
click at [109, 105] on link "Candidate" at bounding box center [109, 106] width 50 height 21
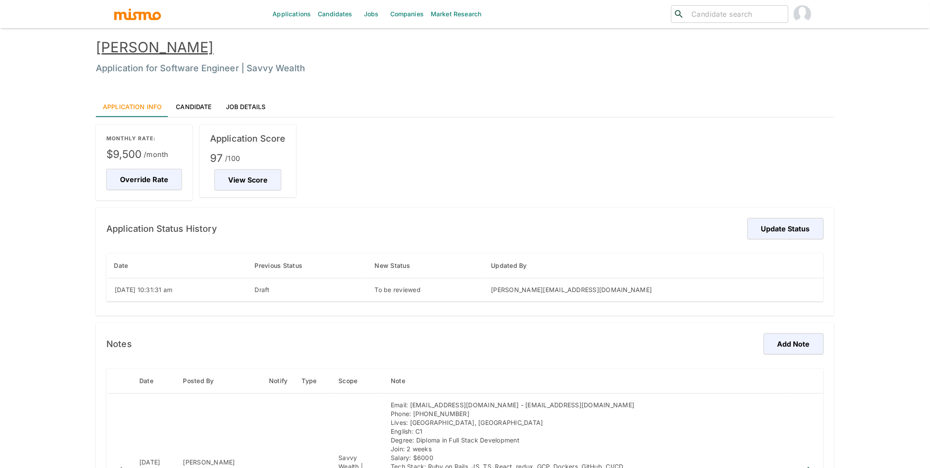
click at [375, 14] on link "Jobs" at bounding box center [371, 14] width 31 height 28
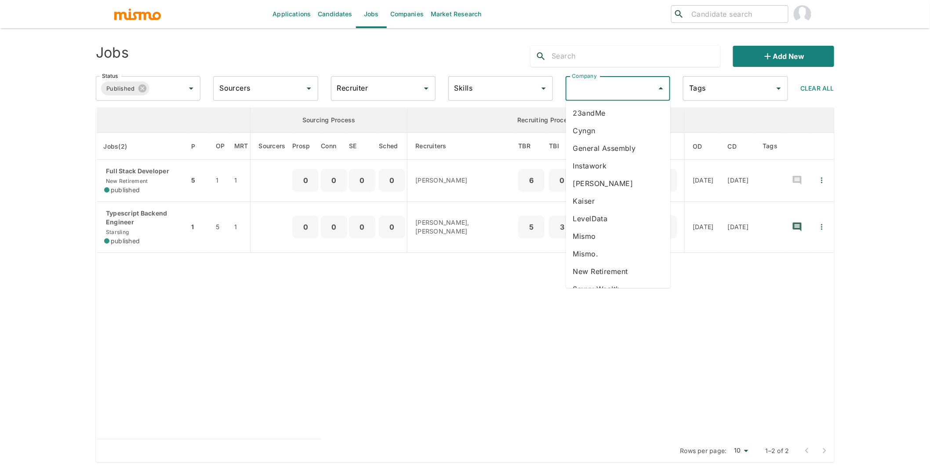
click at [632, 84] on input "Company" at bounding box center [612, 88] width 84 height 17
type input "va"
click at [611, 111] on li "Vali Health" at bounding box center [618, 113] width 105 height 18
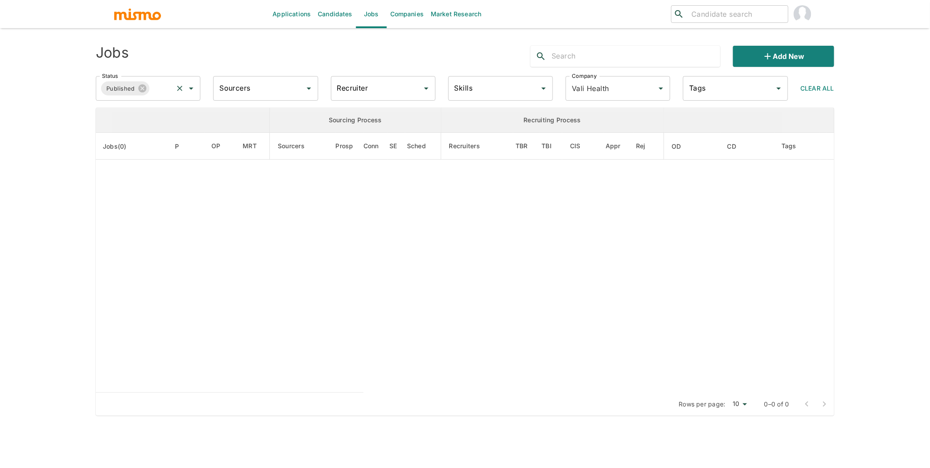
click at [160, 85] on input "Status" at bounding box center [161, 88] width 21 height 17
click at [133, 114] on li "Public" at bounding box center [148, 113] width 105 height 18
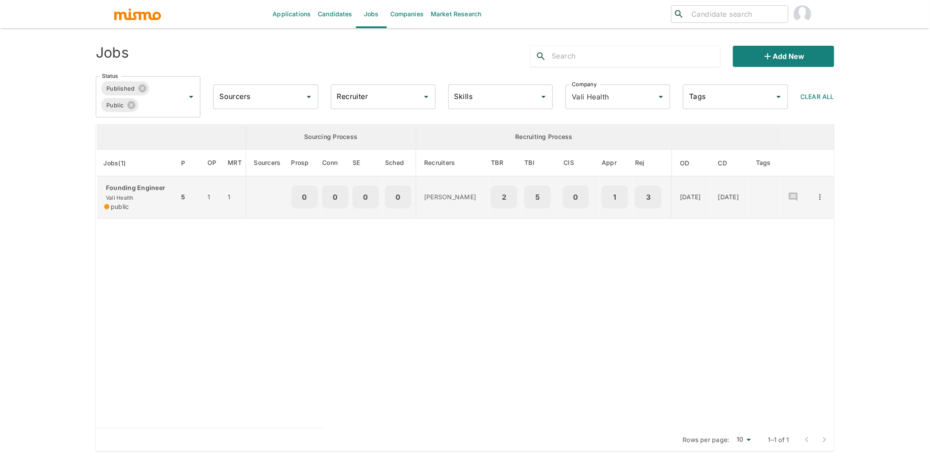
click at [139, 194] on div "Founding Engineer Vali Health public" at bounding box center [138, 197] width 68 height 28
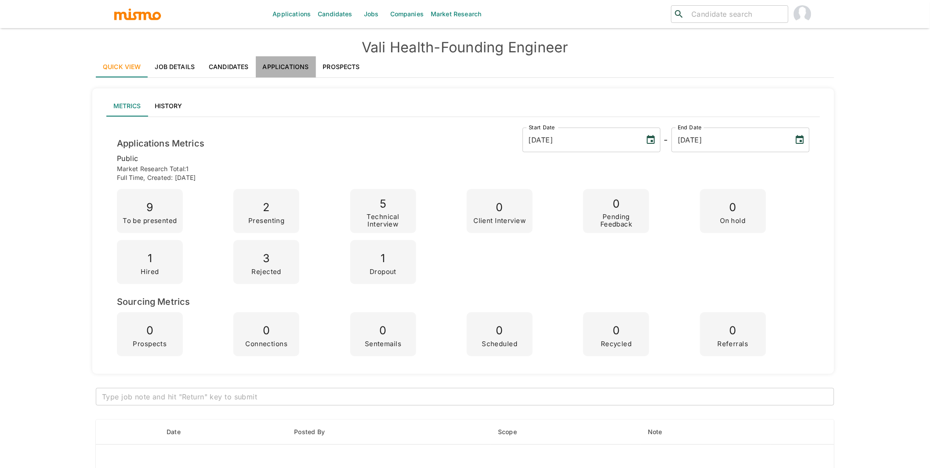
click at [291, 61] on link "Applications" at bounding box center [286, 66] width 60 height 21
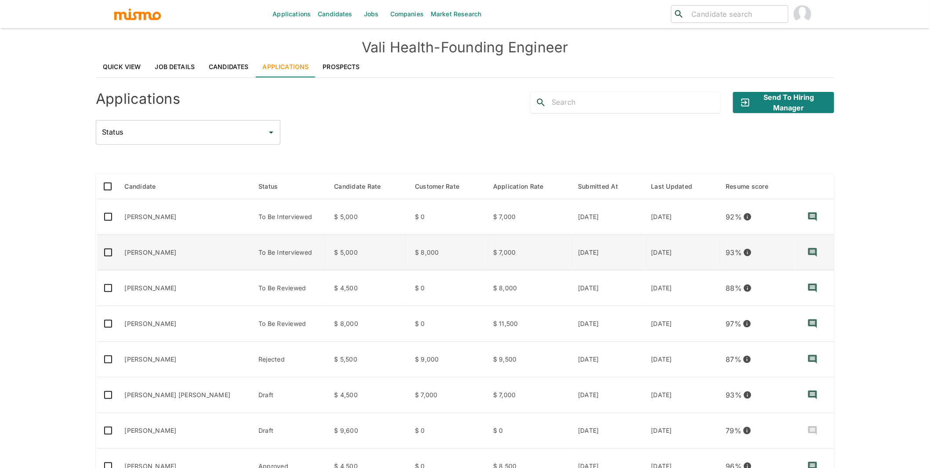
click at [176, 251] on td "[PERSON_NAME]" at bounding box center [185, 253] width 134 height 36
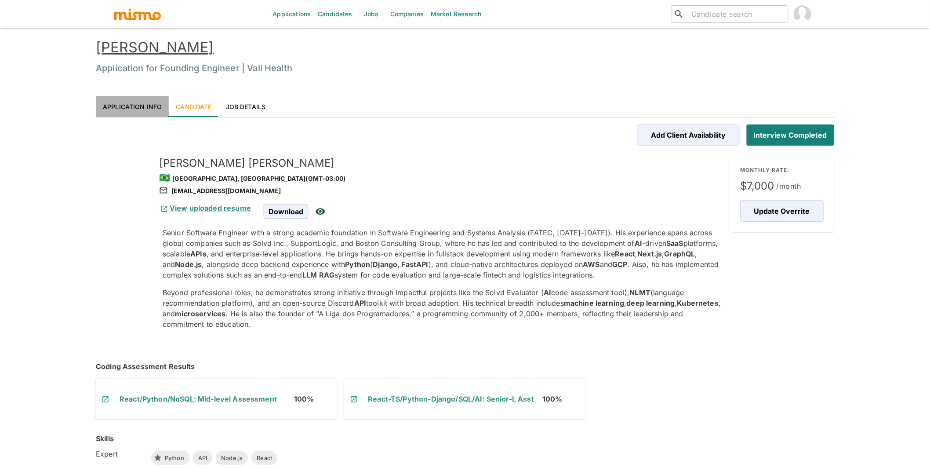
click at [139, 102] on link "Application Info" at bounding box center [132, 106] width 73 height 21
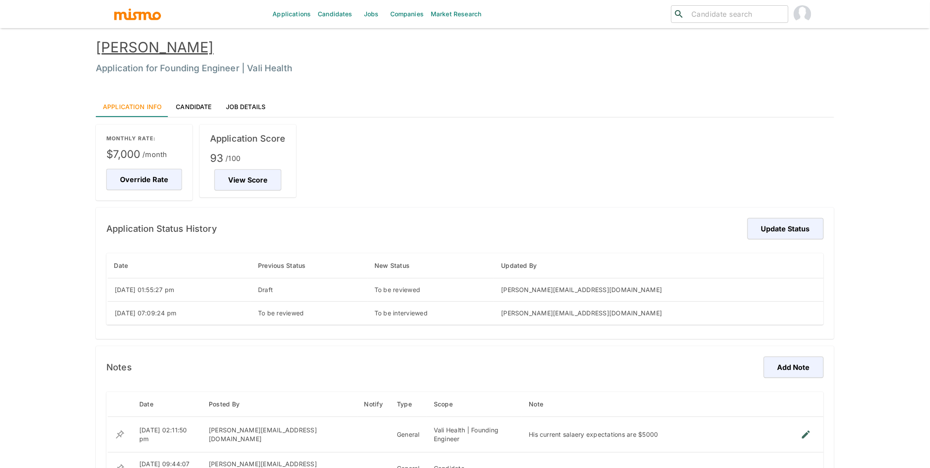
click at [134, 43] on link "[PERSON_NAME]" at bounding box center [155, 47] width 118 height 17
drag, startPoint x: 193, startPoint y: 104, endPoint x: 185, endPoint y: 66, distance: 39.1
click at [193, 104] on link "Candidate" at bounding box center [194, 106] width 50 height 21
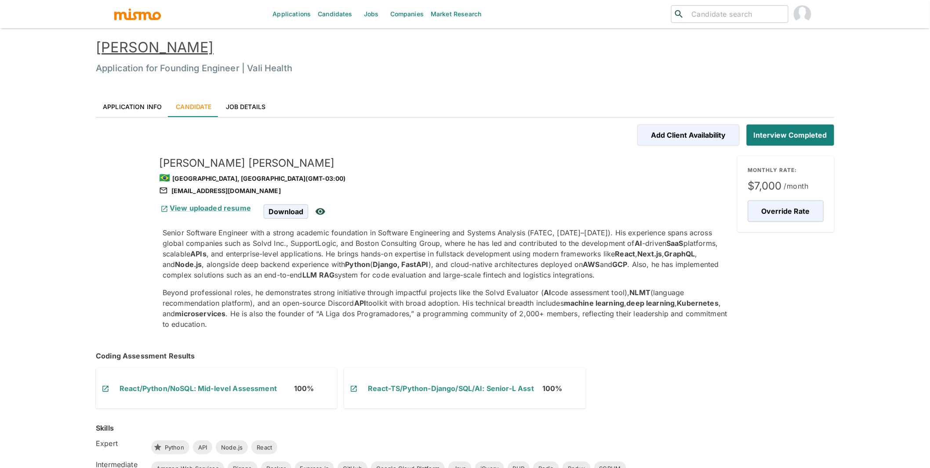
click at [179, 49] on link "Felipe Gomes" at bounding box center [155, 47] width 118 height 17
click at [137, 108] on link "Application Info" at bounding box center [132, 106] width 73 height 21
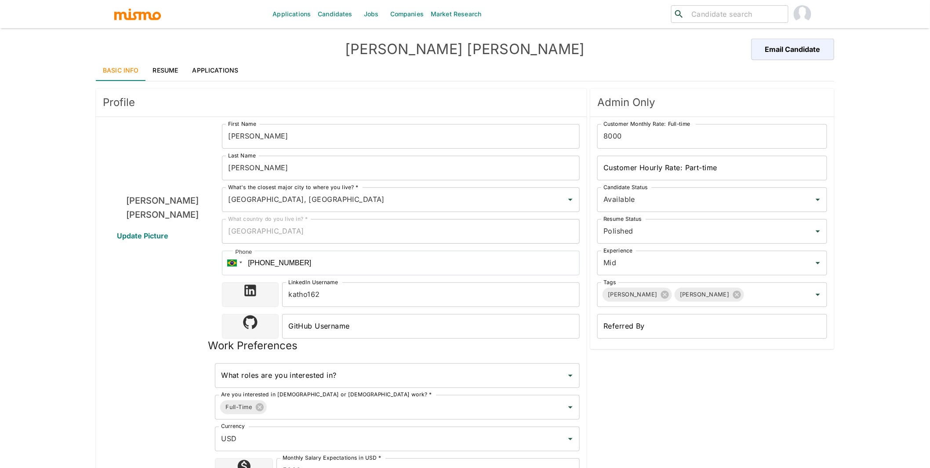
click at [153, 294] on div "[PERSON_NAME] Update Picture" at bounding box center [162, 319] width 119 height 390
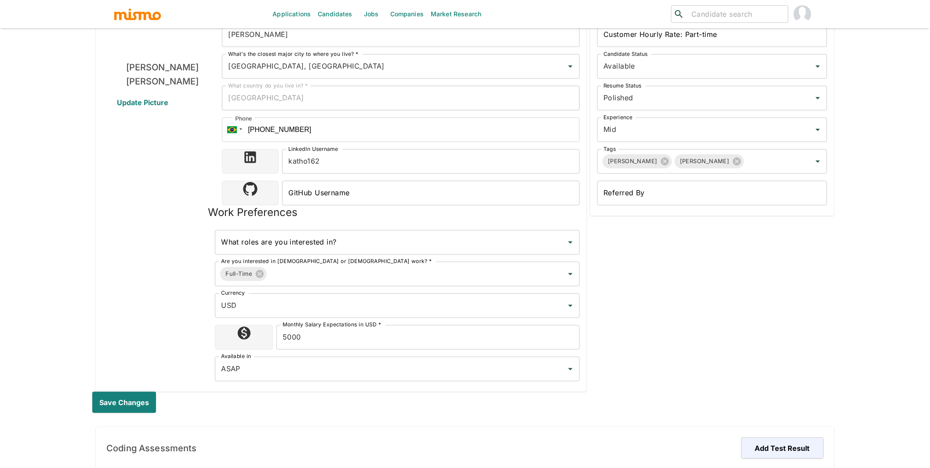
scroll to position [137, 0]
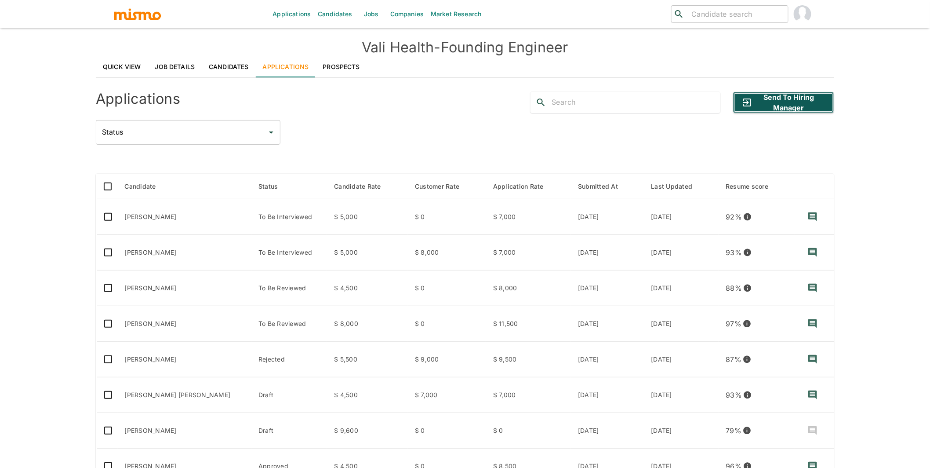
click at [779, 102] on button "Send to Hiring Manager" at bounding box center [783, 102] width 101 height 21
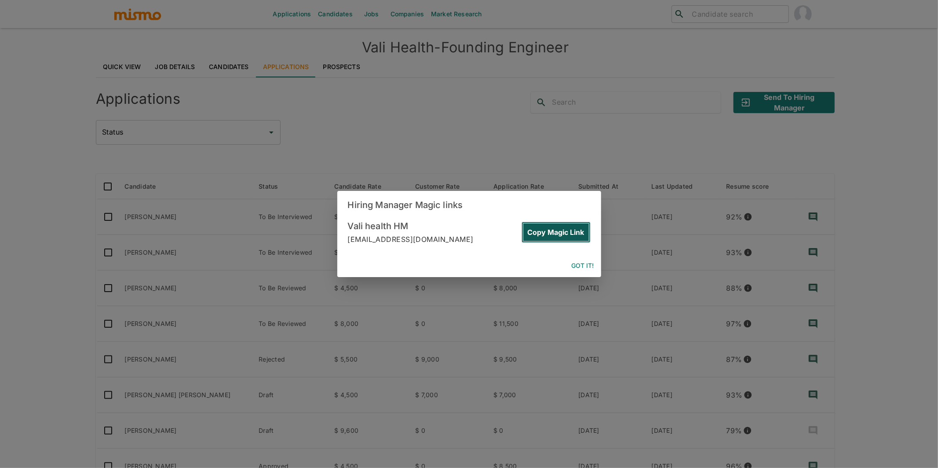
drag, startPoint x: 566, startPoint y: 228, endPoint x: 550, endPoint y: 214, distance: 20.9
click at [566, 228] on button "Copy Magic Link" at bounding box center [555, 232] width 69 height 21
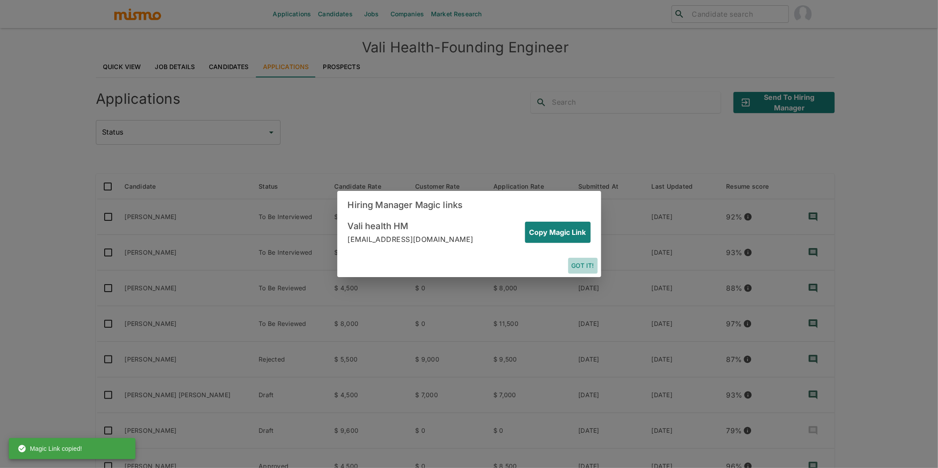
click at [589, 267] on button "Got it!" at bounding box center [582, 266] width 29 height 16
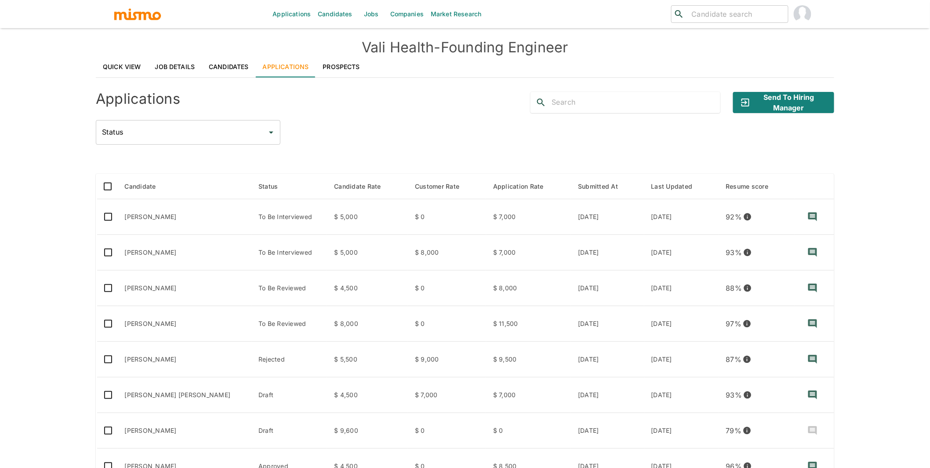
click at [436, 139] on div "Status Status" at bounding box center [465, 132] width 738 height 25
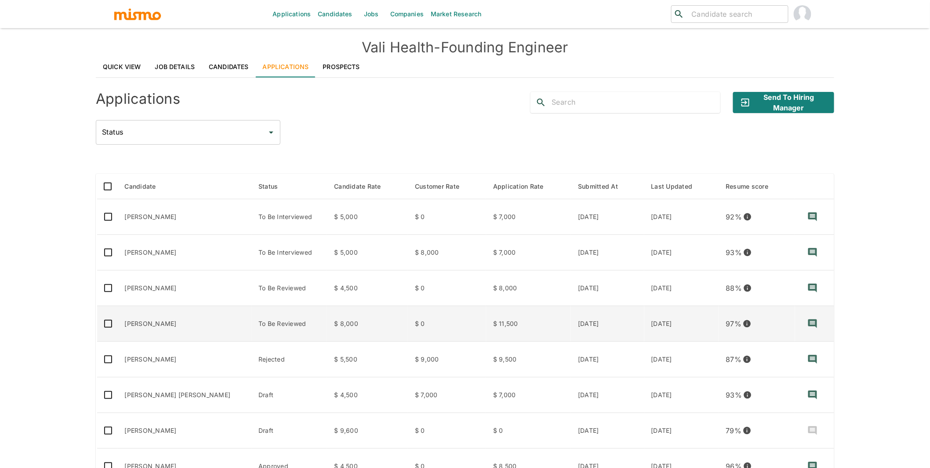
click at [198, 332] on td "[PERSON_NAME]" at bounding box center [185, 324] width 134 height 36
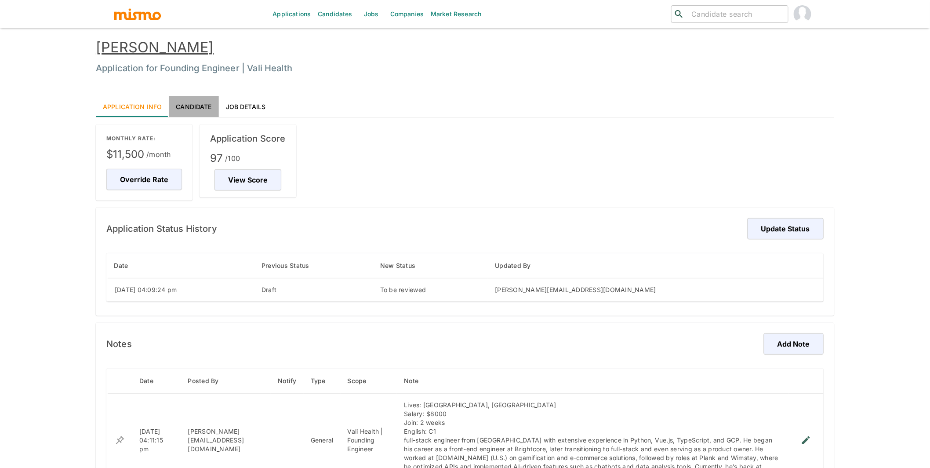
click at [182, 102] on link "Candidate" at bounding box center [194, 106] width 50 height 21
